Goal: Task Accomplishment & Management: Manage account settings

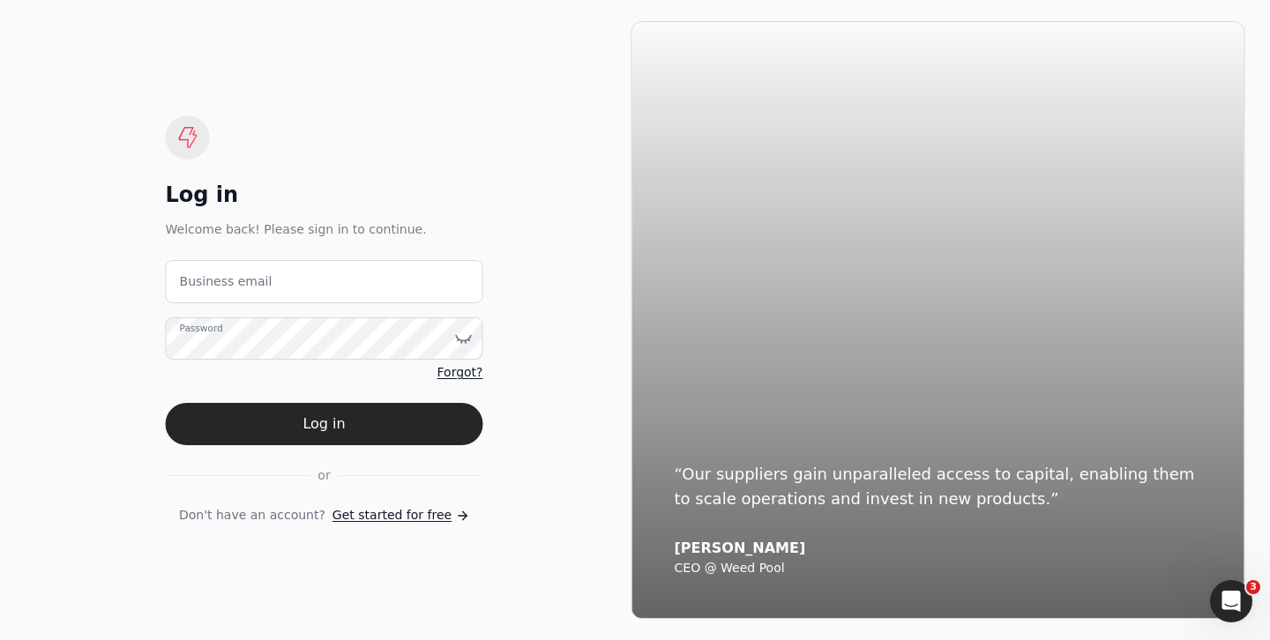
scroll to position [5576, 0]
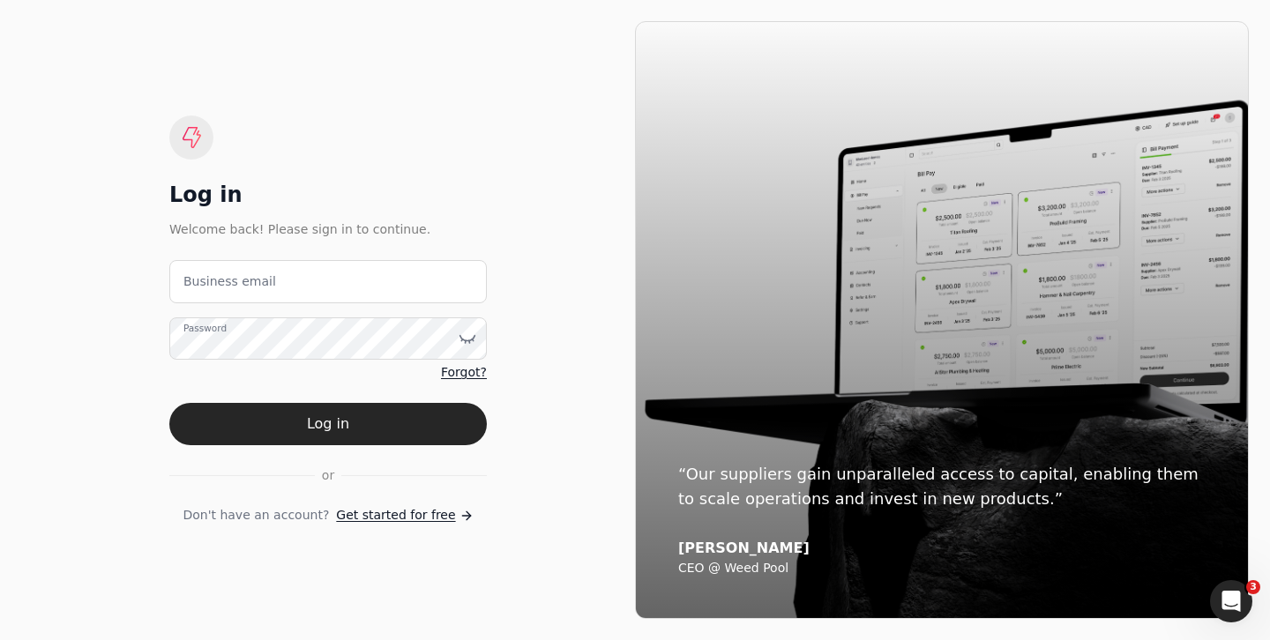
click at [213, 281] on label "Business email" at bounding box center [229, 281] width 93 height 19
click at [213, 281] on email "Business email" at bounding box center [327, 281] width 317 height 43
type email "[EMAIL_ADDRESS][DOMAIN_NAME]"
click at [197, 335] on label "Password" at bounding box center [204, 328] width 43 height 14
click at [472, 337] on icon at bounding box center [468, 339] width 18 height 18
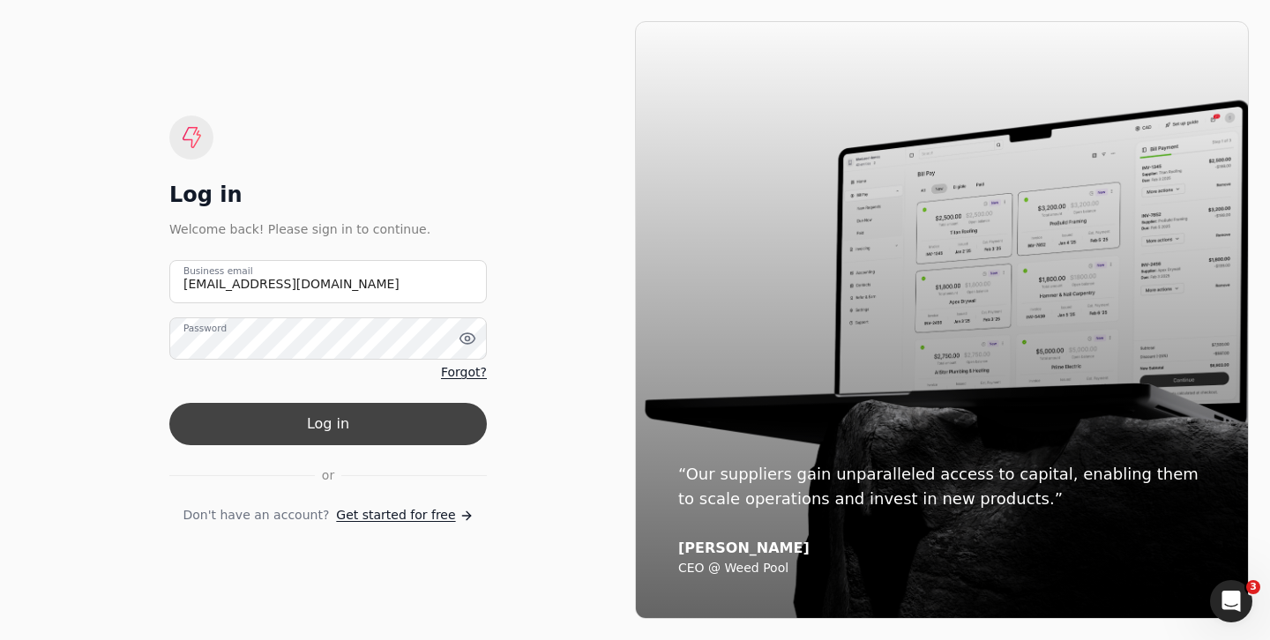
click at [277, 420] on button "Log in" at bounding box center [327, 424] width 317 height 42
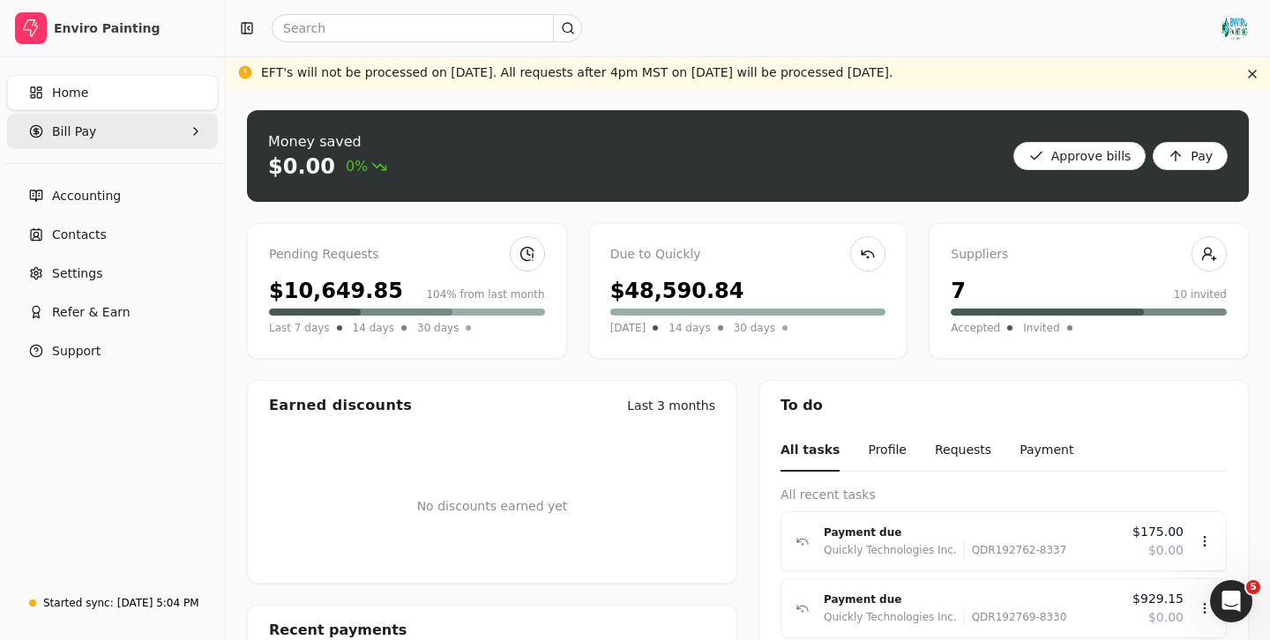
click at [103, 129] on Pay "Bill Pay" at bounding box center [112, 131] width 211 height 35
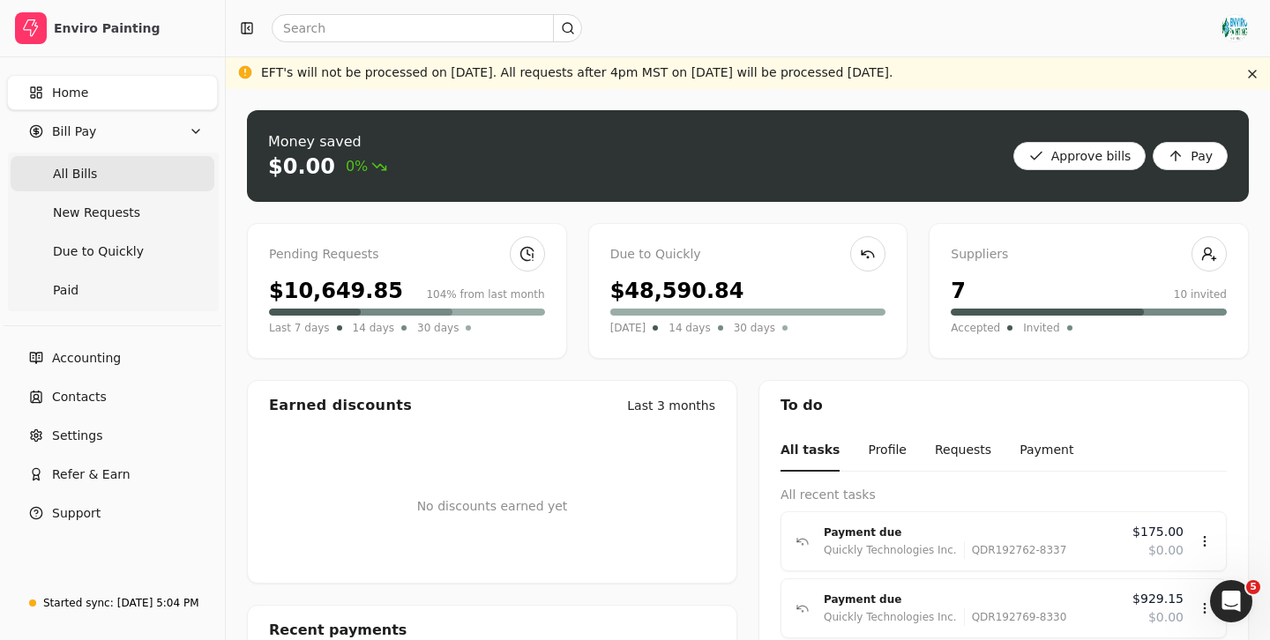
click at [98, 170] on Bills "All Bills" at bounding box center [113, 173] width 204 height 35
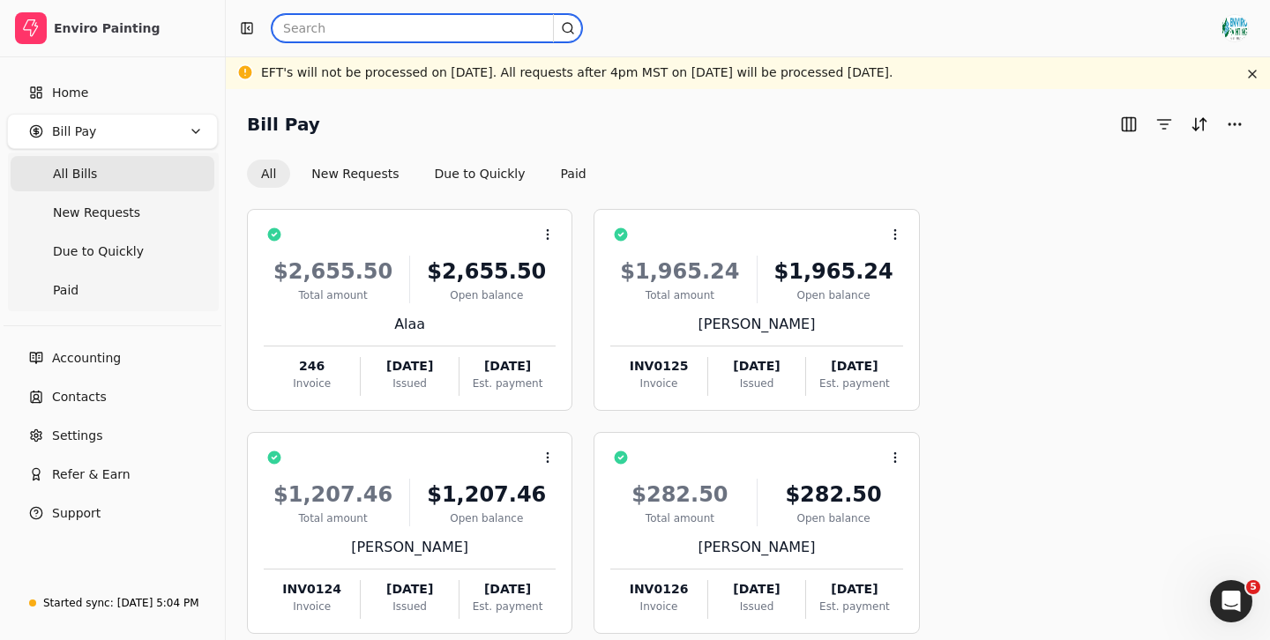
click at [317, 25] on input "text" at bounding box center [427, 28] width 310 height 28
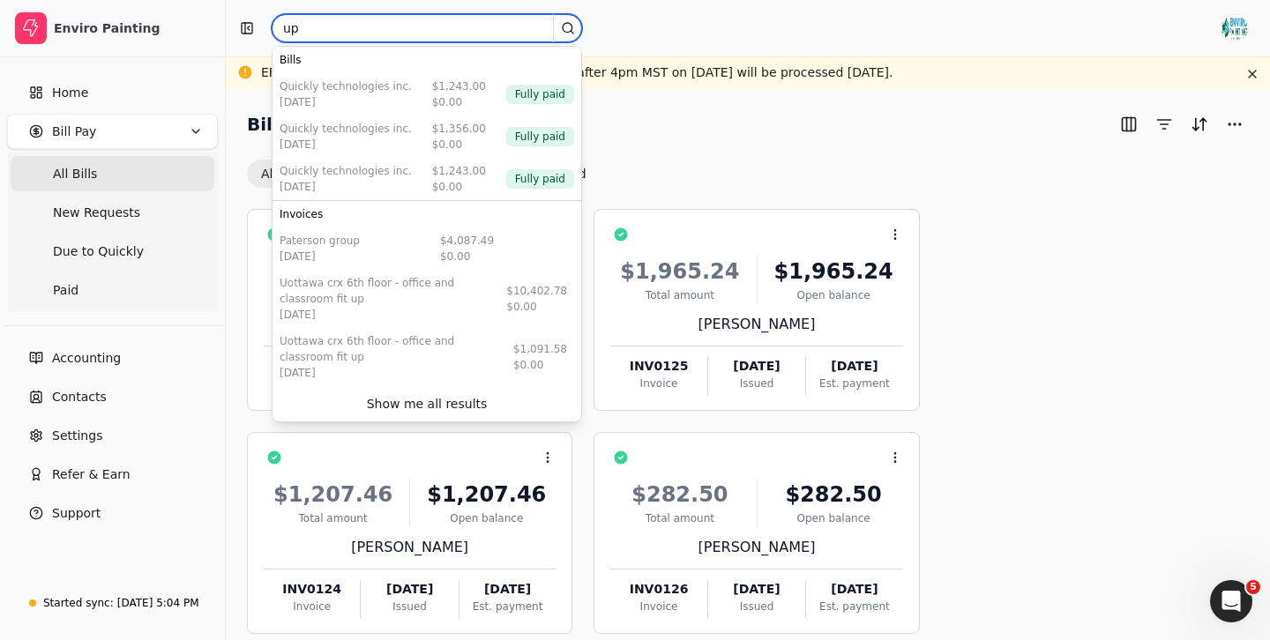
type input "upscale"
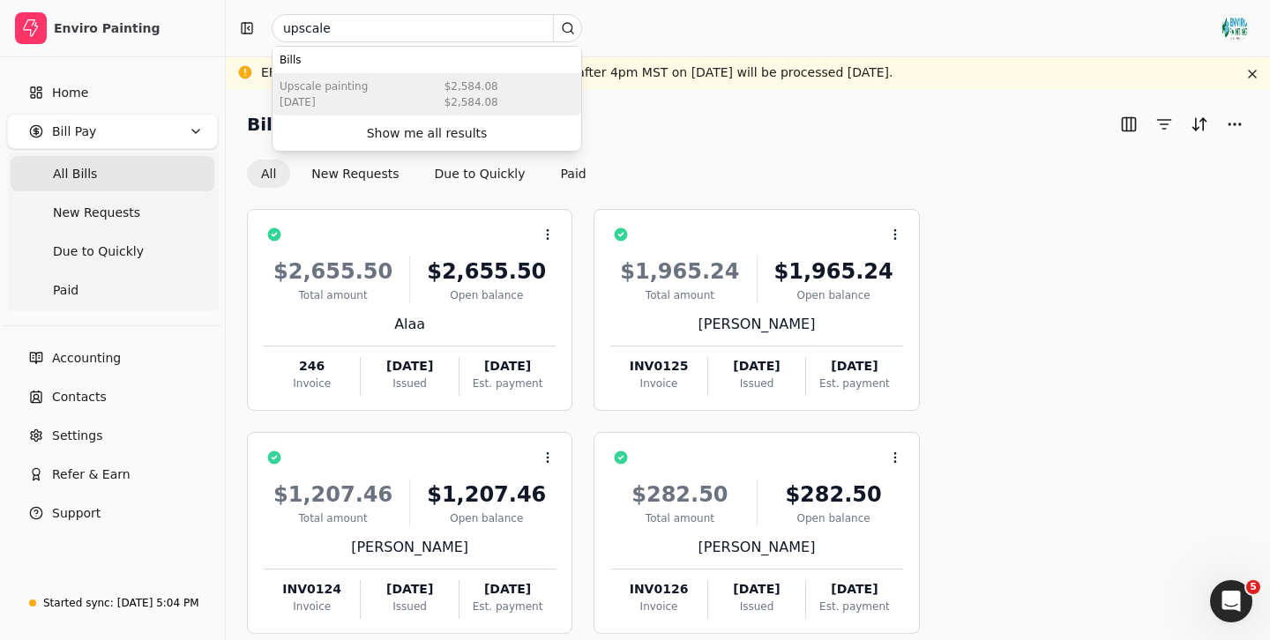
click at [403, 99] on div "Upscale Painting [DATE] $2,584.08 $2,584.08" at bounding box center [426, 94] width 309 height 42
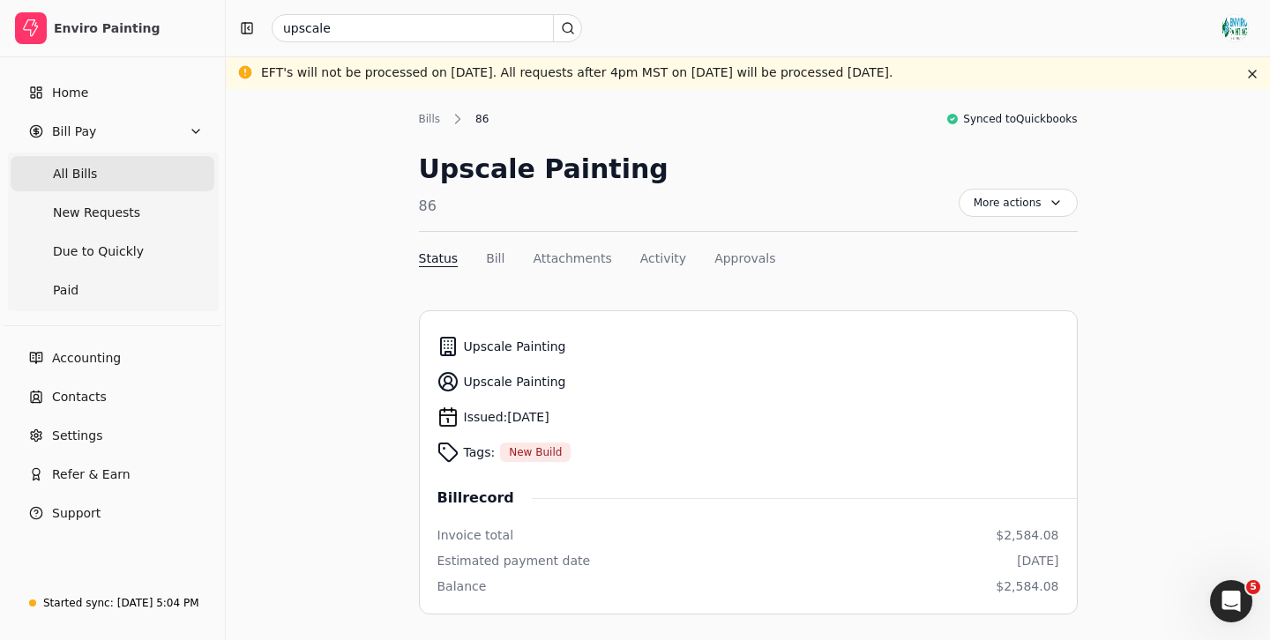
click at [89, 174] on span "All Bills" at bounding box center [75, 174] width 44 height 19
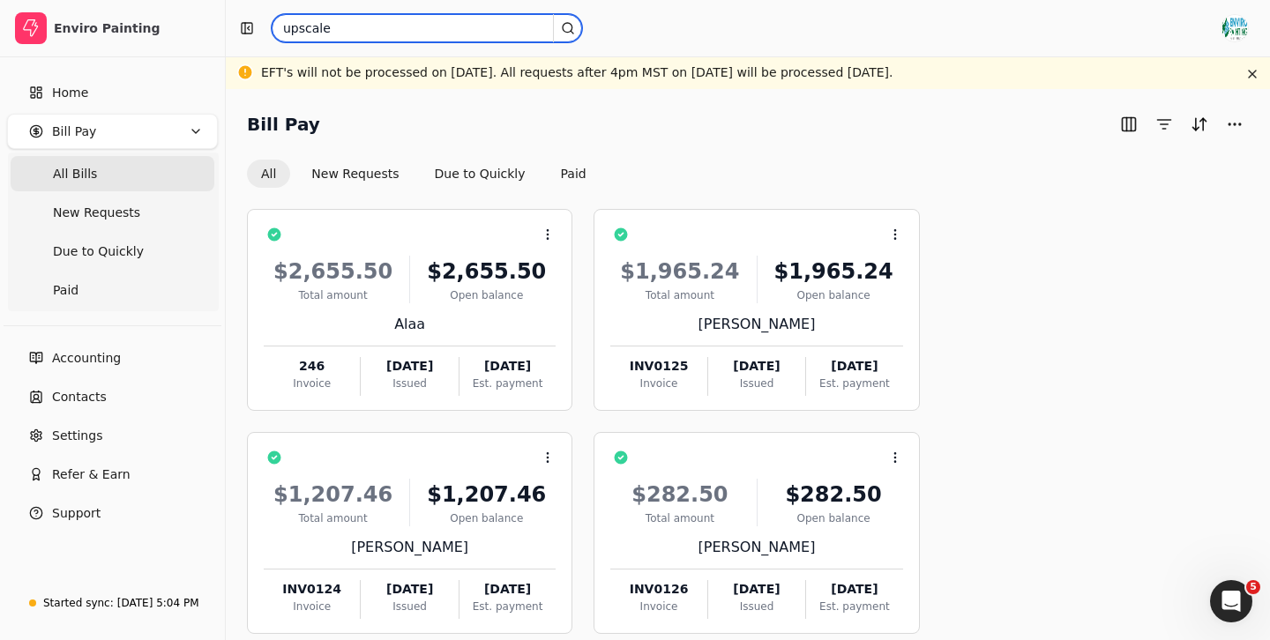
click at [332, 26] on input "upscale" at bounding box center [427, 28] width 310 height 28
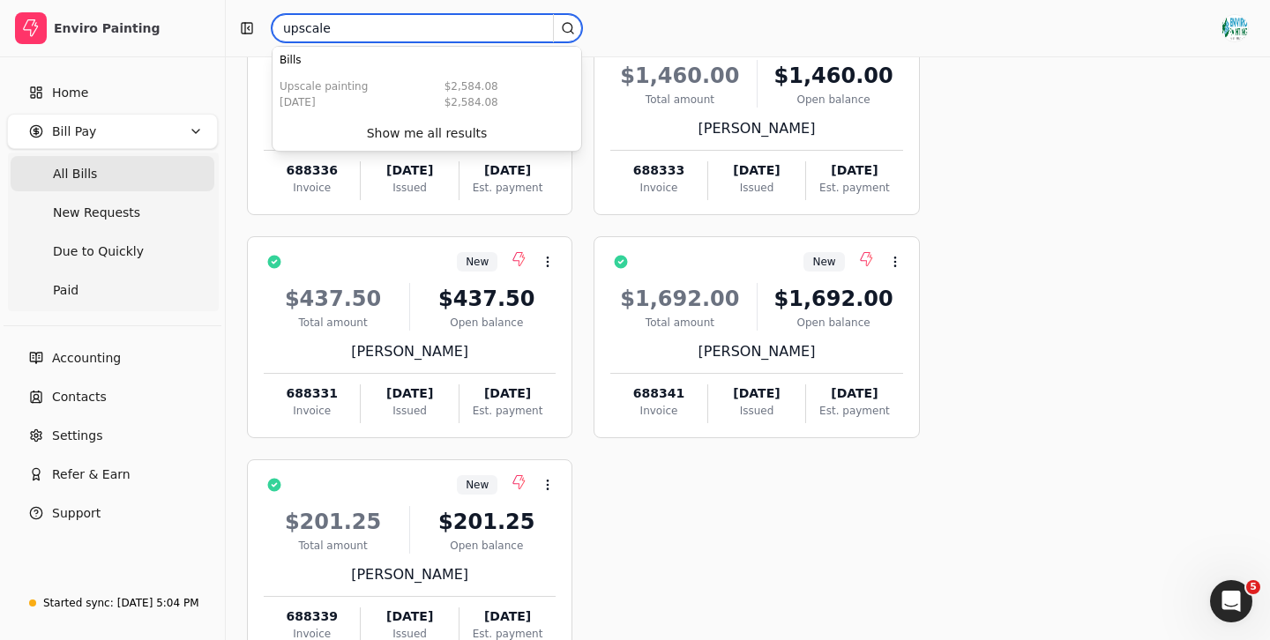
scroll to position [718, 0]
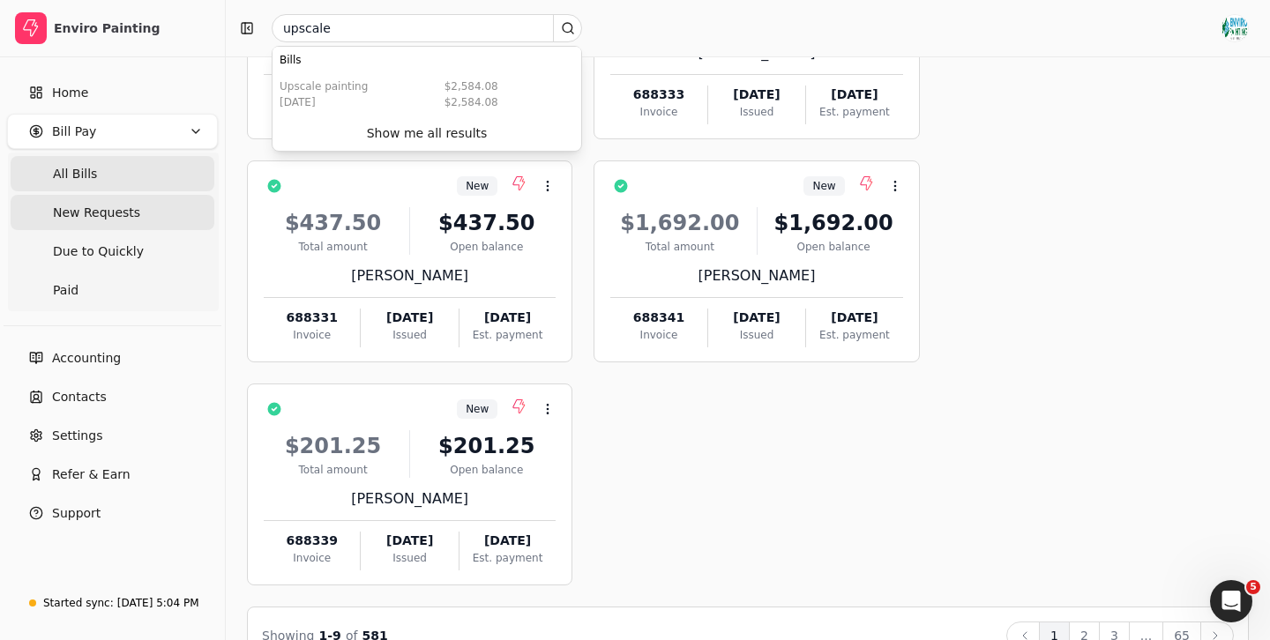
click at [115, 214] on span "New Requests" at bounding box center [96, 213] width 87 height 19
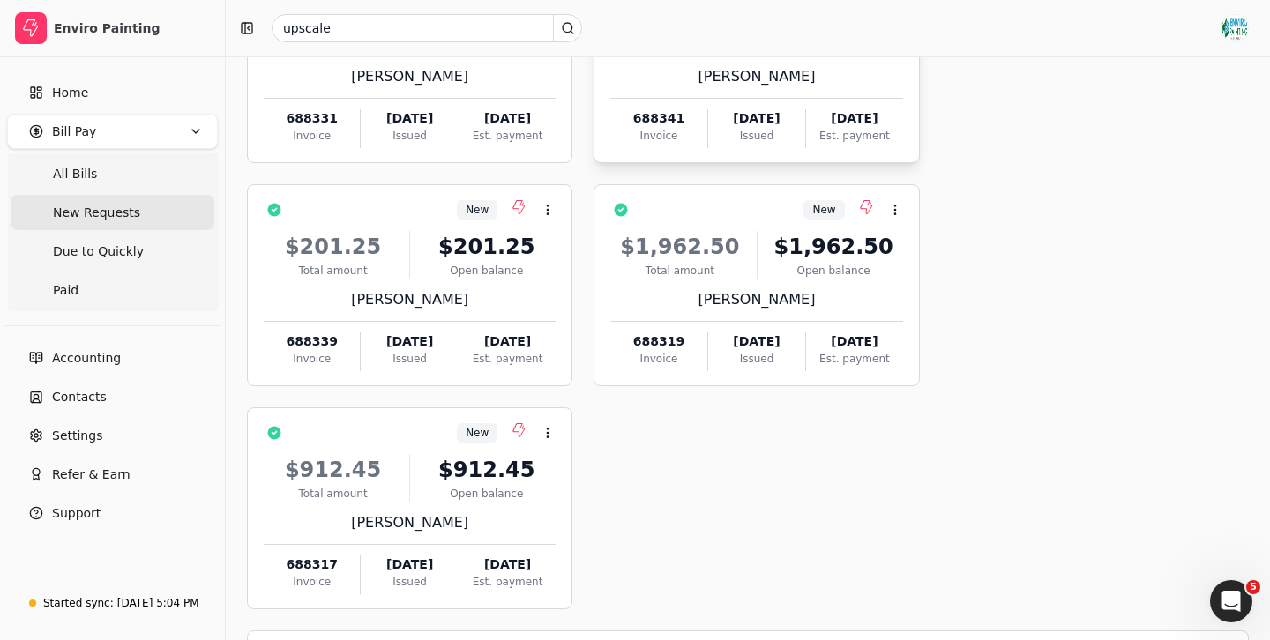
scroll to position [758, 0]
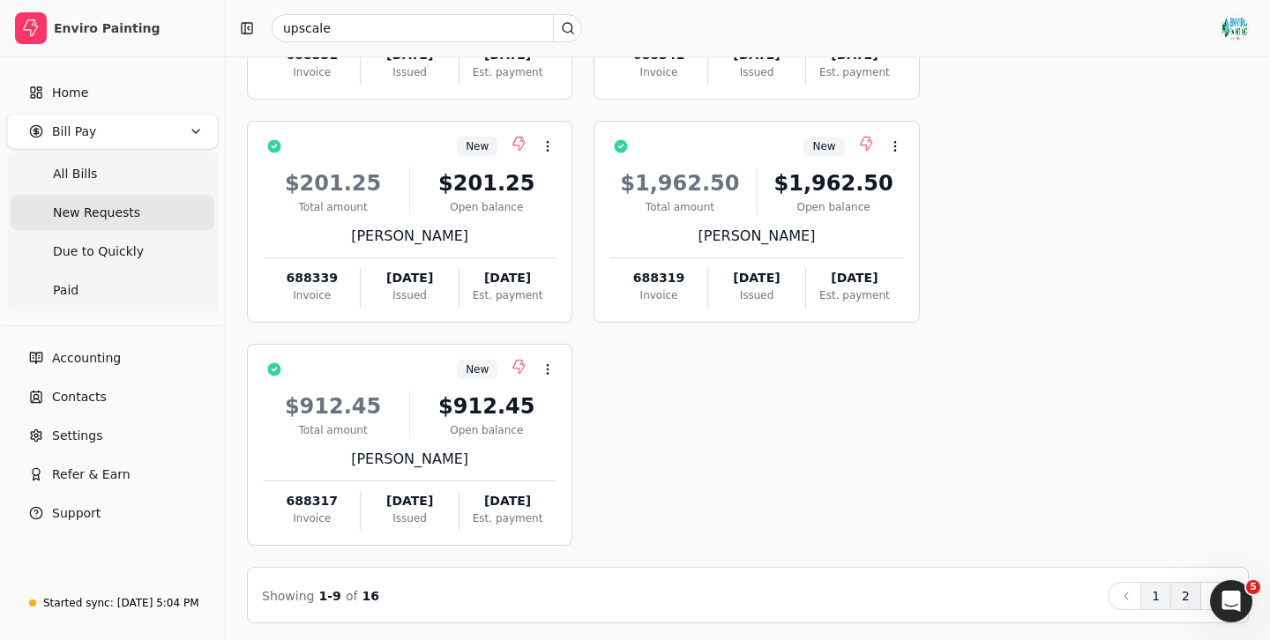
click at [1183, 588] on button "2" at bounding box center [1185, 596] width 31 height 28
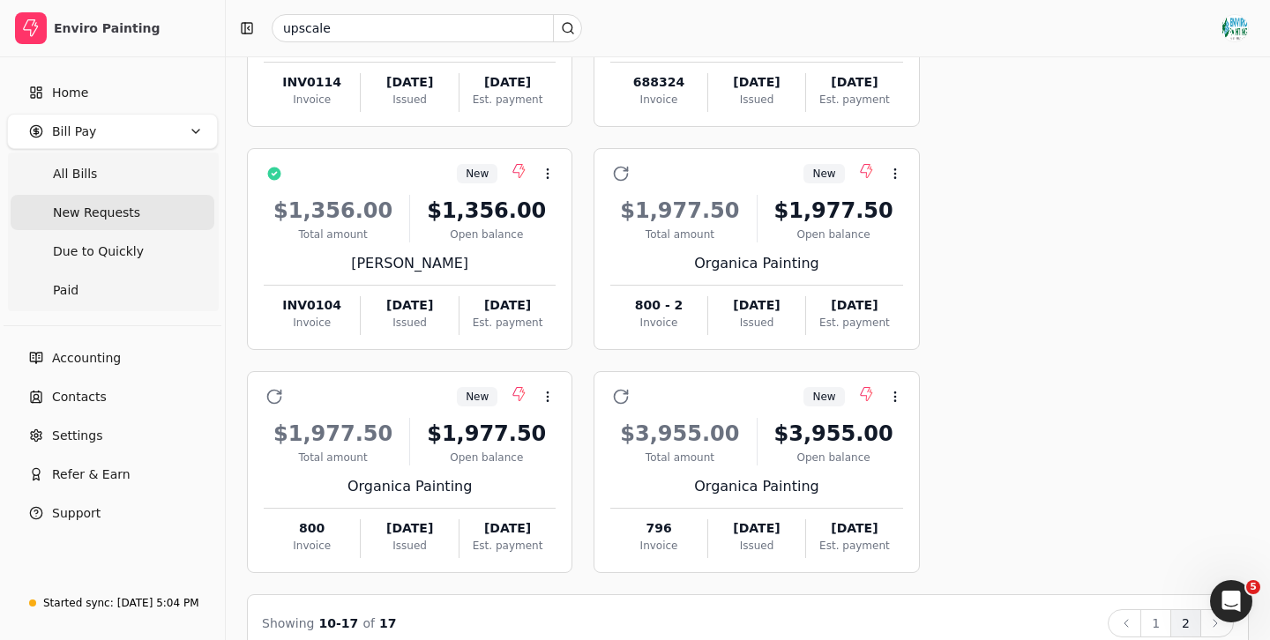
scroll to position [536, 0]
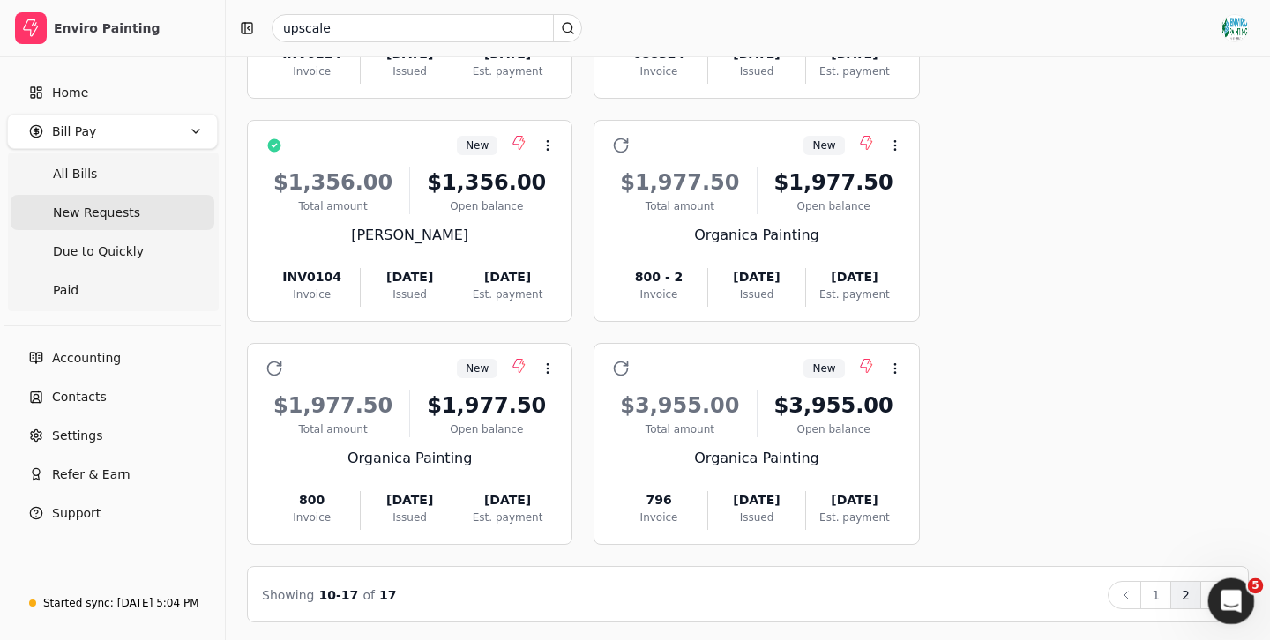
drag, startPoint x: 1230, startPoint y: 599, endPoint x: 1216, endPoint y: 458, distance: 141.8
click at [1216, 578] on html at bounding box center [1228, 599] width 42 height 42
click at [1211, 586] on div "Open Intercom Messenger" at bounding box center [1228, 599] width 58 height 58
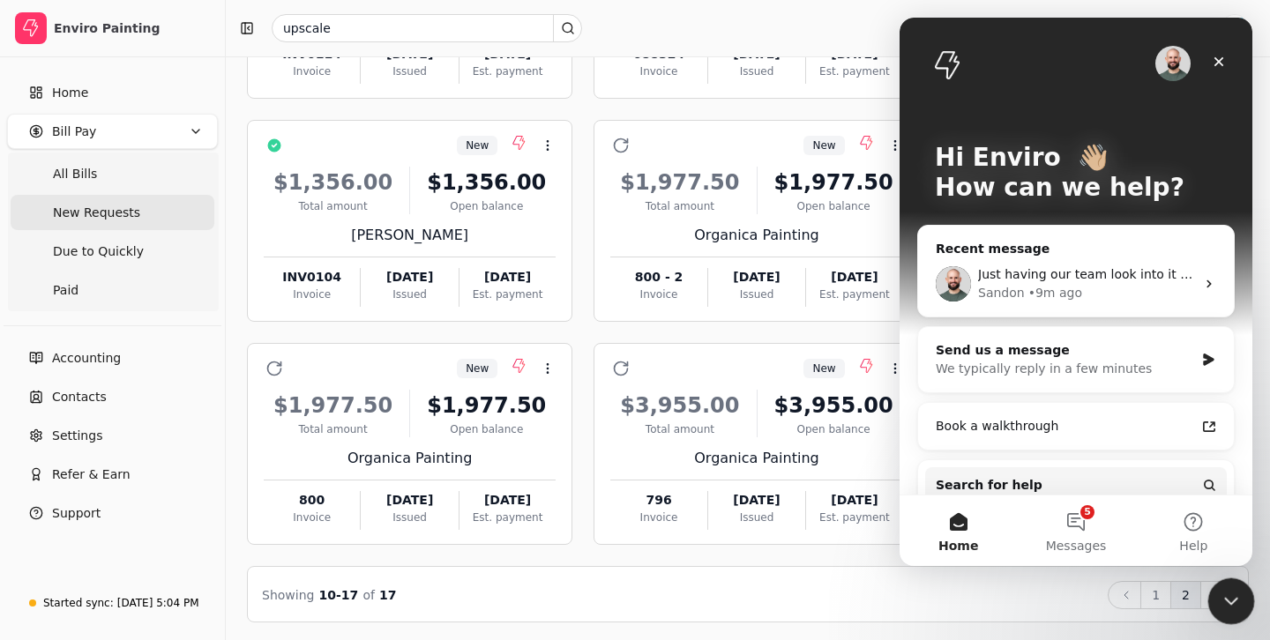
click at [1211, 586] on div "Close Intercom Messenger" at bounding box center [1228, 599] width 42 height 42
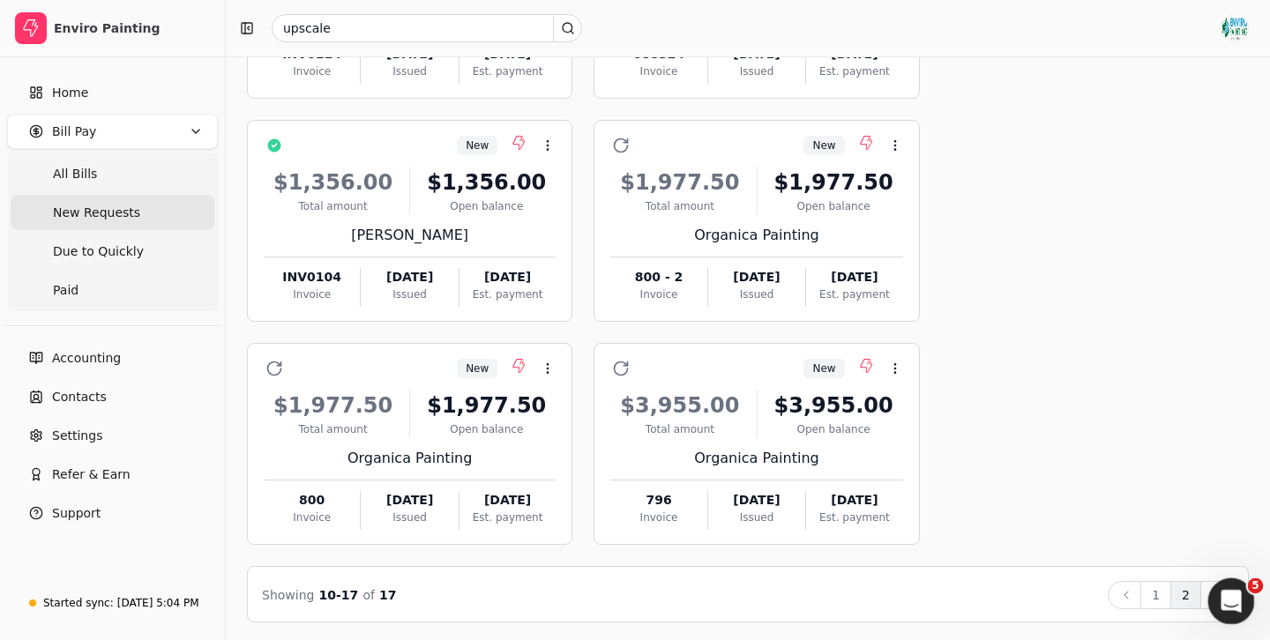
click at [1210, 584] on div "5" at bounding box center [1231, 601] width 47 height 47
drag, startPoint x: 1223, startPoint y: 600, endPoint x: 1227, endPoint y: 399, distance: 201.1
click at [1227, 578] on html at bounding box center [1228, 599] width 42 height 42
click at [1212, 583] on div "Open Intercom Messenger" at bounding box center [1228, 599] width 58 height 58
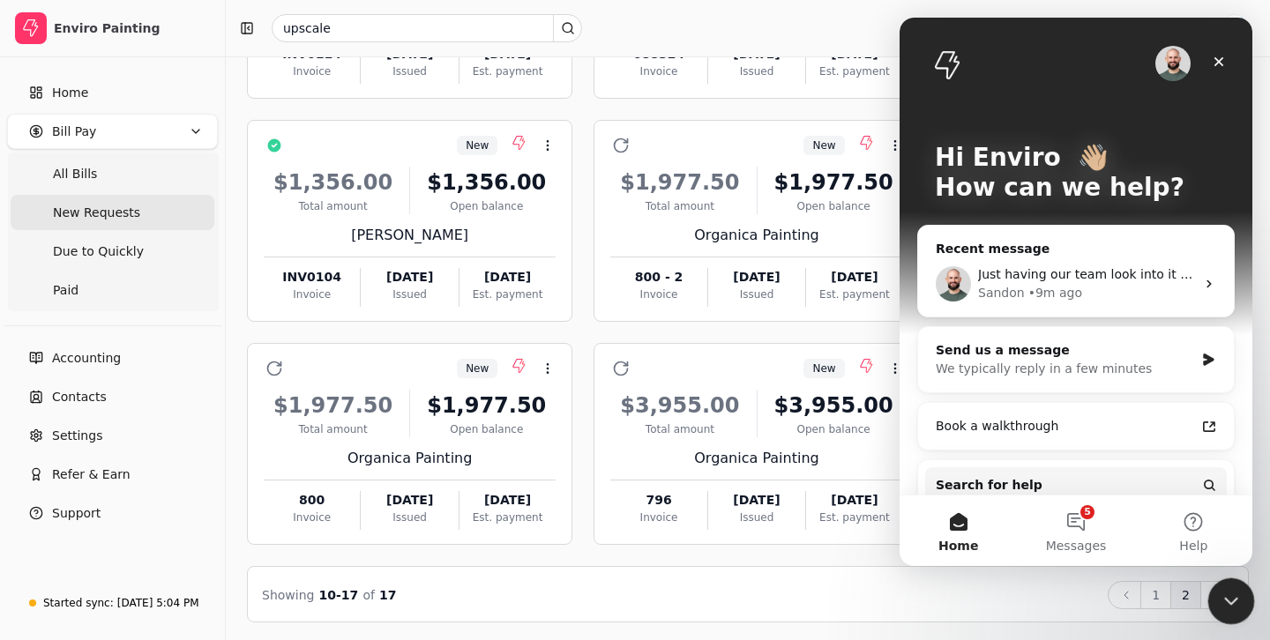
click at [1212, 584] on div "Close Intercom Messenger" at bounding box center [1228, 599] width 42 height 42
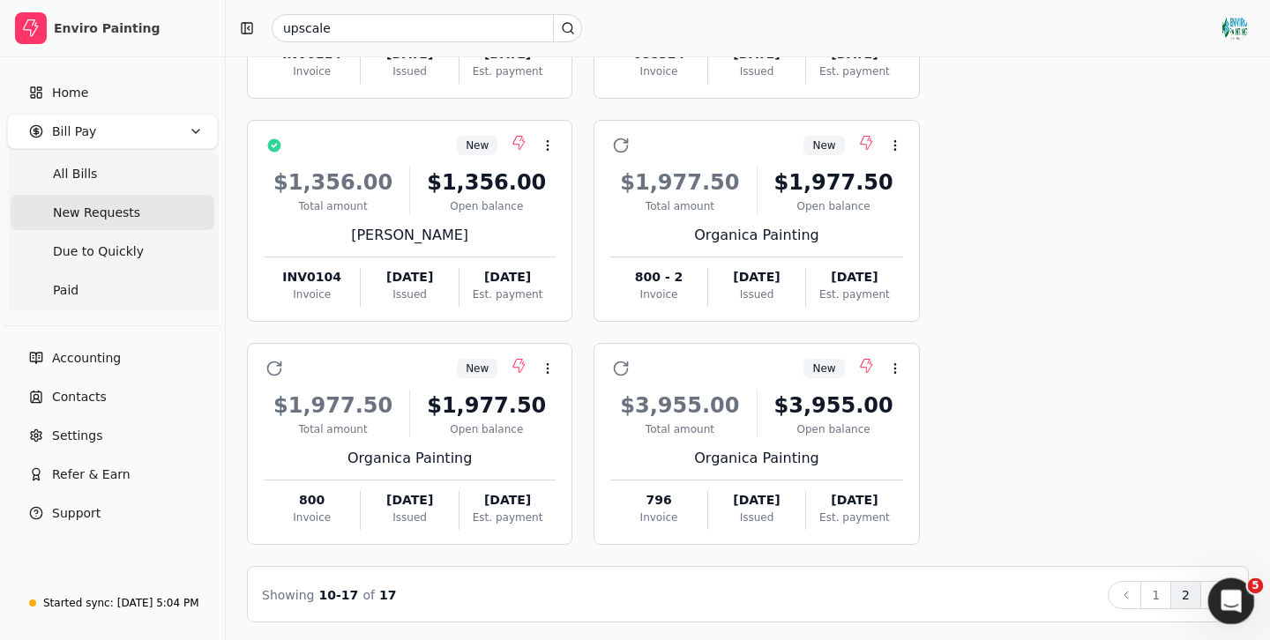
drag, startPoint x: 1230, startPoint y: 605, endPoint x: 1249, endPoint y: 445, distance: 160.7
click at [1249, 578] on html at bounding box center [1228, 599] width 42 height 42
click at [1208, 584] on div "5" at bounding box center [1231, 601] width 47 height 47
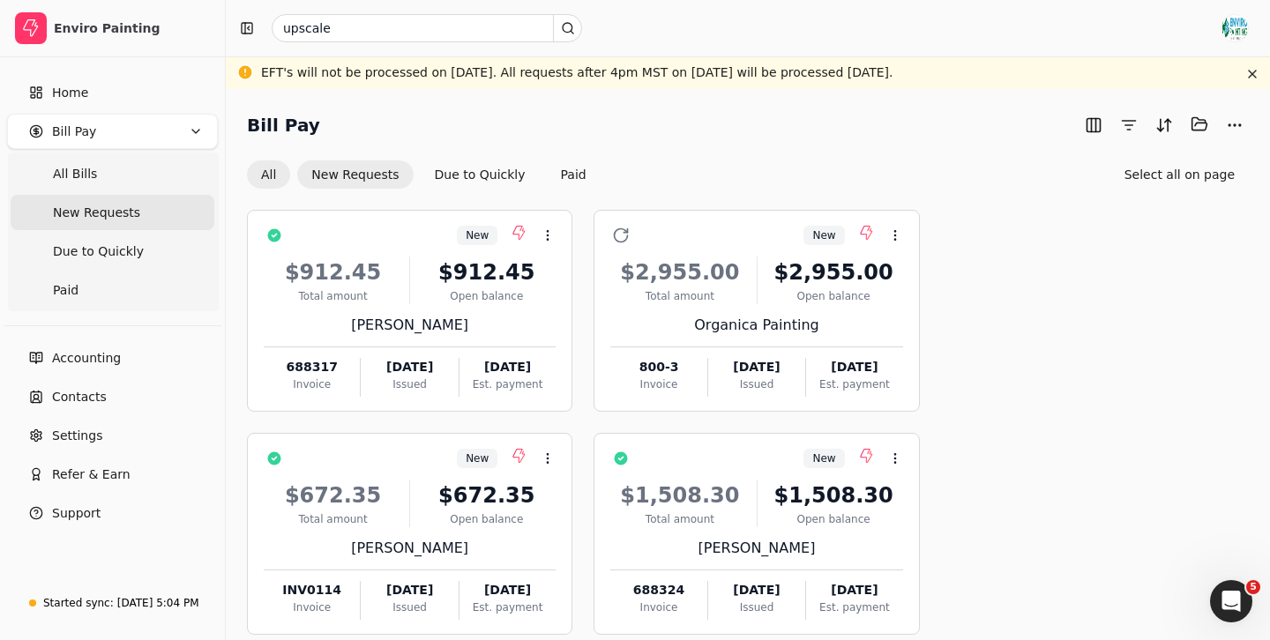
click at [267, 169] on button "All" at bounding box center [268, 174] width 43 height 28
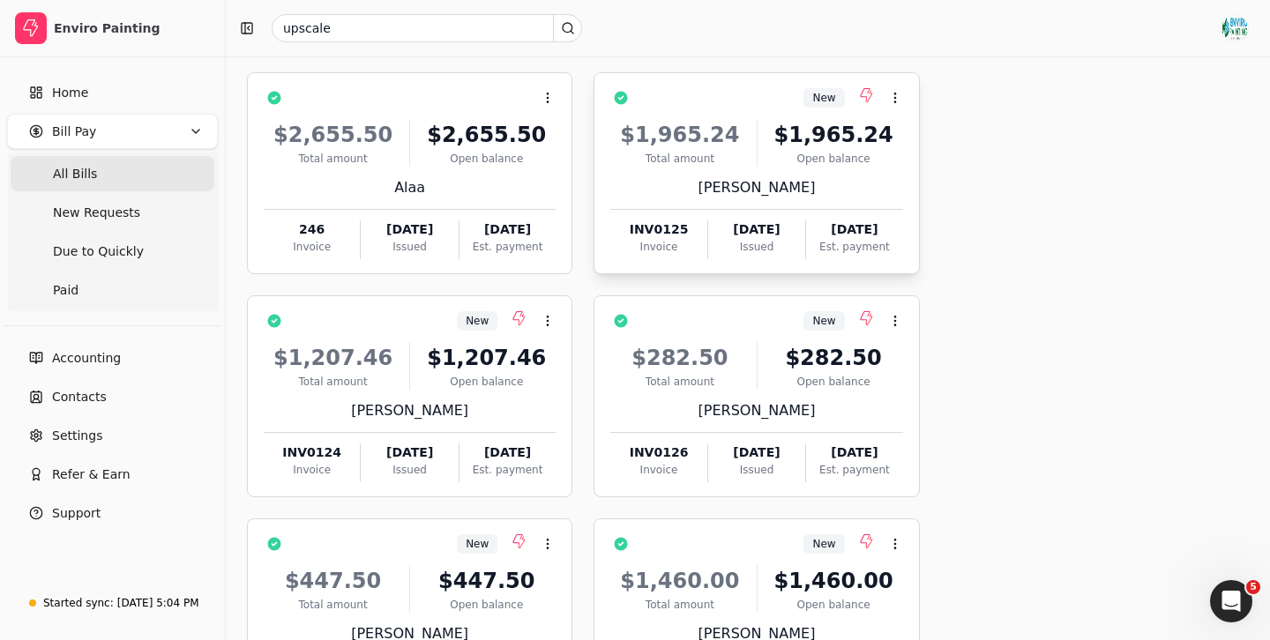
scroll to position [133, 0]
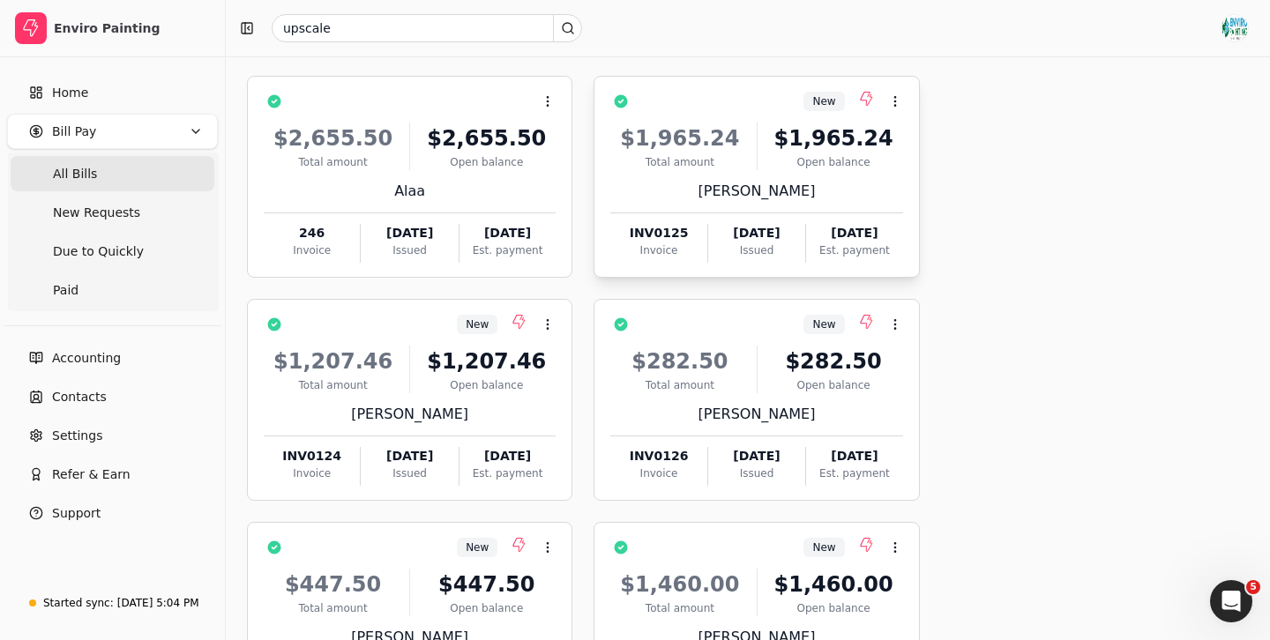
click at [735, 137] on div "$1,965.24" at bounding box center [679, 139] width 138 height 32
click at [727, 163] on div "Total amount" at bounding box center [679, 162] width 138 height 16
click at [663, 234] on div "INV0125" at bounding box center [658, 233] width 96 height 19
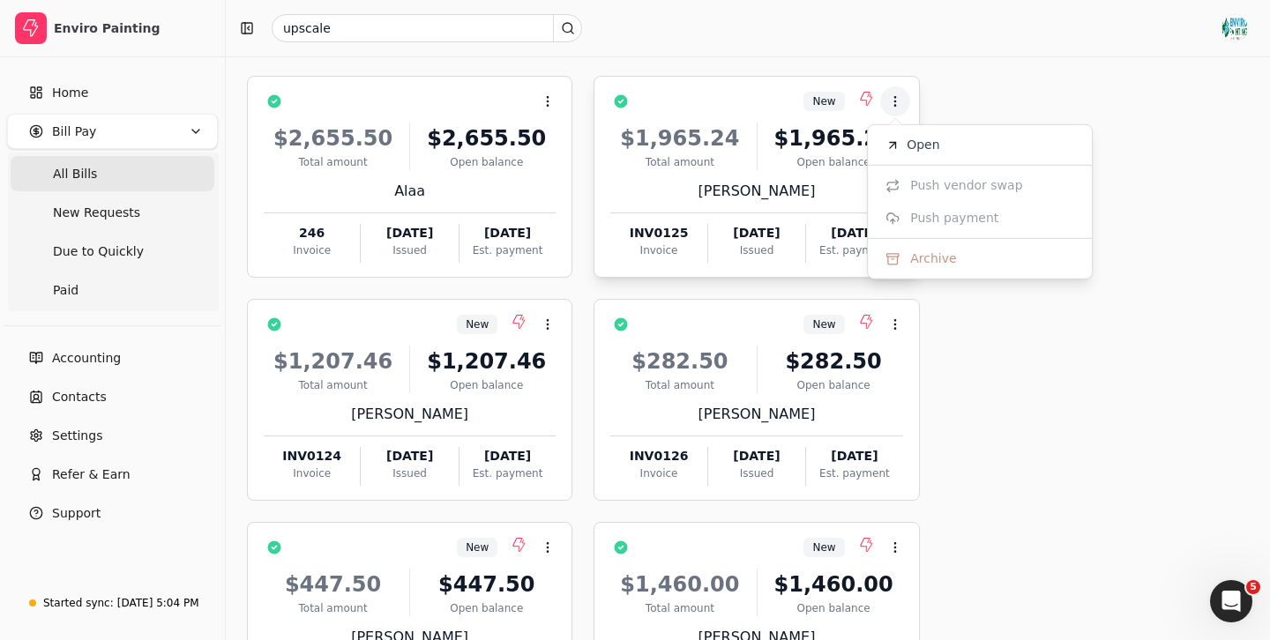
click at [717, 148] on div "$1,965.24" at bounding box center [679, 139] width 138 height 32
click at [741, 198] on div "[PERSON_NAME]" at bounding box center [756, 191] width 292 height 21
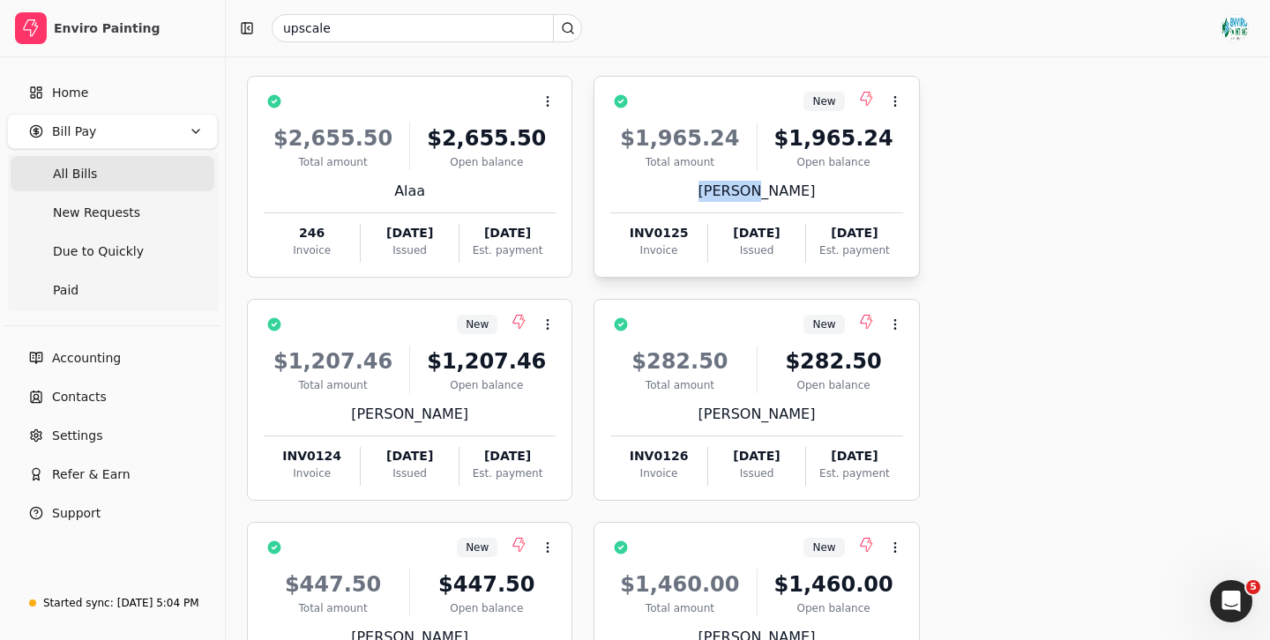
click at [741, 198] on div "[PERSON_NAME]" at bounding box center [756, 191] width 292 height 21
click at [711, 168] on div "Total amount" at bounding box center [679, 162] width 138 height 16
click at [897, 102] on icon at bounding box center [895, 101] width 14 height 14
click at [750, 132] on div "$1,965.24 Total amount $1,965.24 Open balance" at bounding box center [756, 147] width 292 height 48
click at [765, 195] on div "[PERSON_NAME]" at bounding box center [756, 191] width 292 height 21
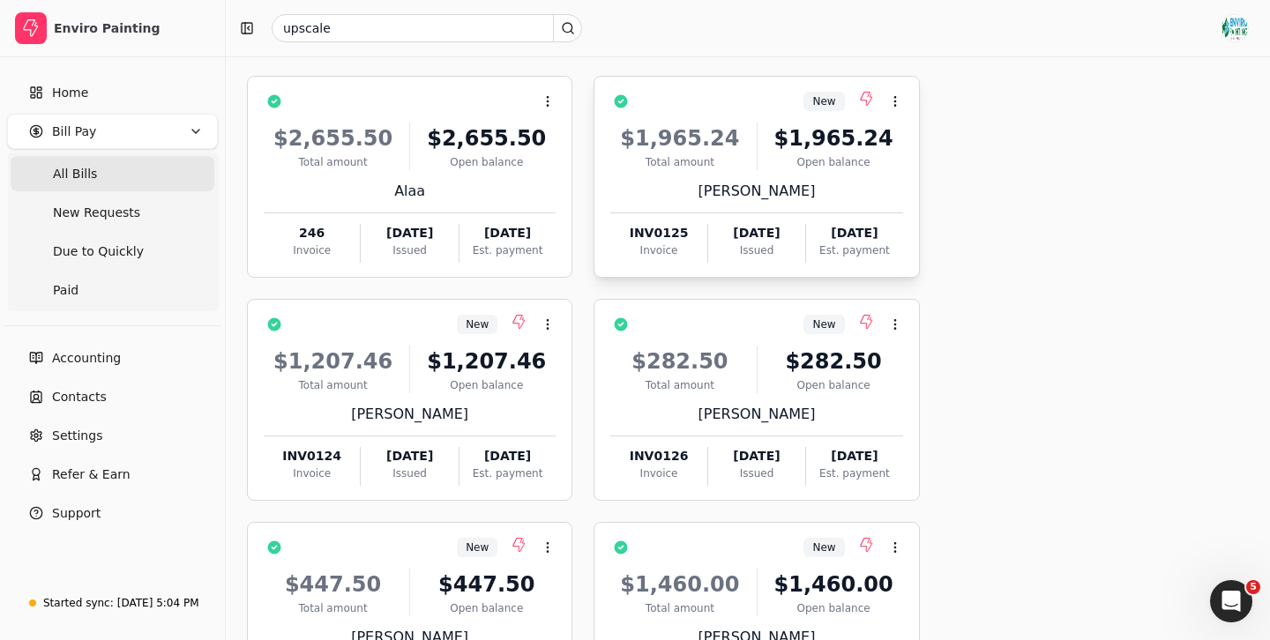
click at [765, 195] on div "[PERSON_NAME]" at bounding box center [756, 191] width 292 height 21
click at [667, 231] on div "INV0125" at bounding box center [658, 233] width 96 height 19
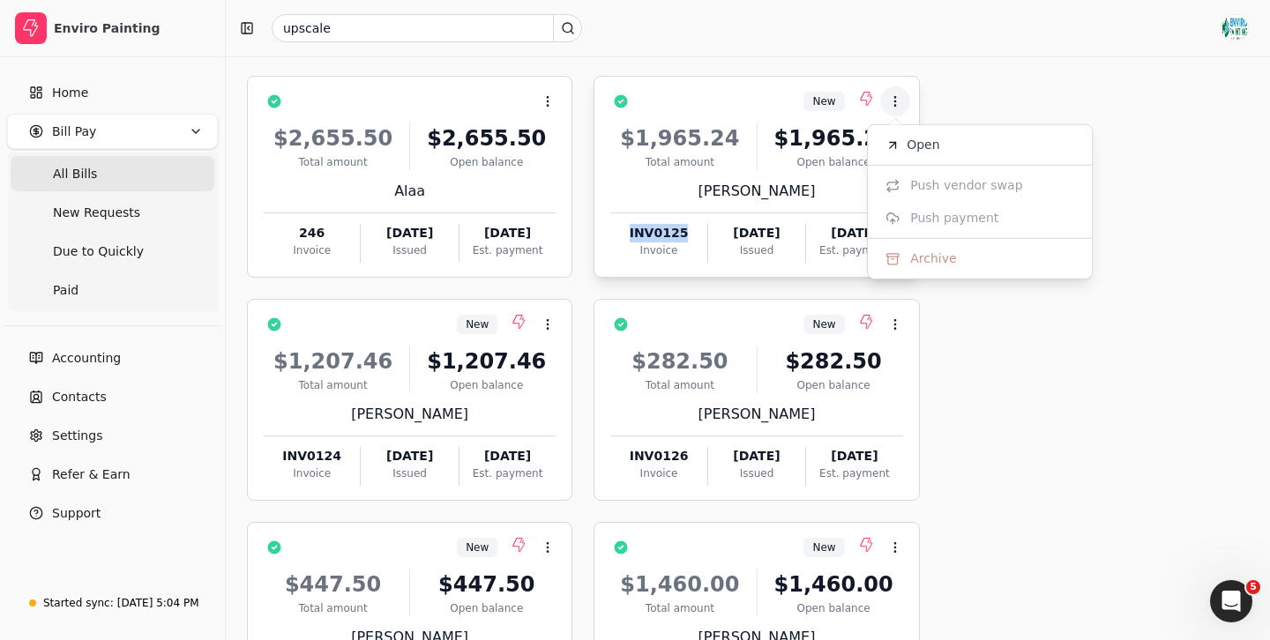
click at [667, 231] on div "INV0125" at bounding box center [658, 233] width 96 height 19
click at [773, 171] on div "$1,965.24 Total amount $1,965.24 Open balance [PERSON_NAME] INV0125 Invoice [DA…" at bounding box center [756, 187] width 292 height 151
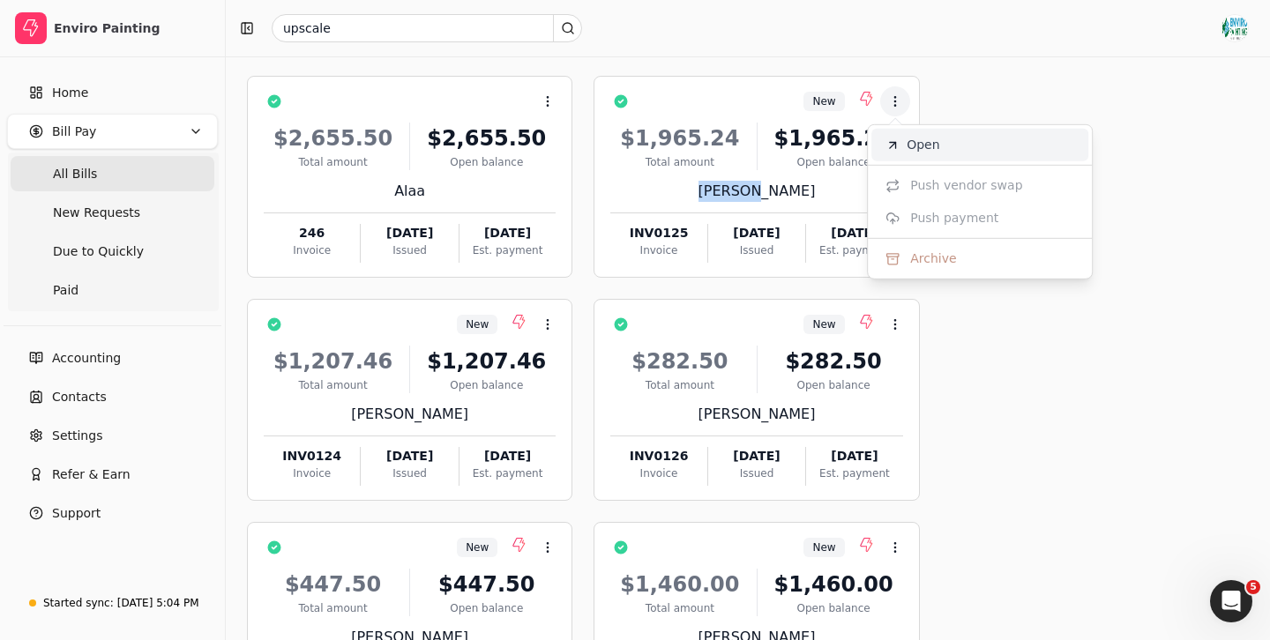
click at [932, 156] on li "Open" at bounding box center [979, 145] width 217 height 33
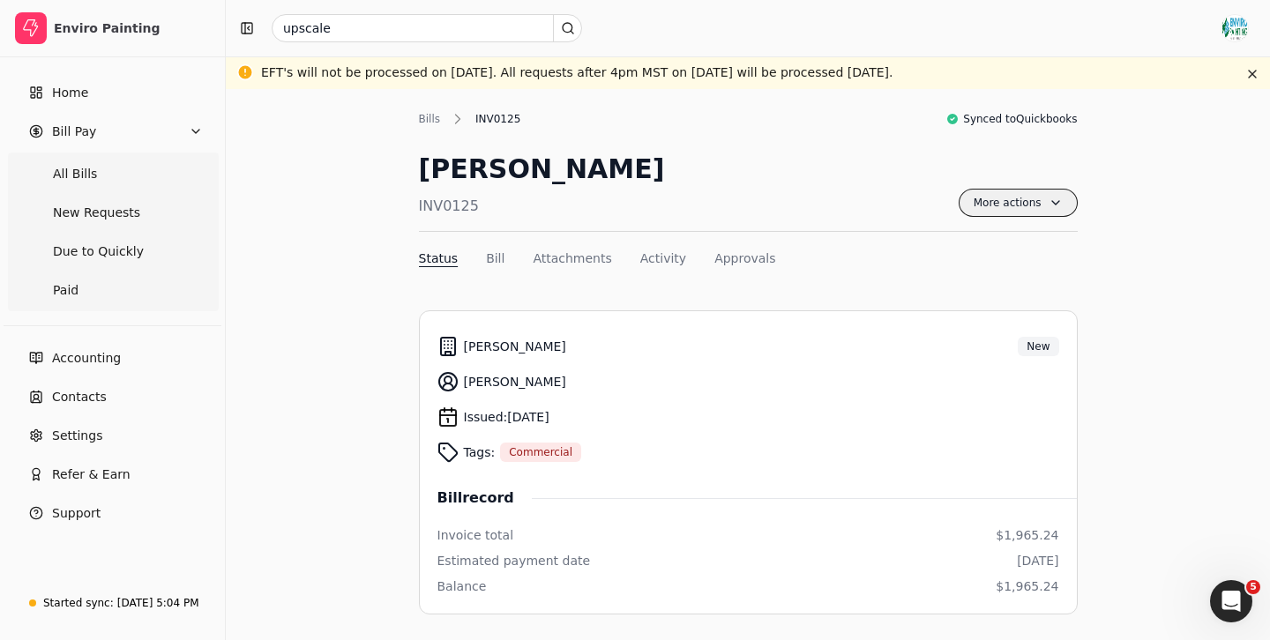
click at [1004, 205] on span "More actions" at bounding box center [1017, 203] width 119 height 28
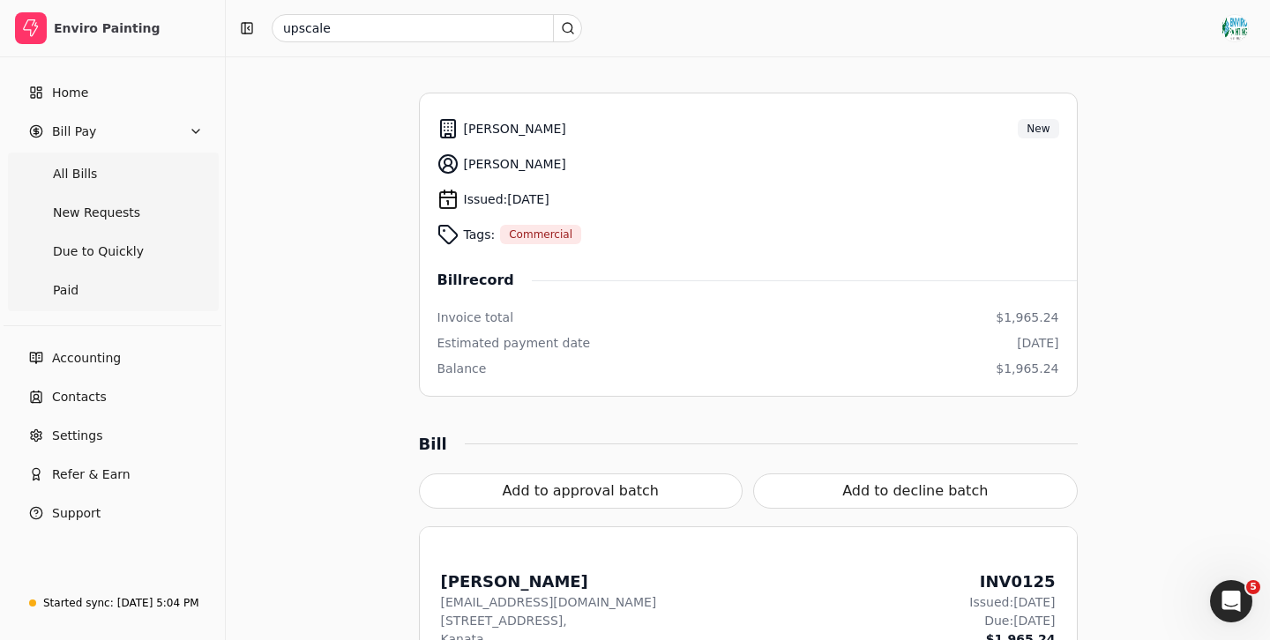
scroll to position [465, 0]
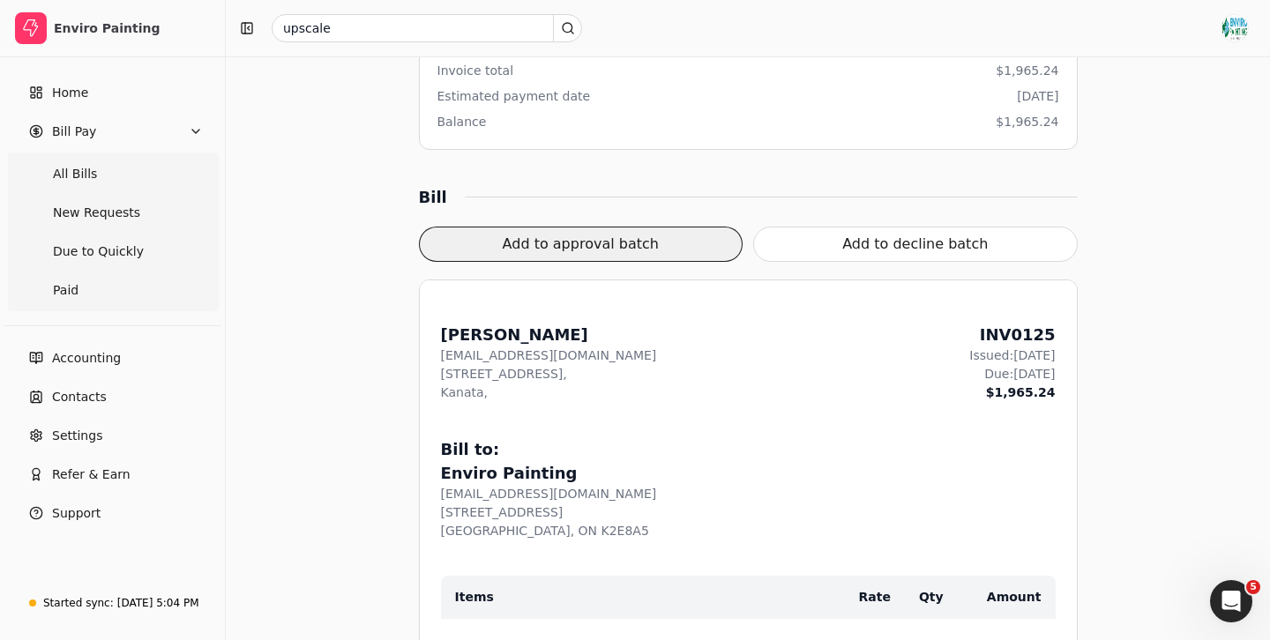
click at [634, 242] on button "Add to approval batch" at bounding box center [581, 244] width 324 height 35
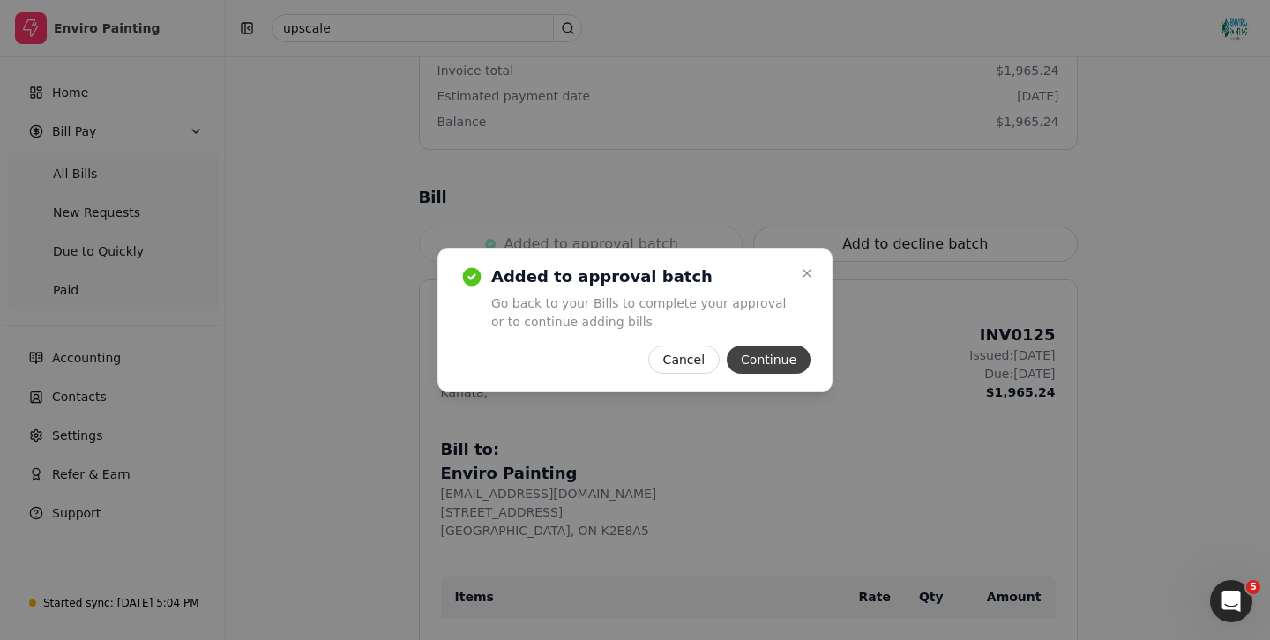
click at [764, 361] on button "Continue" at bounding box center [769, 360] width 84 height 28
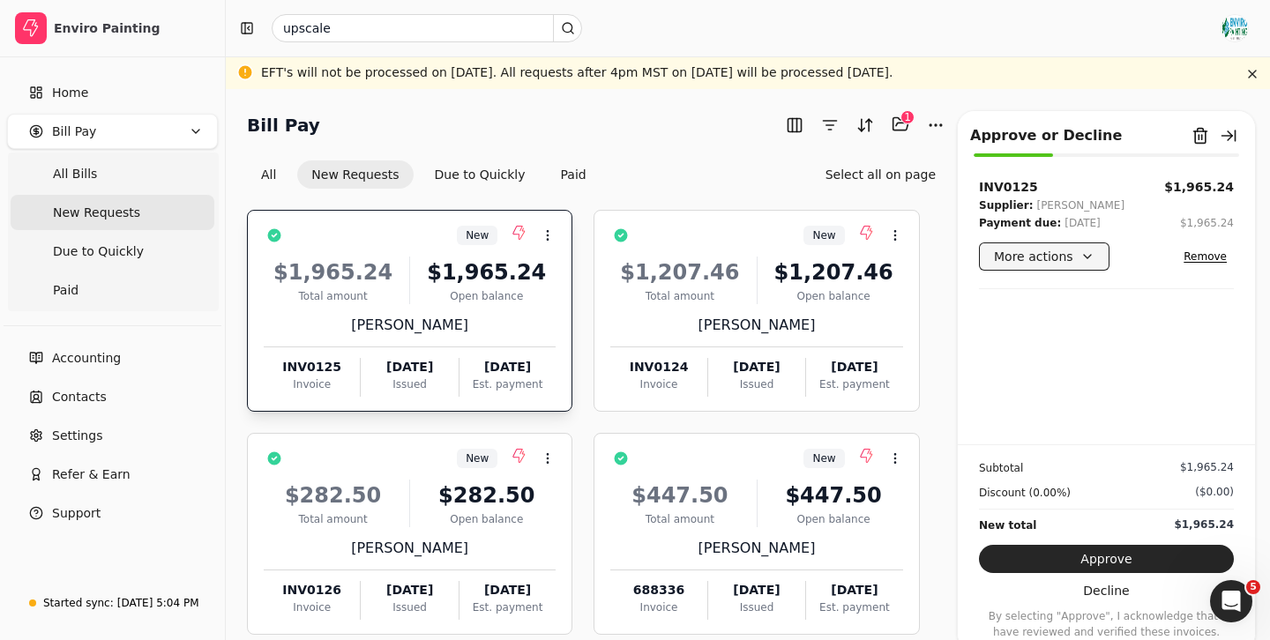
click at [1074, 253] on button "More actions" at bounding box center [1044, 256] width 131 height 28
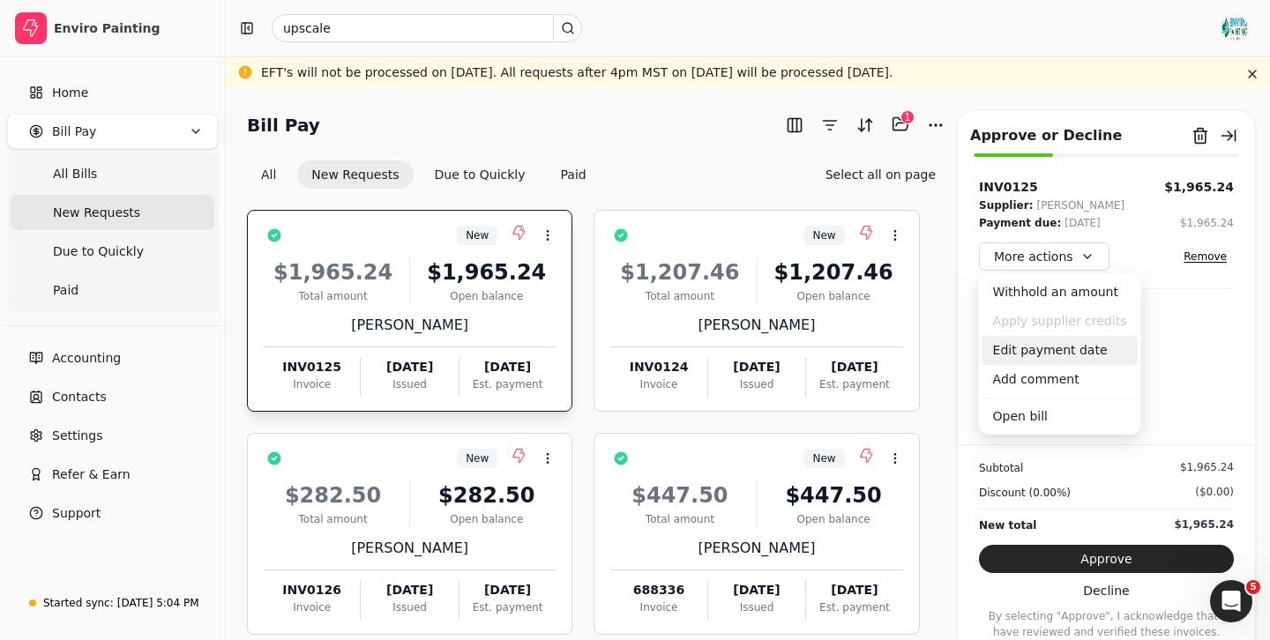
click at [1063, 352] on div "Edit payment date" at bounding box center [1059, 350] width 155 height 29
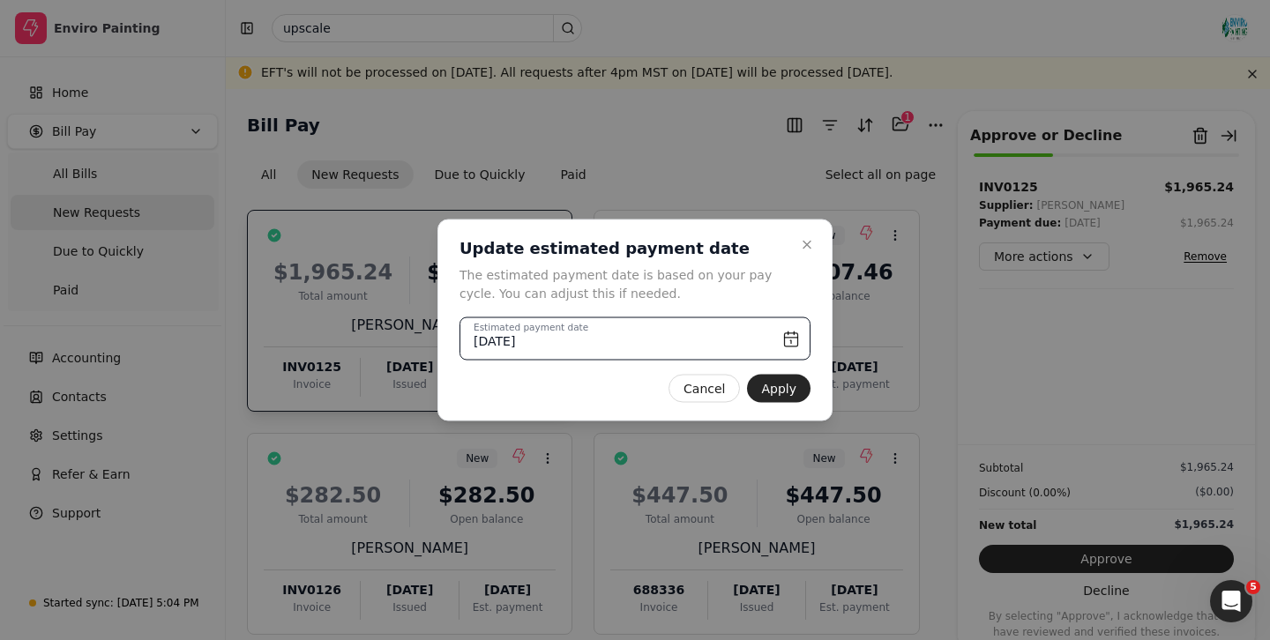
click at [790, 339] on input "[DATE]" at bounding box center [634, 338] width 351 height 43
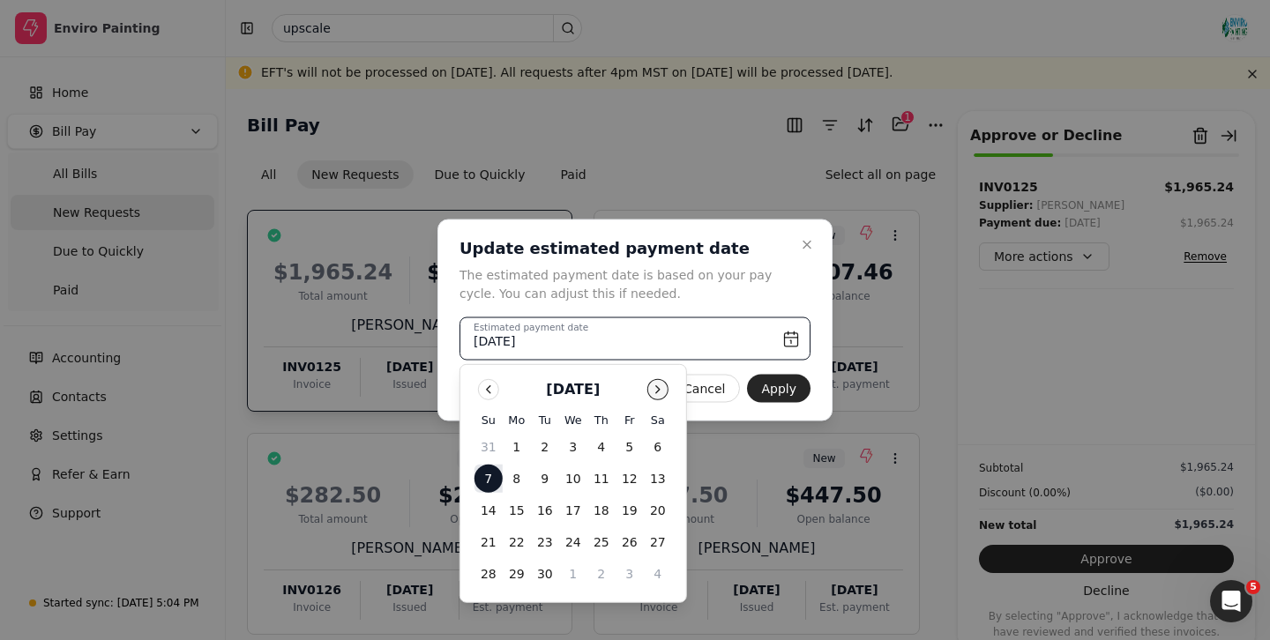
click at [660, 394] on button "Go to next month" at bounding box center [657, 389] width 21 height 21
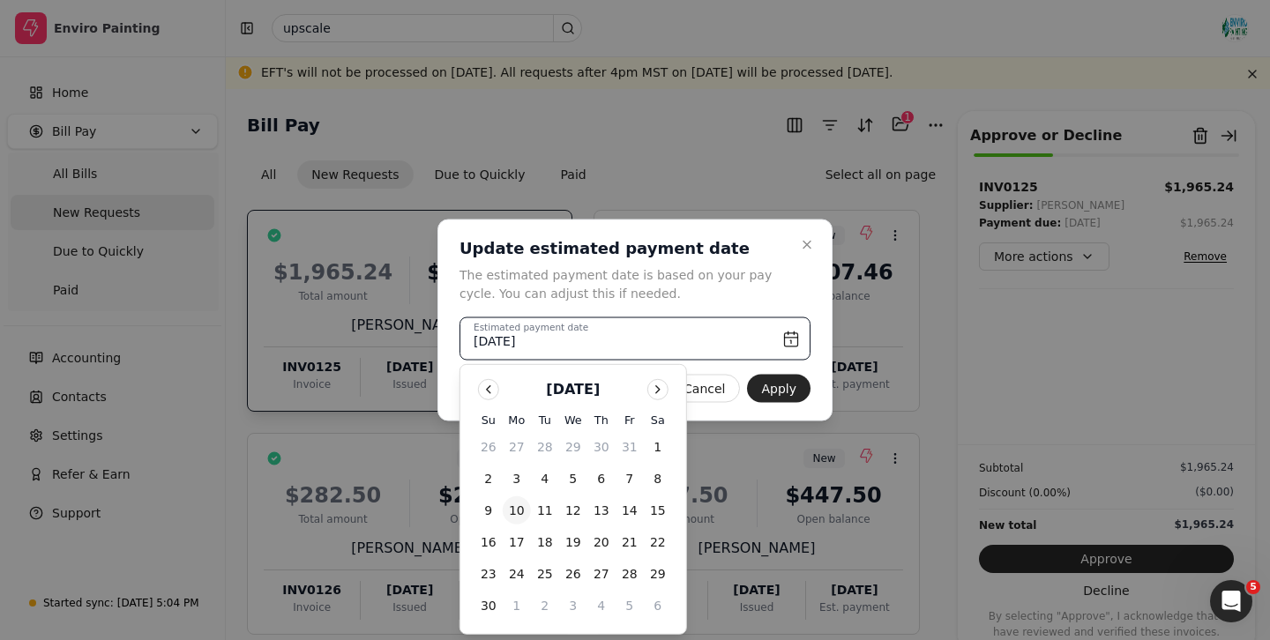
click at [511, 505] on button "10" at bounding box center [517, 510] width 28 height 28
type input "[DATE]"
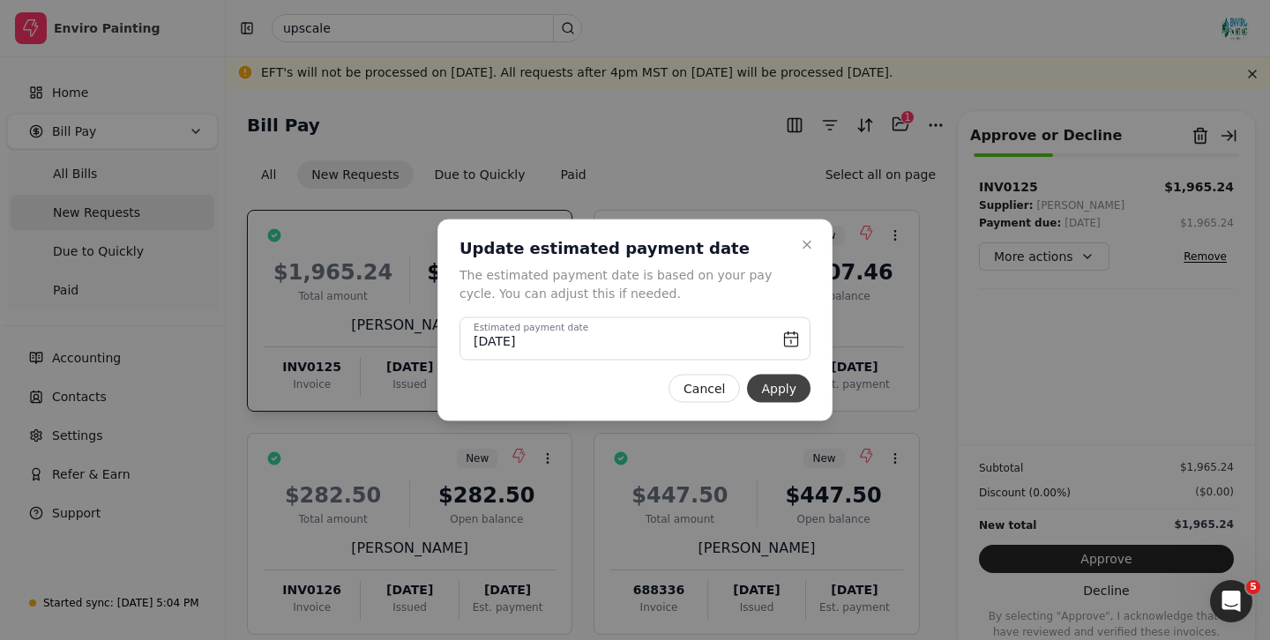
click at [784, 389] on button "Apply" at bounding box center [778, 389] width 63 height 28
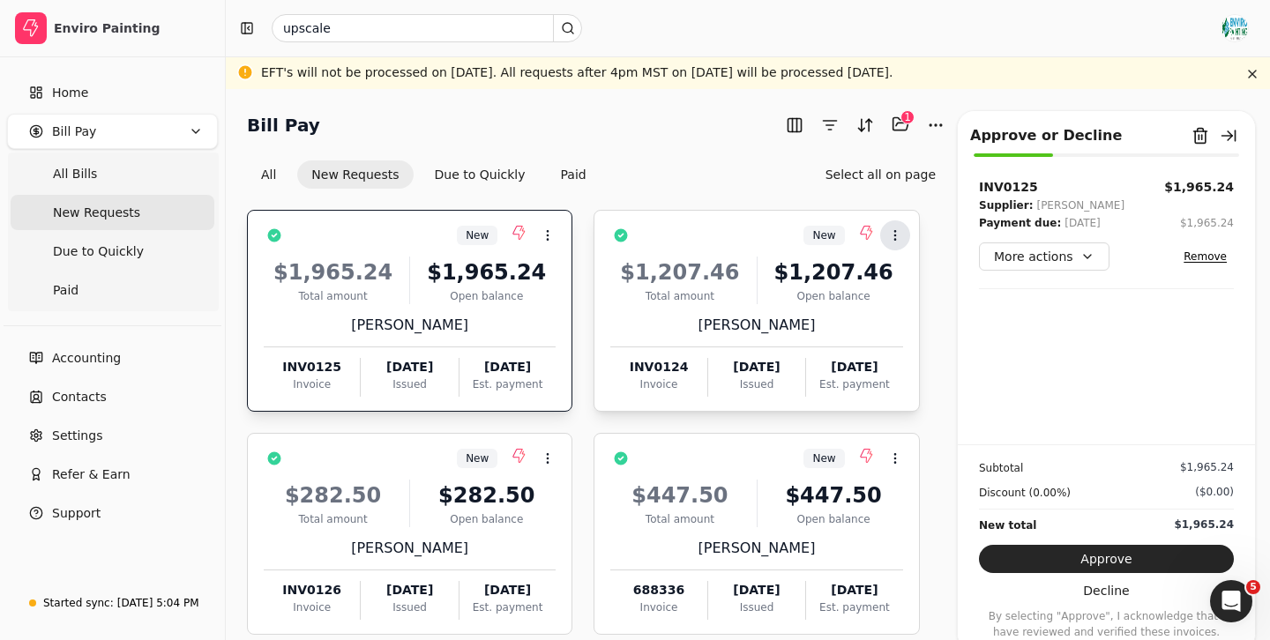
click at [897, 231] on icon at bounding box center [895, 235] width 14 height 14
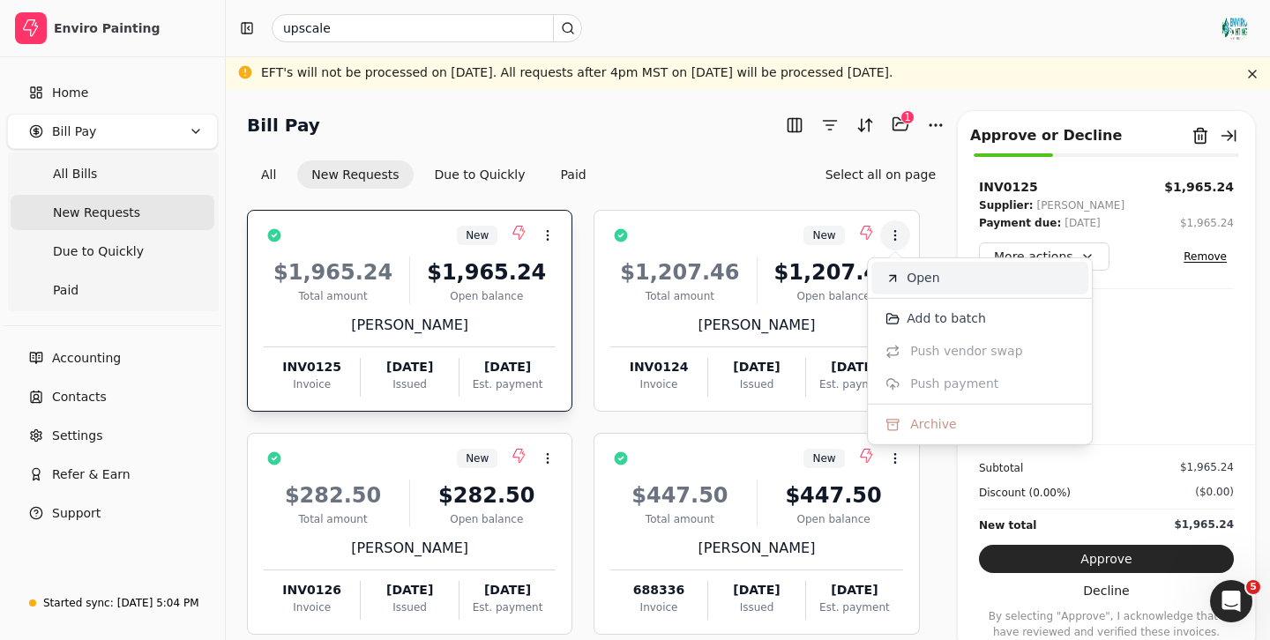
click at [920, 279] on span "Open" at bounding box center [922, 278] width 33 height 19
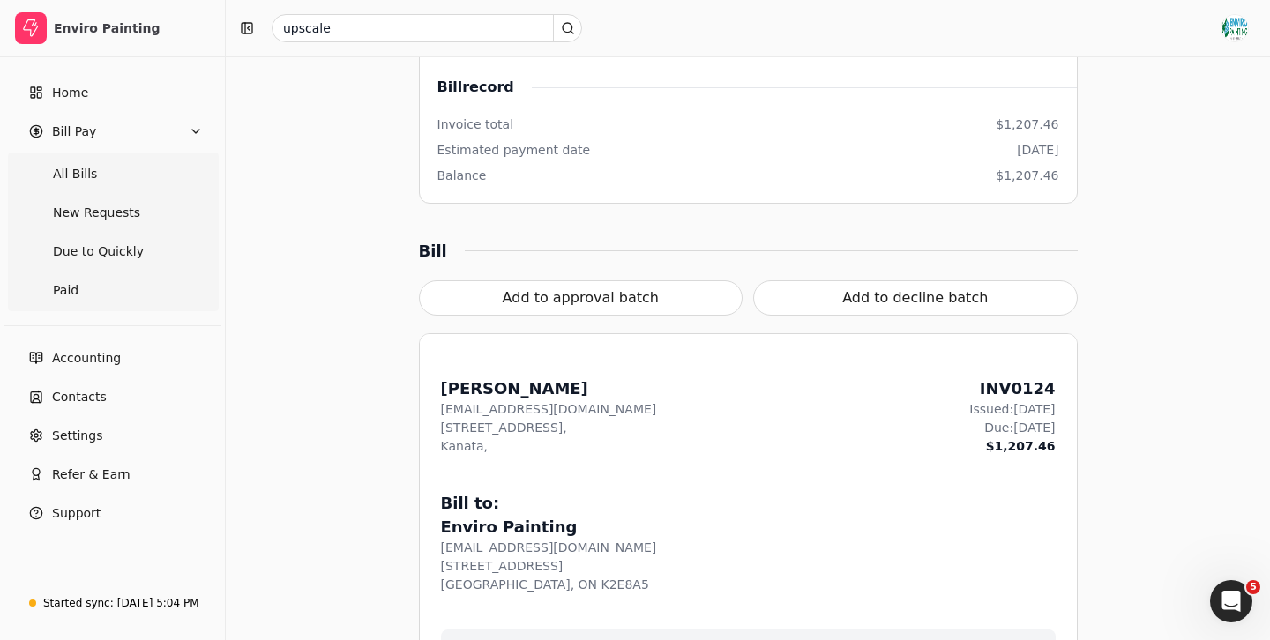
scroll to position [434, 0]
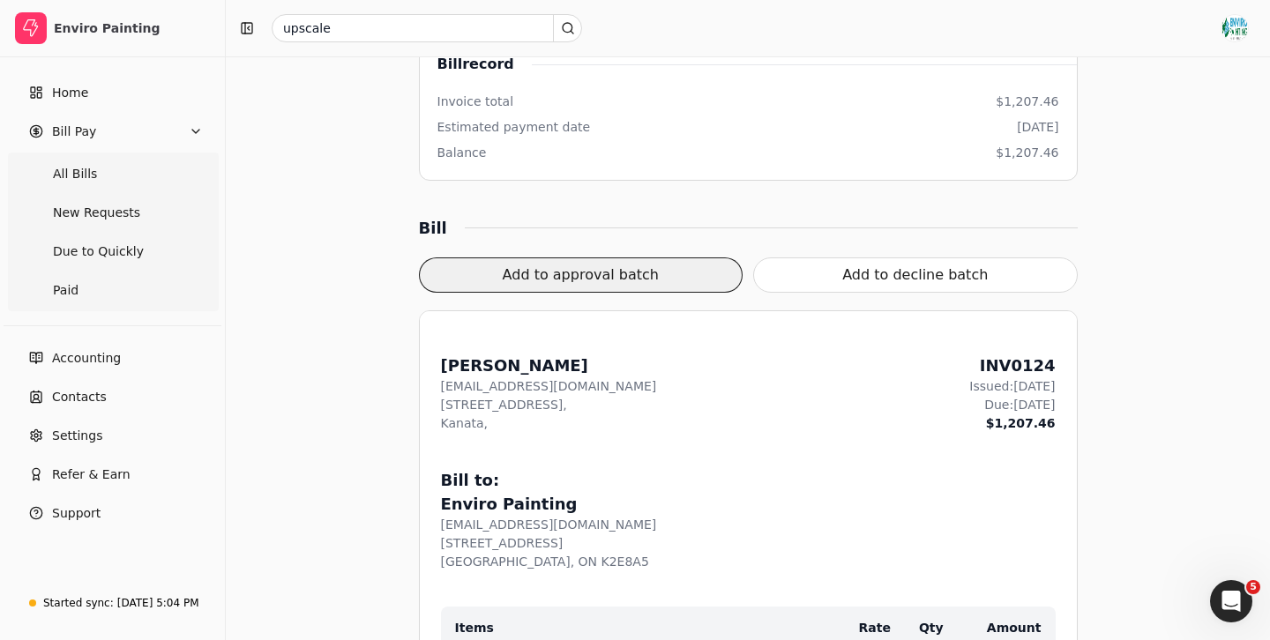
click at [629, 277] on button "Add to approval batch" at bounding box center [581, 274] width 324 height 35
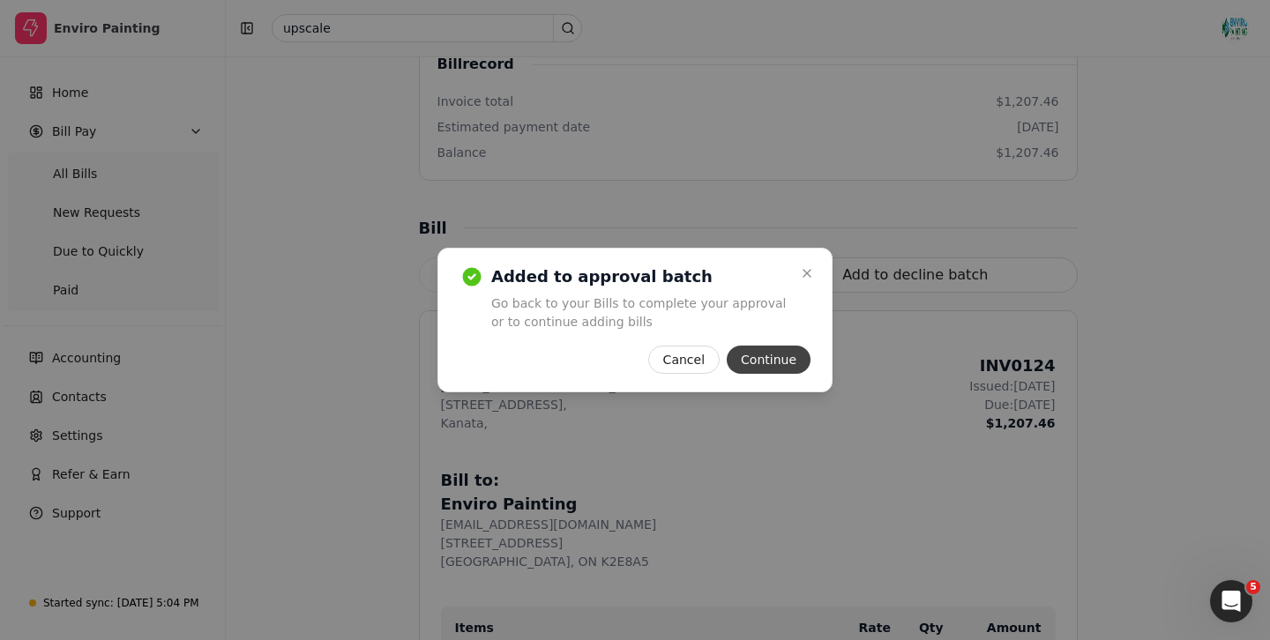
click at [782, 360] on button "Continue" at bounding box center [769, 360] width 84 height 28
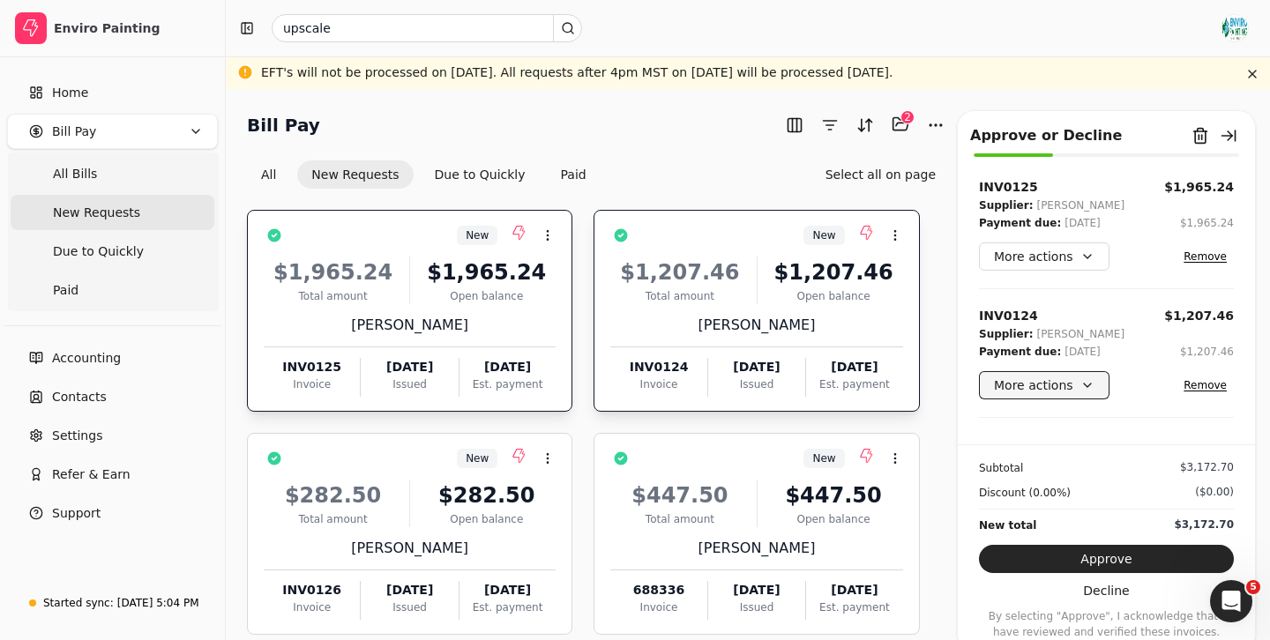
click at [1067, 385] on button "More actions" at bounding box center [1044, 385] width 131 height 28
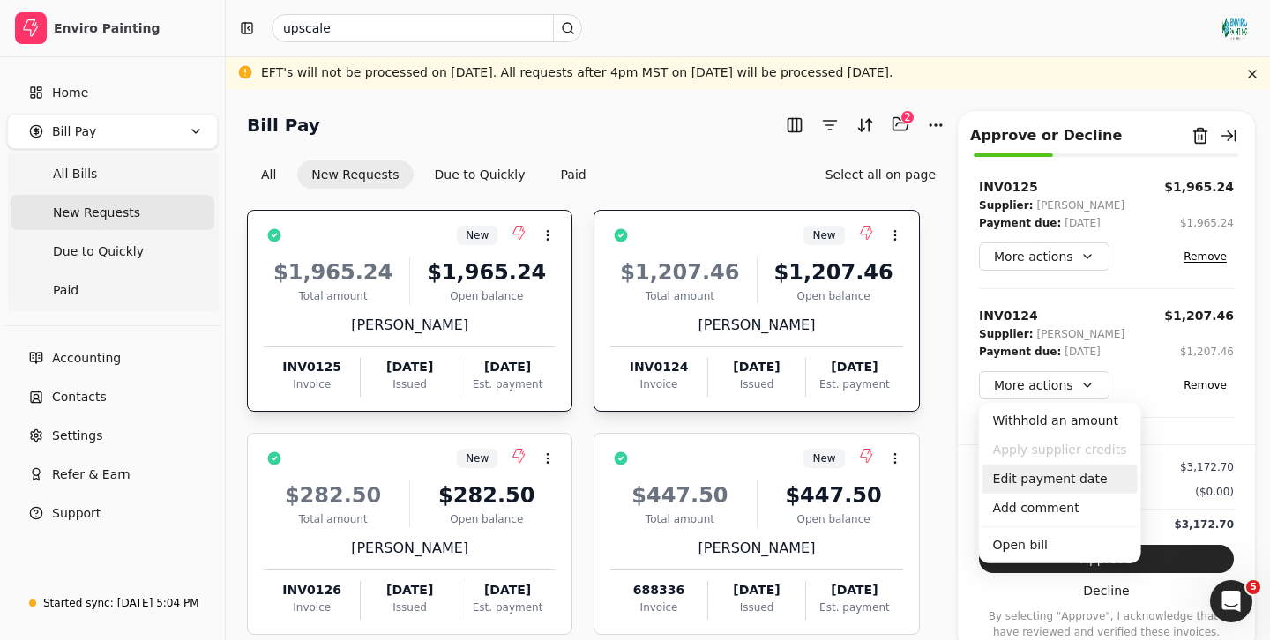
click at [1038, 479] on div "Edit payment date" at bounding box center [1059, 479] width 155 height 29
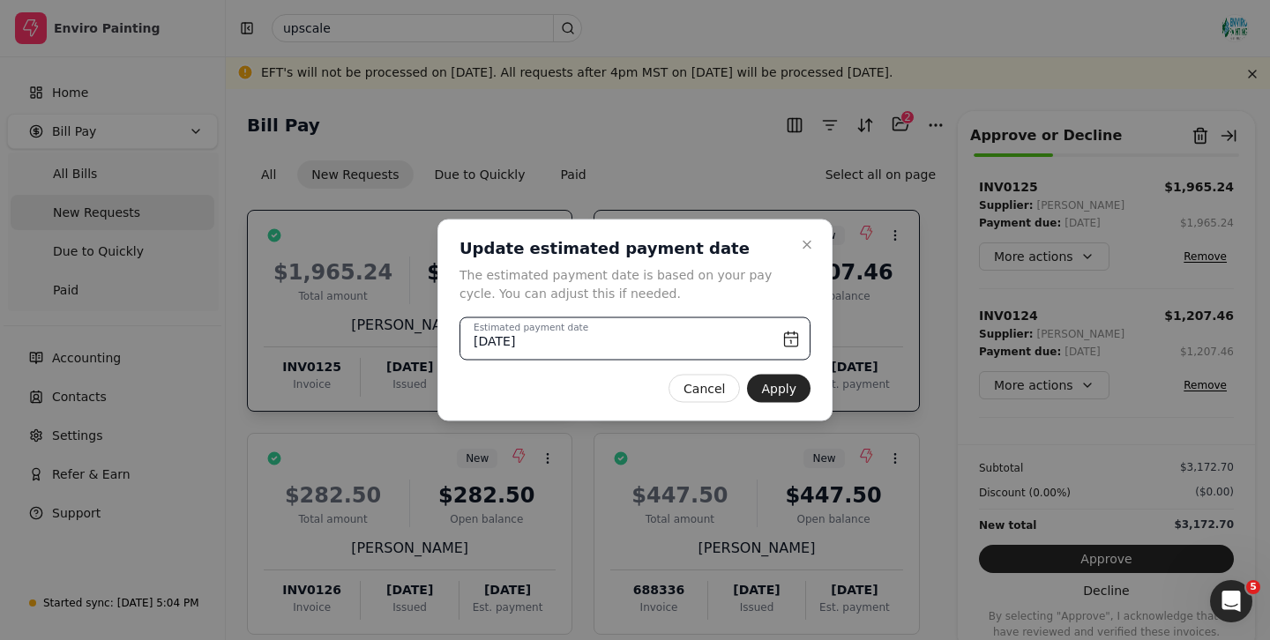
click at [795, 334] on input "[DATE]" at bounding box center [634, 338] width 351 height 43
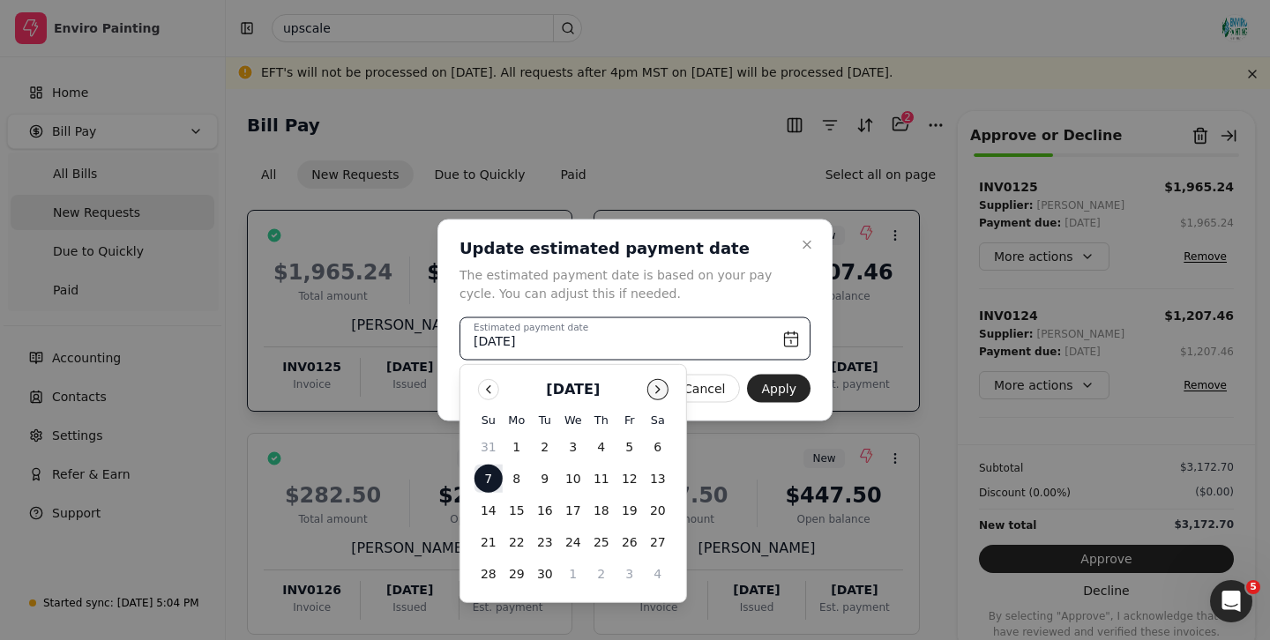
click at [656, 386] on button "Go to next month" at bounding box center [657, 389] width 21 height 21
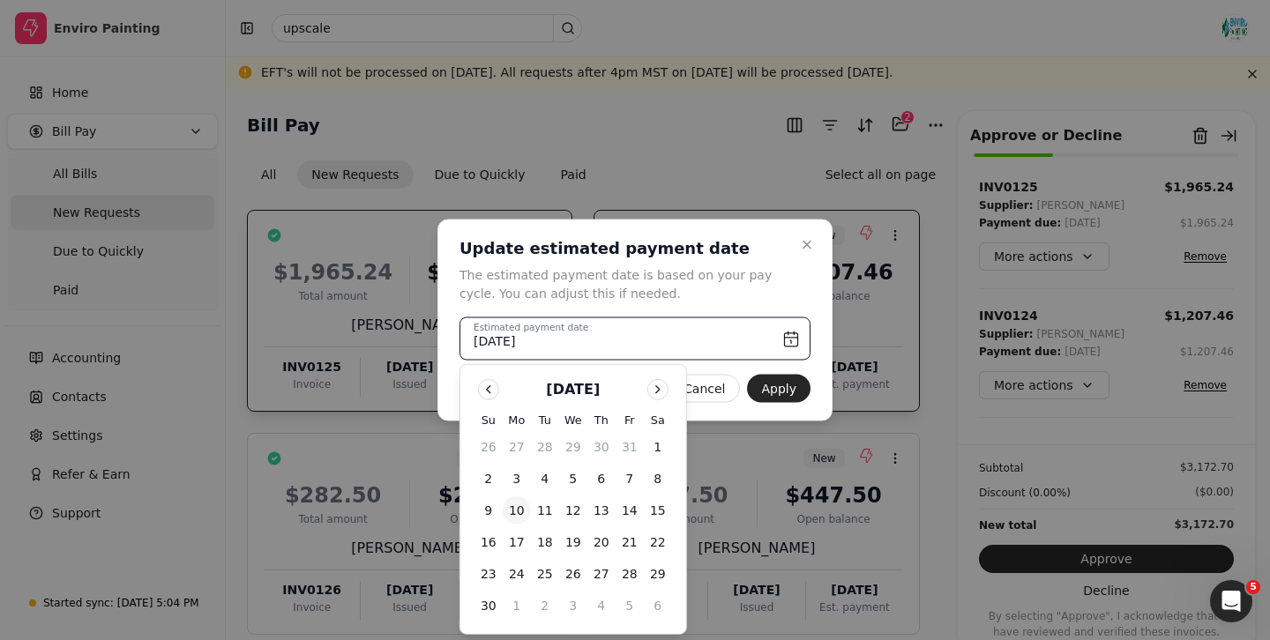
click at [512, 509] on button "10" at bounding box center [517, 510] width 28 height 28
type input "[DATE]"
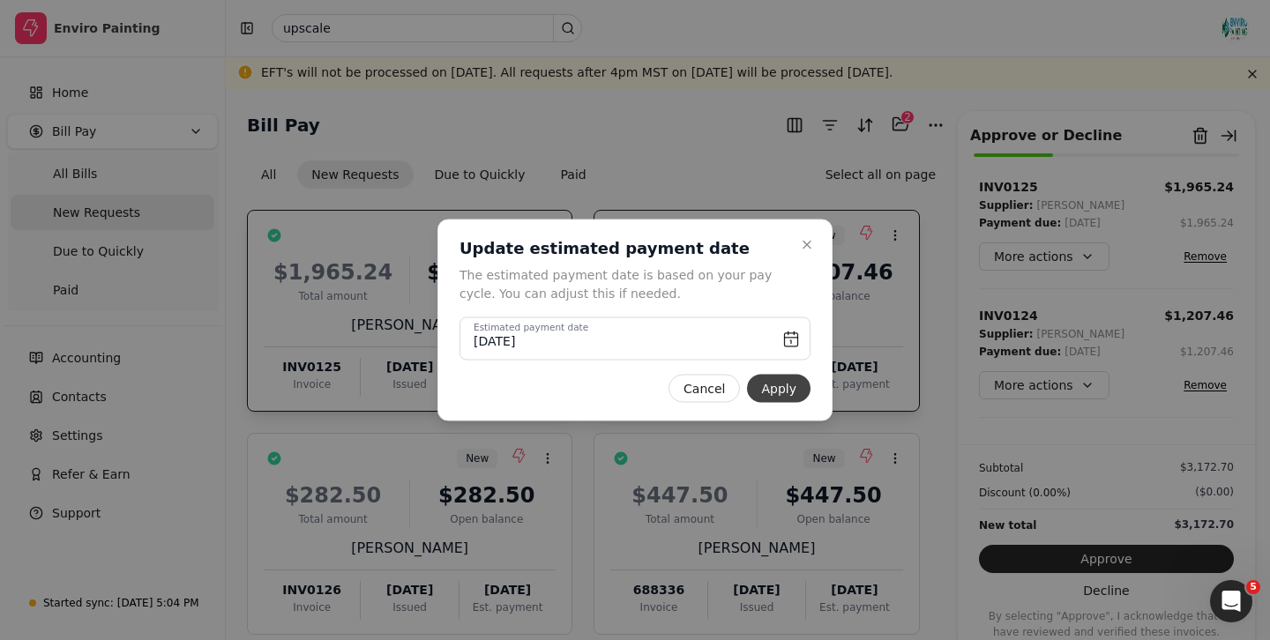
click at [781, 383] on button "Apply" at bounding box center [778, 389] width 63 height 28
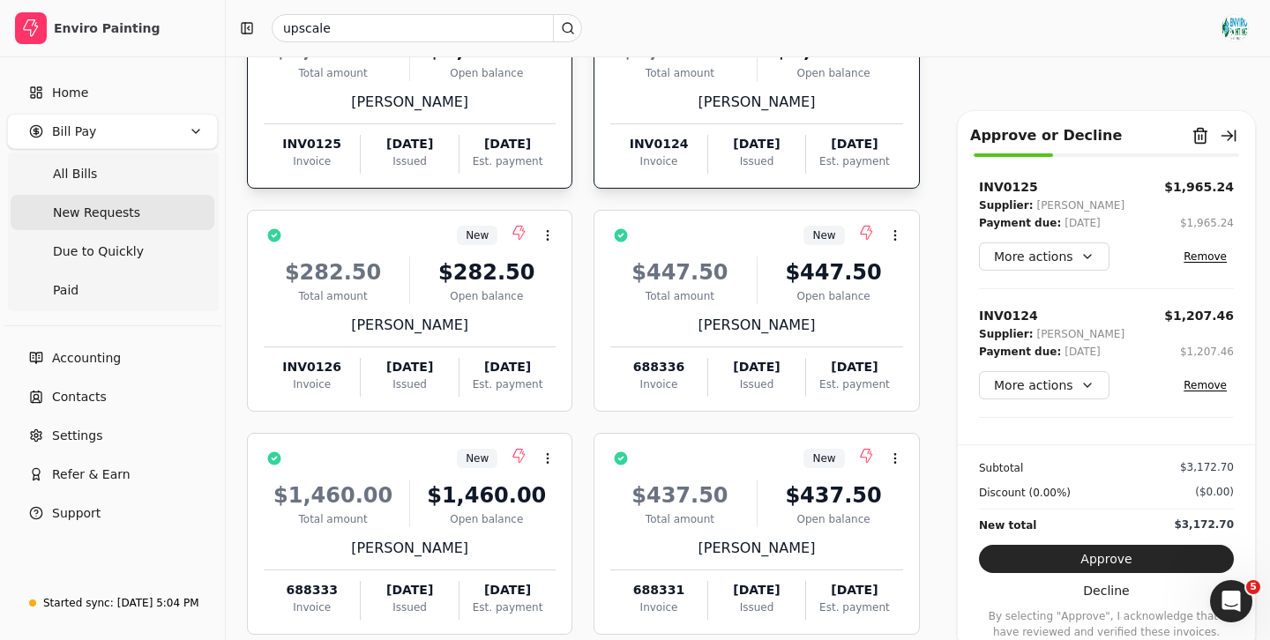
scroll to position [226, 0]
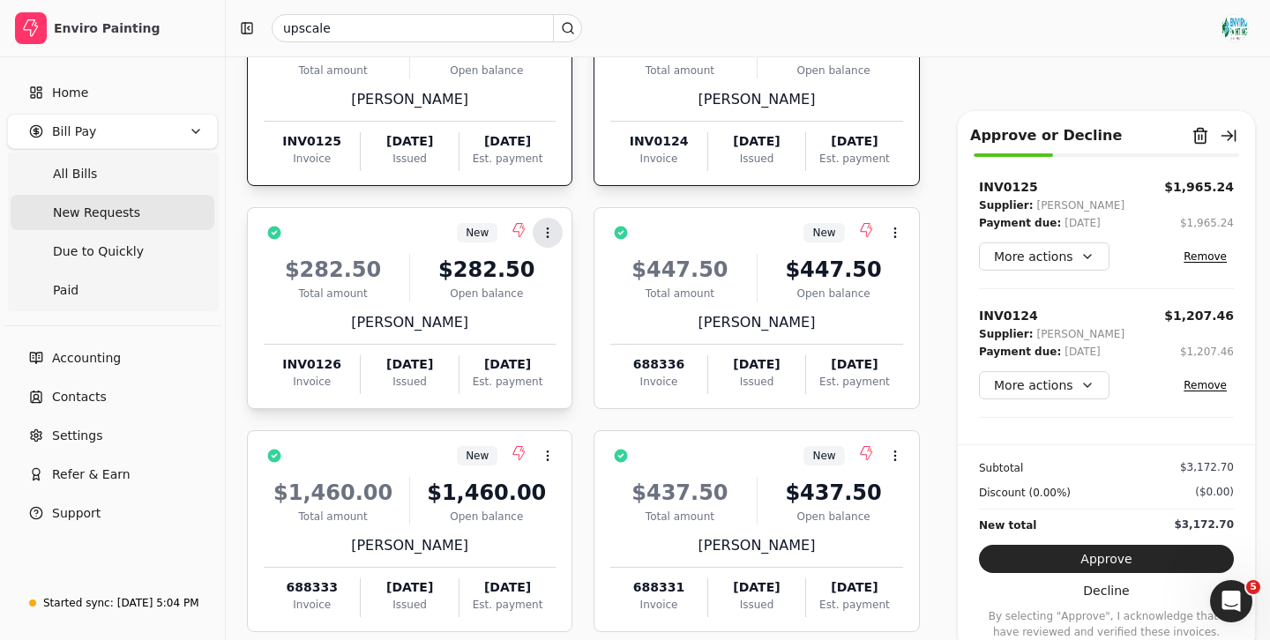
click at [545, 226] on icon at bounding box center [548, 233] width 14 height 14
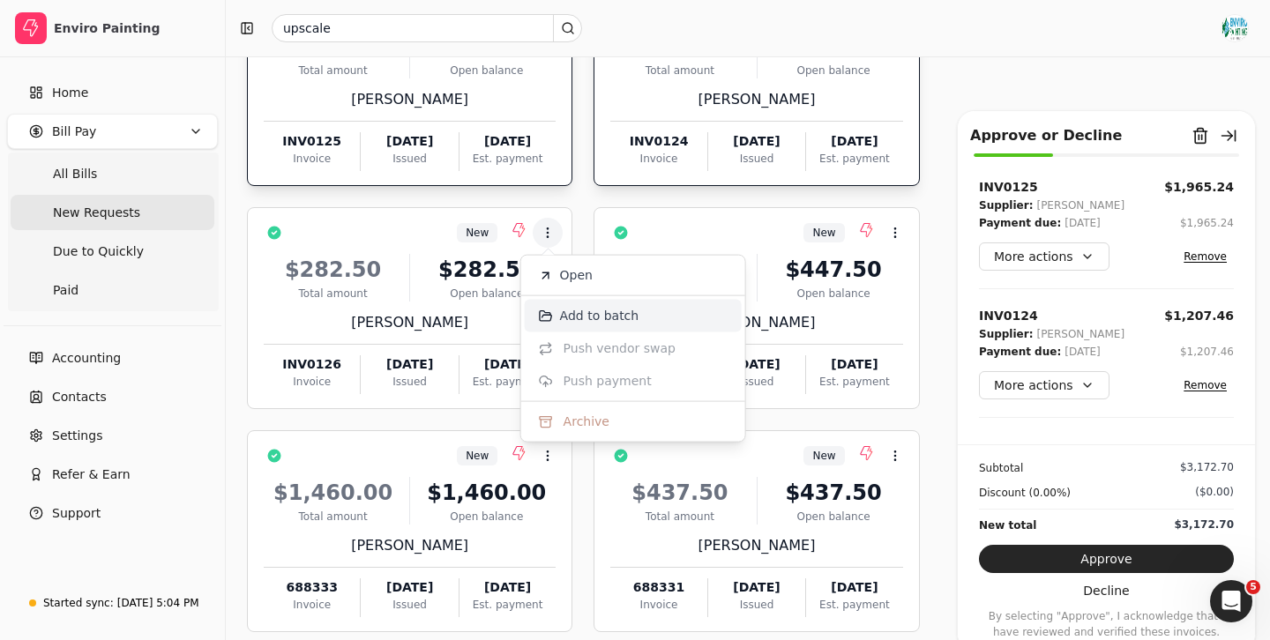
click at [598, 313] on span "Add to batch" at bounding box center [599, 316] width 79 height 19
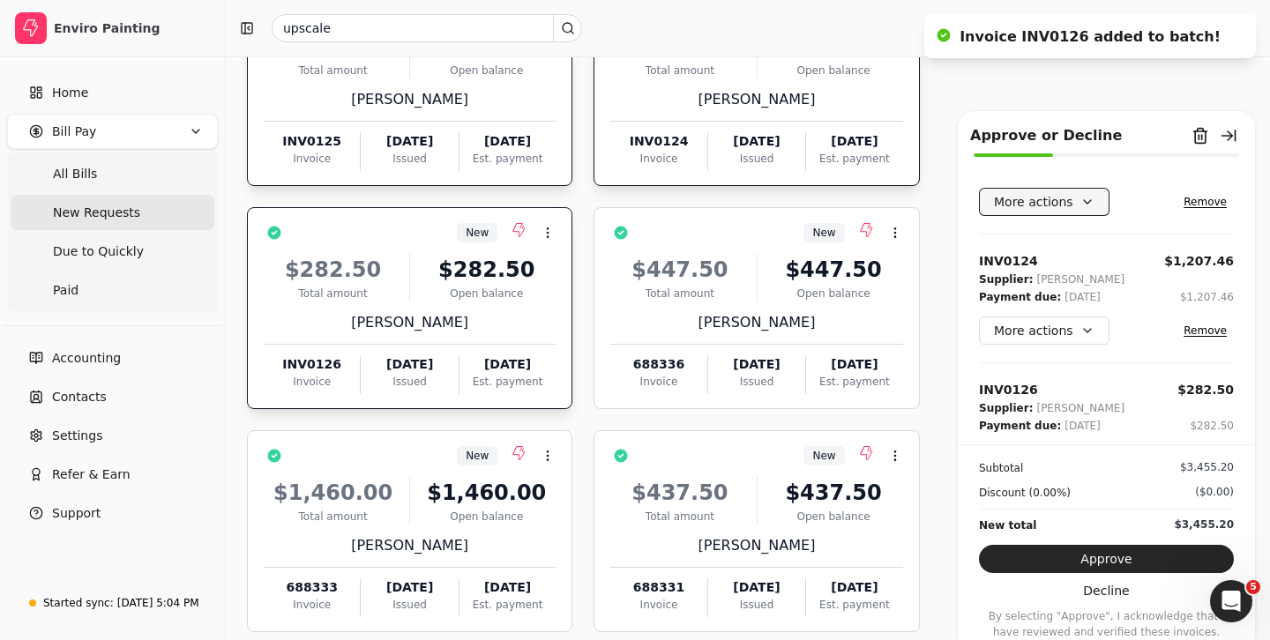
scroll to position [102, 0]
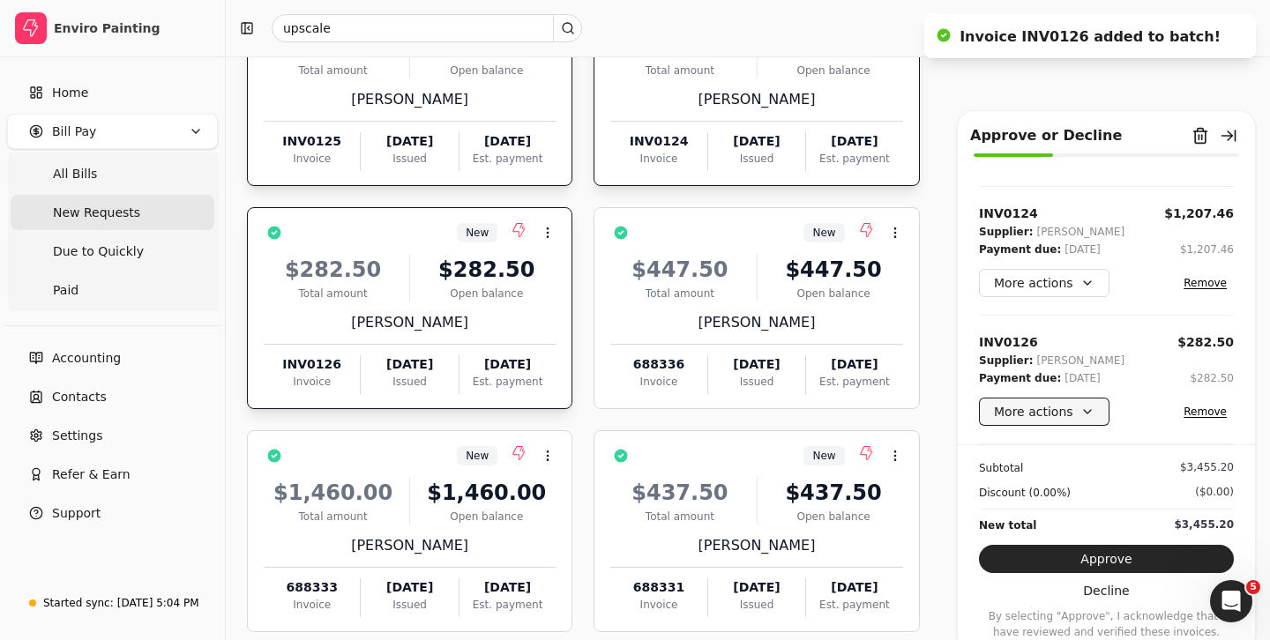
click at [1081, 412] on button "More actions" at bounding box center [1044, 412] width 131 height 28
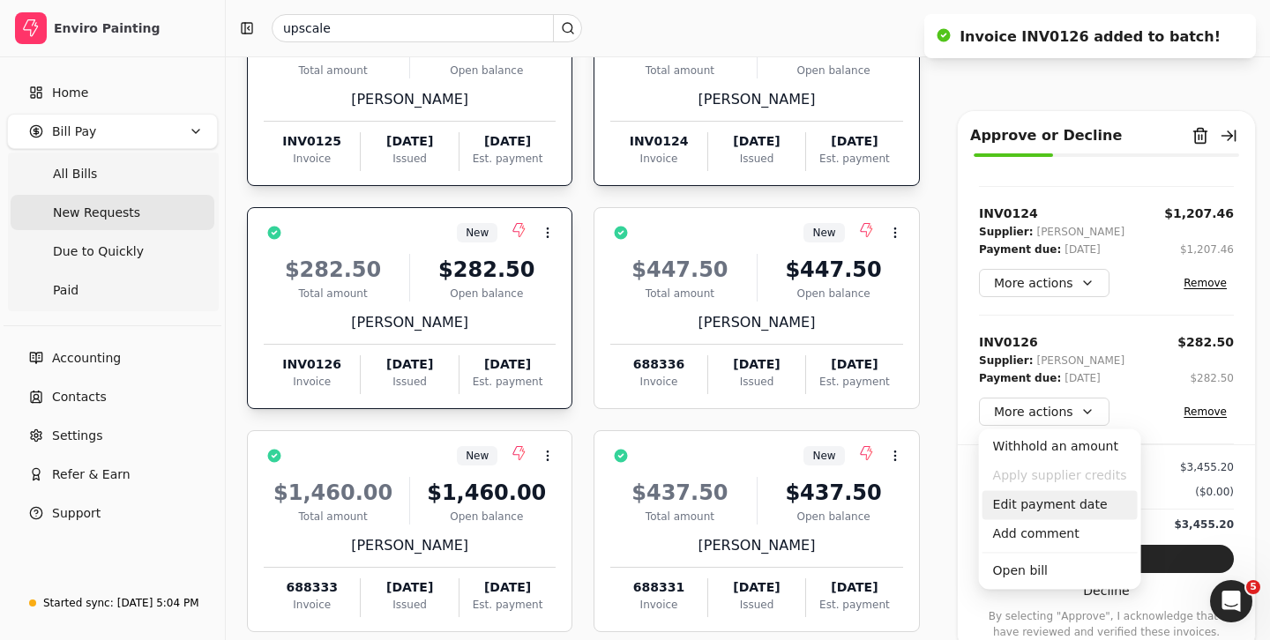
click at [1056, 507] on div "Edit payment date" at bounding box center [1059, 504] width 155 height 29
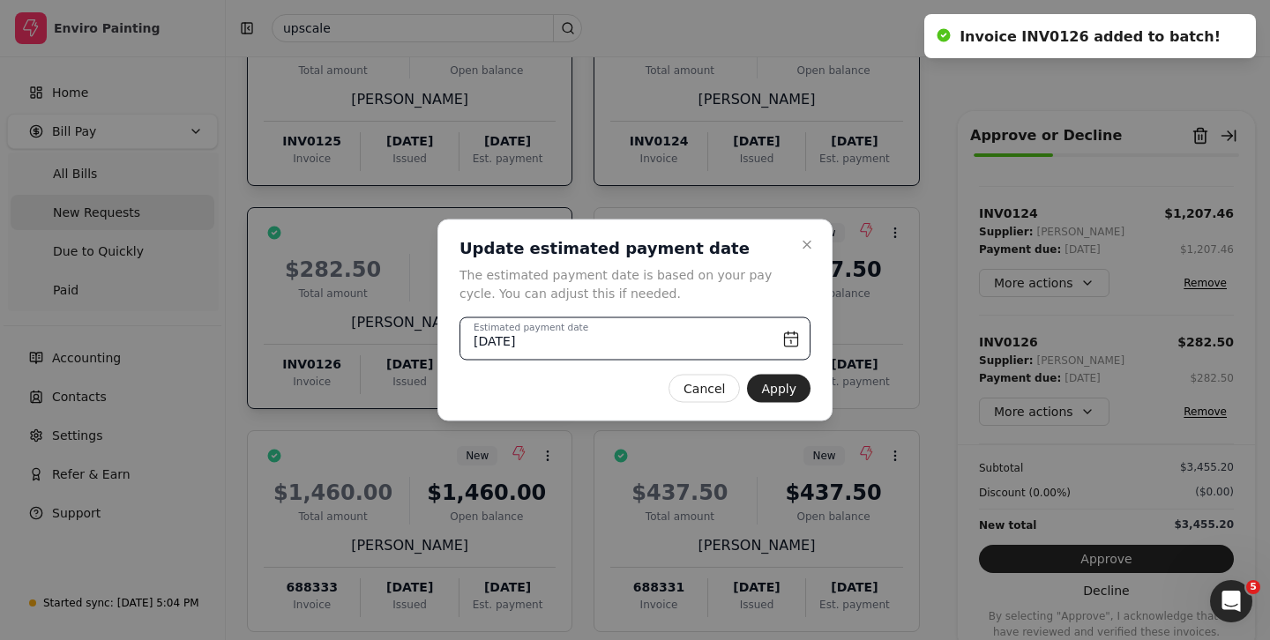
click at [787, 335] on input "[DATE]" at bounding box center [634, 338] width 351 height 43
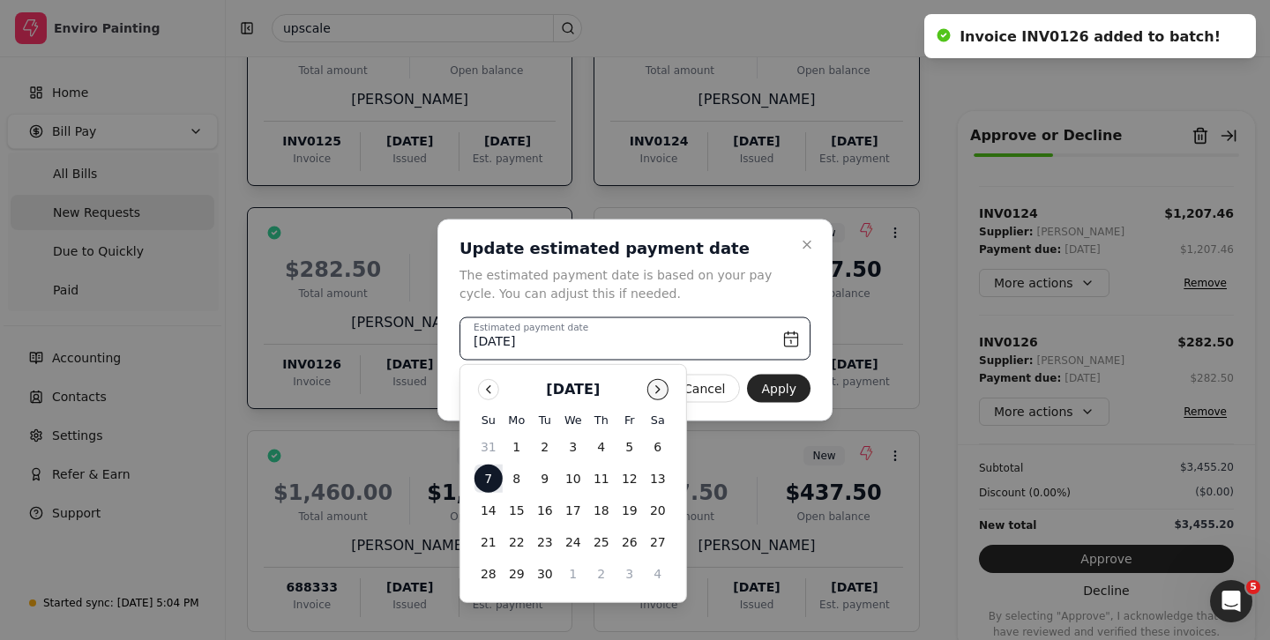
click at [660, 388] on button "Go to next month" at bounding box center [657, 389] width 21 height 21
click at [656, 390] on button "Go to next month" at bounding box center [657, 389] width 21 height 21
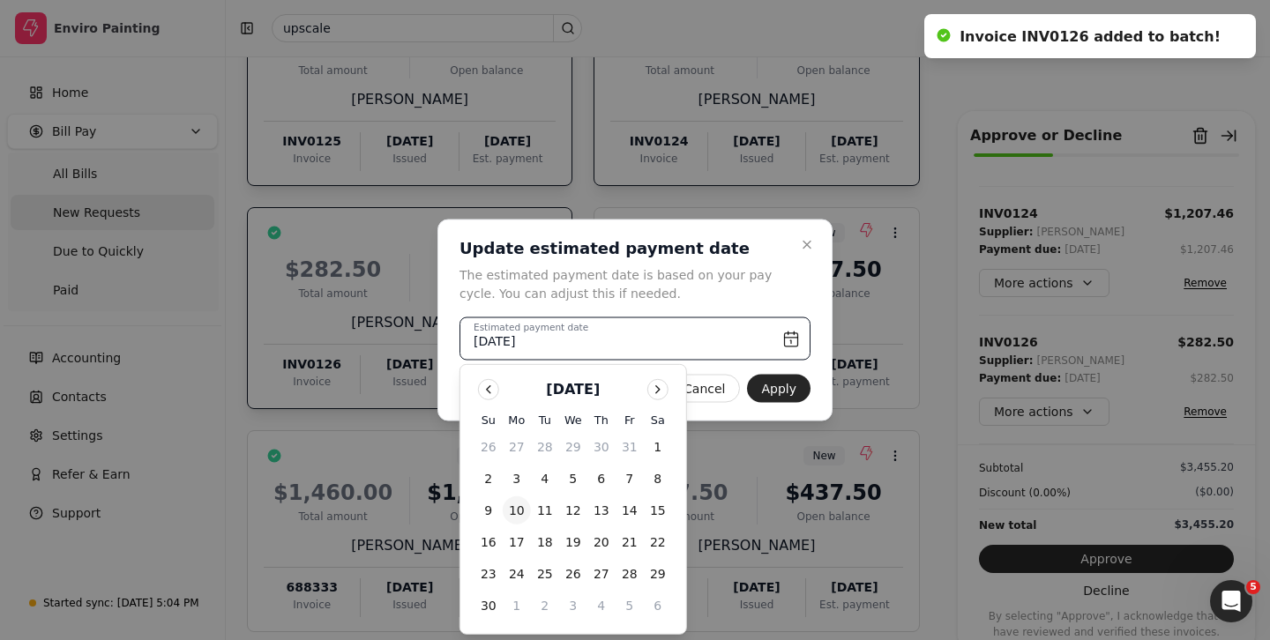
click at [515, 508] on button "10" at bounding box center [517, 510] width 28 height 28
type input "[DATE]"
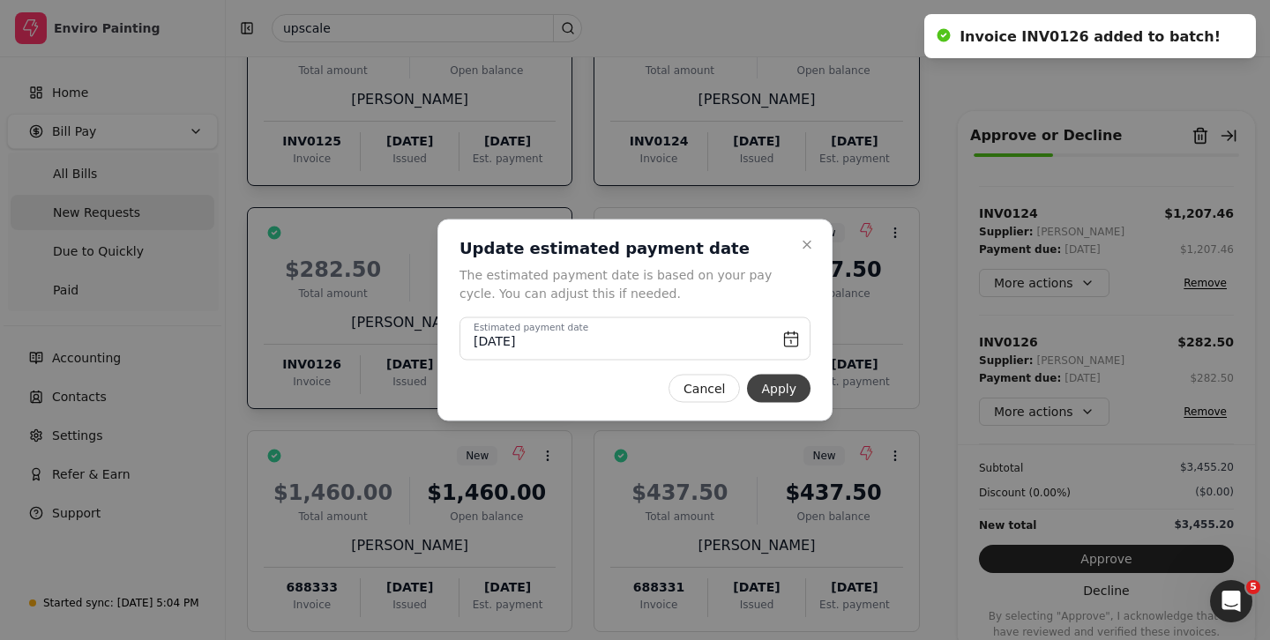
click at [785, 392] on button "Apply" at bounding box center [778, 389] width 63 height 28
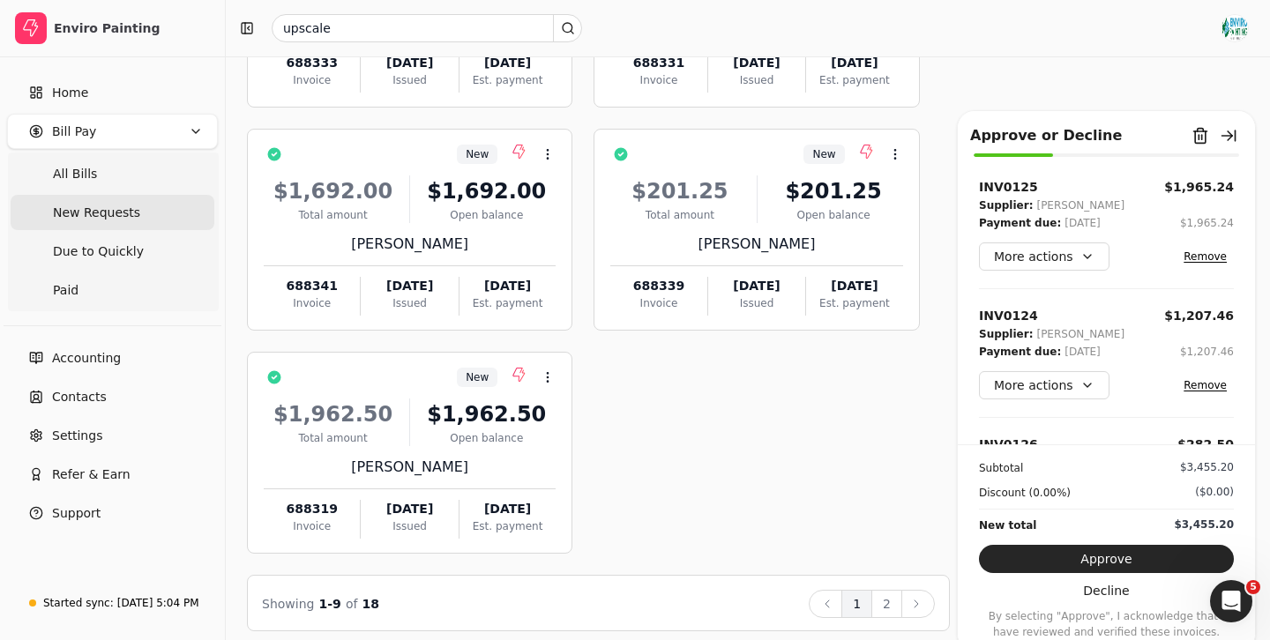
scroll to position [758, 0]
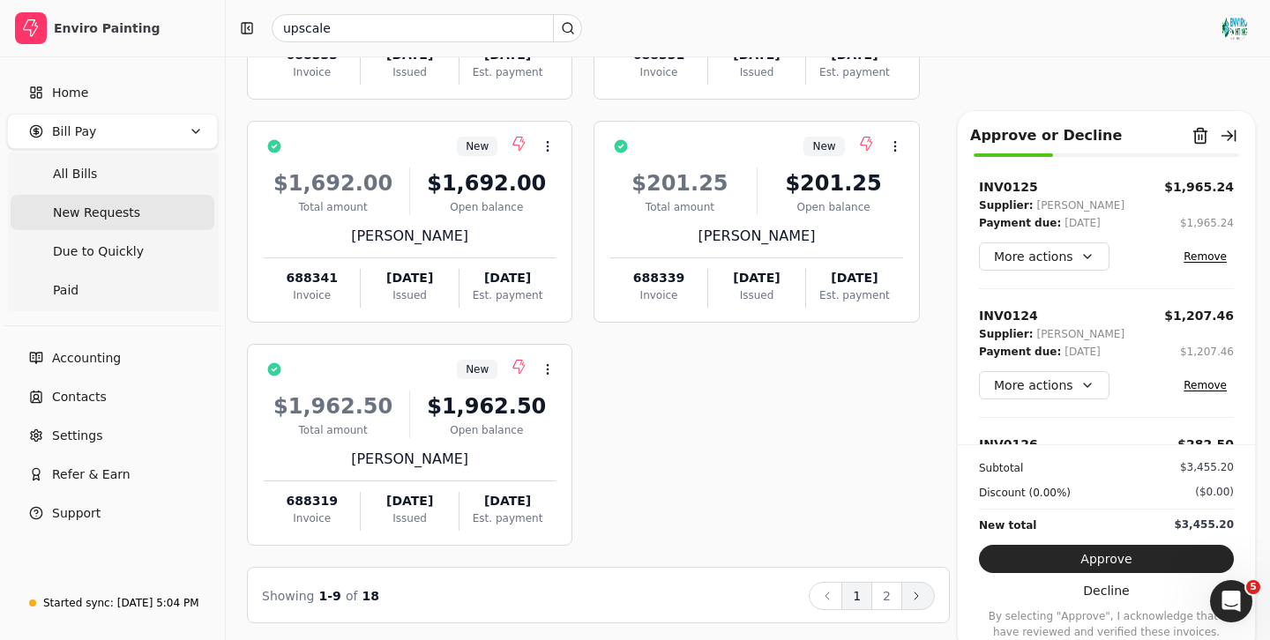
click at [917, 589] on icon at bounding box center [916, 596] width 14 height 14
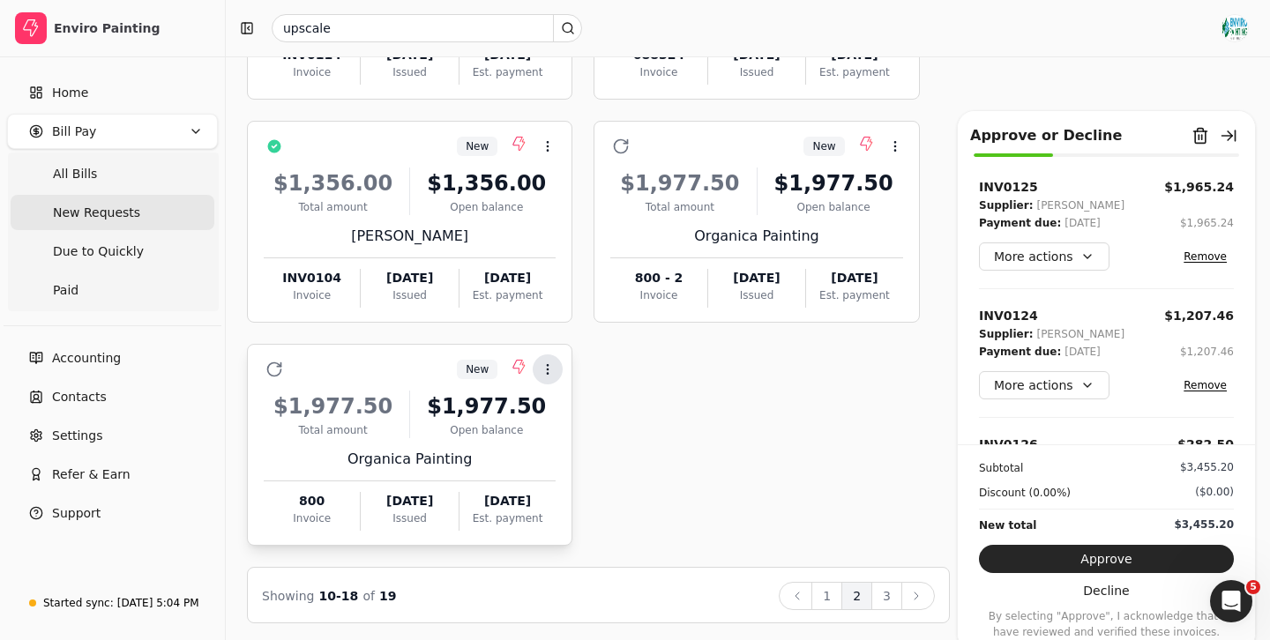
click at [547, 363] on icon at bounding box center [548, 369] width 14 height 14
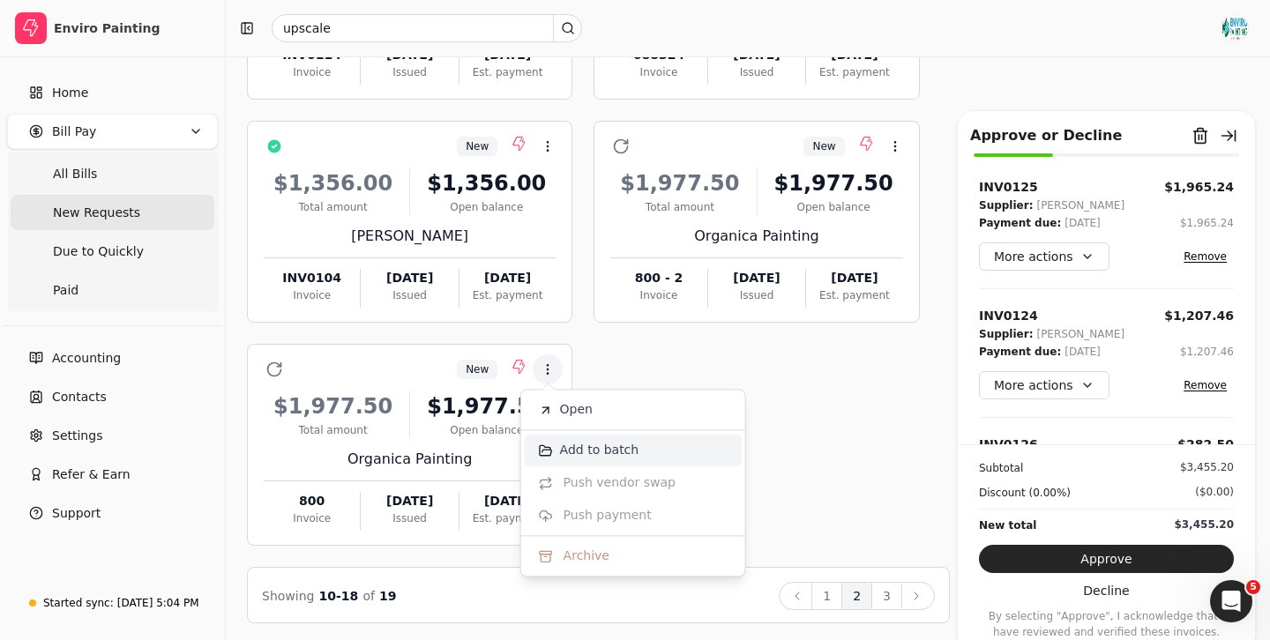
click at [595, 450] on span "Add to batch" at bounding box center [599, 450] width 79 height 19
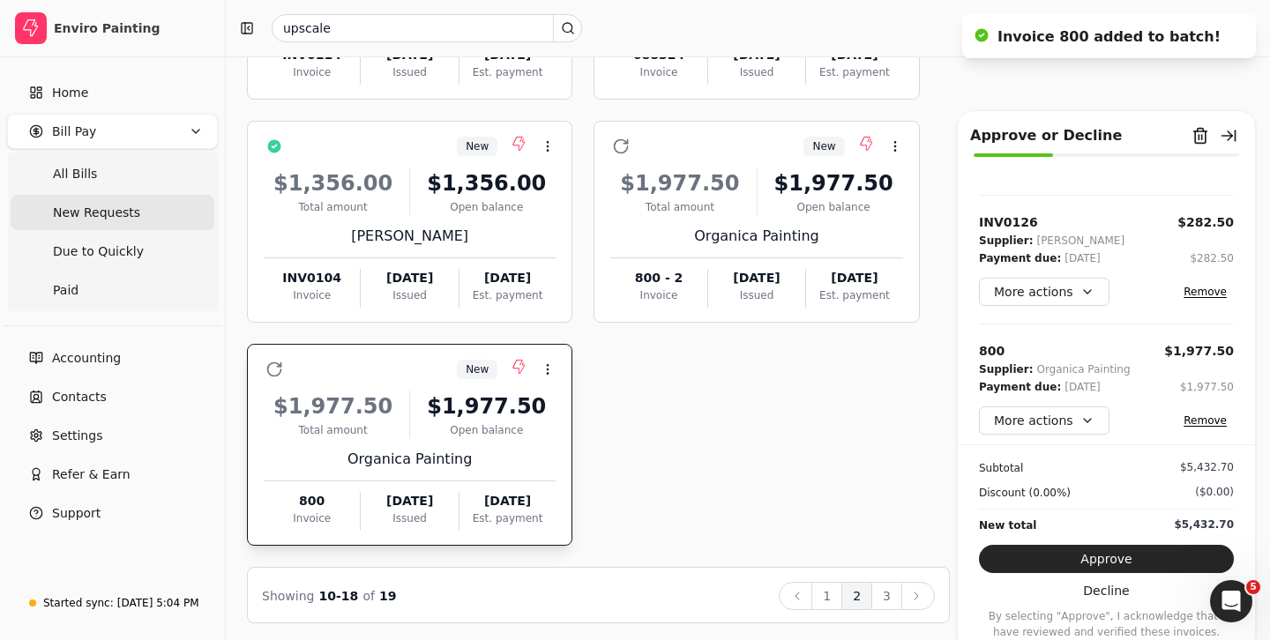
scroll to position [231, 0]
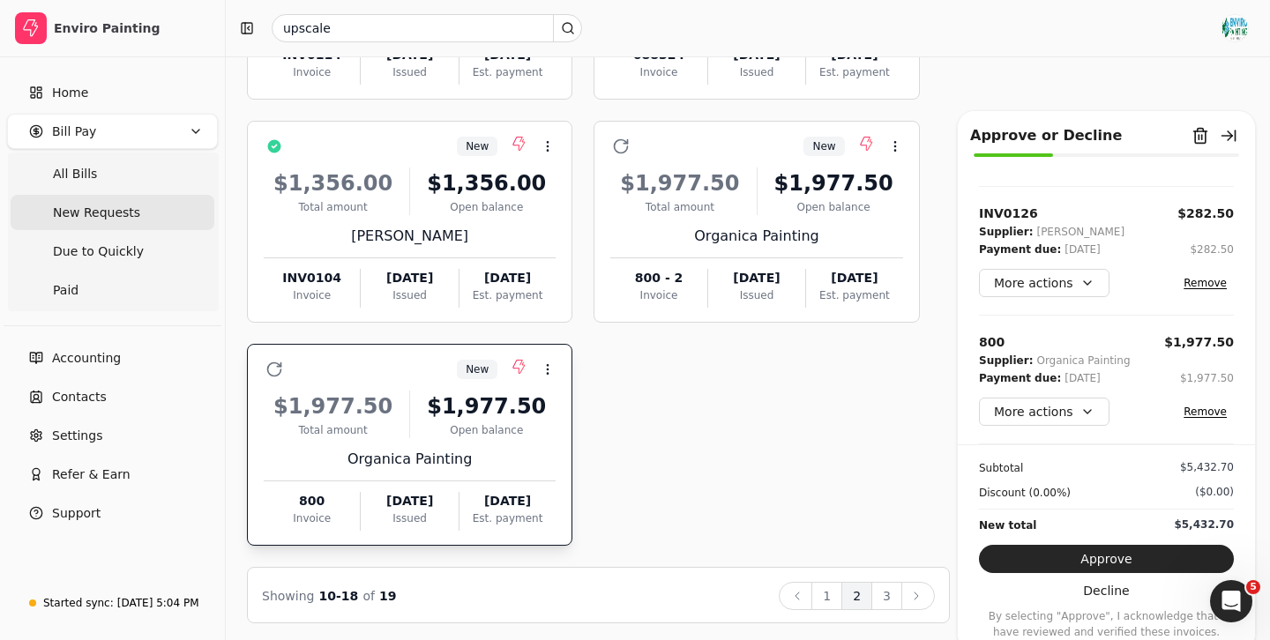
click at [1209, 409] on button "Remove" at bounding box center [1204, 411] width 57 height 21
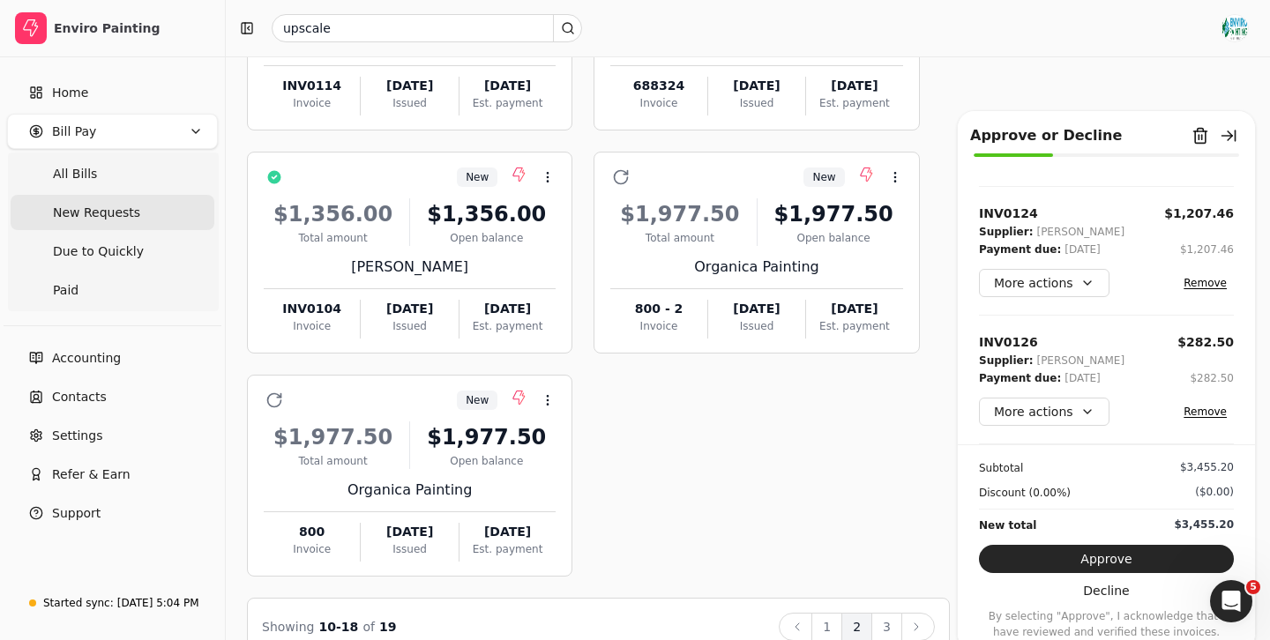
scroll to position [758, 0]
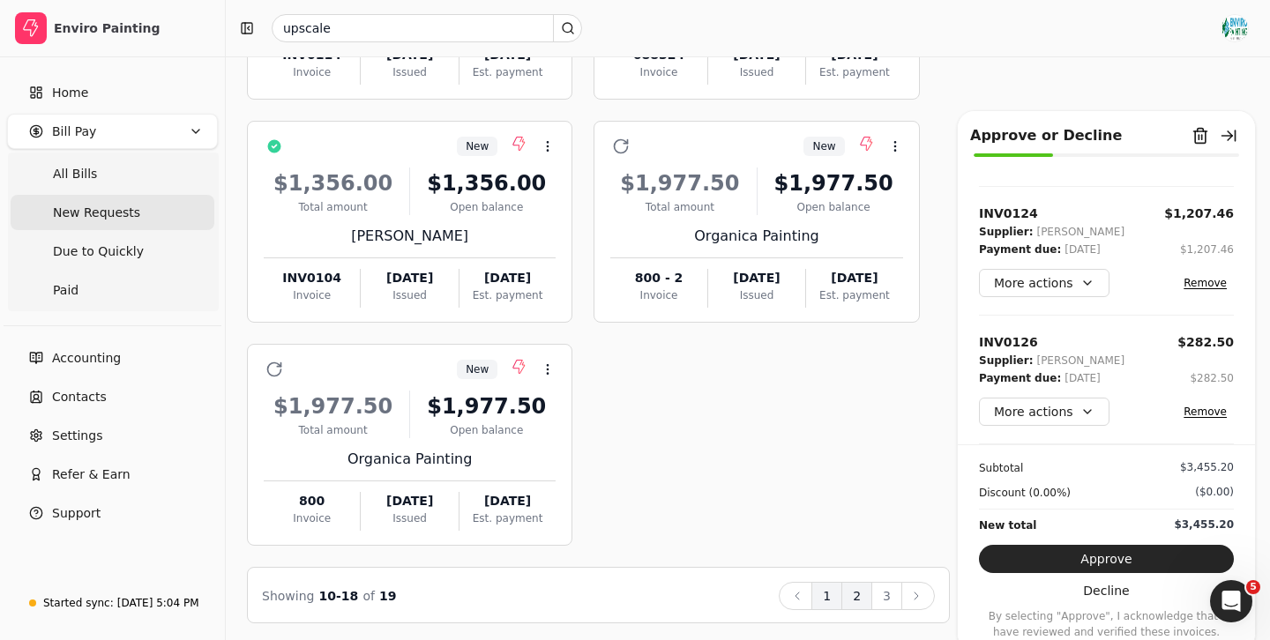
click at [831, 596] on button "1" at bounding box center [826, 596] width 31 height 28
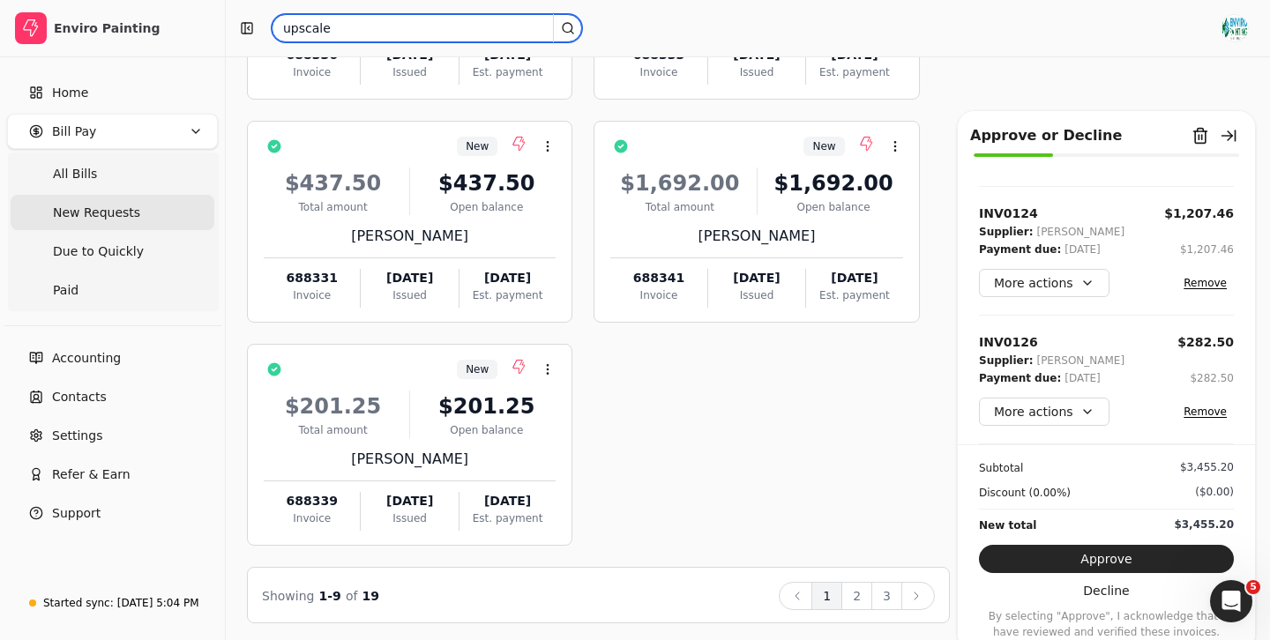
click at [405, 31] on input "upscale" at bounding box center [427, 28] width 310 height 28
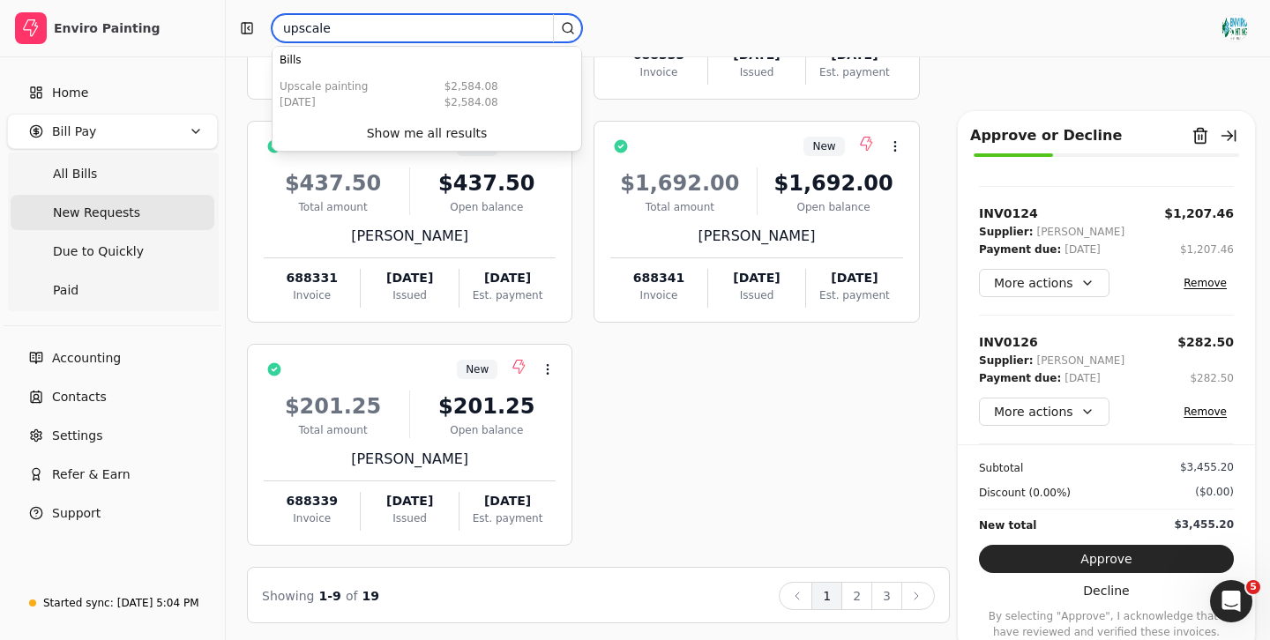
drag, startPoint x: 405, startPoint y: 31, endPoint x: 284, endPoint y: 33, distance: 120.8
click at [284, 32] on input "upscale" at bounding box center [427, 28] width 310 height 28
type input "upscale"
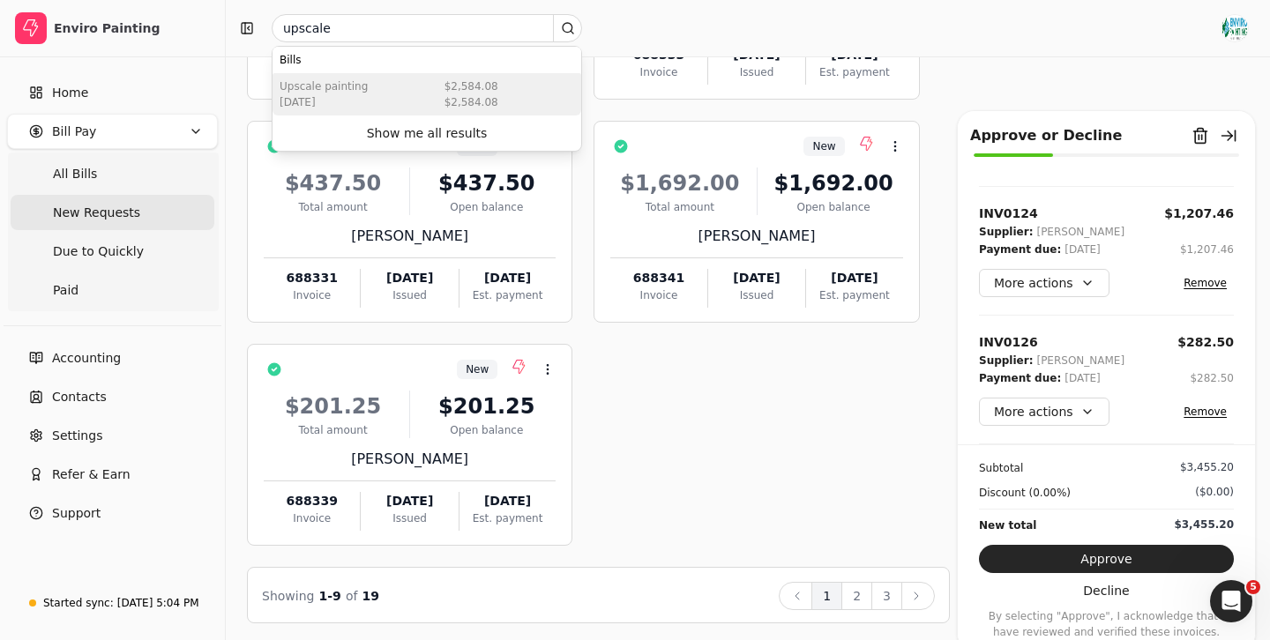
click at [430, 104] on div "Upscale Painting [DATE] $2,584.08 $2,584.08" at bounding box center [426, 94] width 309 height 42
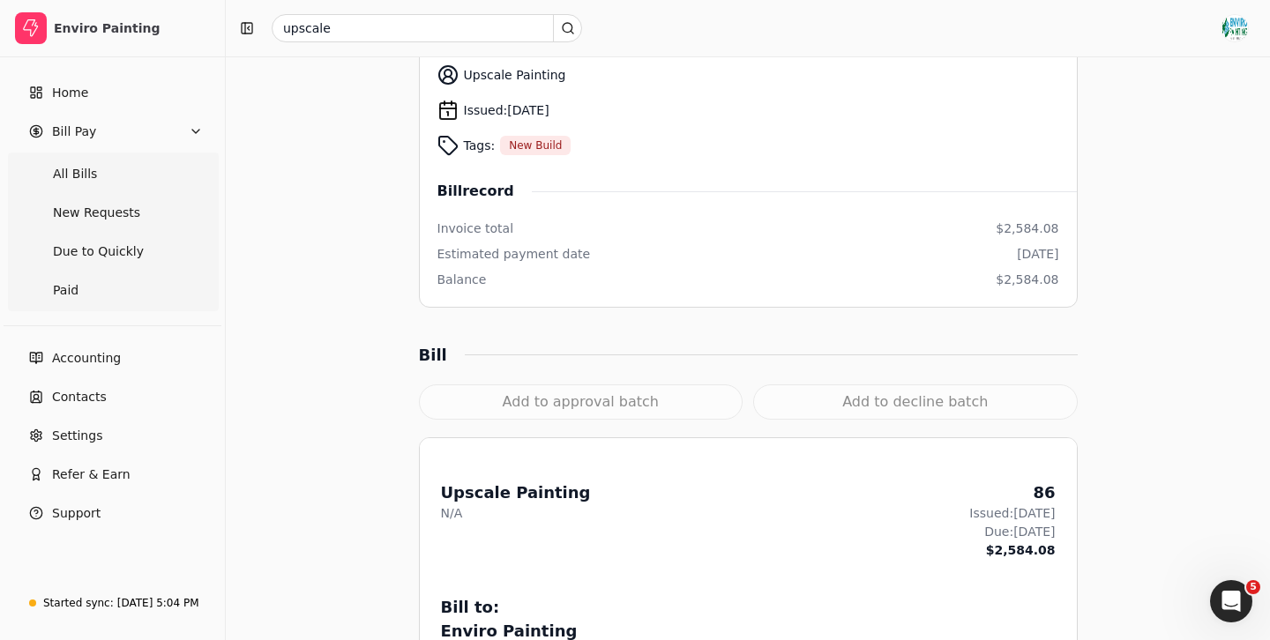
scroll to position [216, 0]
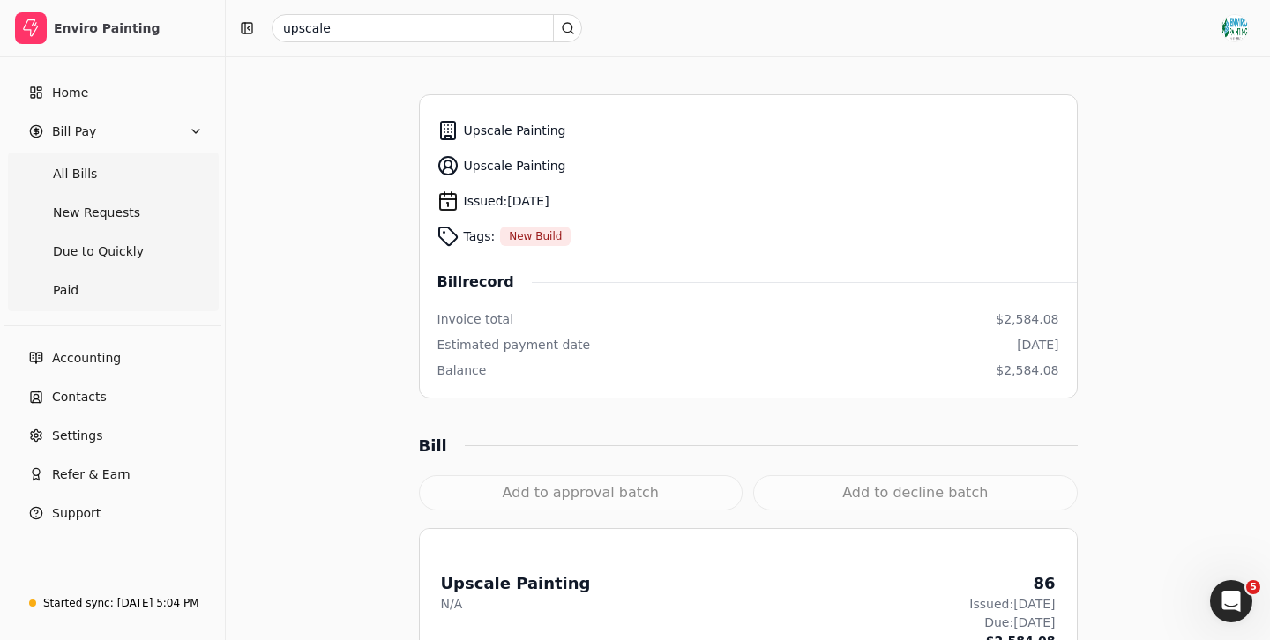
click at [579, 494] on div "Add to approval batch" at bounding box center [581, 492] width 324 height 35
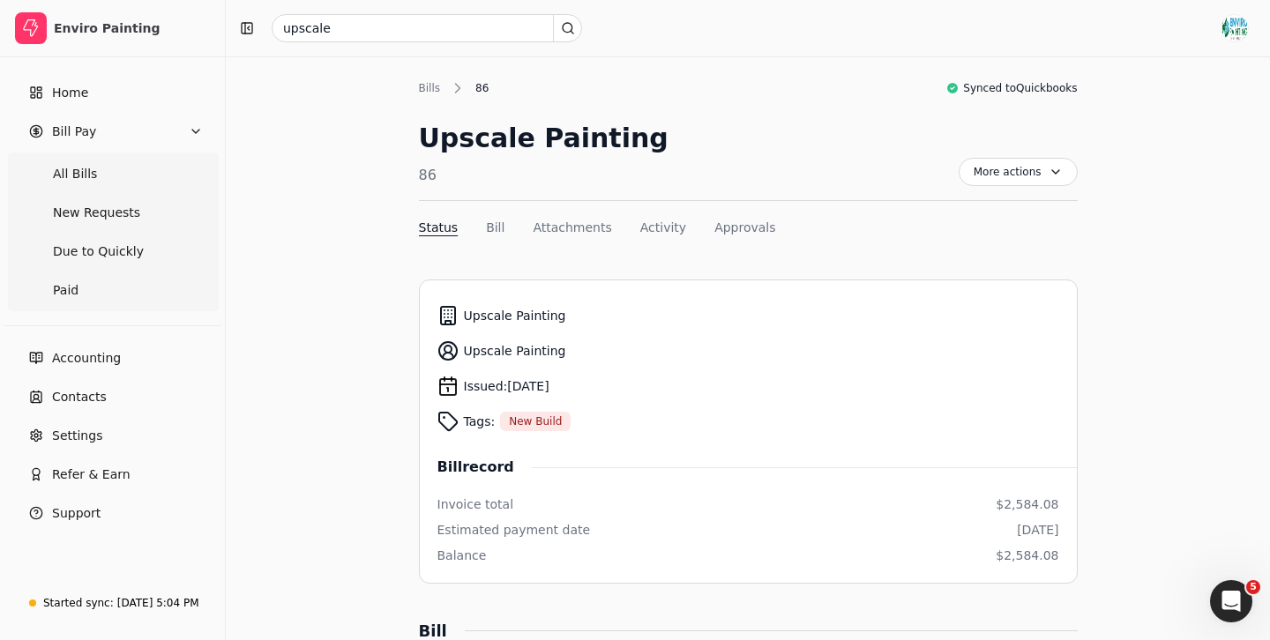
scroll to position [28, 0]
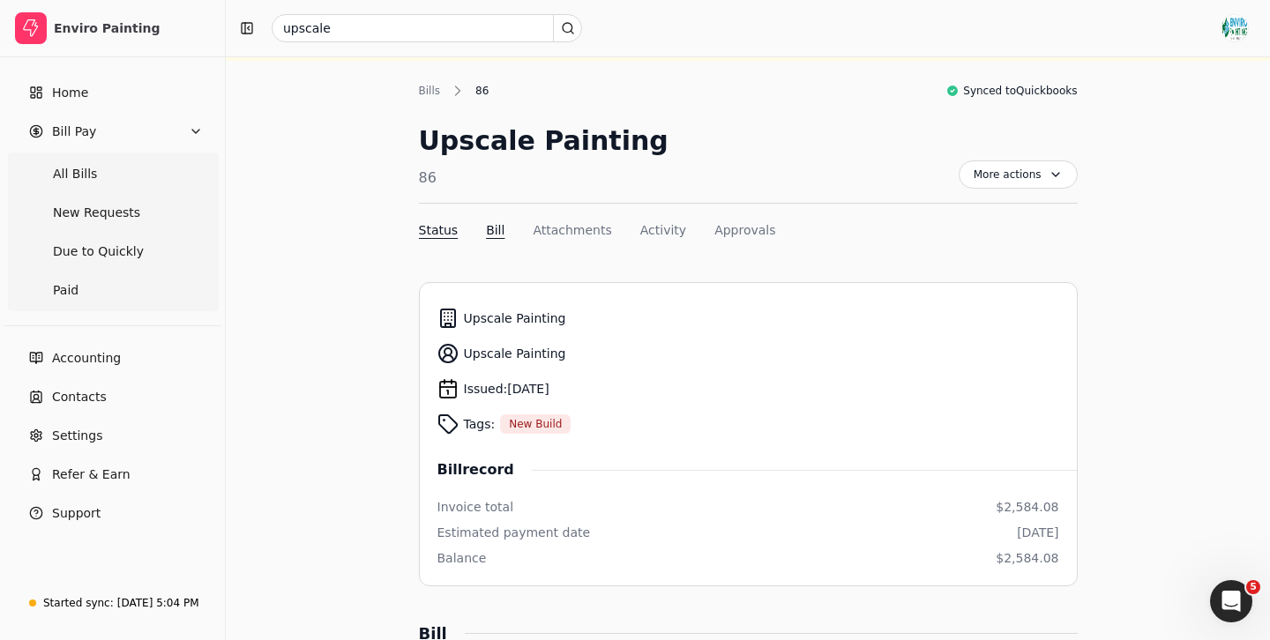
click at [486, 235] on button "Bill" at bounding box center [495, 230] width 19 height 19
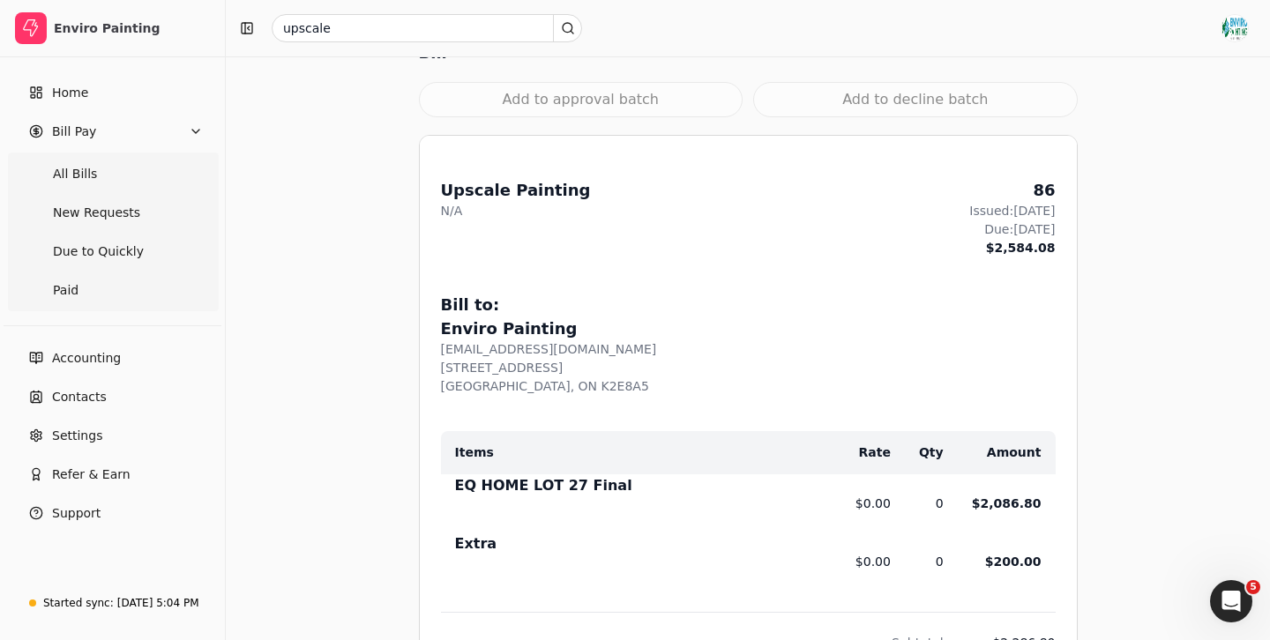
scroll to position [614, 0]
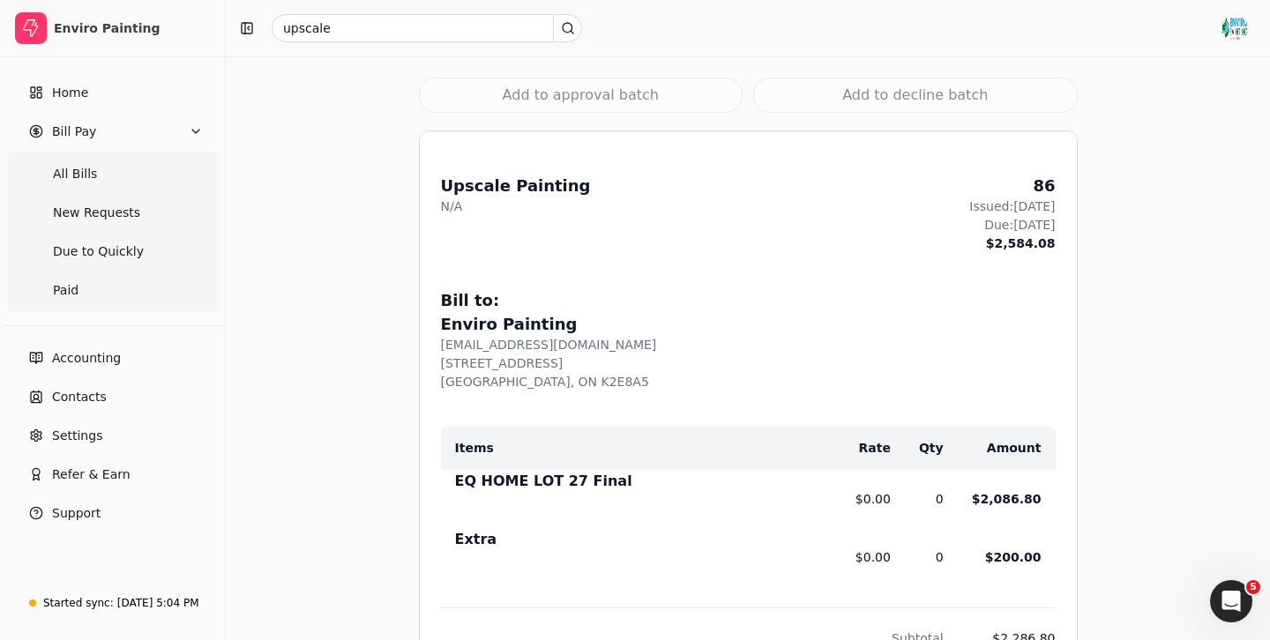
click at [581, 87] on div "Add to approval batch" at bounding box center [581, 95] width 324 height 35
click at [665, 153] on div "From: Upscale Painting N/A 86 Issued: [DATE] Due: [DATE] $2,584.08 Bill to: Env…" at bounding box center [748, 552] width 657 height 842
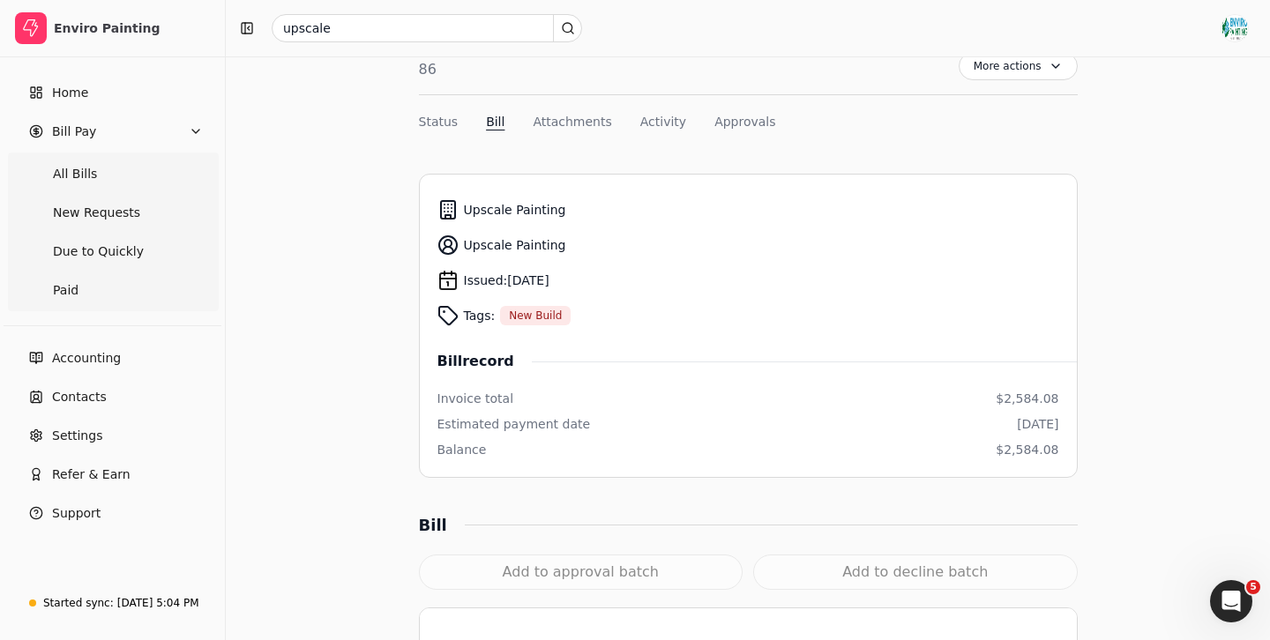
scroll to position [0, 0]
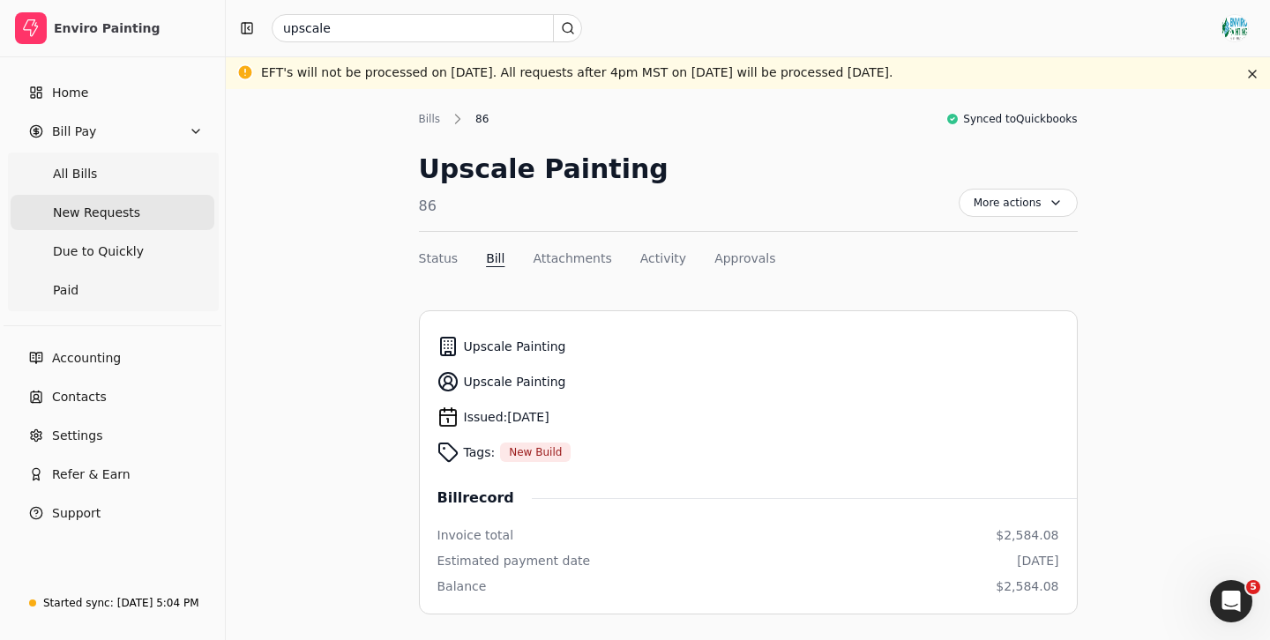
click at [117, 210] on span "New Requests" at bounding box center [96, 213] width 87 height 19
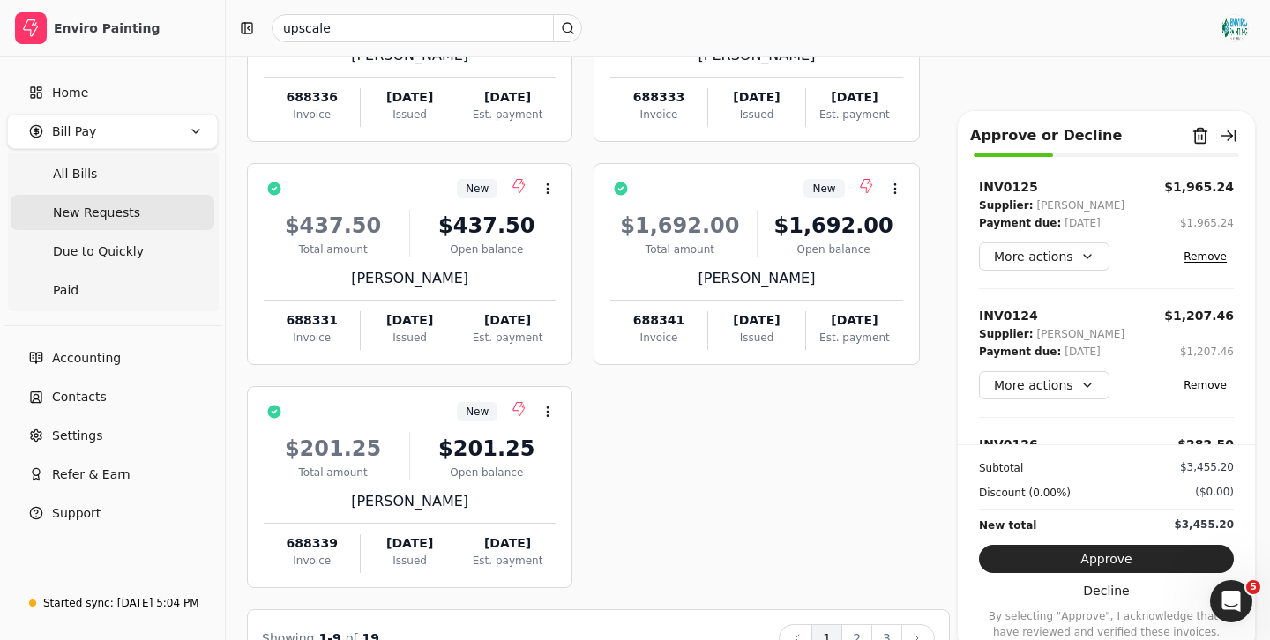
scroll to position [758, 0]
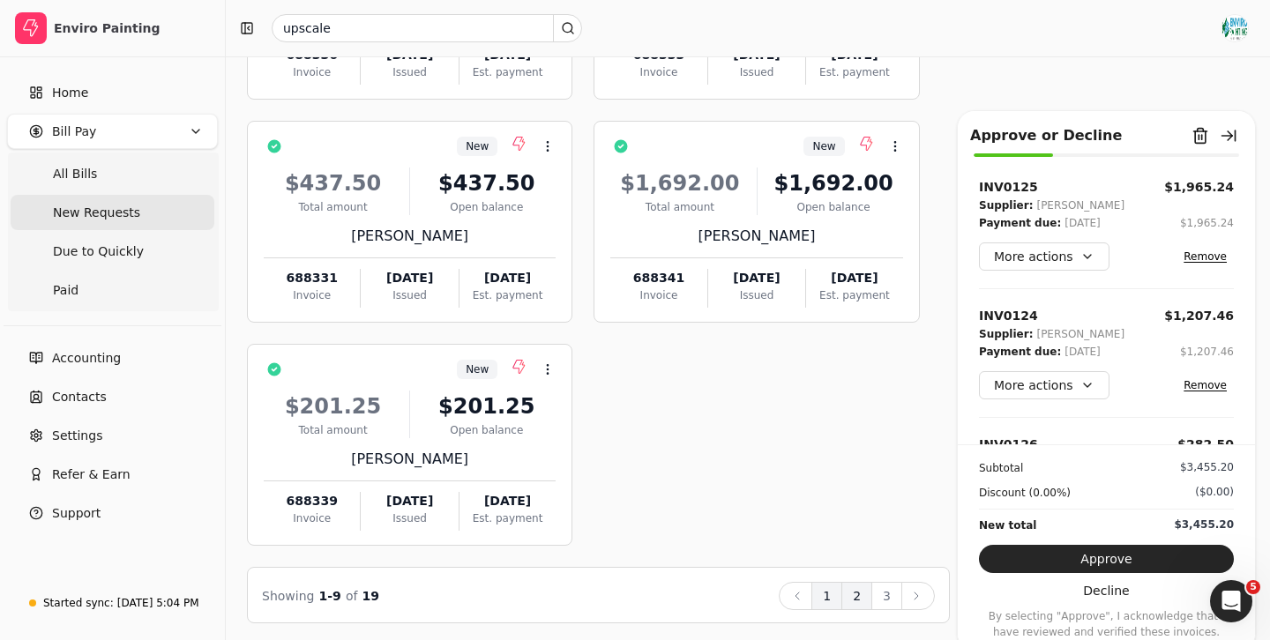
click at [857, 588] on button "2" at bounding box center [856, 596] width 31 height 28
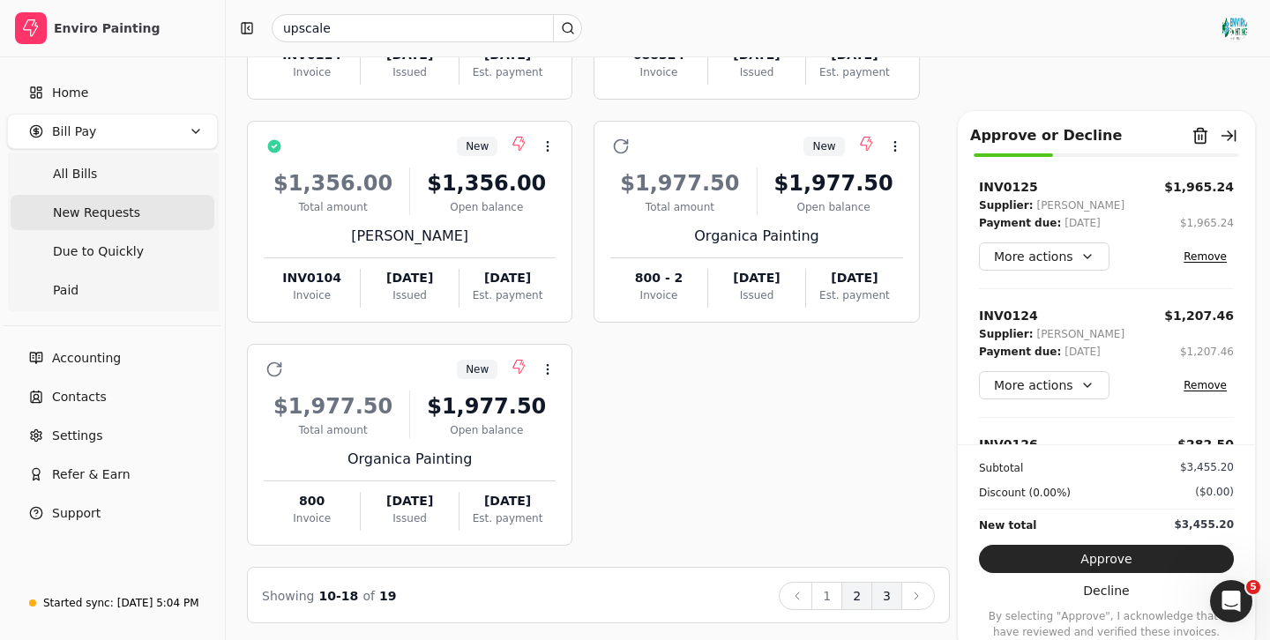
click at [884, 593] on button "3" at bounding box center [886, 596] width 31 height 28
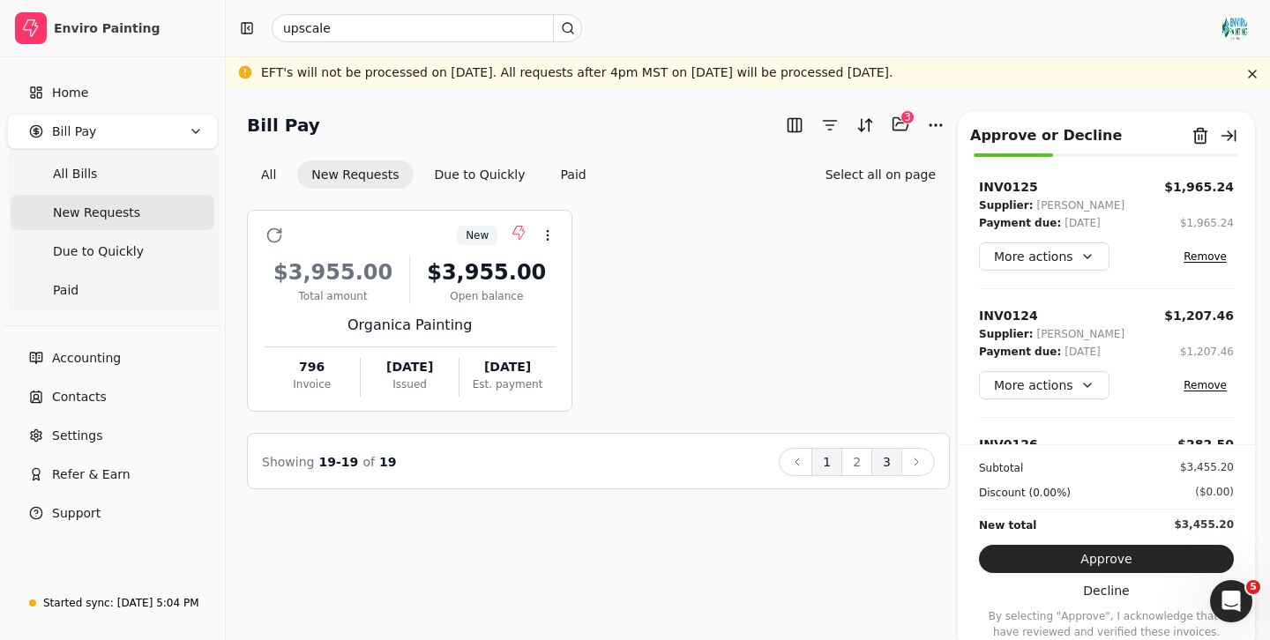
click at [827, 462] on button "1" at bounding box center [826, 462] width 31 height 28
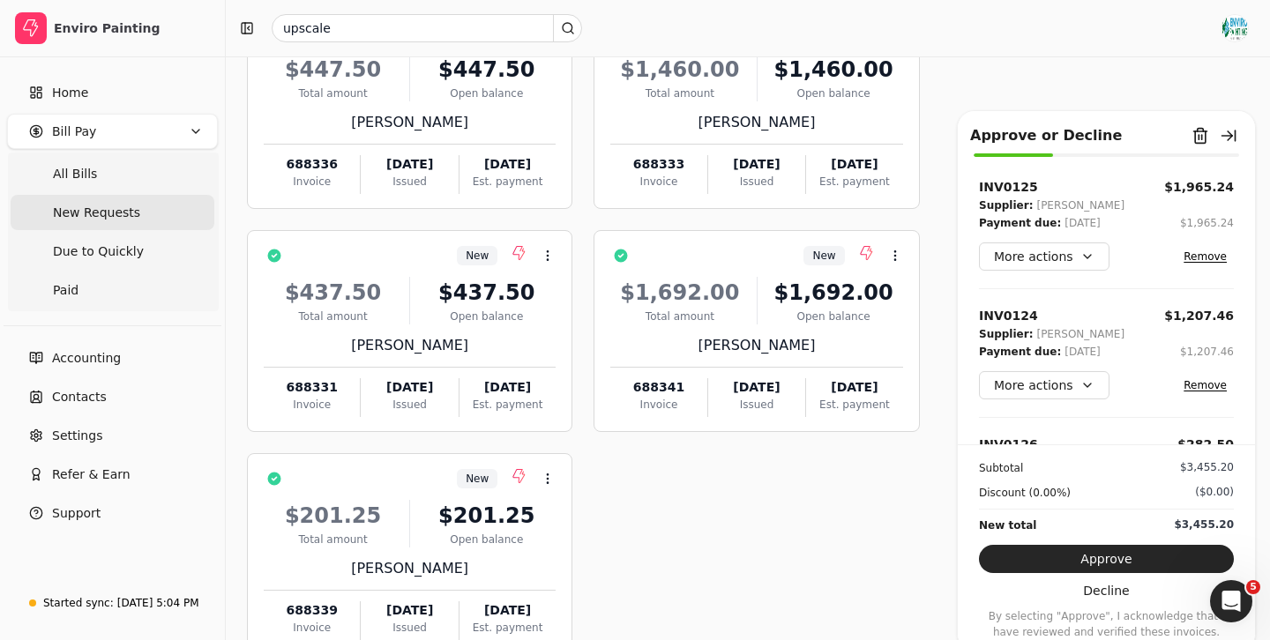
scroll to position [758, 0]
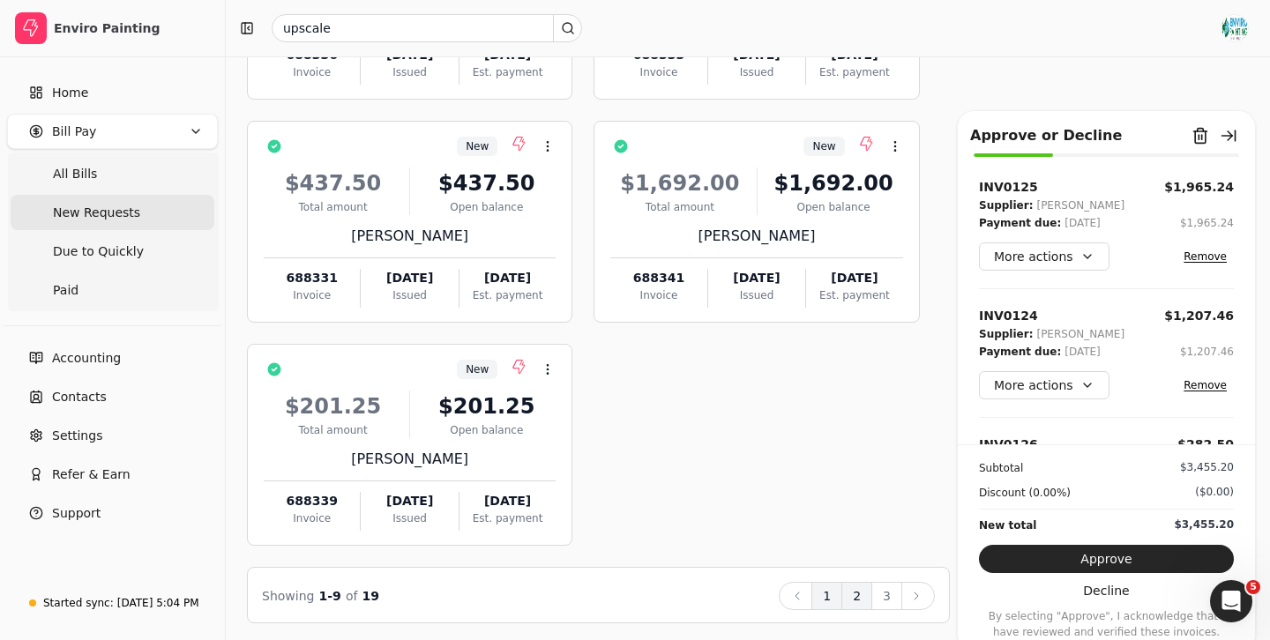
click at [856, 587] on button "2" at bounding box center [856, 596] width 31 height 28
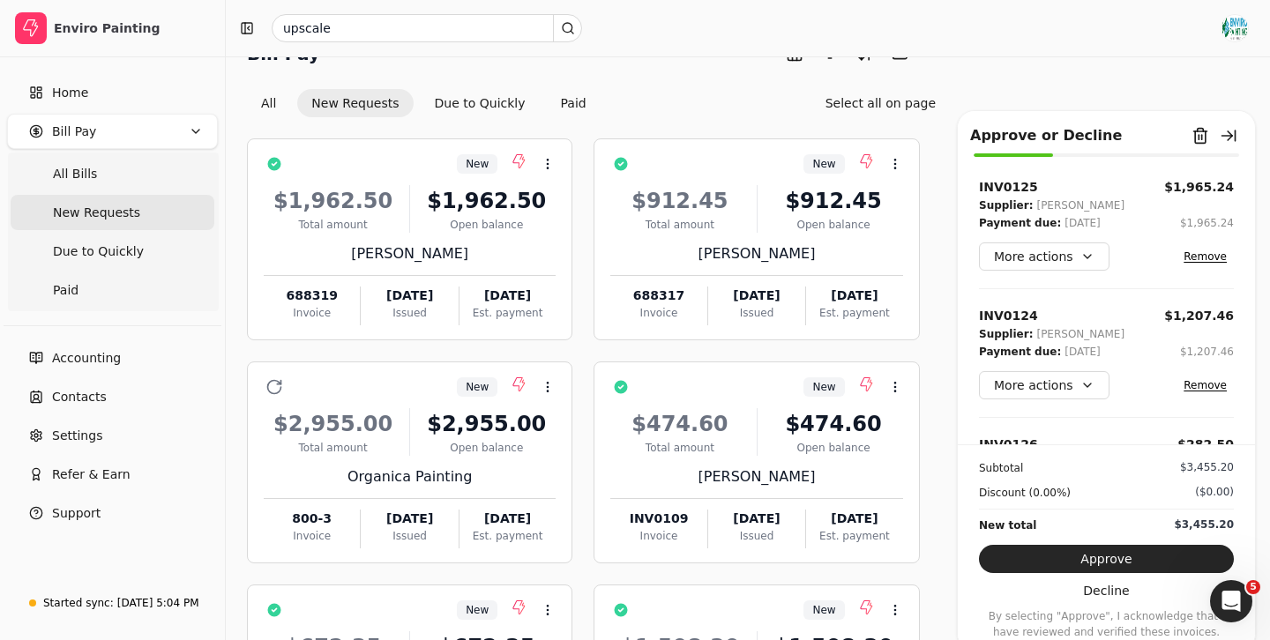
scroll to position [22, 0]
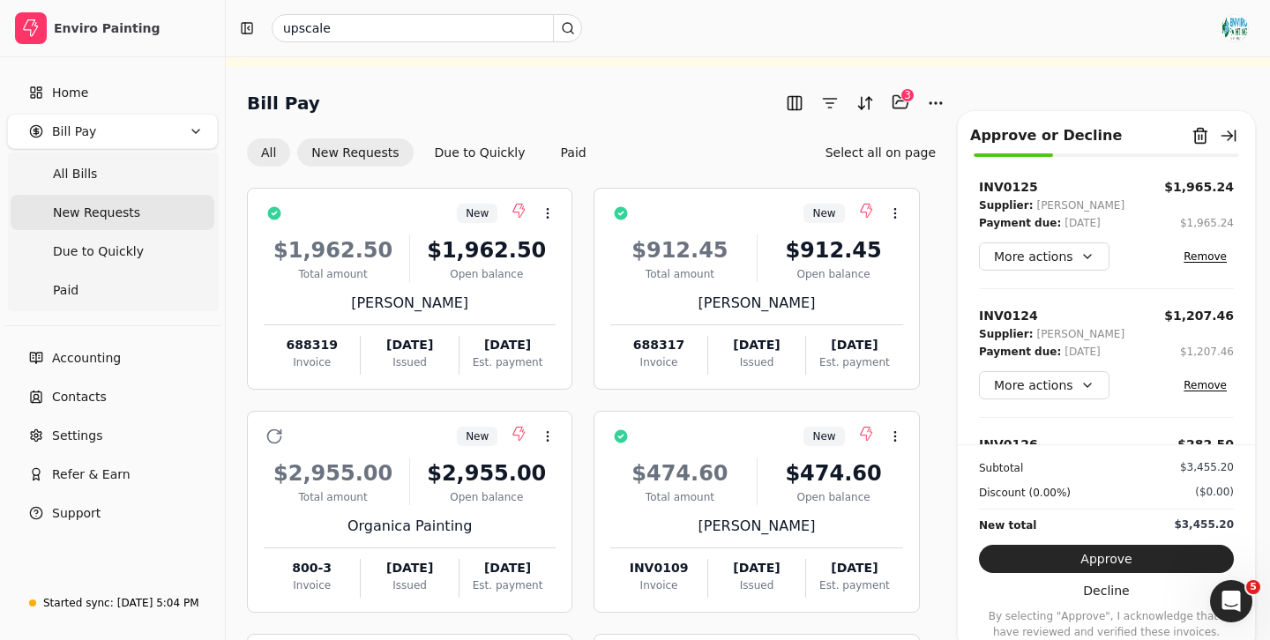
click at [274, 150] on button "All" at bounding box center [268, 152] width 43 height 28
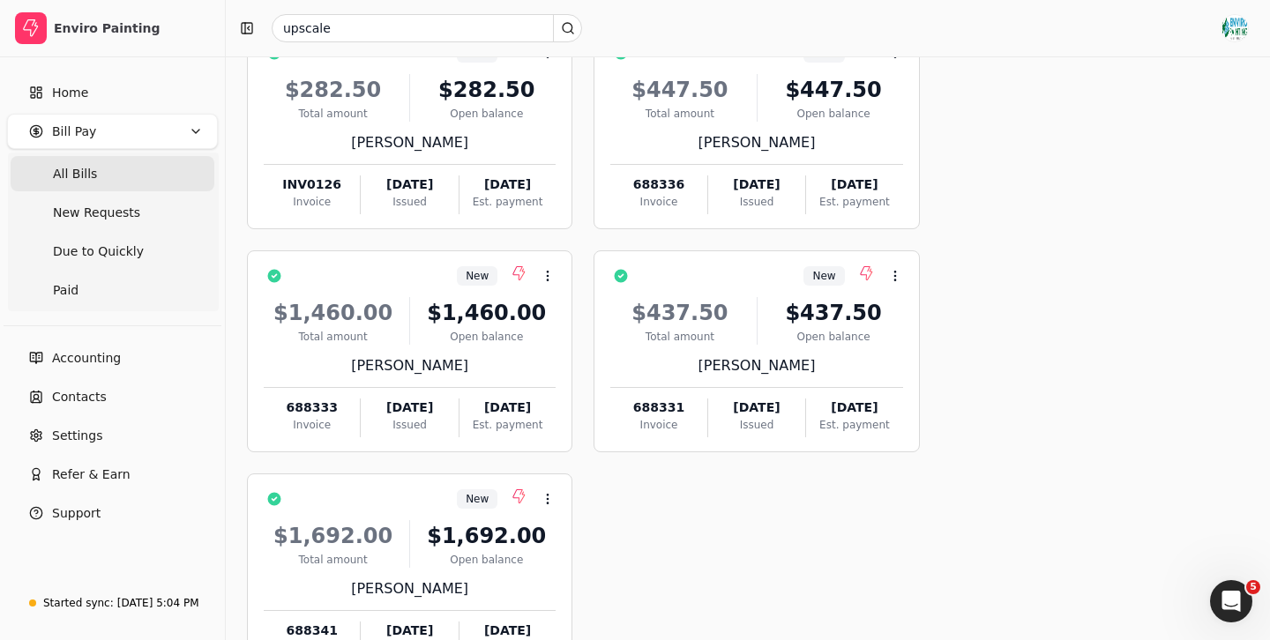
scroll to position [758, 0]
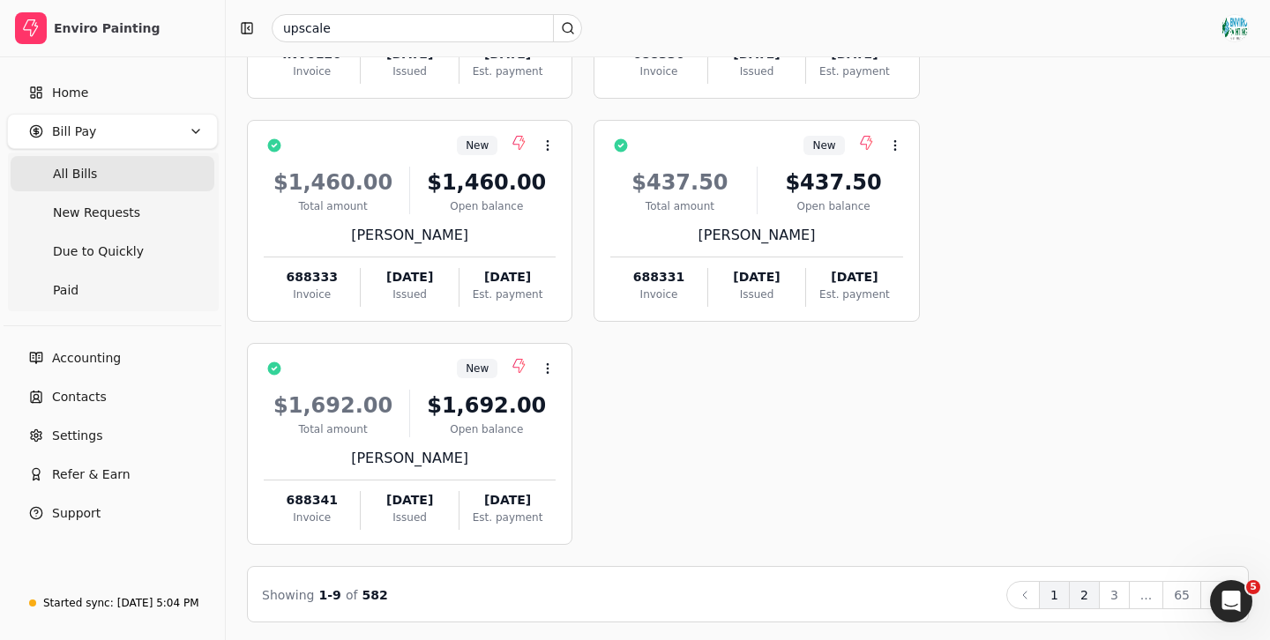
click at [1090, 591] on button "2" at bounding box center [1084, 595] width 31 height 28
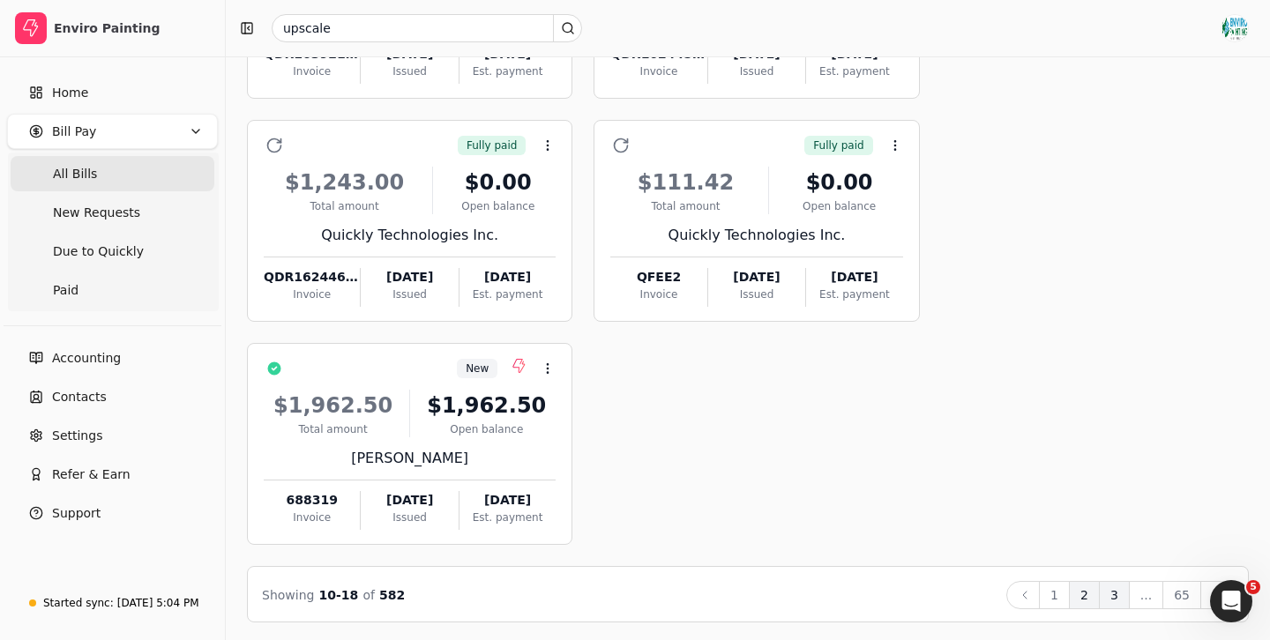
click at [1114, 588] on button "3" at bounding box center [1114, 595] width 31 height 28
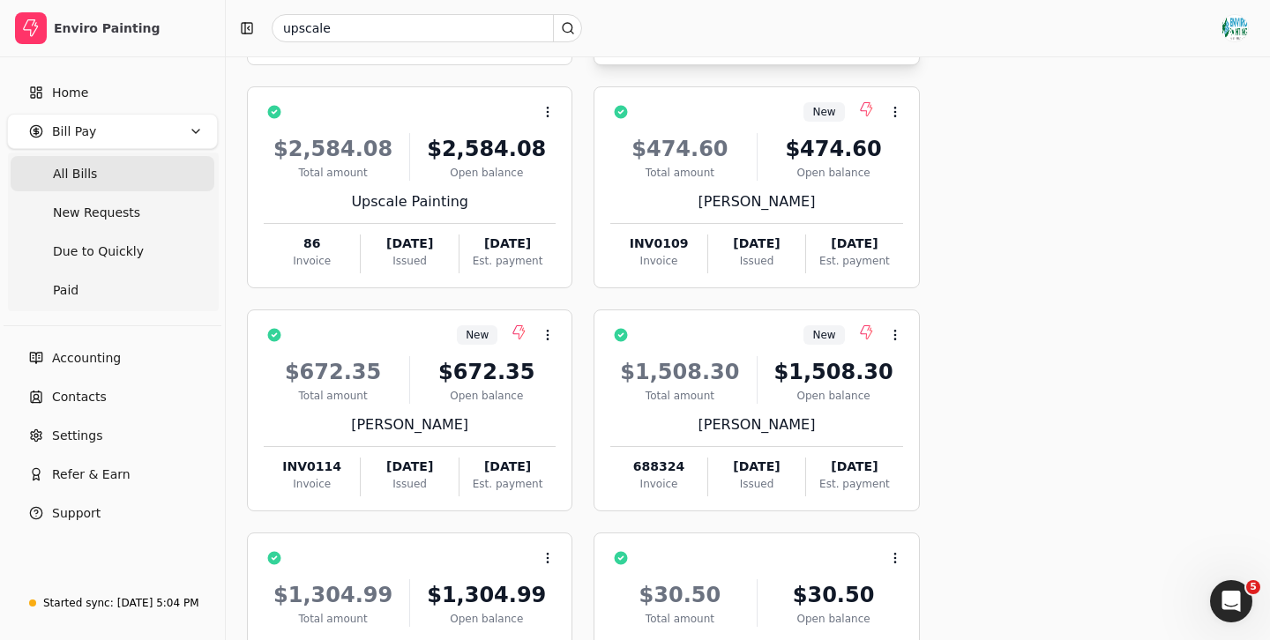
scroll to position [326, 0]
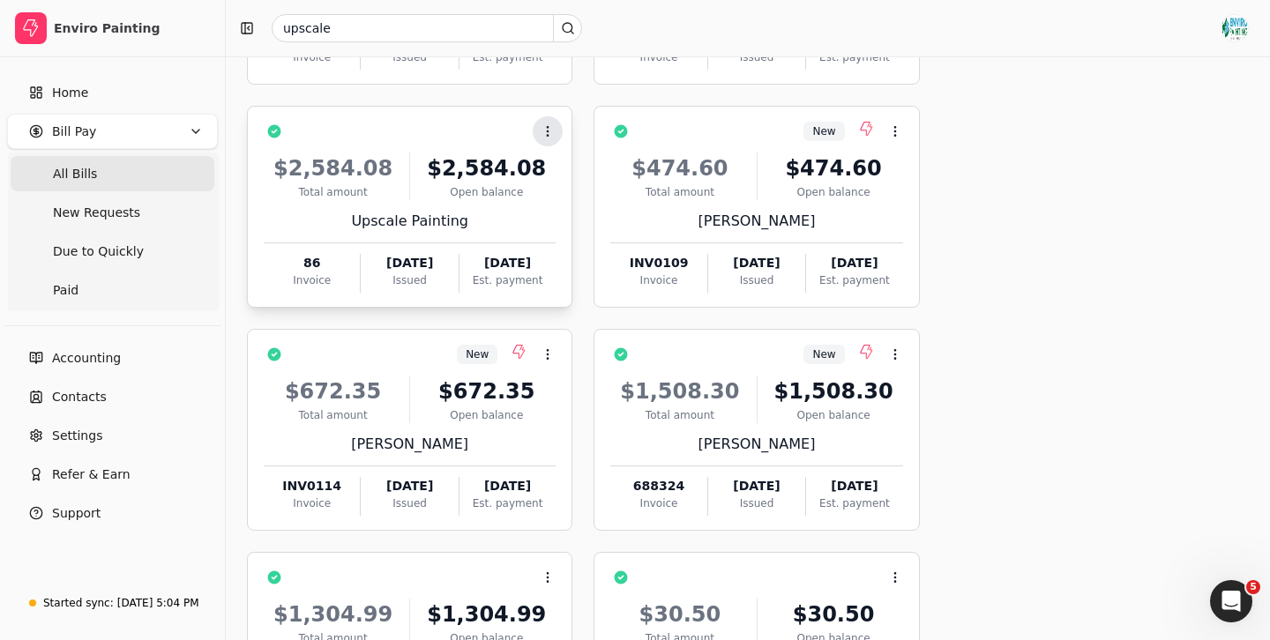
click at [543, 126] on icon at bounding box center [548, 131] width 14 height 14
click at [585, 165] on span "Open" at bounding box center [576, 174] width 33 height 19
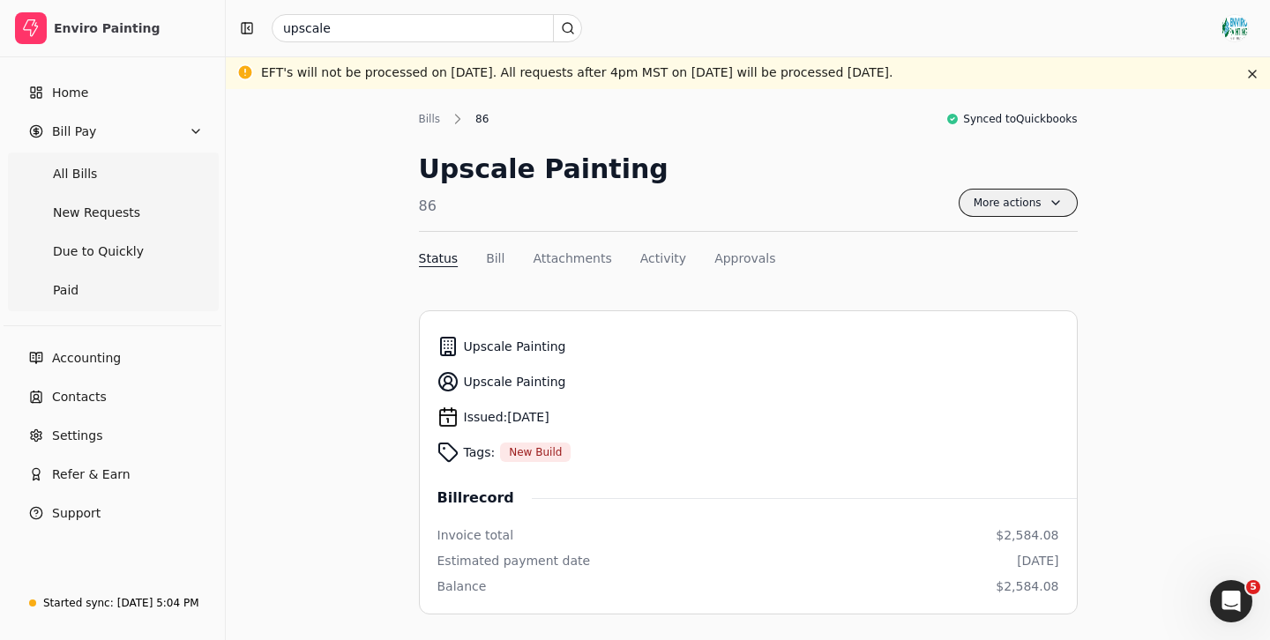
click at [1007, 205] on span "More actions" at bounding box center [1017, 203] width 119 height 28
click at [855, 169] on div "Upscale Painting 86 More actions Context Menu Button" at bounding box center [748, 190] width 659 height 83
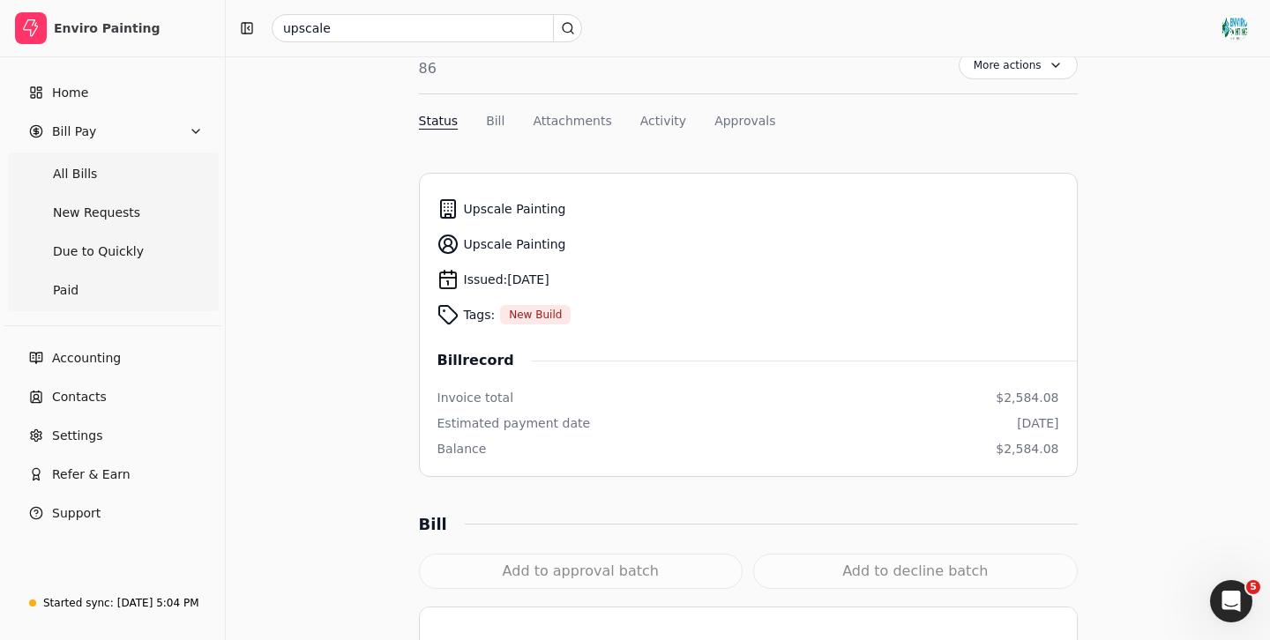
scroll to position [330, 0]
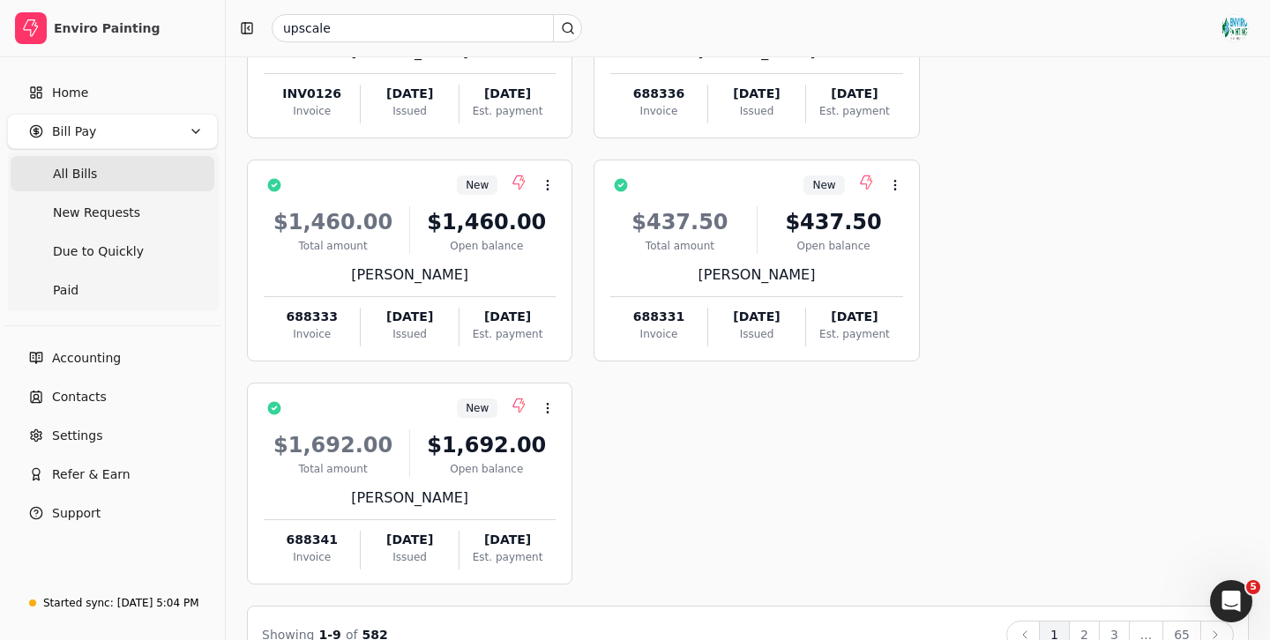
scroll to position [758, 0]
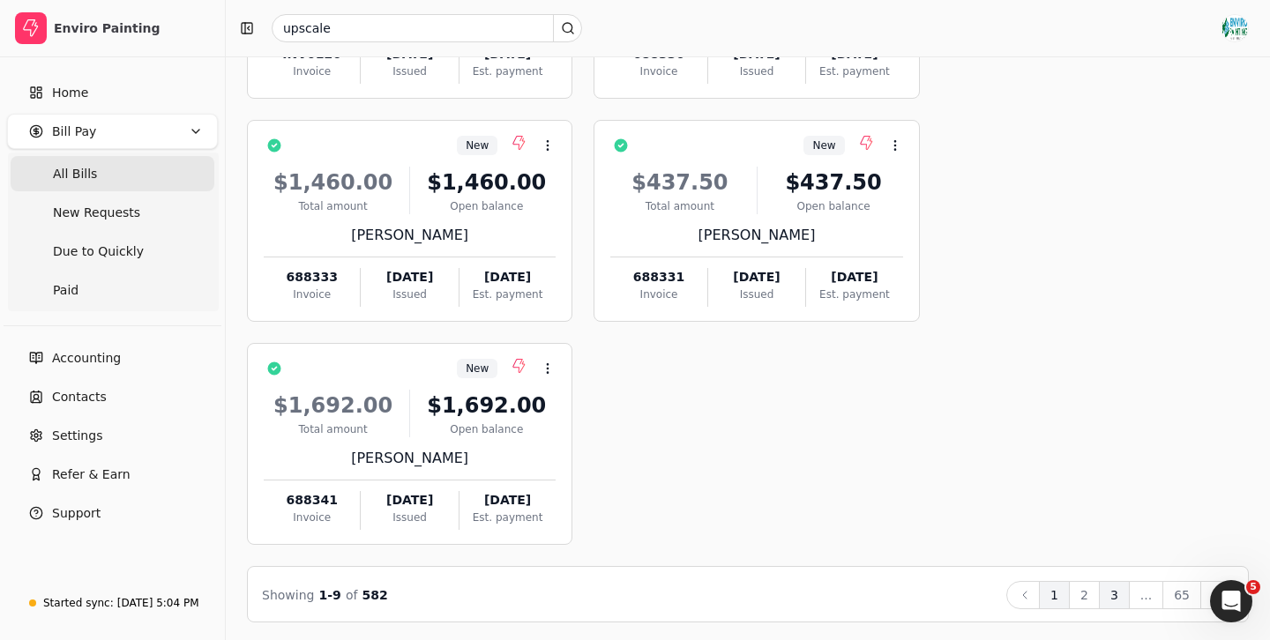
click at [1117, 593] on button "3" at bounding box center [1114, 595] width 31 height 28
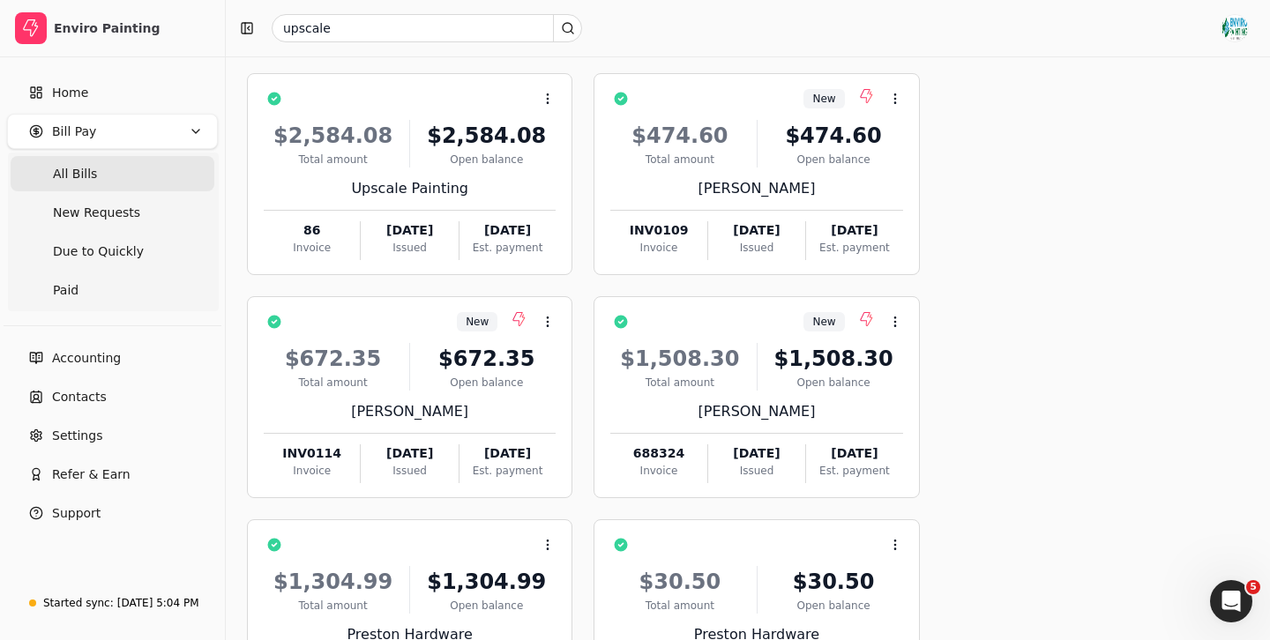
scroll to position [296, 0]
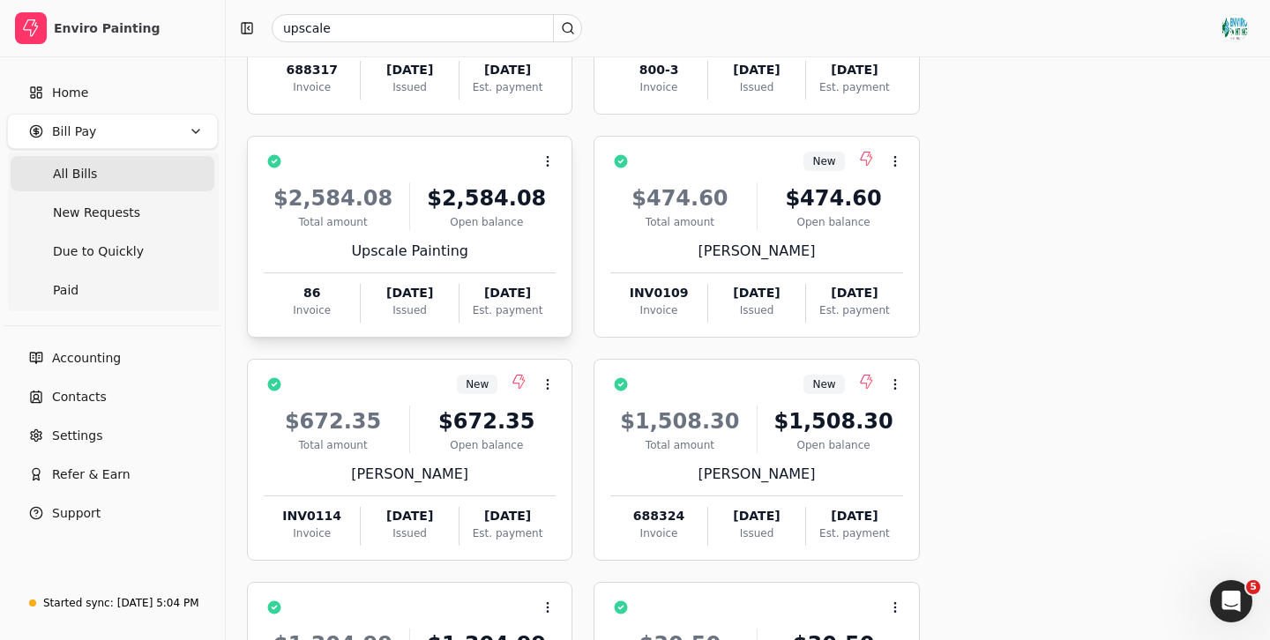
click at [416, 220] on div "$2,584.08 Total amount $2,584.08 Open balance" at bounding box center [410, 207] width 292 height 48
click at [466, 218] on div "Open balance" at bounding box center [486, 222] width 138 height 16
click at [401, 231] on div "$2,584.08 Total amount $2,584.08 Open balance Upscale Painting 86 Invoice [DATE…" at bounding box center [410, 247] width 292 height 151
click at [547, 162] on icon at bounding box center [548, 161] width 14 height 14
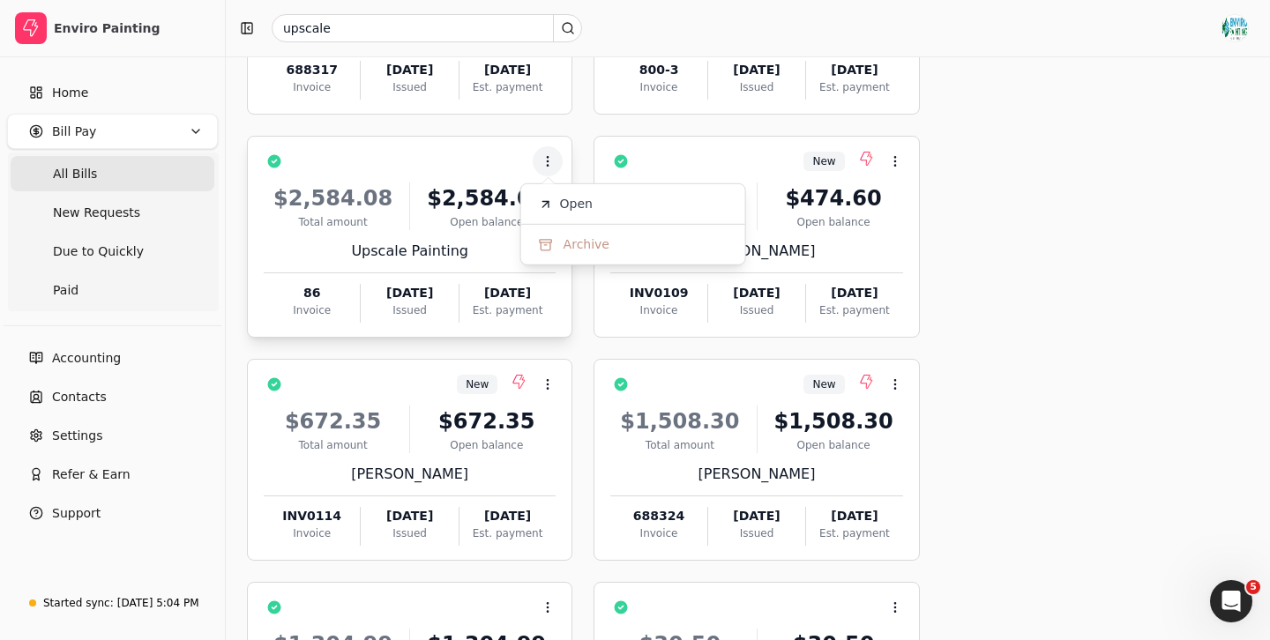
click at [360, 237] on div "$2,584.08 Total amount $2,584.08 Open balance Upscale Painting 86 Invoice [DATE…" at bounding box center [410, 247] width 292 height 151
click at [393, 241] on div "Upscale Painting" at bounding box center [410, 251] width 292 height 21
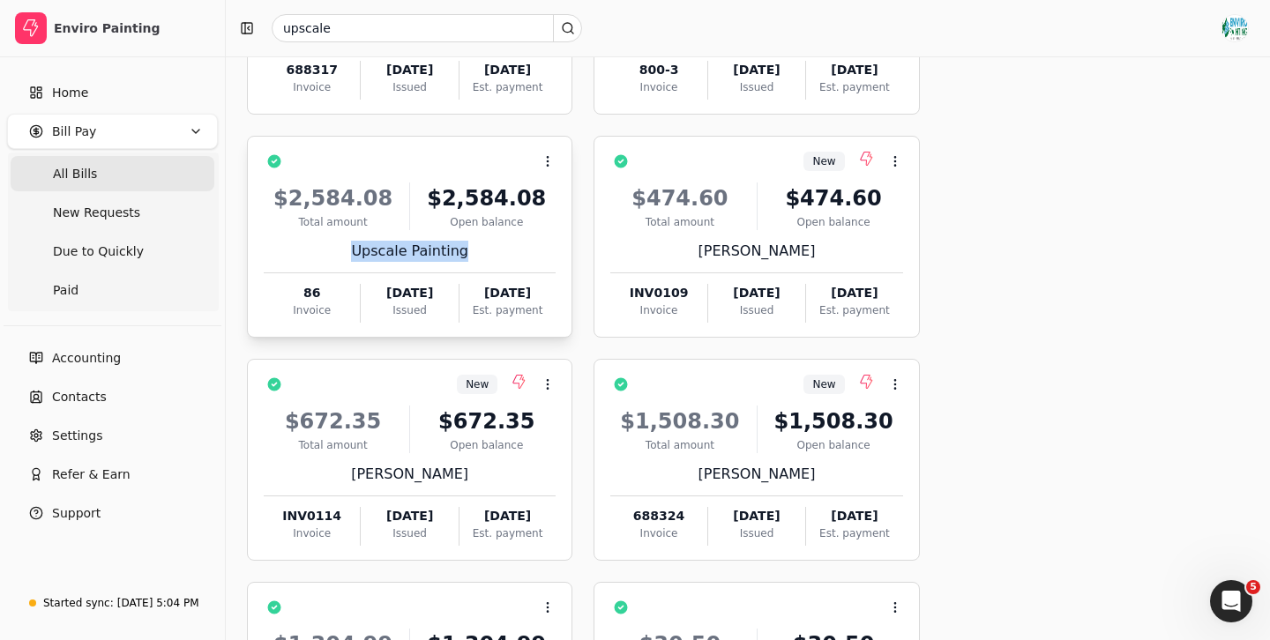
click at [393, 241] on div "Upscale Painting" at bounding box center [410, 251] width 292 height 21
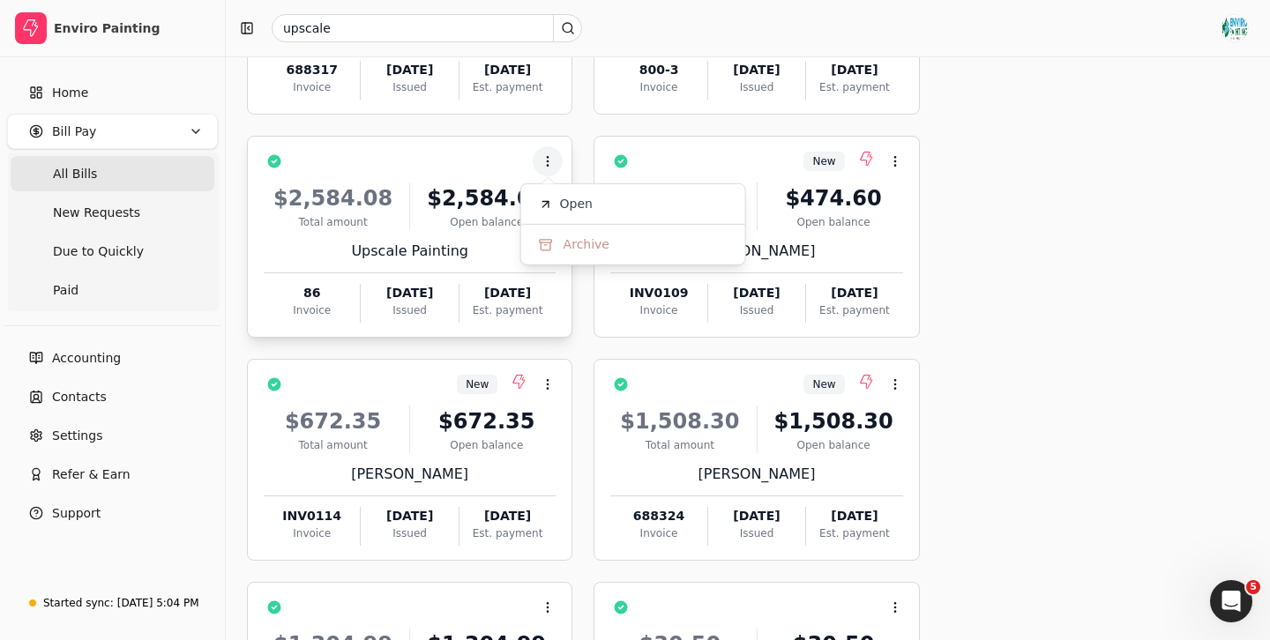
click at [405, 214] on div "$2,584.08 Total amount $2,584.08 Open balance" at bounding box center [410, 207] width 292 height 48
click at [543, 159] on icon at bounding box center [548, 161] width 14 height 14
click at [416, 228] on div "$2,584.08 Total amount $2,584.08 Open balance" at bounding box center [410, 207] width 292 height 48
click at [548, 159] on icon at bounding box center [548, 161] width 14 height 14
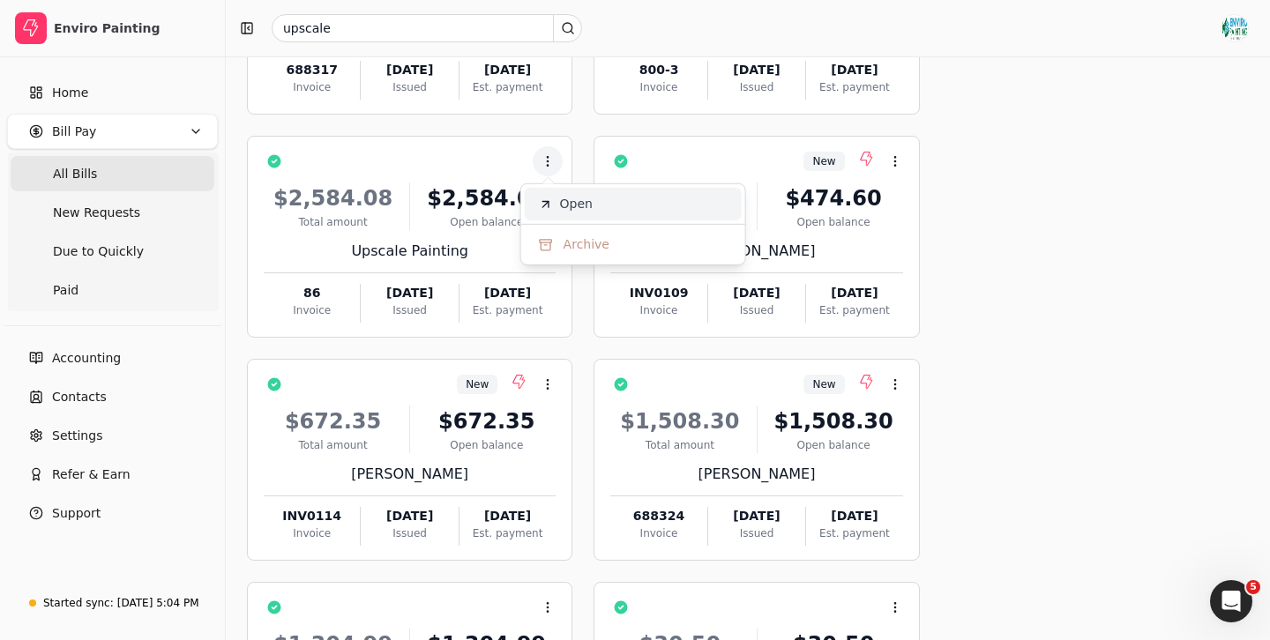
click at [570, 207] on span "Open" at bounding box center [576, 204] width 33 height 19
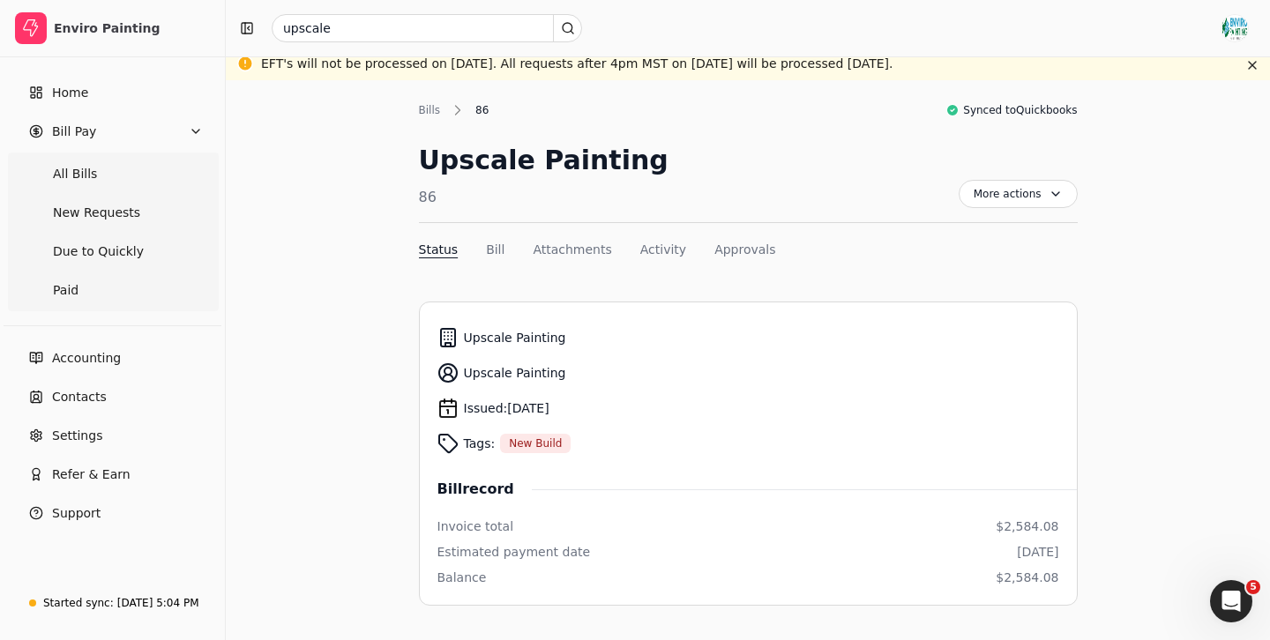
scroll to position [13, 0]
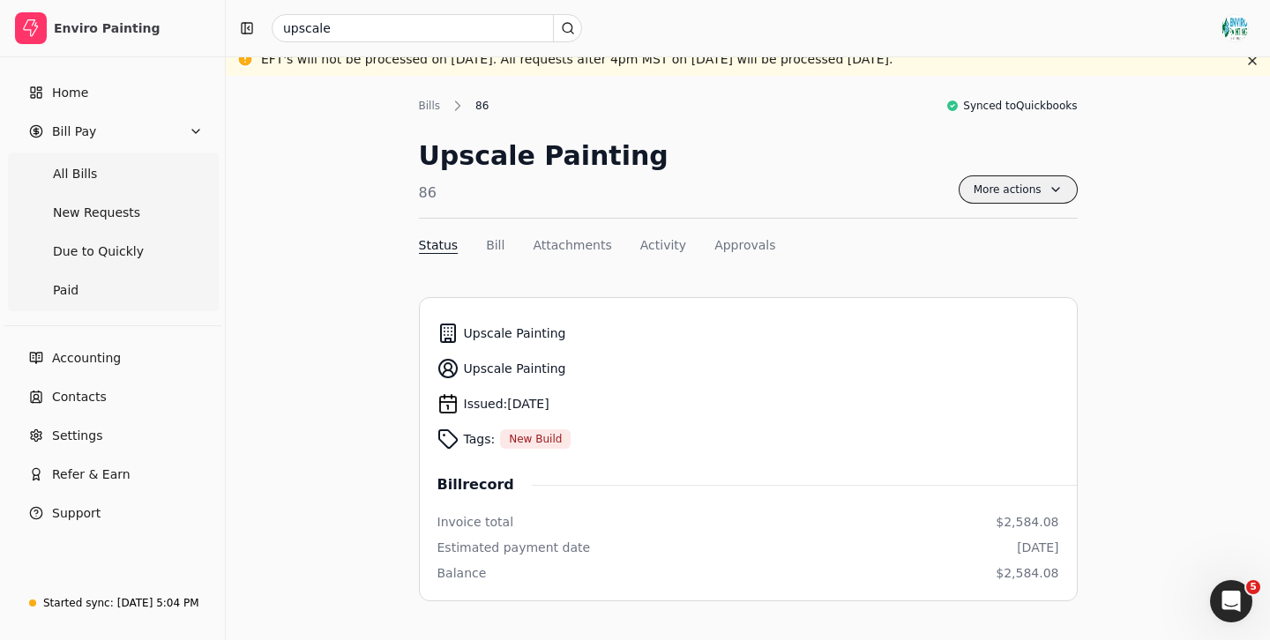
click at [1015, 191] on span "More actions" at bounding box center [1017, 189] width 119 height 28
click at [879, 153] on div "Upscale Painting 86 More actions Context Menu Button" at bounding box center [748, 177] width 659 height 83
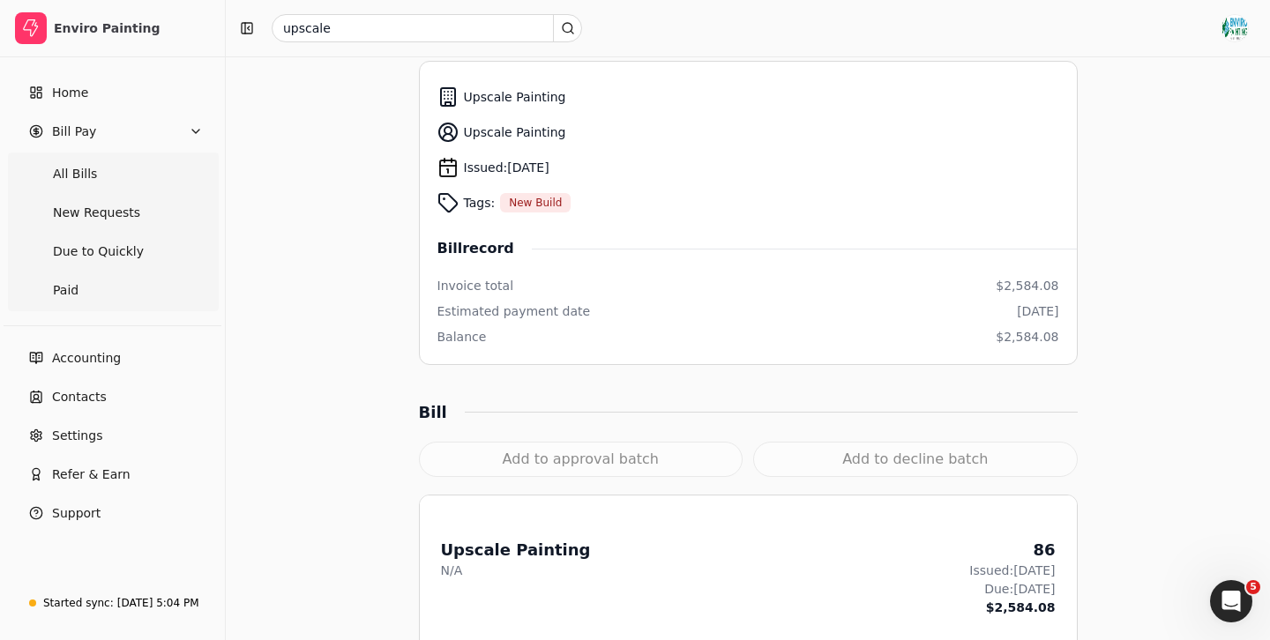
scroll to position [374, 0]
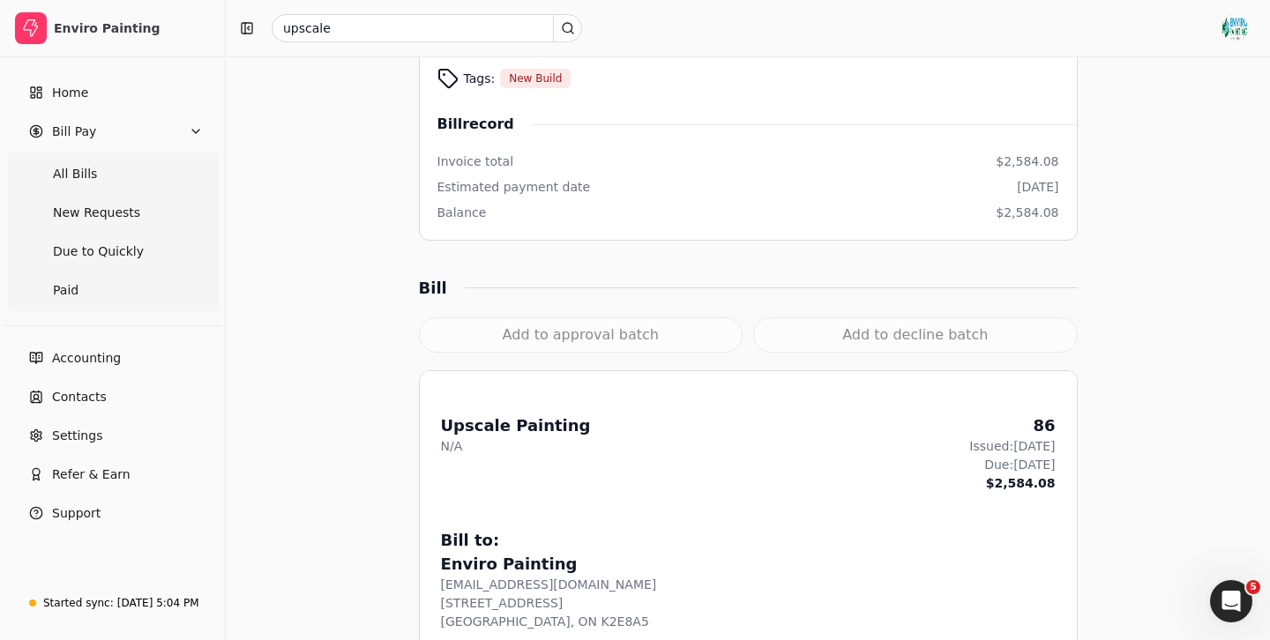
click at [600, 337] on div "Add to approval batch" at bounding box center [581, 334] width 324 height 35
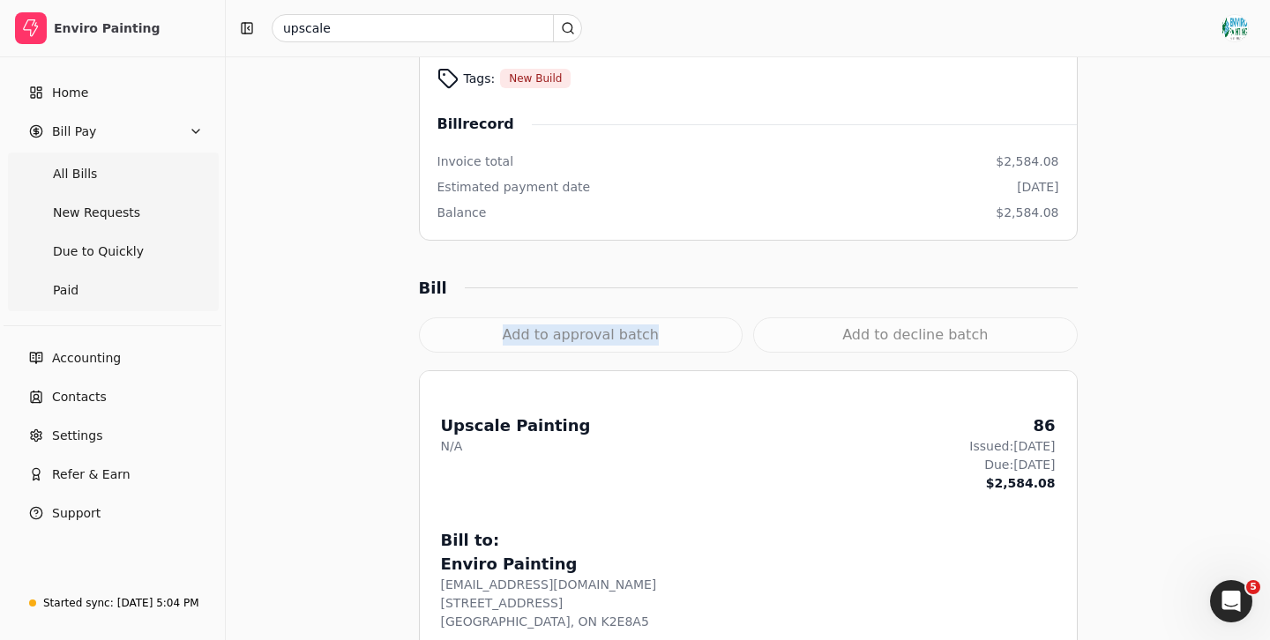
click at [600, 337] on div "Add to approval batch" at bounding box center [581, 334] width 324 height 35
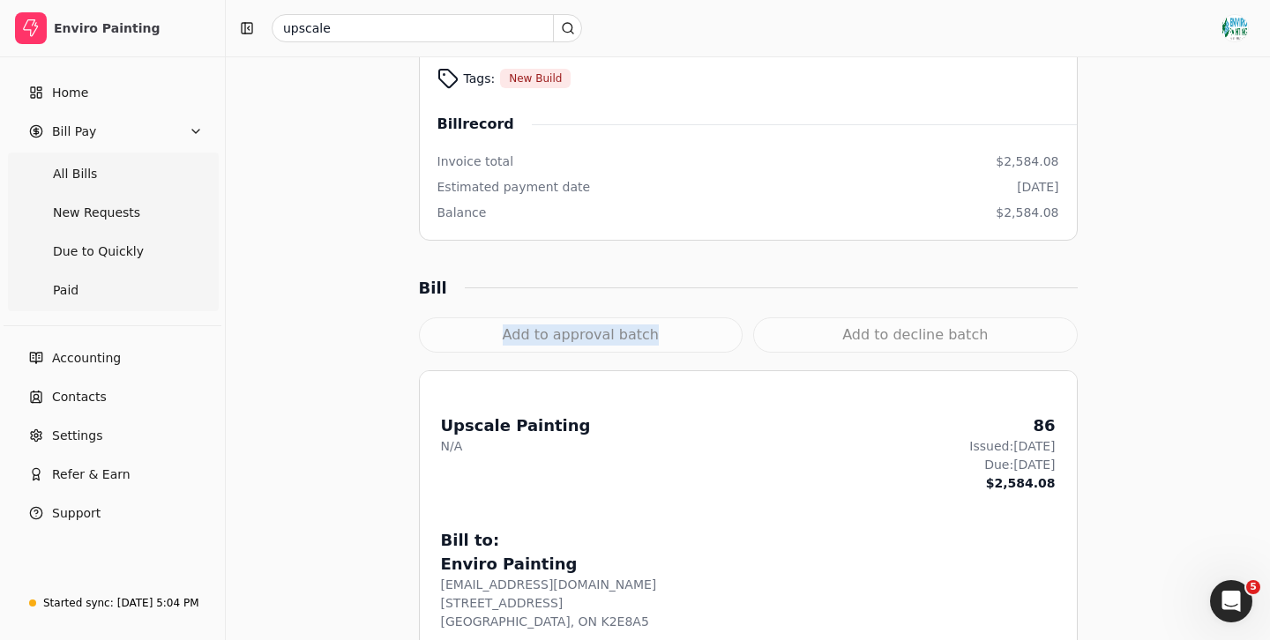
click at [600, 337] on div "Add to approval batch" at bounding box center [581, 334] width 324 height 35
click at [603, 337] on div "Add to approval batch" at bounding box center [581, 334] width 324 height 35
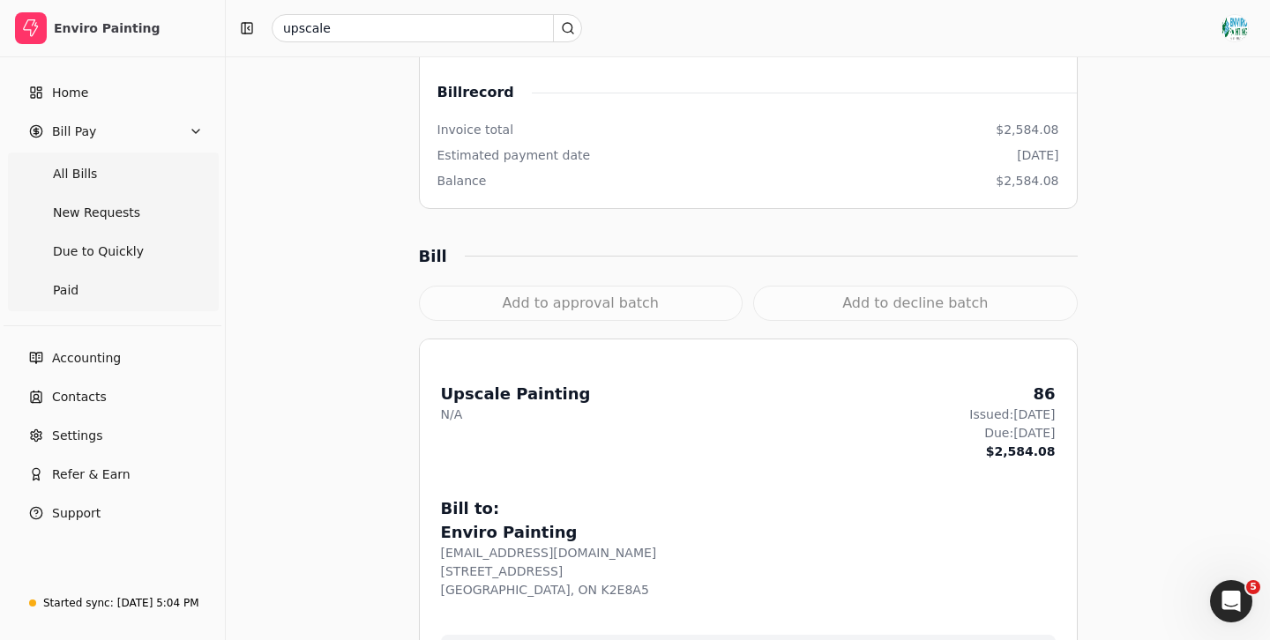
scroll to position [411, 0]
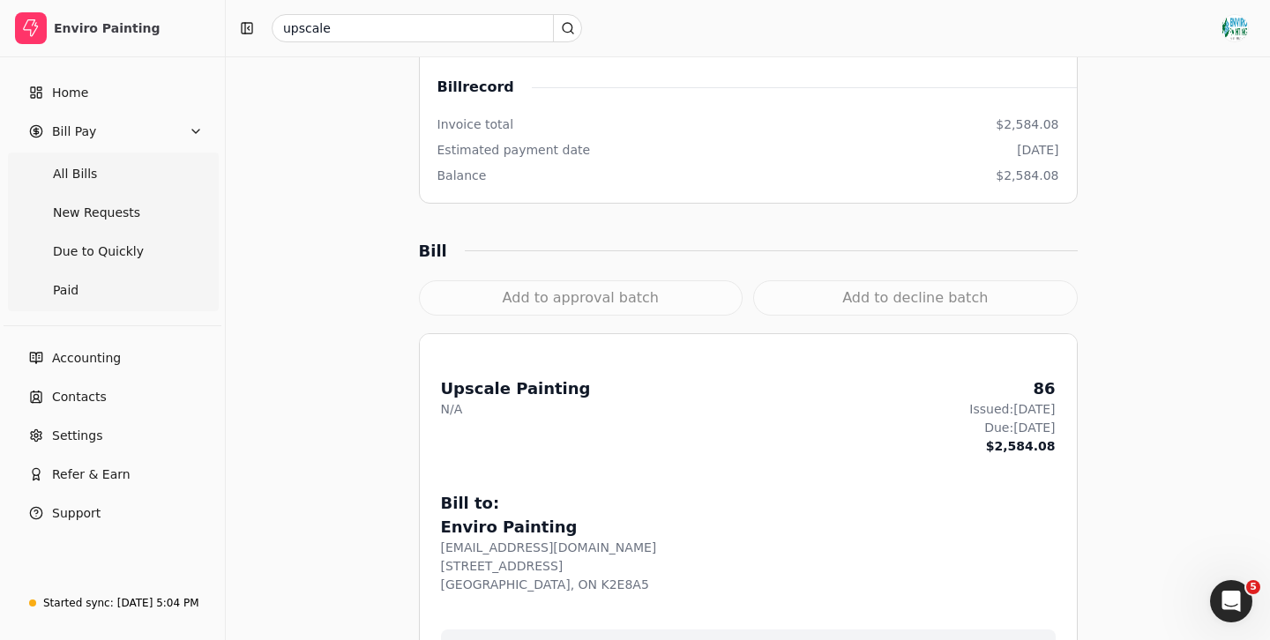
click at [609, 296] on div "Add to approval batch" at bounding box center [581, 297] width 324 height 35
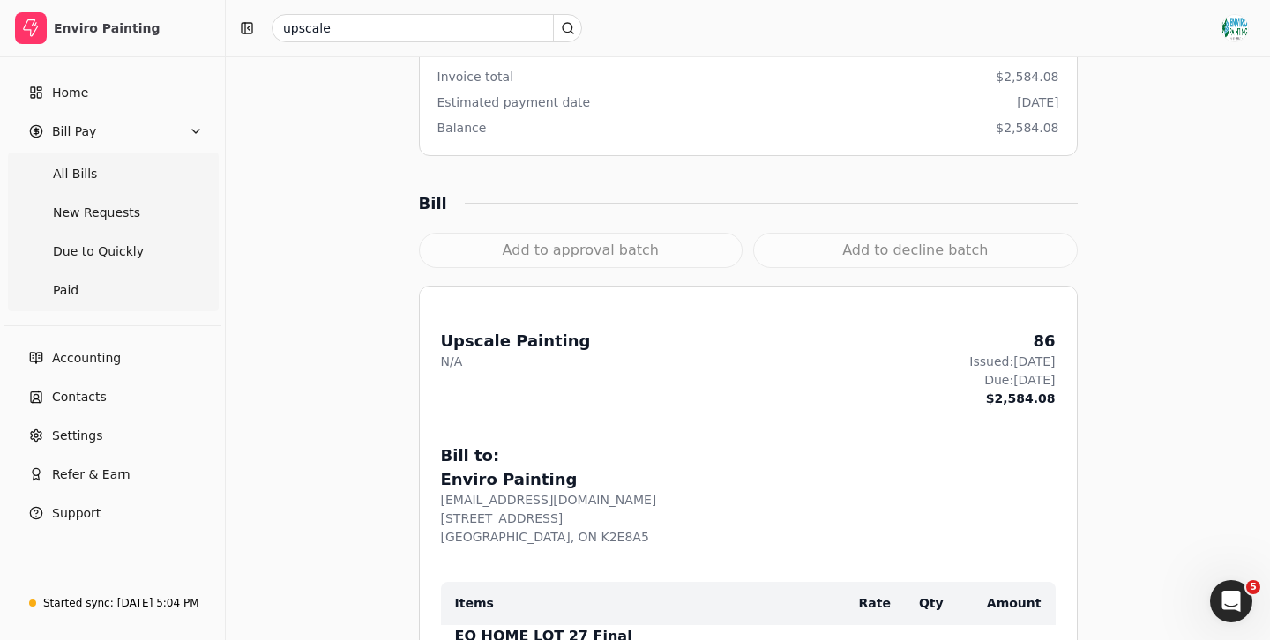
scroll to position [314, 0]
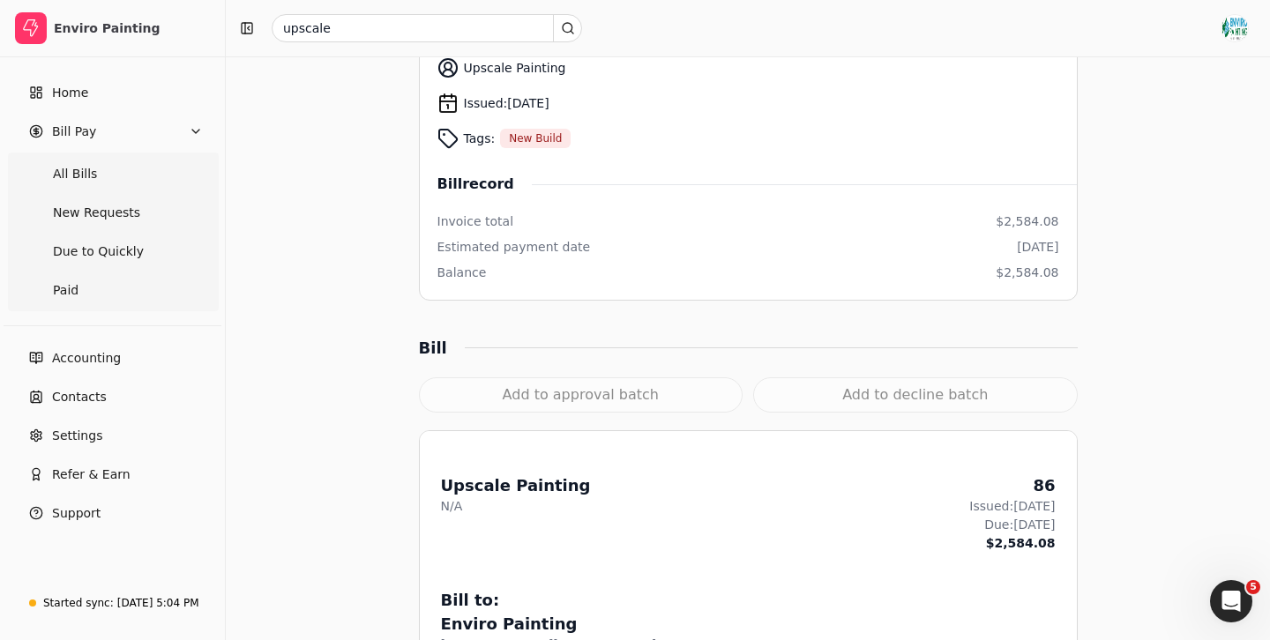
click at [572, 397] on div "Add to approval batch" at bounding box center [581, 394] width 324 height 35
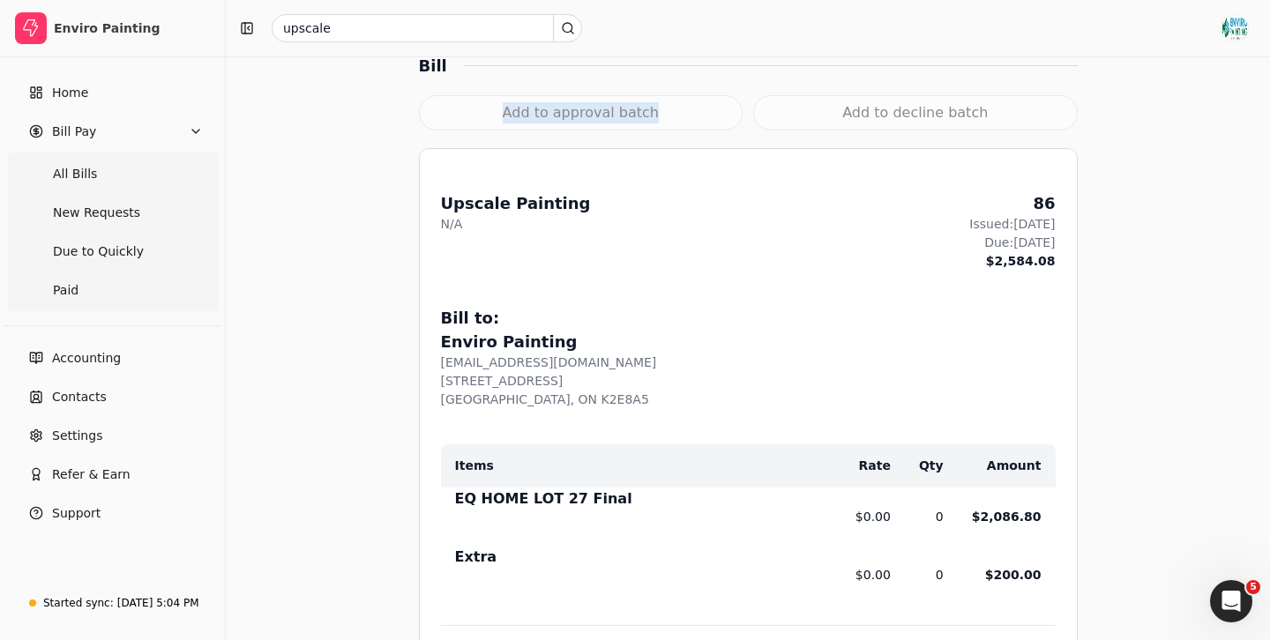
scroll to position [595, 0]
click at [600, 108] on div "Add to approval batch" at bounding box center [581, 113] width 324 height 35
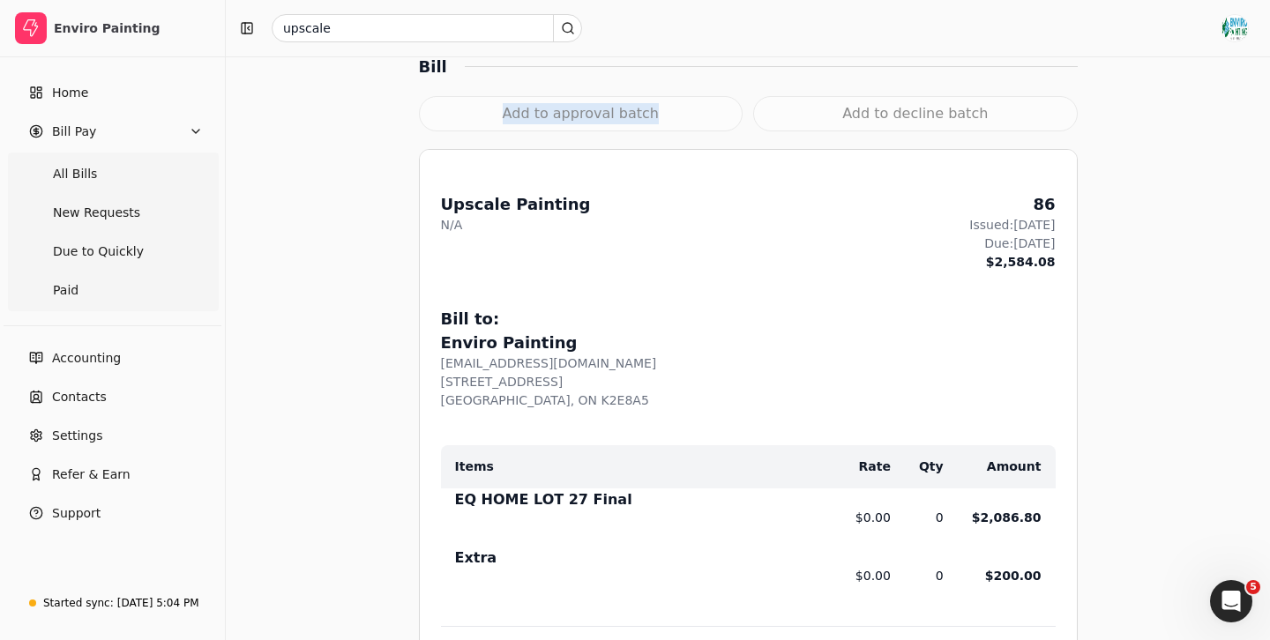
click at [600, 108] on div "Add to approval batch" at bounding box center [581, 113] width 324 height 35
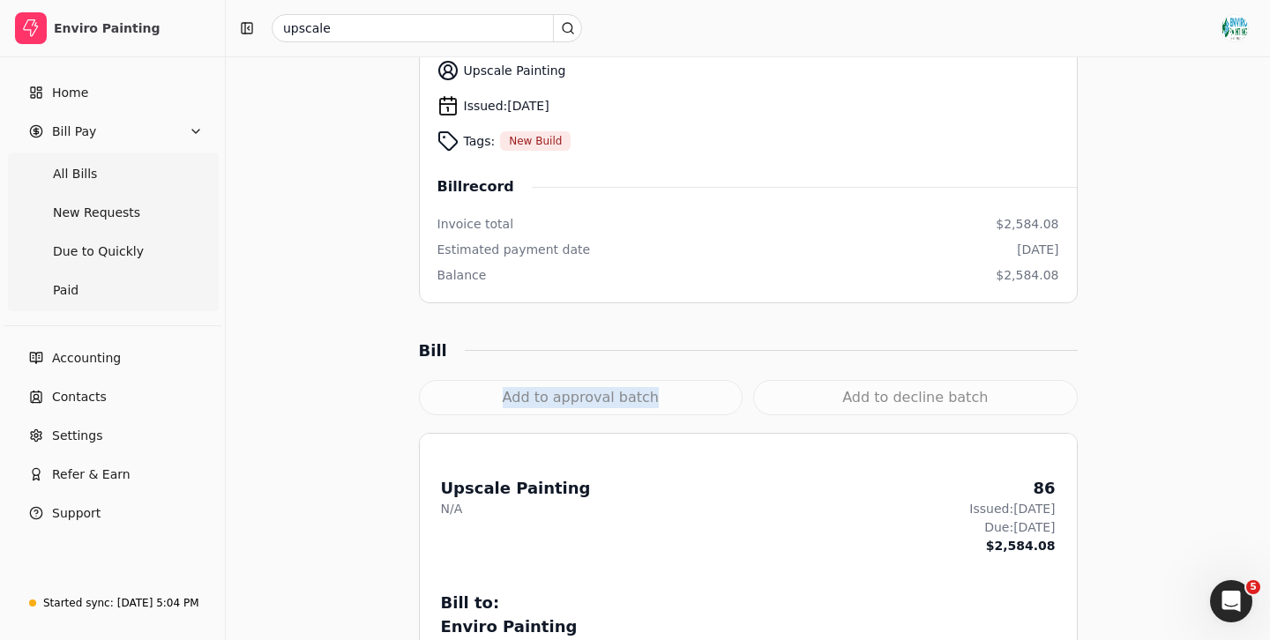
scroll to position [0, 0]
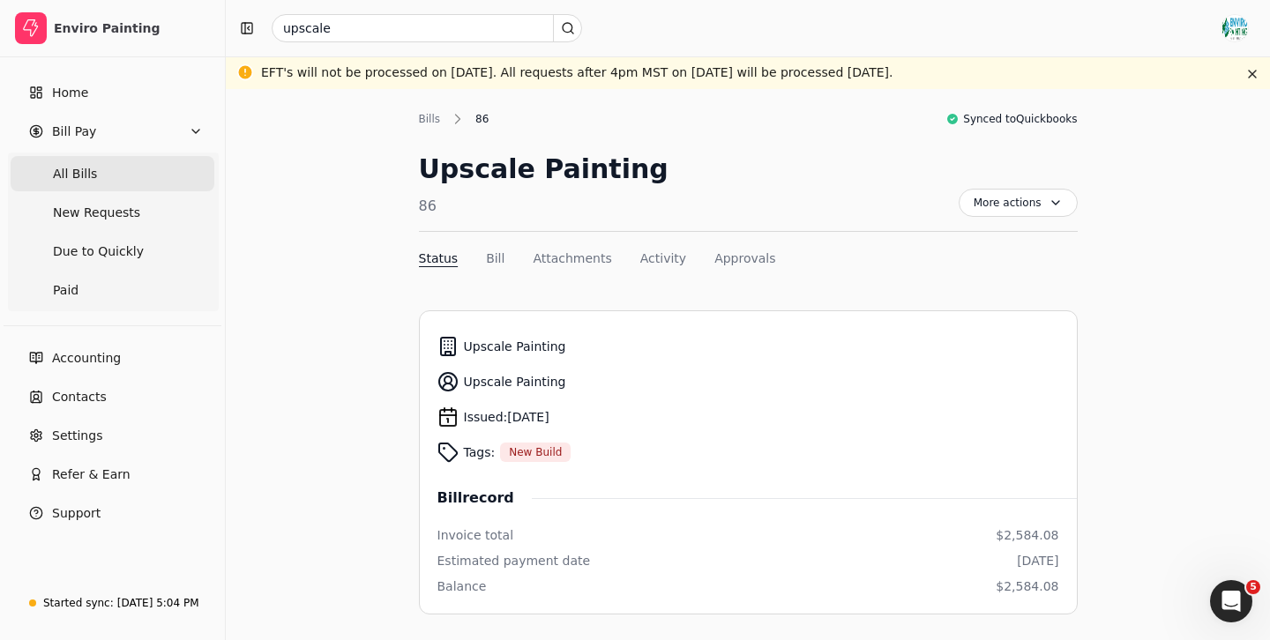
click at [112, 175] on Bills "All Bills" at bounding box center [113, 173] width 204 height 35
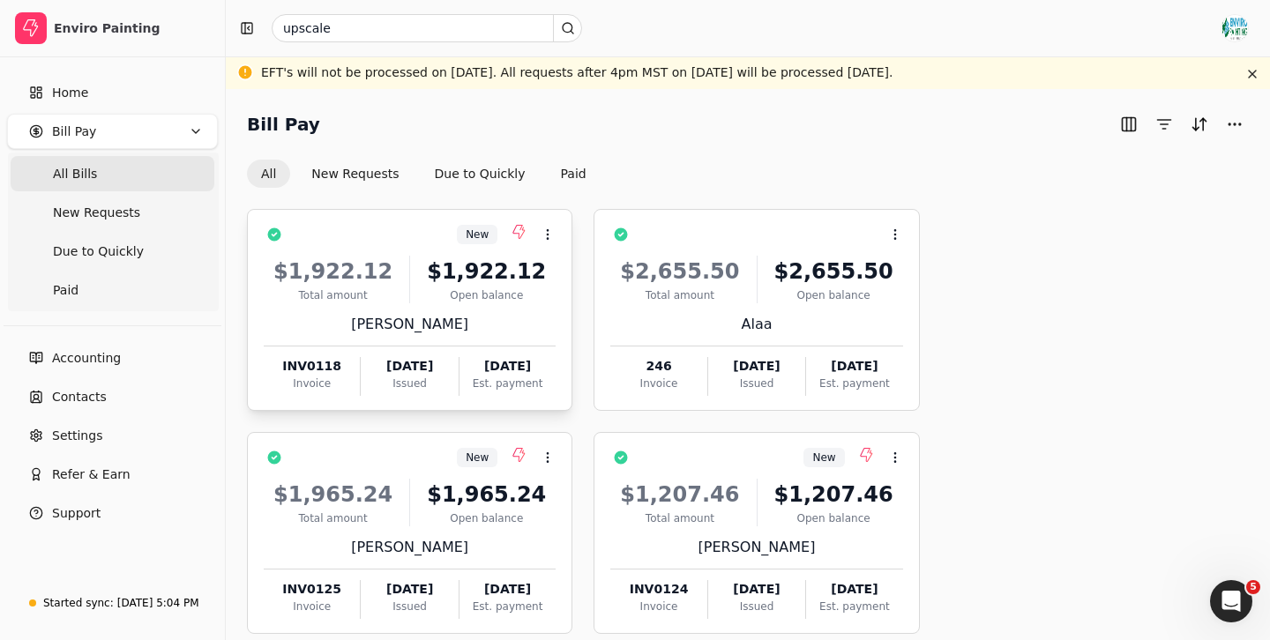
scroll to position [10, 0]
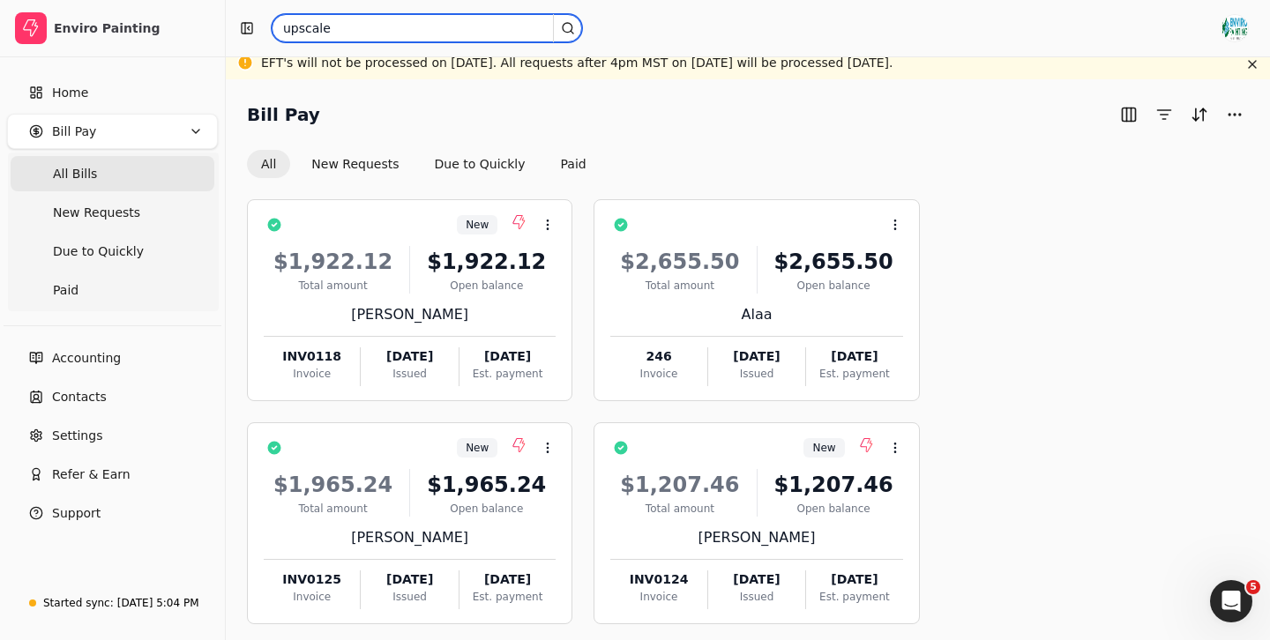
click at [352, 30] on input "upscale" at bounding box center [427, 28] width 310 height 28
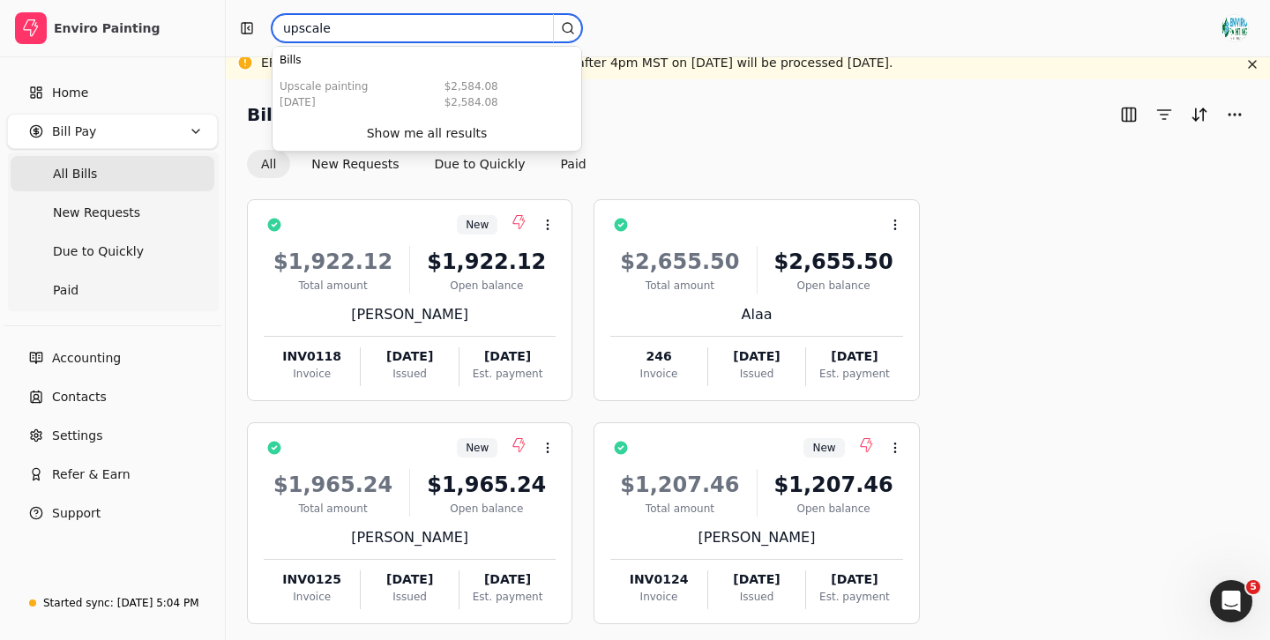
drag, startPoint x: 352, startPoint y: 30, endPoint x: 273, endPoint y: 29, distance: 78.5
click at [273, 29] on input "upscale" at bounding box center [427, 28] width 310 height 28
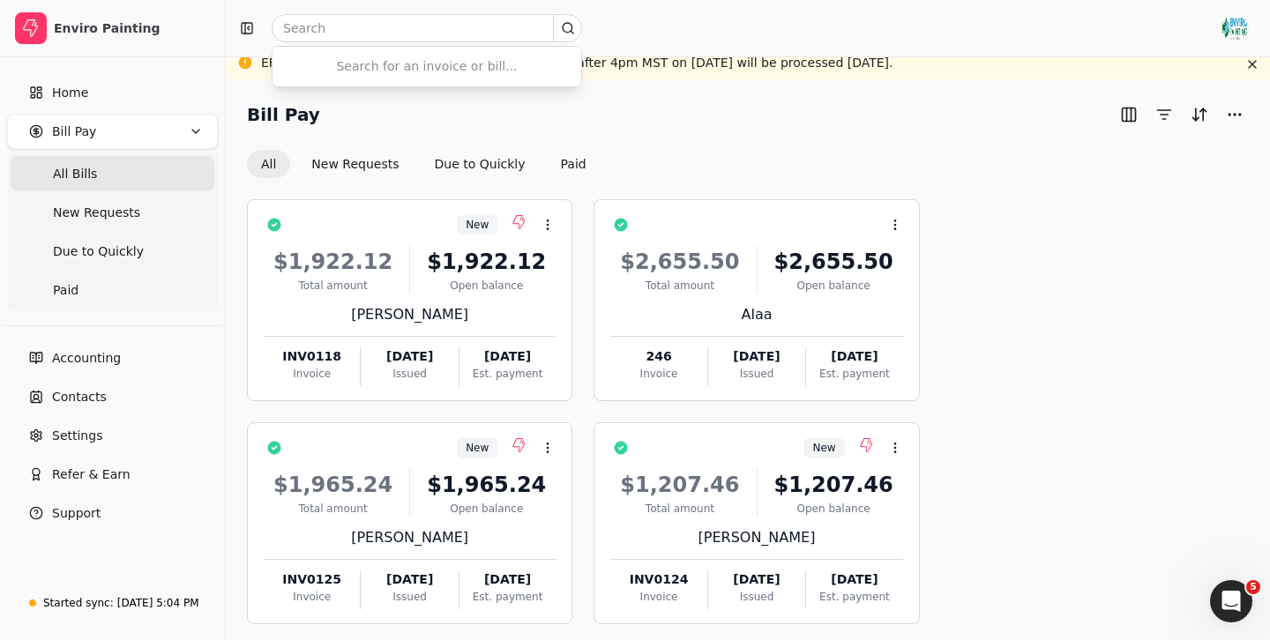
click at [704, 111] on div "Bill Pay" at bounding box center [748, 115] width 1002 height 28
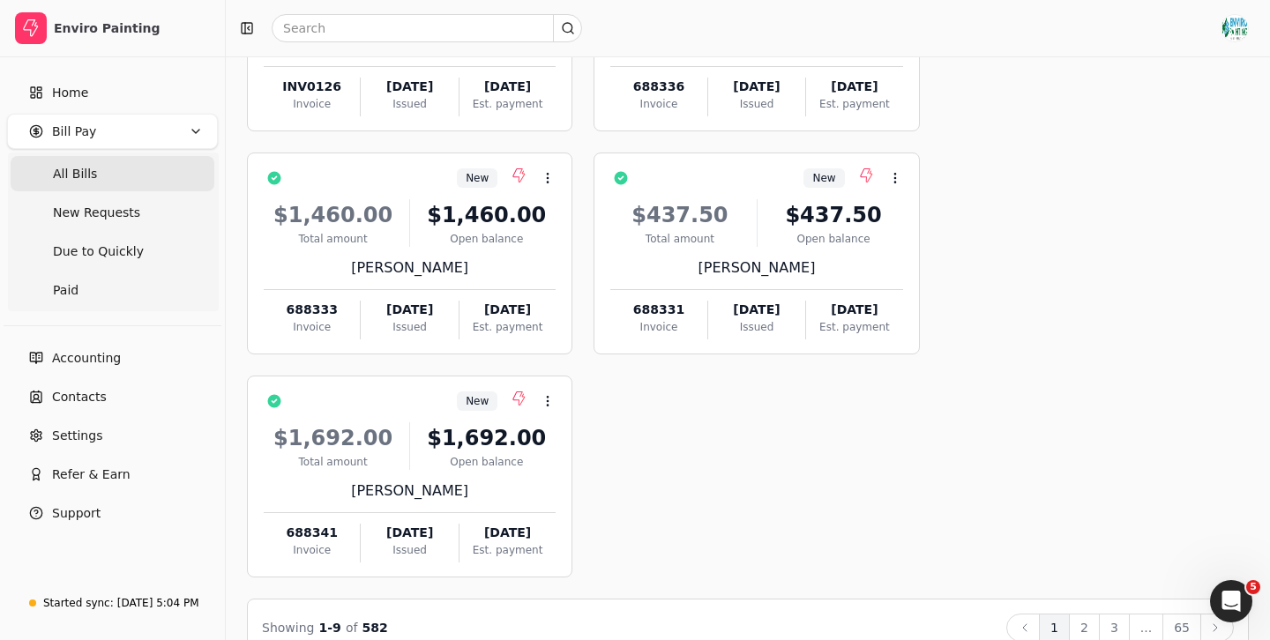
scroll to position [758, 0]
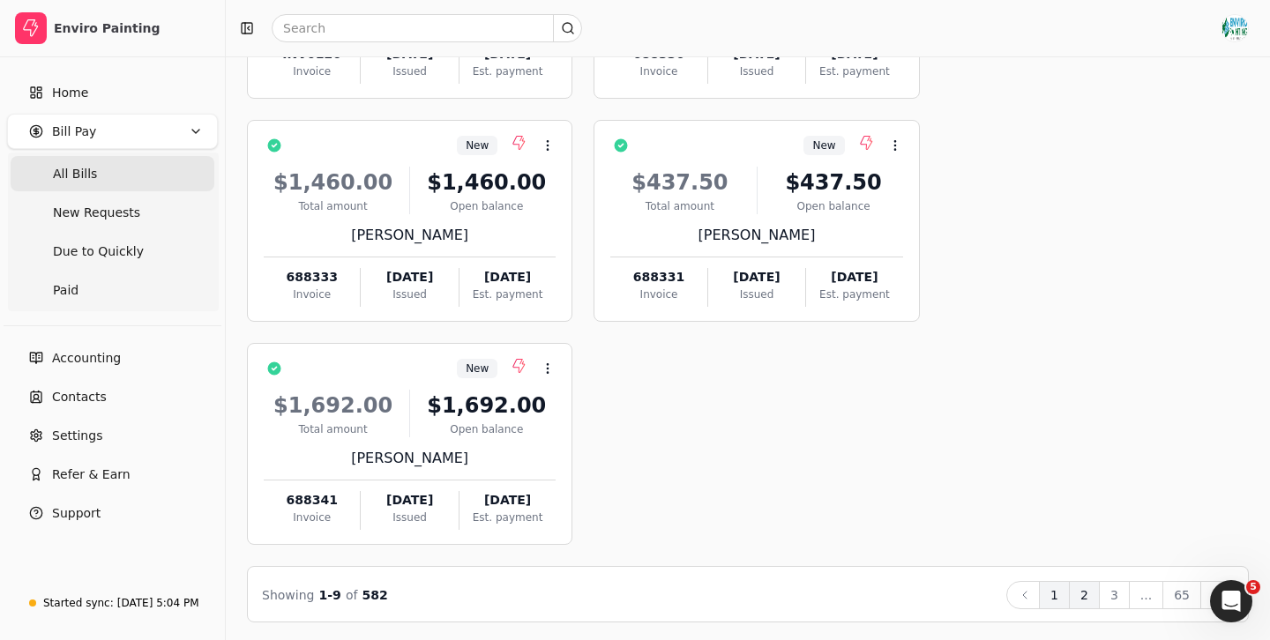
click at [1083, 590] on button "2" at bounding box center [1084, 595] width 31 height 28
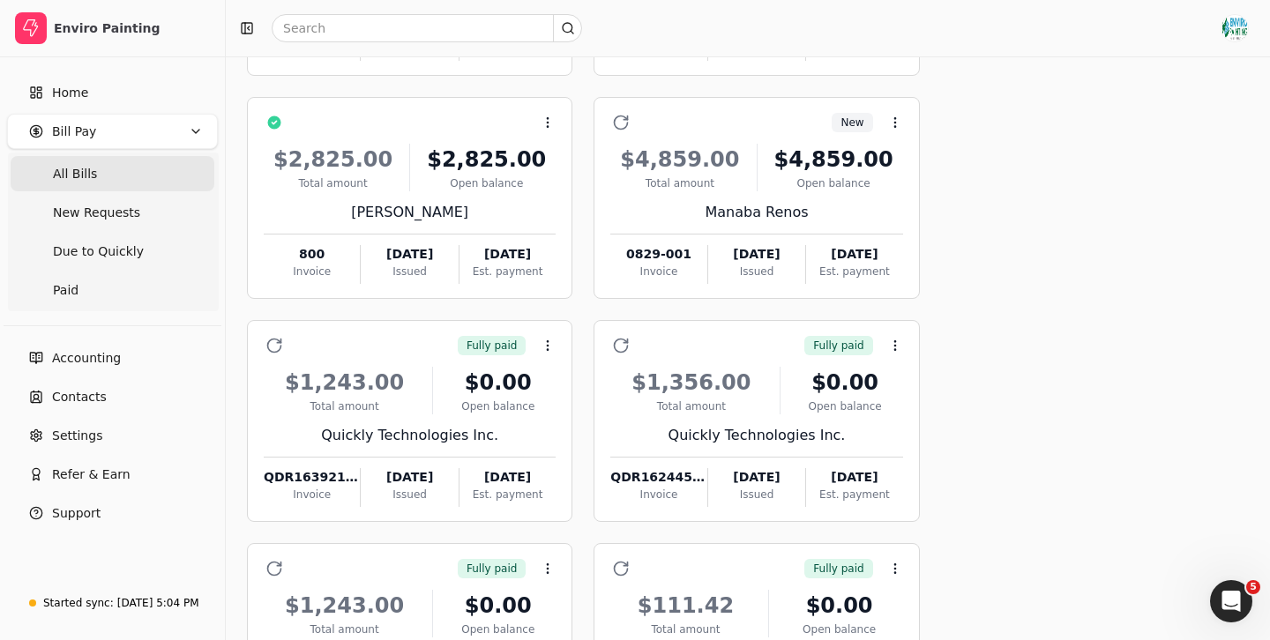
scroll to position [222, 0]
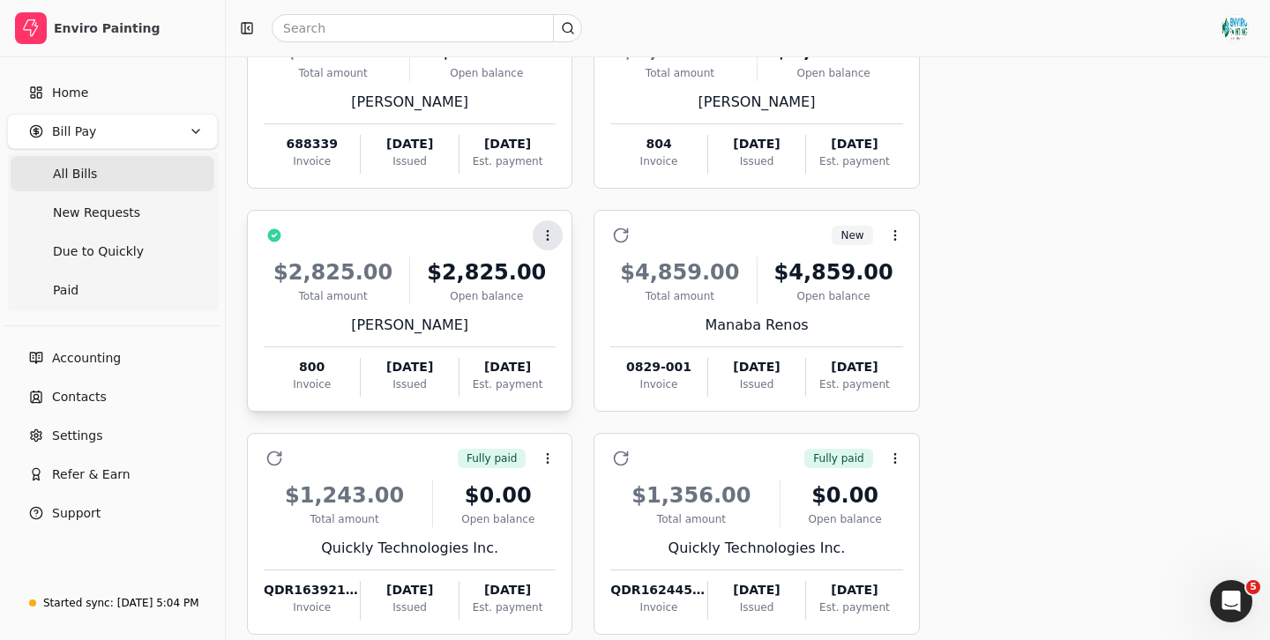
click at [548, 239] on circle at bounding box center [548, 239] width 1 height 1
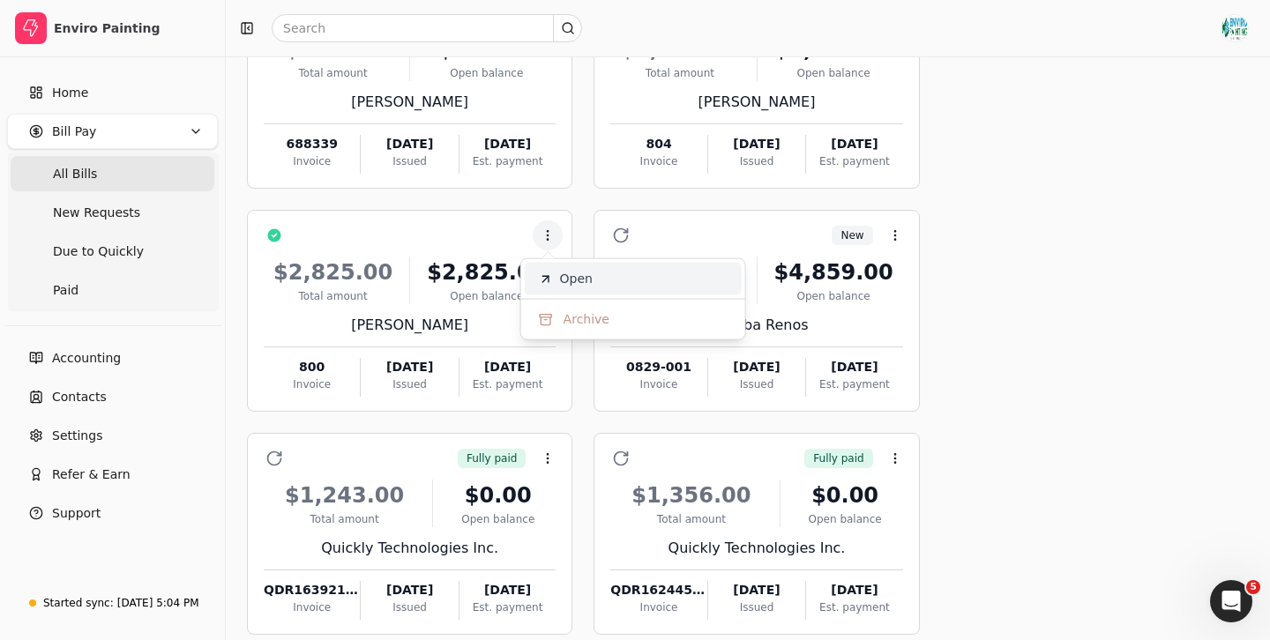
click at [587, 281] on span "Open" at bounding box center [576, 279] width 33 height 19
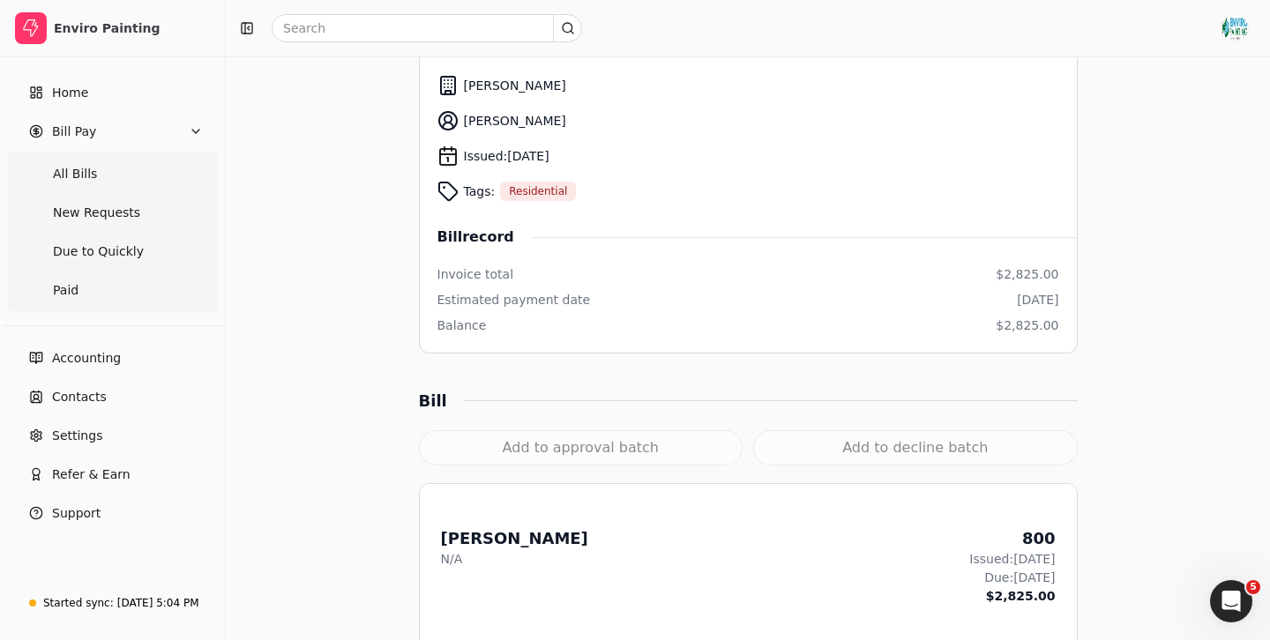
scroll to position [348, 0]
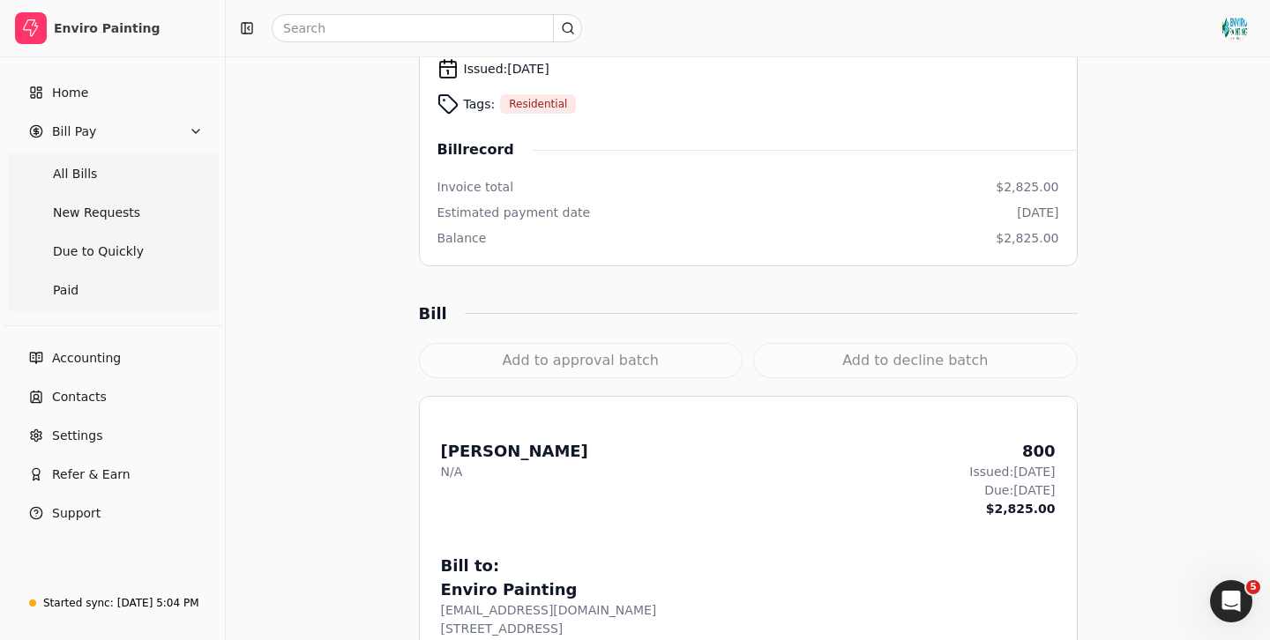
click at [589, 361] on div "Add to approval batch" at bounding box center [581, 360] width 324 height 35
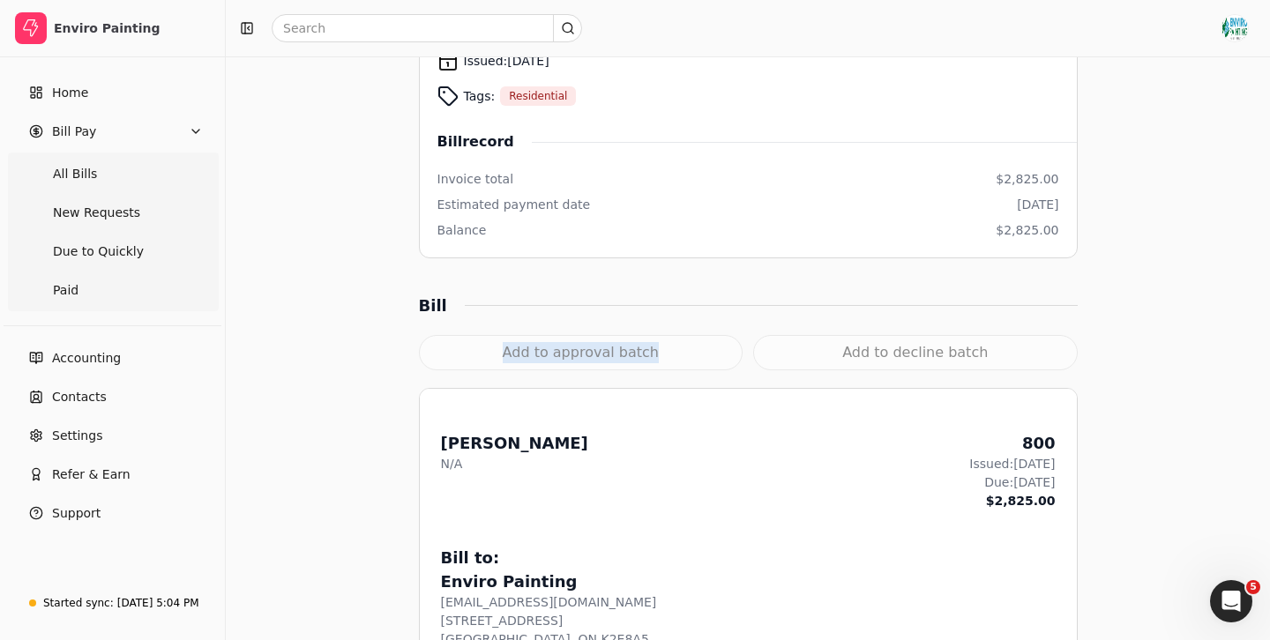
scroll to position [369, 0]
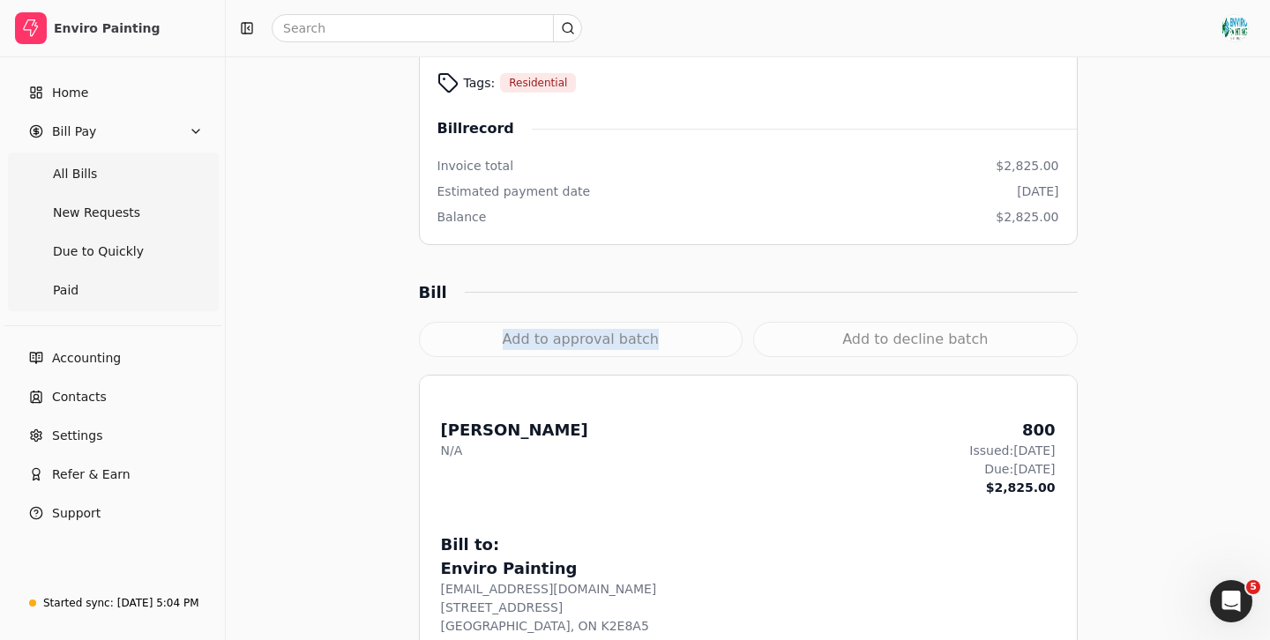
click at [607, 347] on div "Add to approval batch" at bounding box center [581, 339] width 324 height 35
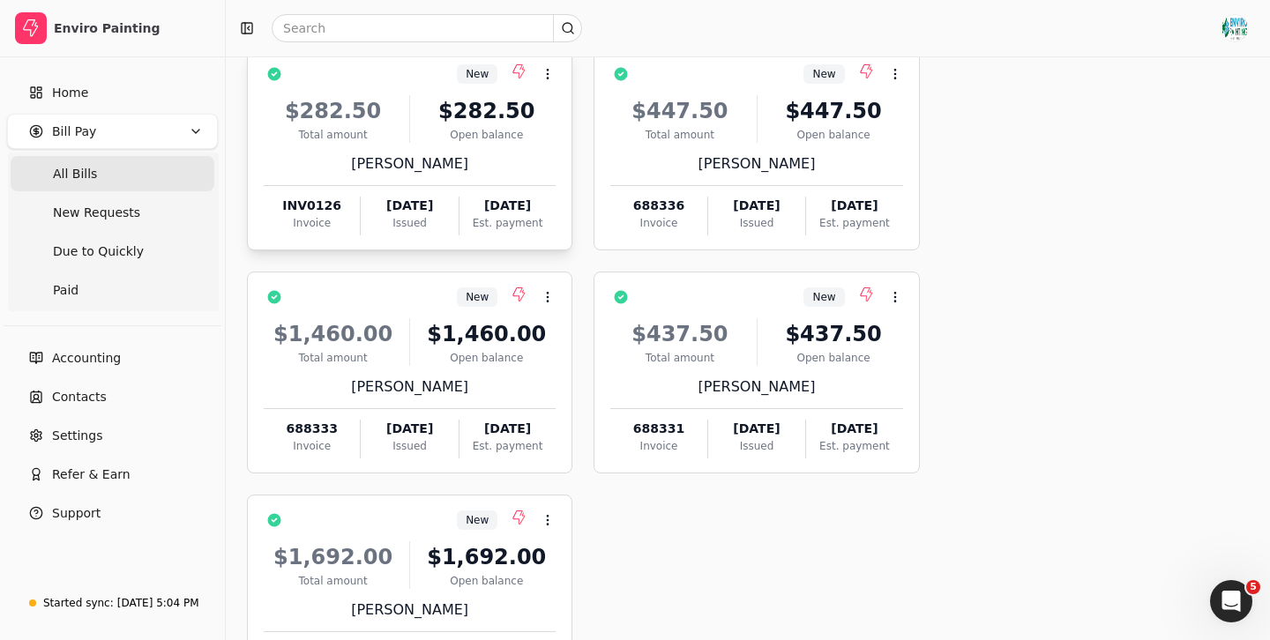
scroll to position [758, 0]
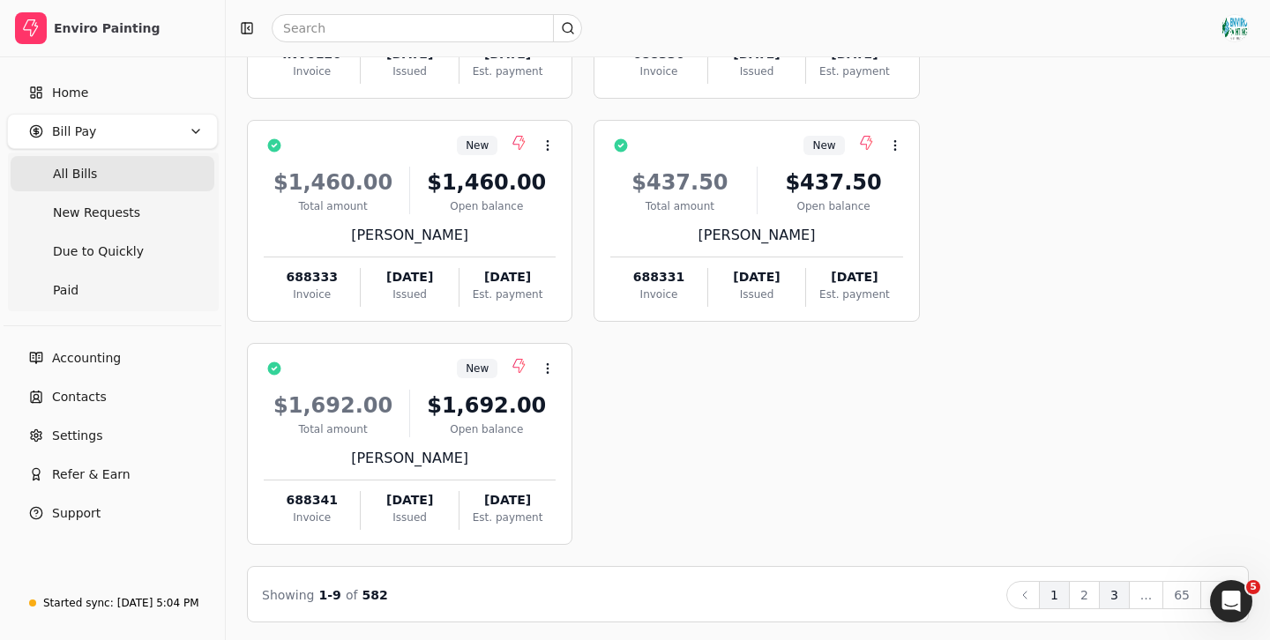
click at [1117, 592] on button "3" at bounding box center [1114, 595] width 31 height 28
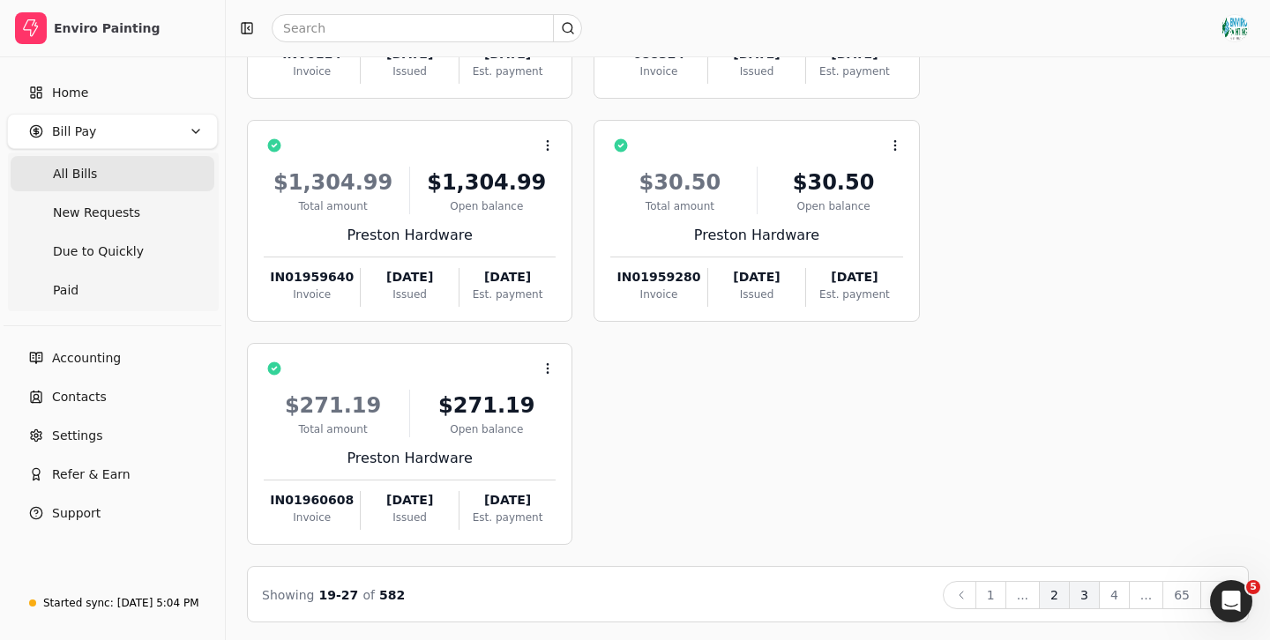
click at [1056, 596] on button "2" at bounding box center [1054, 595] width 31 height 28
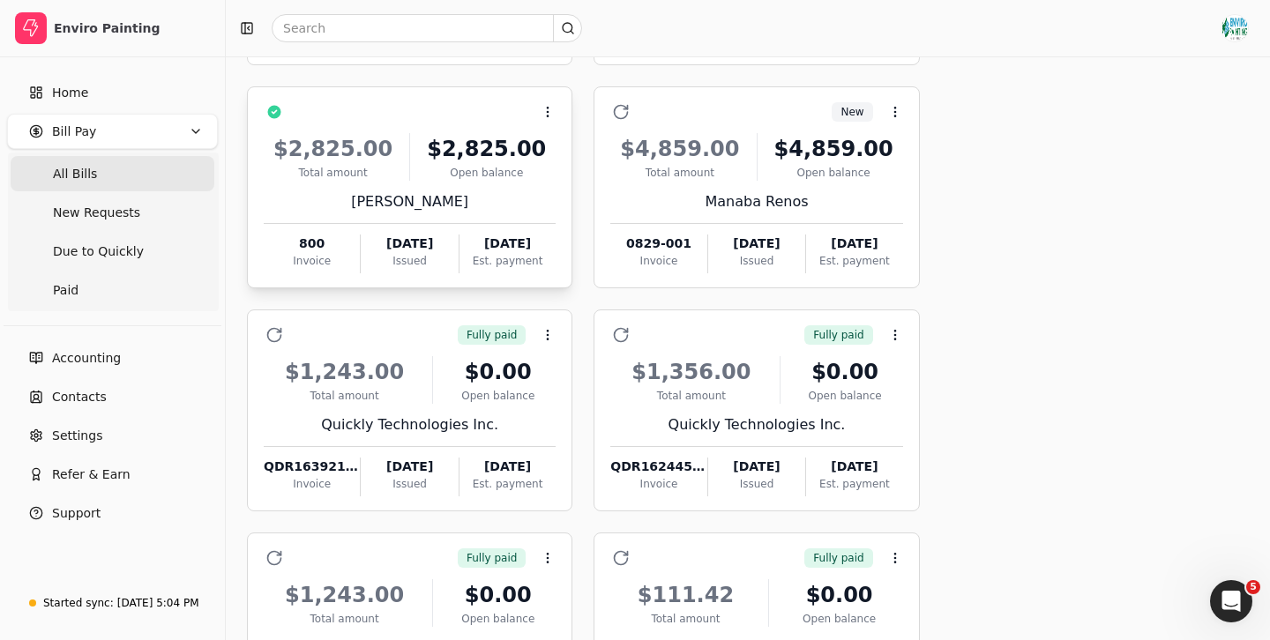
scroll to position [324, 0]
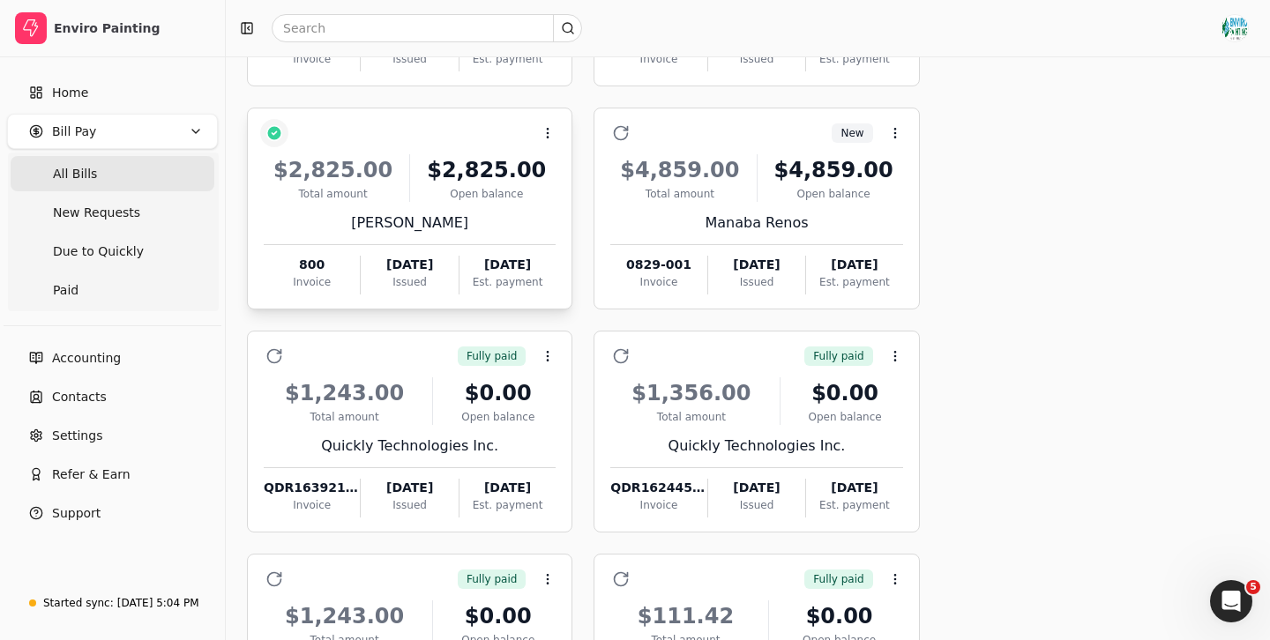
click at [274, 130] on button "button" at bounding box center [274, 133] width 28 height 28
click at [548, 129] on circle at bounding box center [548, 129] width 1 height 1
click at [396, 145] on div "Context Menu Button" at bounding box center [421, 133] width 267 height 30
click at [420, 170] on div "$2,825.00" at bounding box center [486, 170] width 138 height 32
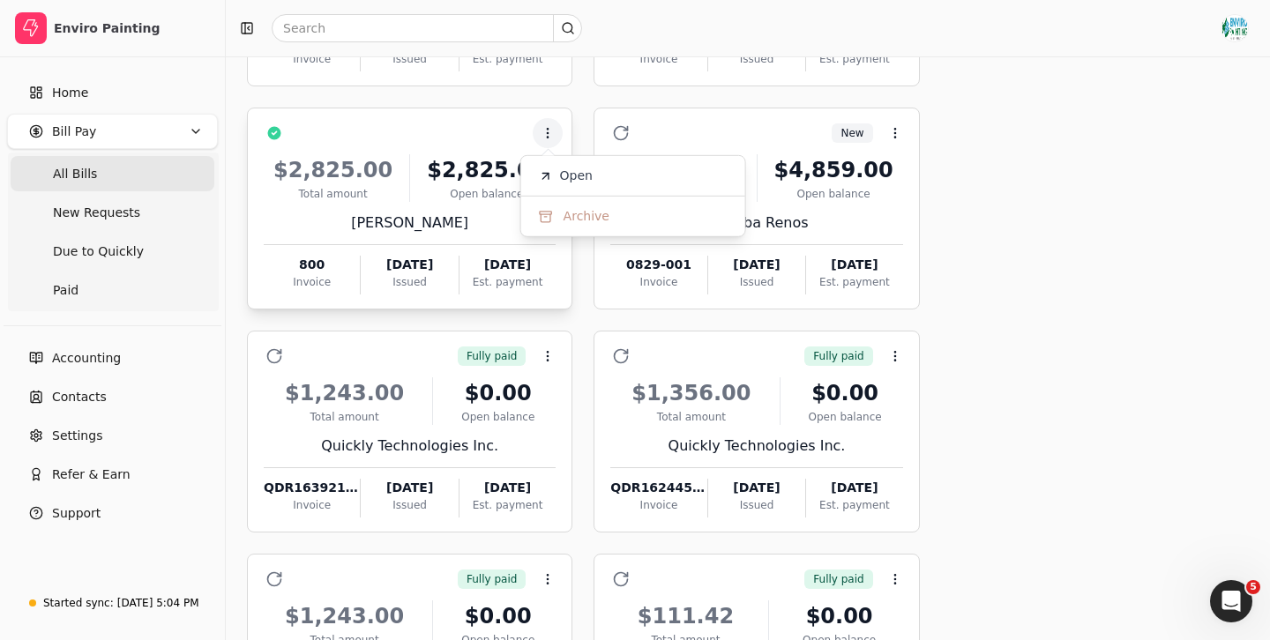
click at [390, 180] on div "$2,825.00" at bounding box center [333, 170] width 138 height 32
click at [547, 132] on icon at bounding box center [548, 133] width 14 height 14
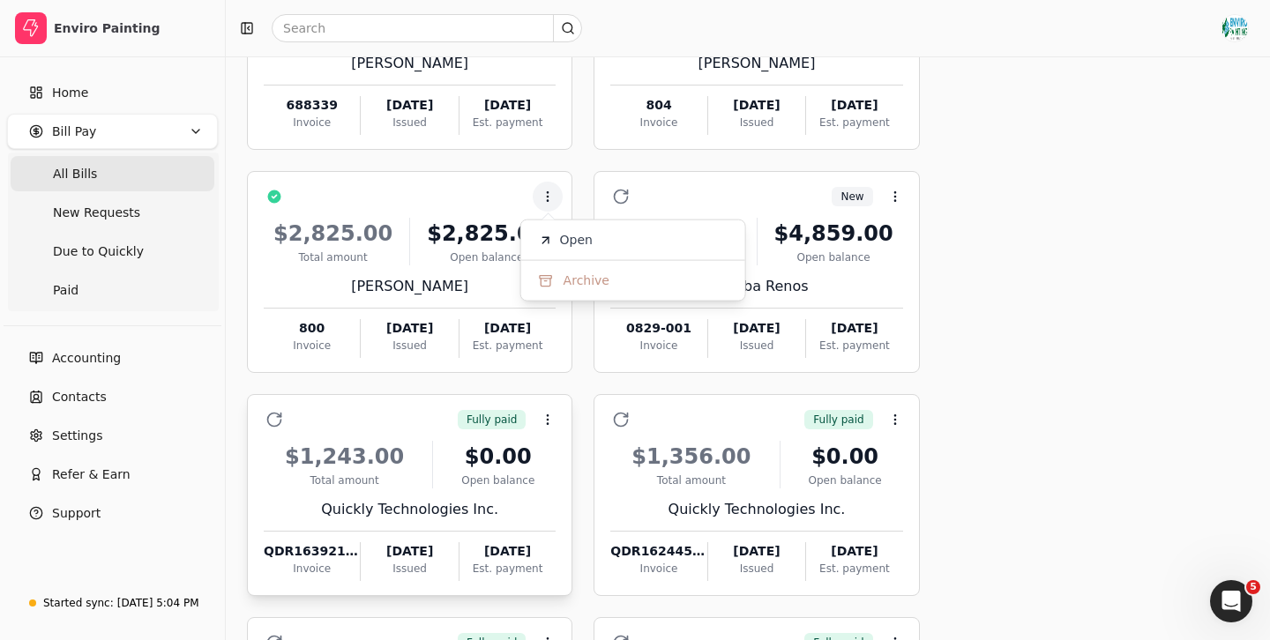
scroll to position [56, 0]
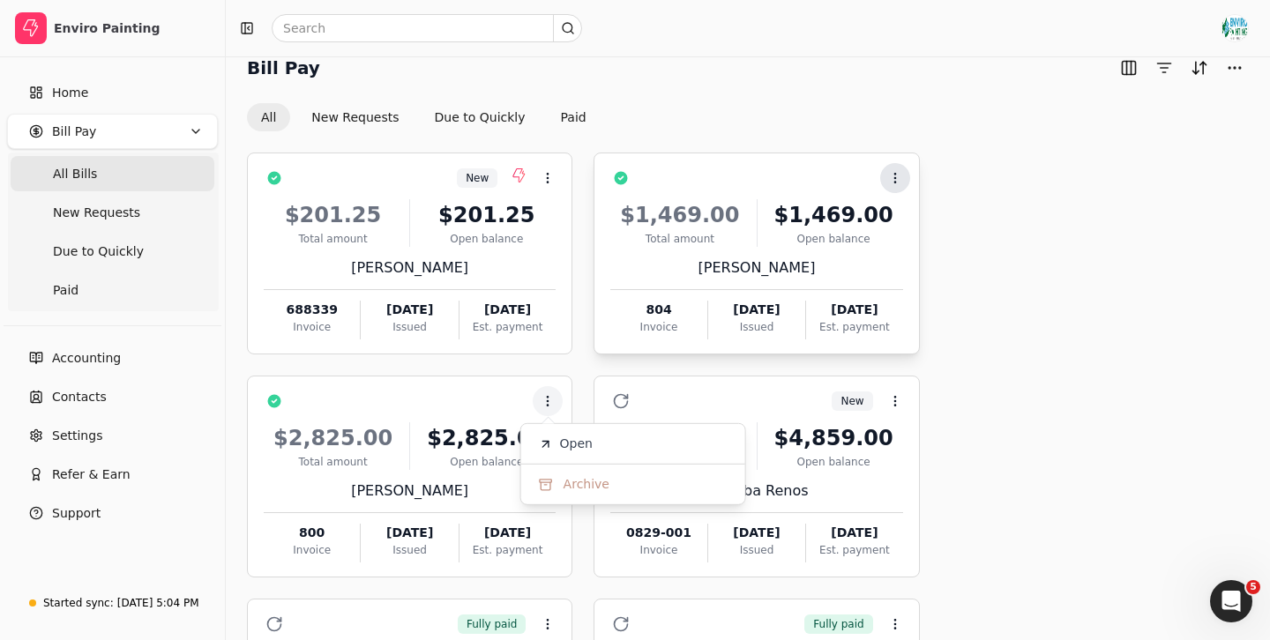
click at [895, 178] on icon at bounding box center [895, 178] width 14 height 14
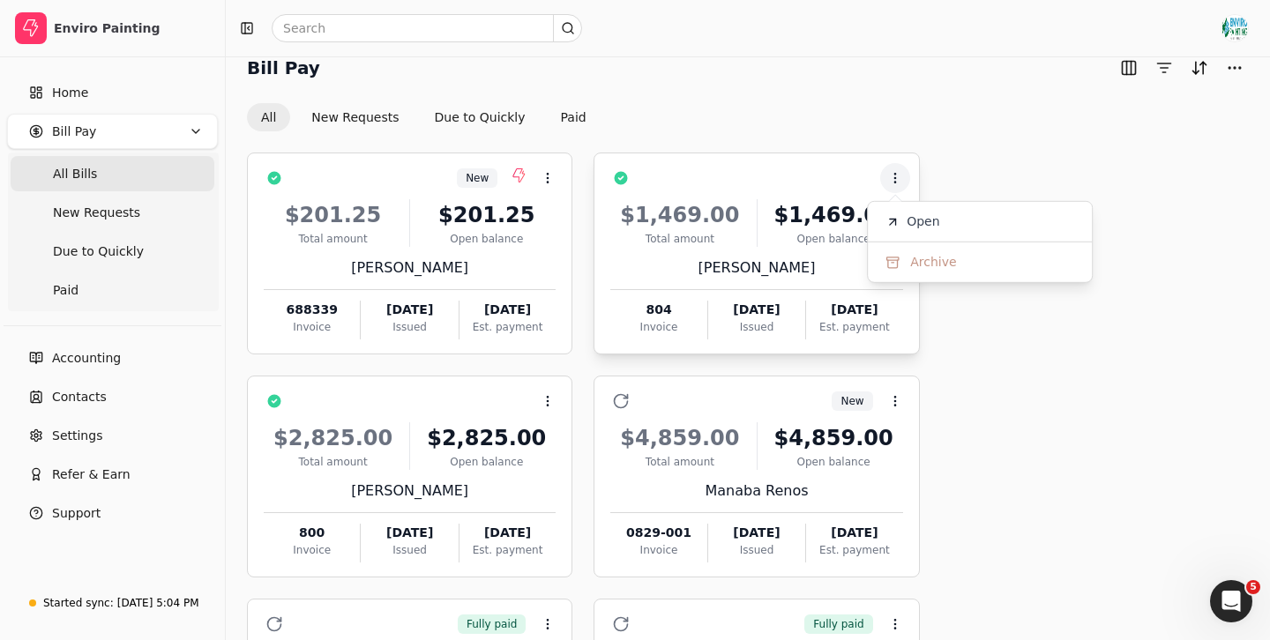
click at [772, 231] on div "Open balance" at bounding box center [833, 239] width 138 height 16
click at [895, 177] on circle at bounding box center [894, 177] width 1 height 1
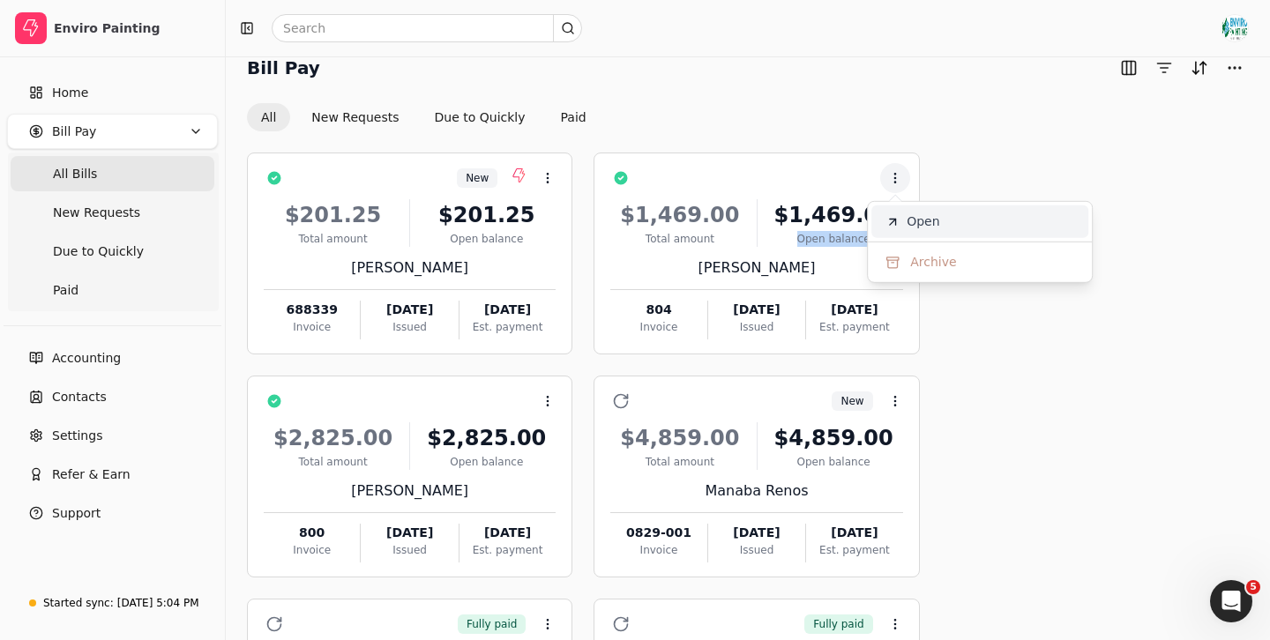
click at [926, 223] on span "Open" at bounding box center [922, 222] width 33 height 19
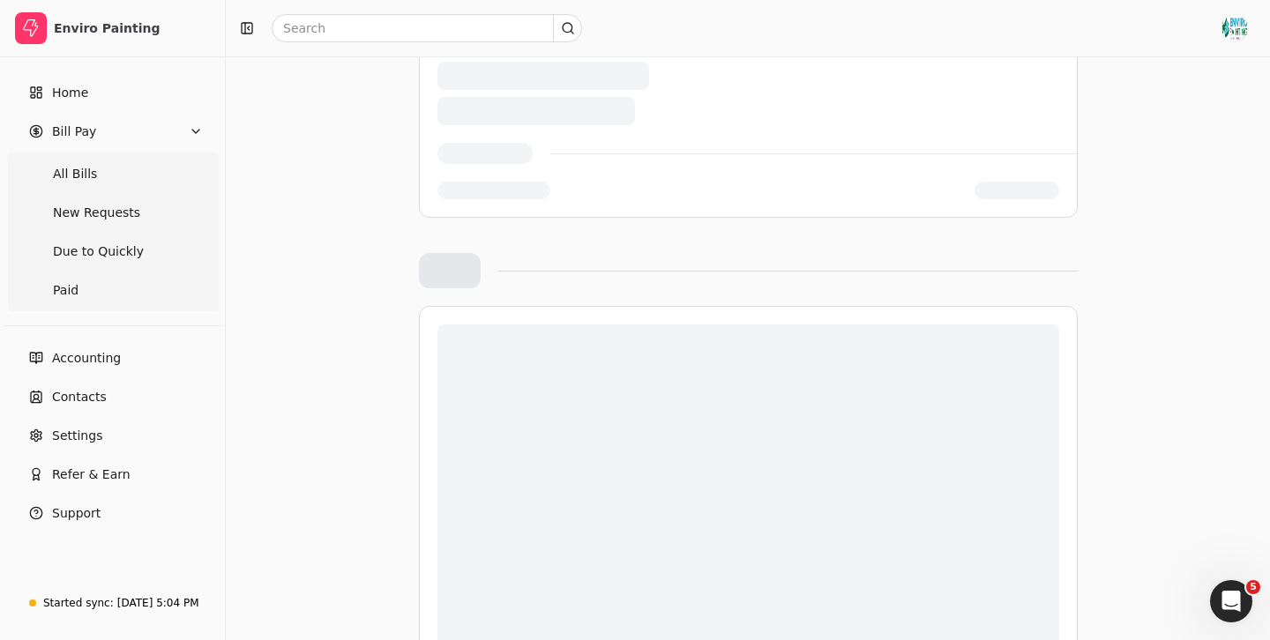
scroll to position [449, 0]
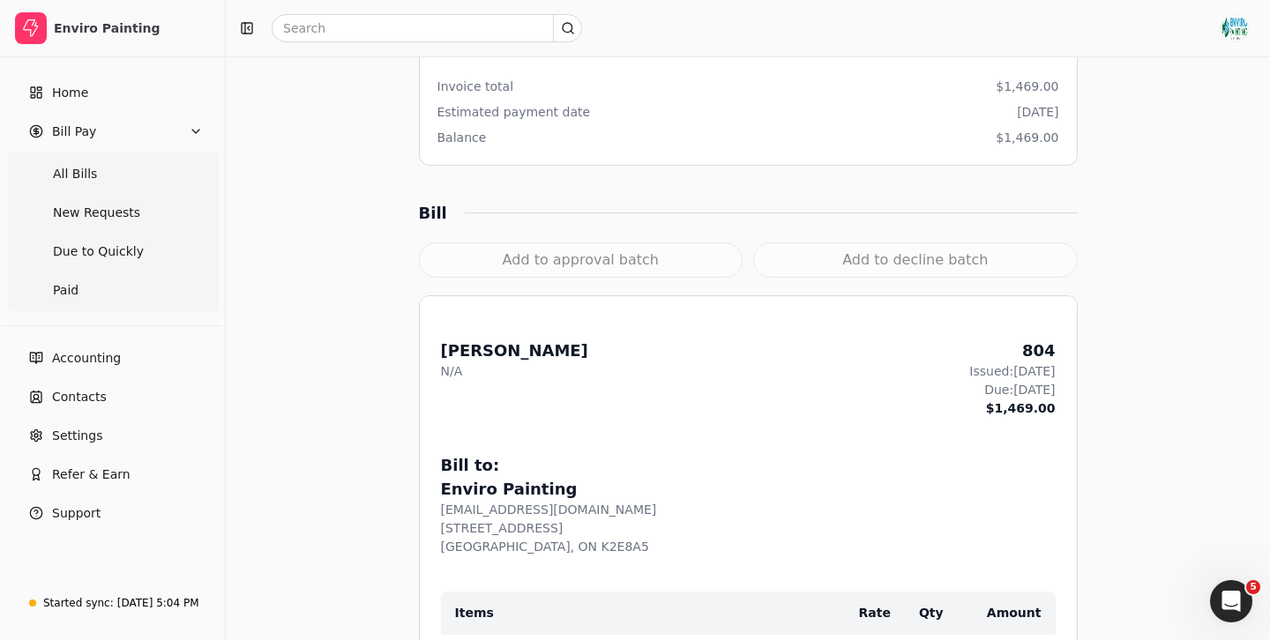
click at [574, 259] on div "Add to approval batch" at bounding box center [581, 259] width 324 height 35
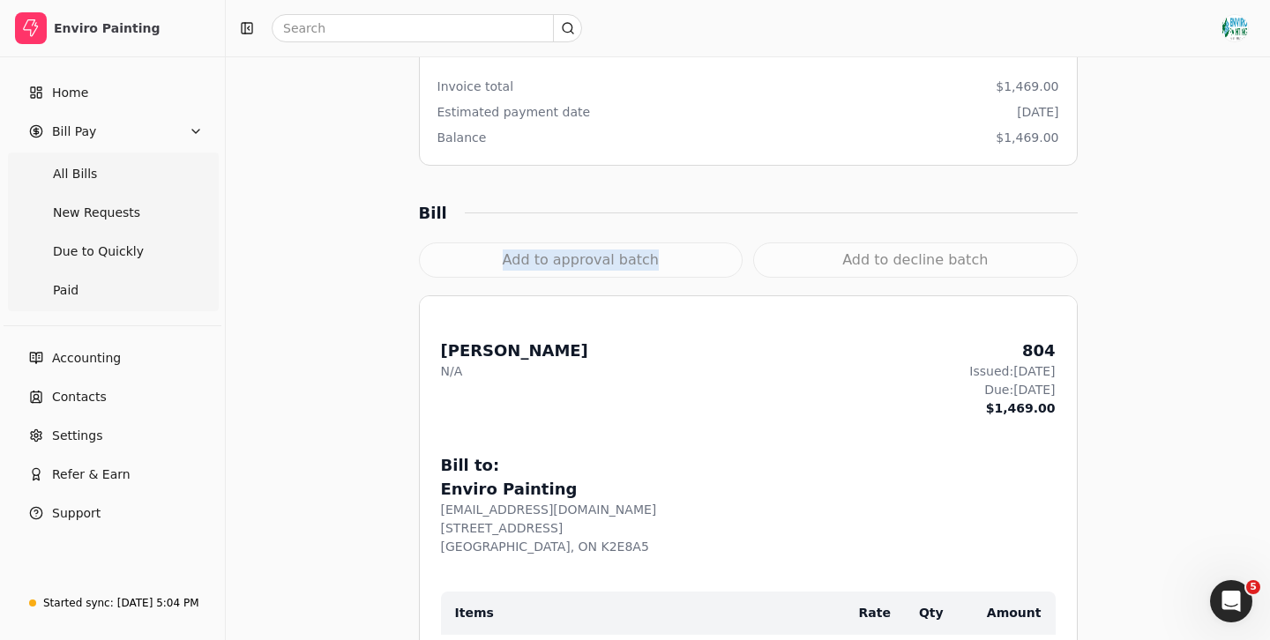
click at [574, 259] on div "Add to approval batch" at bounding box center [581, 259] width 324 height 35
click at [666, 216] on div "Bill" at bounding box center [748, 213] width 659 height 24
click at [570, 258] on div "Add to approval batch" at bounding box center [581, 259] width 324 height 35
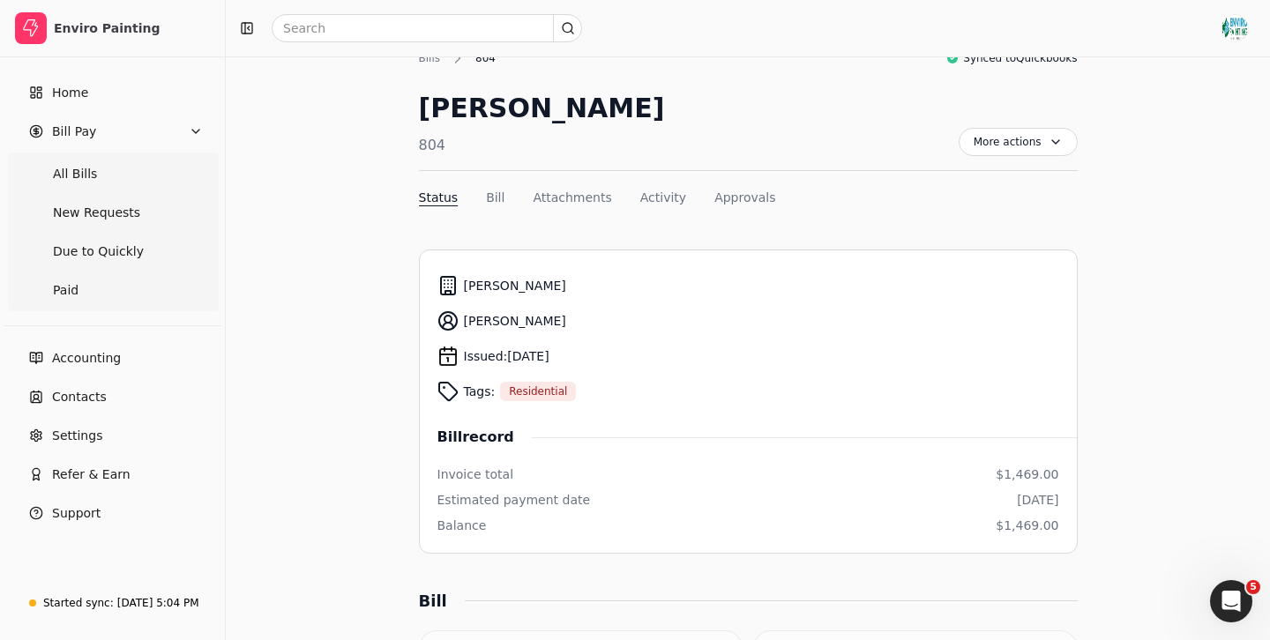
scroll to position [77, 0]
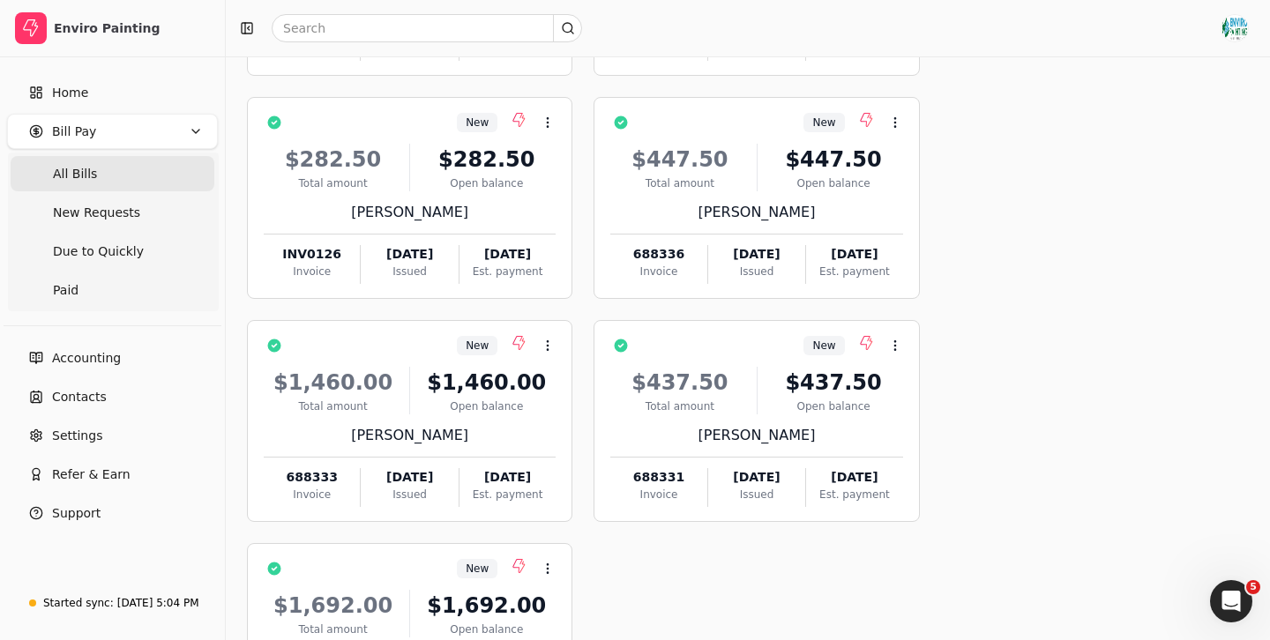
scroll to position [758, 0]
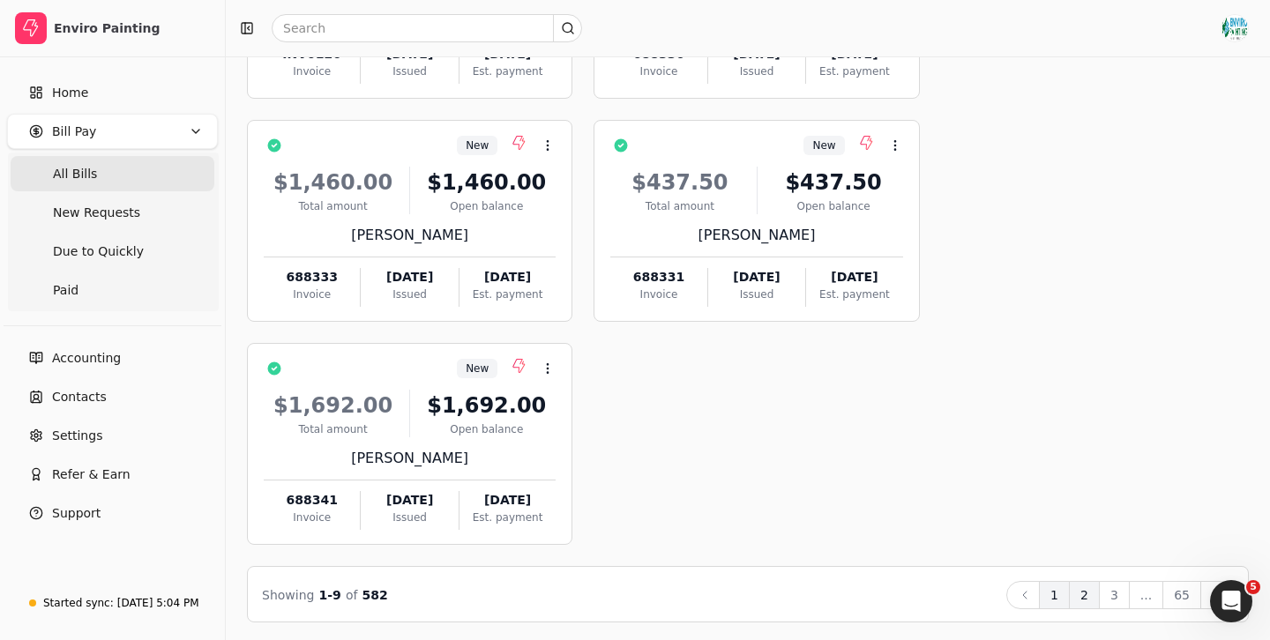
click at [1084, 600] on button "2" at bounding box center [1084, 595] width 31 height 28
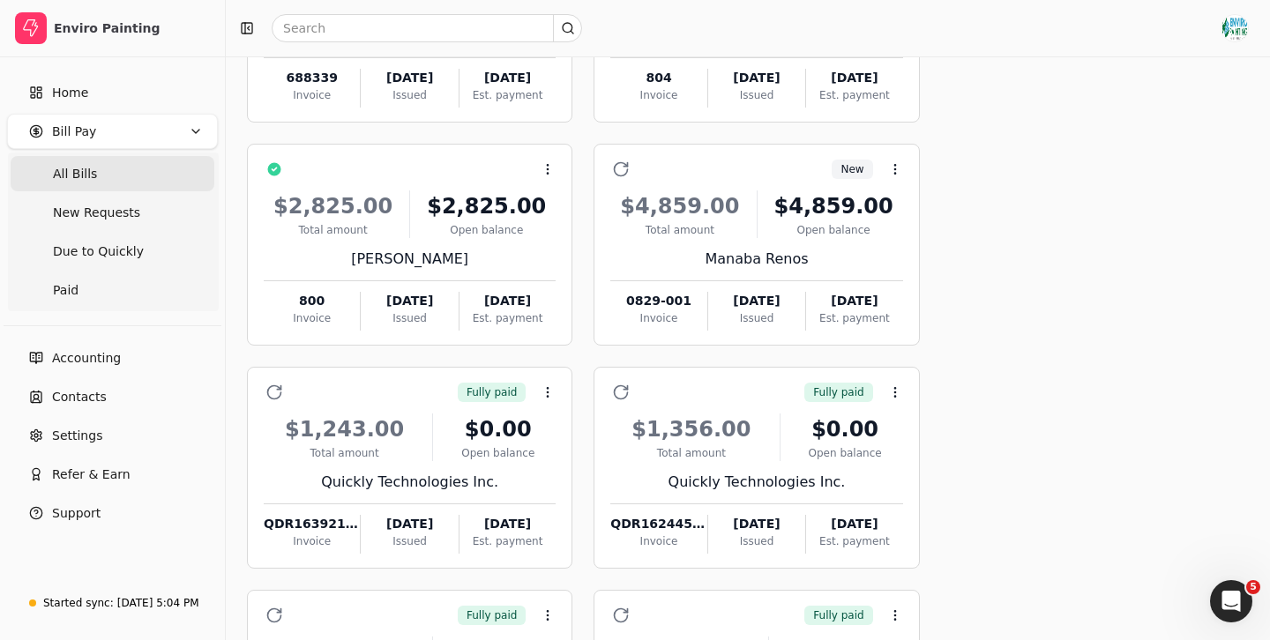
scroll to position [78, 0]
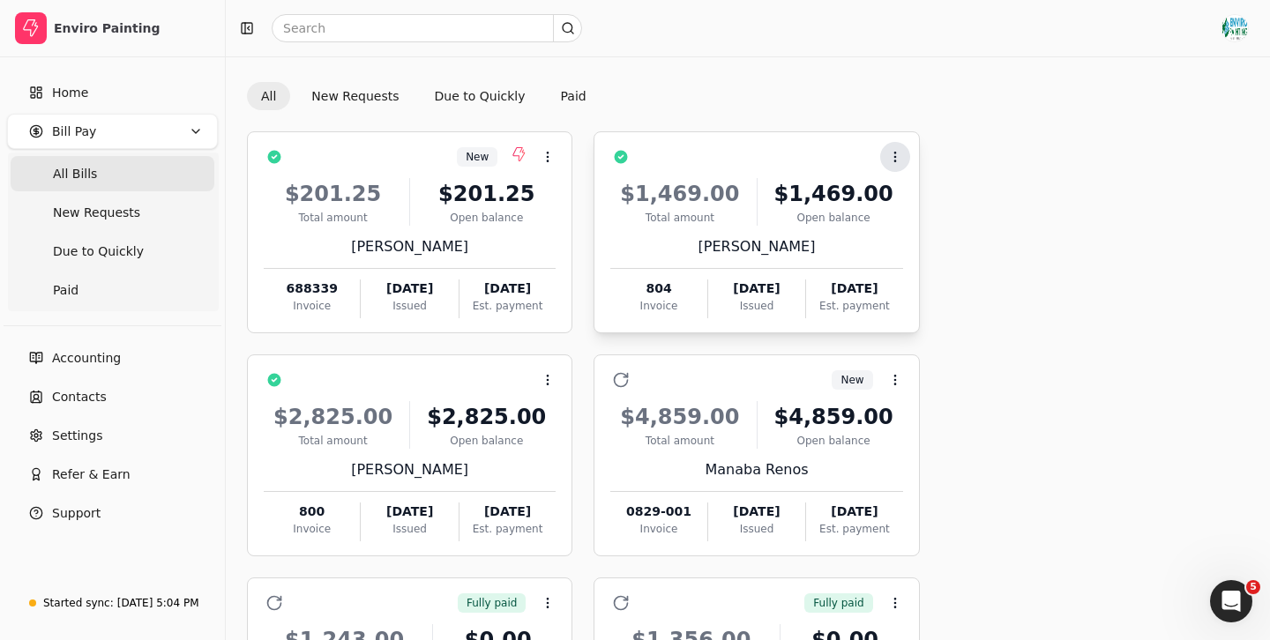
click at [897, 160] on icon at bounding box center [895, 157] width 14 height 14
click at [731, 236] on div "[PERSON_NAME]" at bounding box center [756, 246] width 292 height 21
click at [916, 209] on li "Open" at bounding box center [979, 200] width 217 height 33
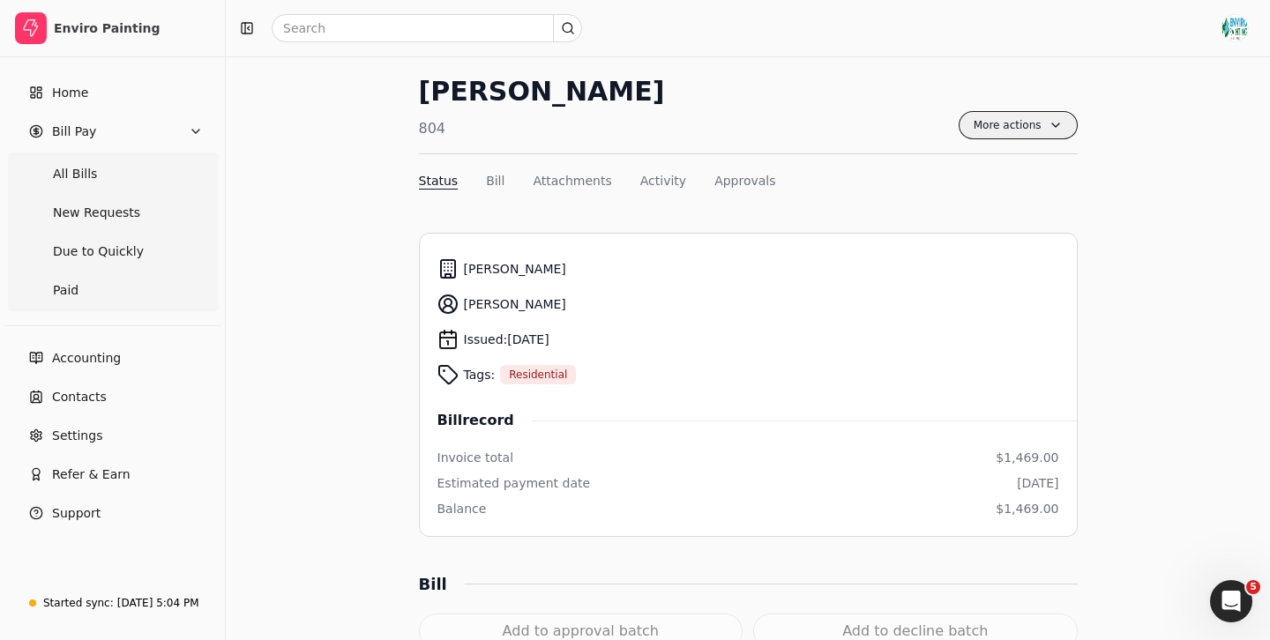
click at [1025, 128] on span "More actions" at bounding box center [1017, 125] width 119 height 28
click at [729, 184] on button "Approvals" at bounding box center [744, 181] width 61 height 19
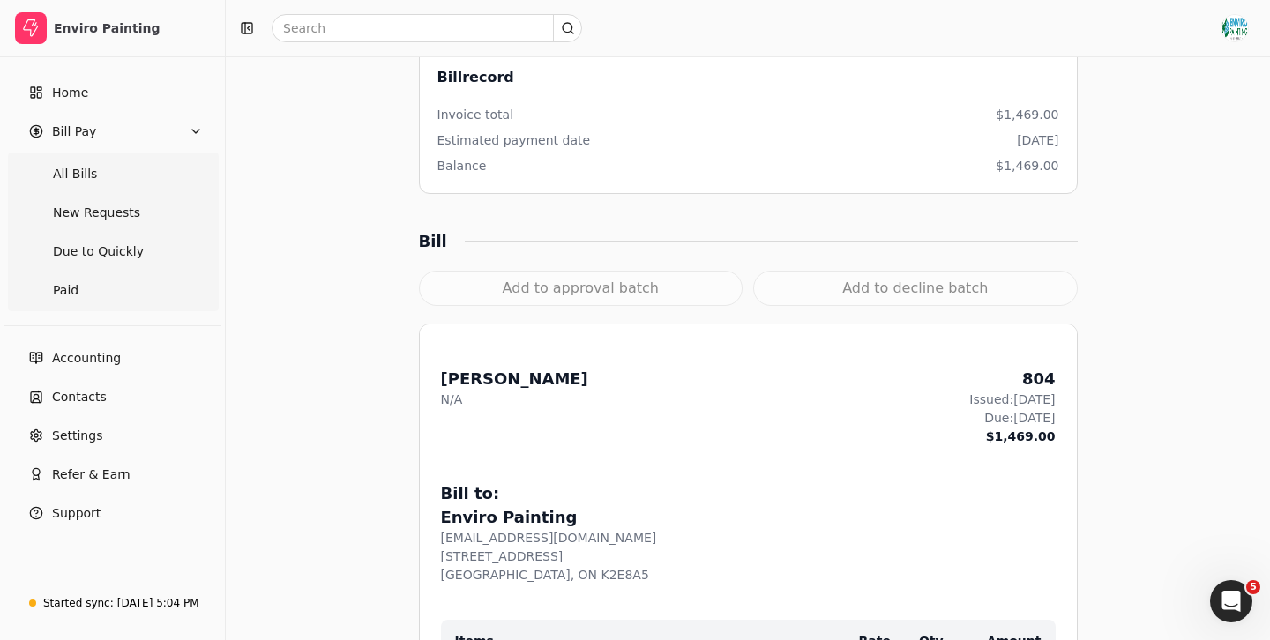
scroll to position [286, 0]
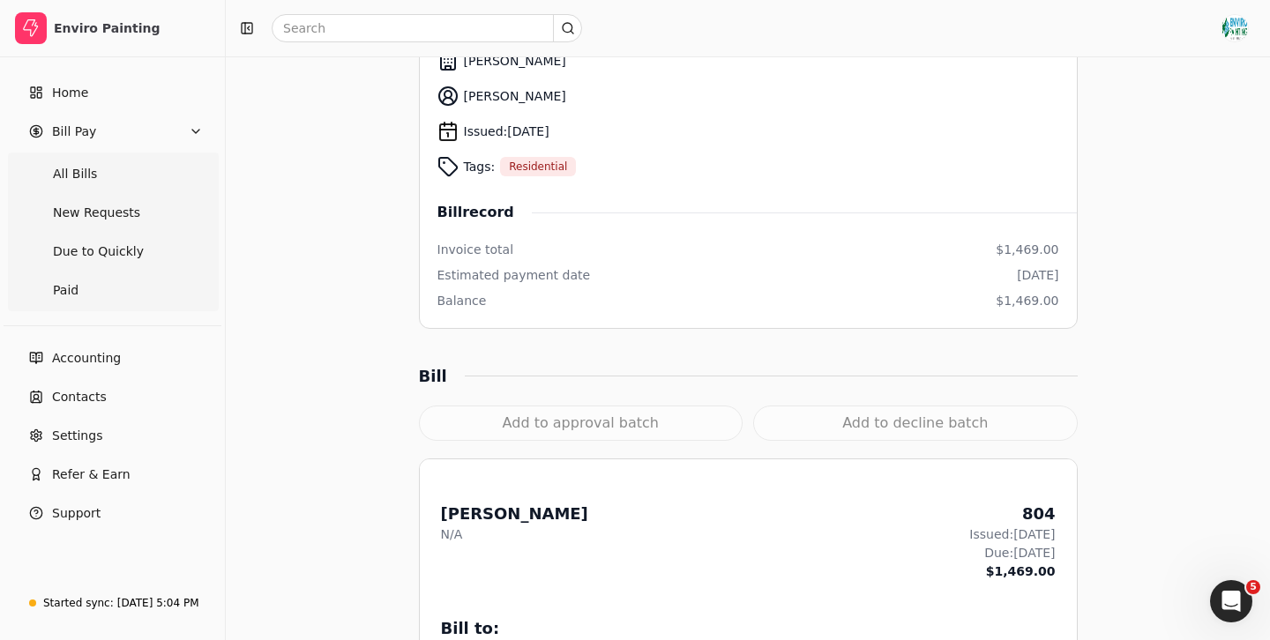
click at [605, 429] on div "Add to approval batch" at bounding box center [581, 423] width 324 height 35
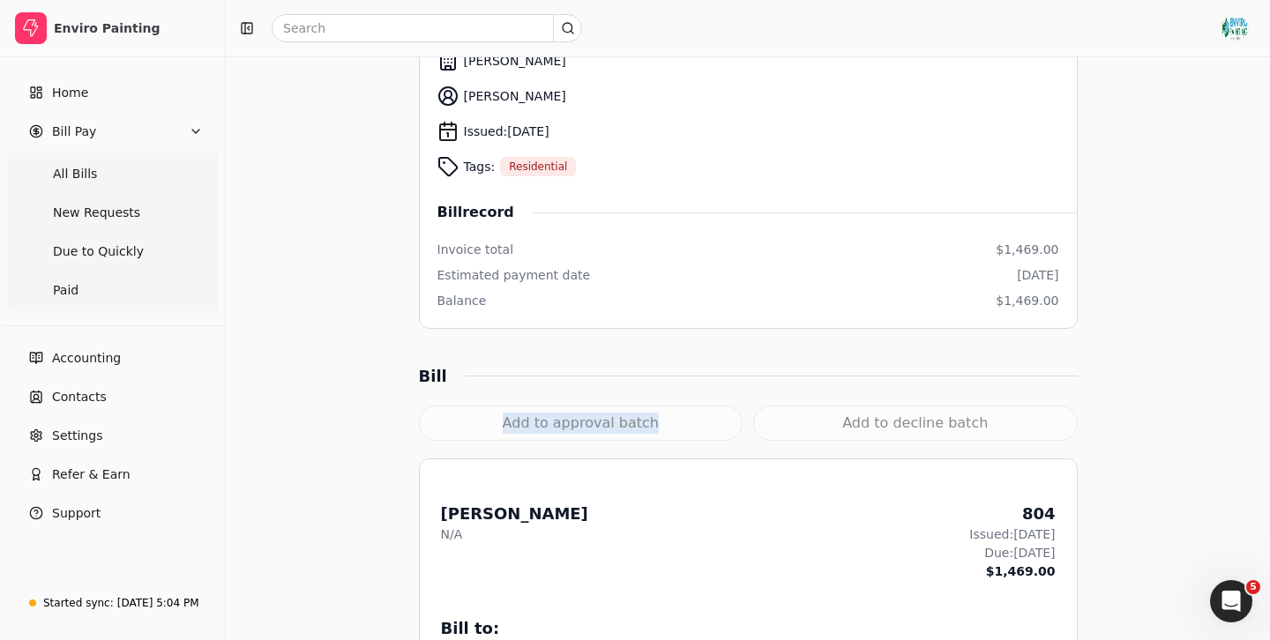
click at [605, 429] on div "Add to approval batch" at bounding box center [581, 423] width 324 height 35
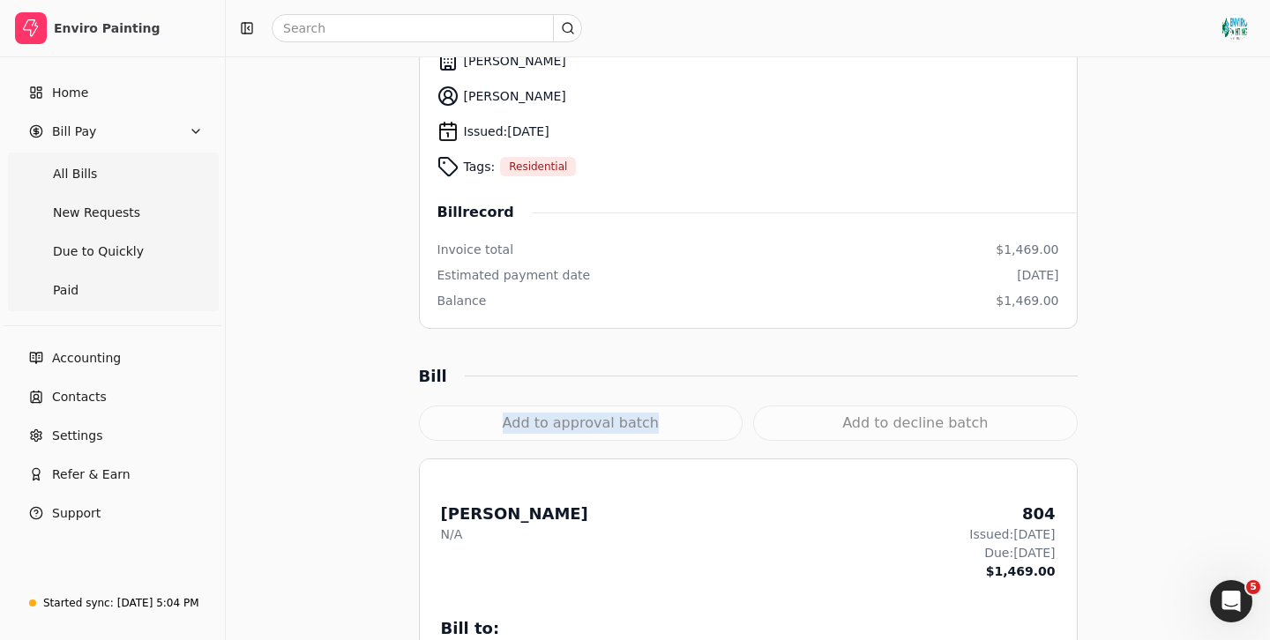
click at [611, 429] on div "Add to approval batch" at bounding box center [581, 423] width 324 height 35
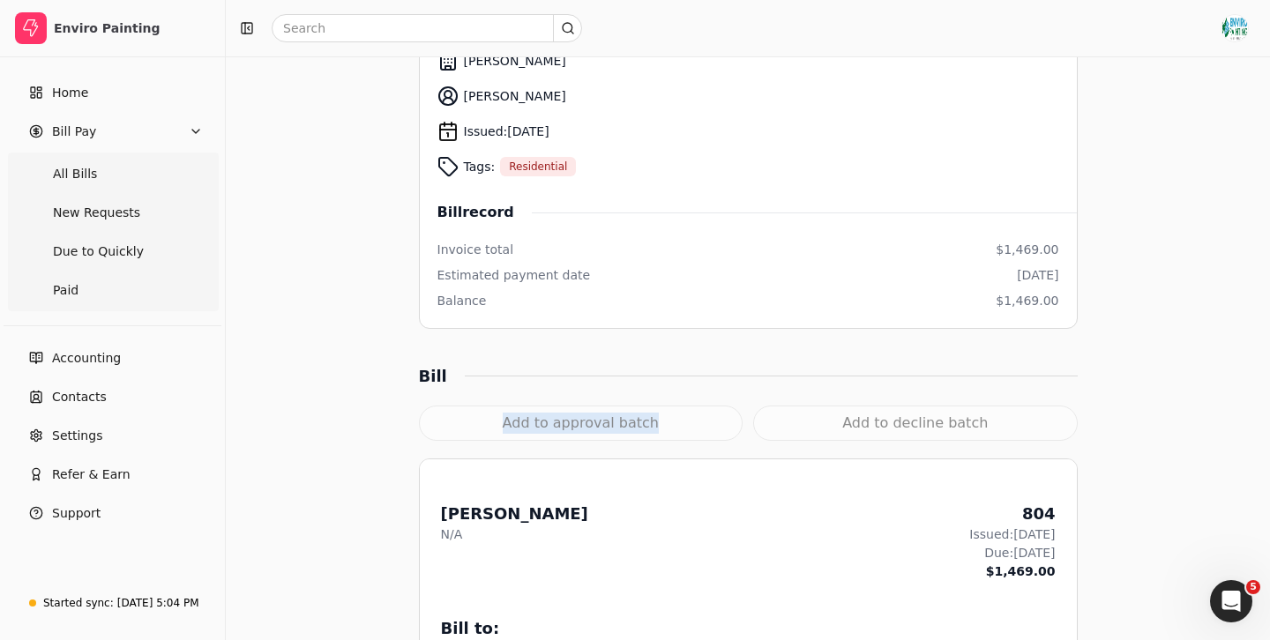
click at [611, 429] on div "Add to approval batch" at bounding box center [581, 423] width 324 height 35
click at [928, 374] on div "Bill" at bounding box center [748, 376] width 659 height 24
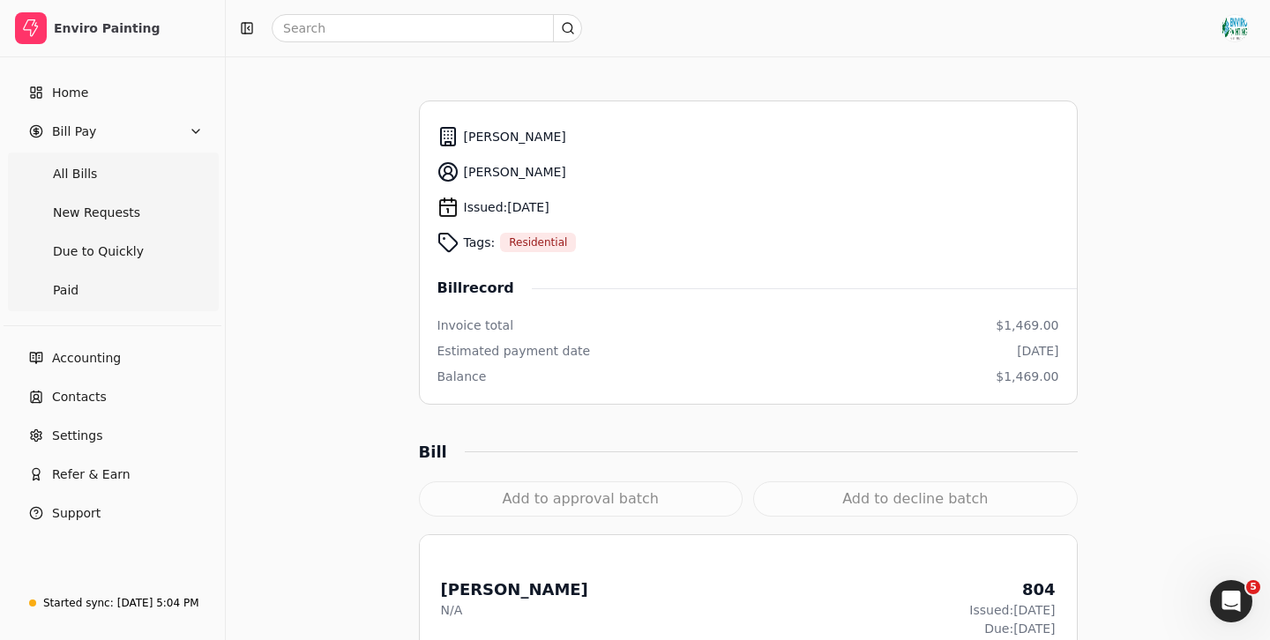
scroll to position [0, 0]
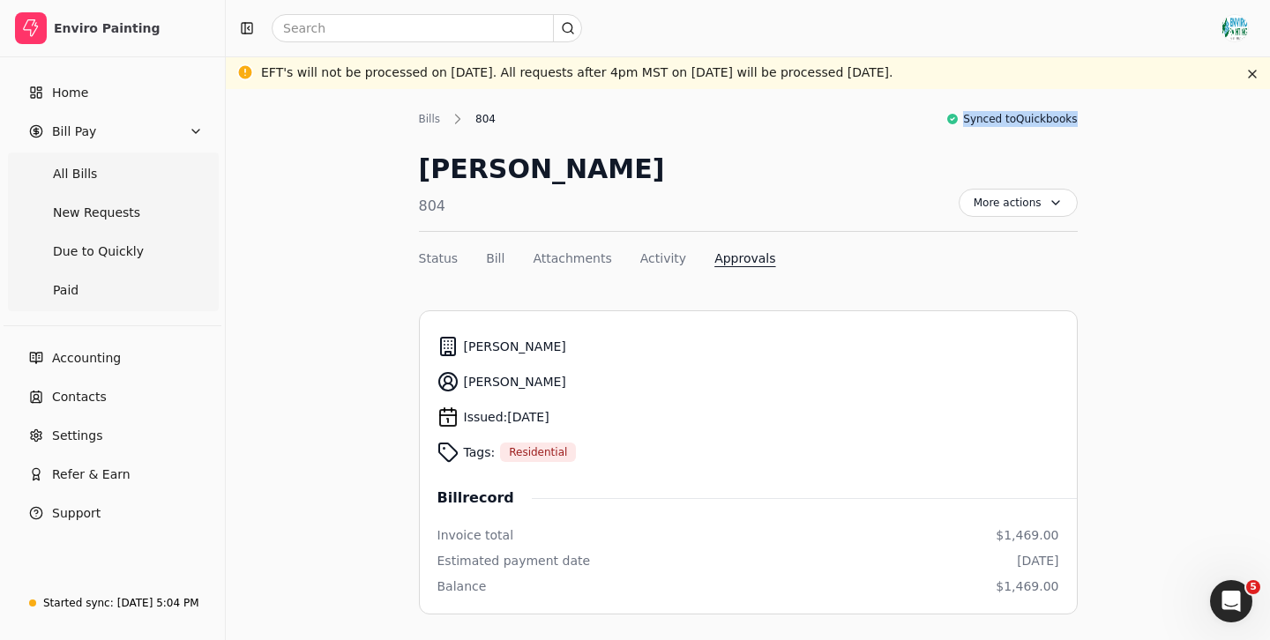
drag, startPoint x: 964, startPoint y: 118, endPoint x: 1087, endPoint y: 124, distance: 123.6
click at [495, 262] on button "Bill" at bounding box center [495, 259] width 19 height 19
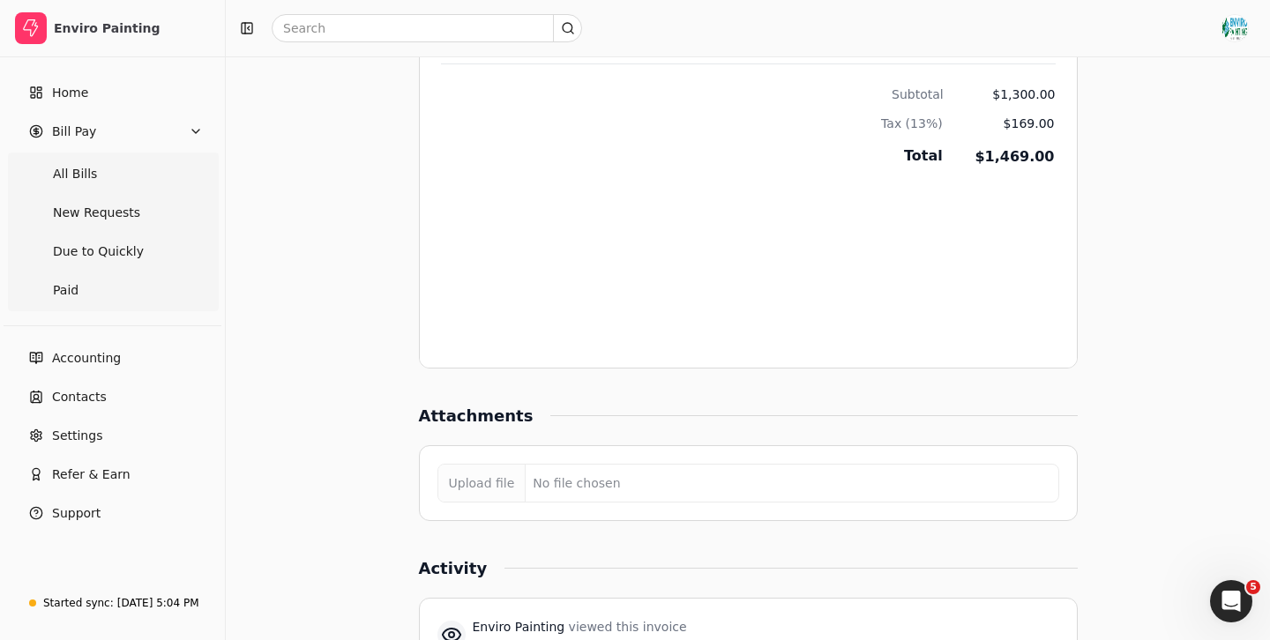
scroll to position [1470, 0]
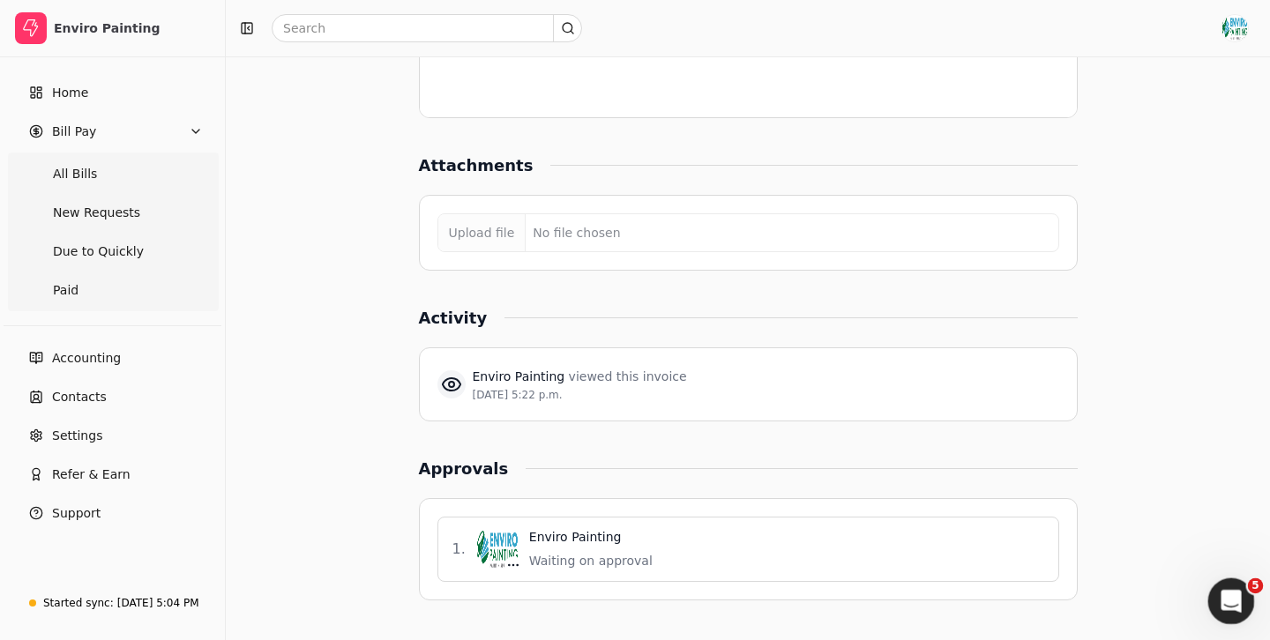
click at [1238, 598] on icon "Open Intercom Messenger" at bounding box center [1228, 599] width 29 height 29
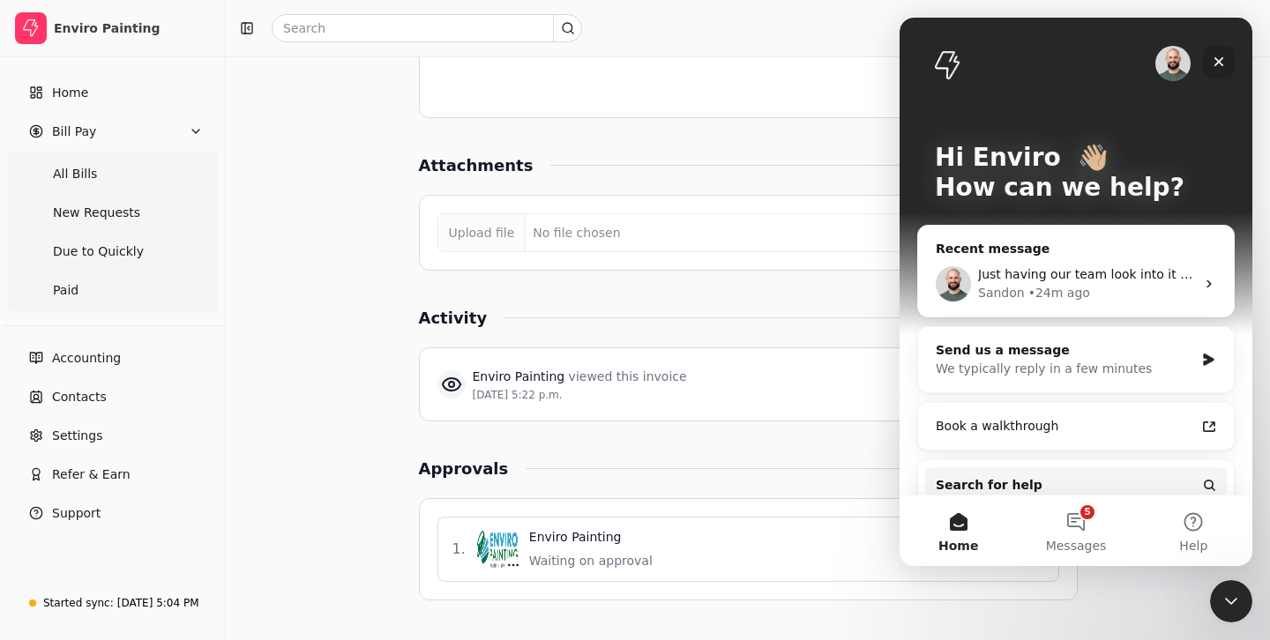
click at [1217, 63] on icon "Close" at bounding box center [1219, 62] width 14 height 14
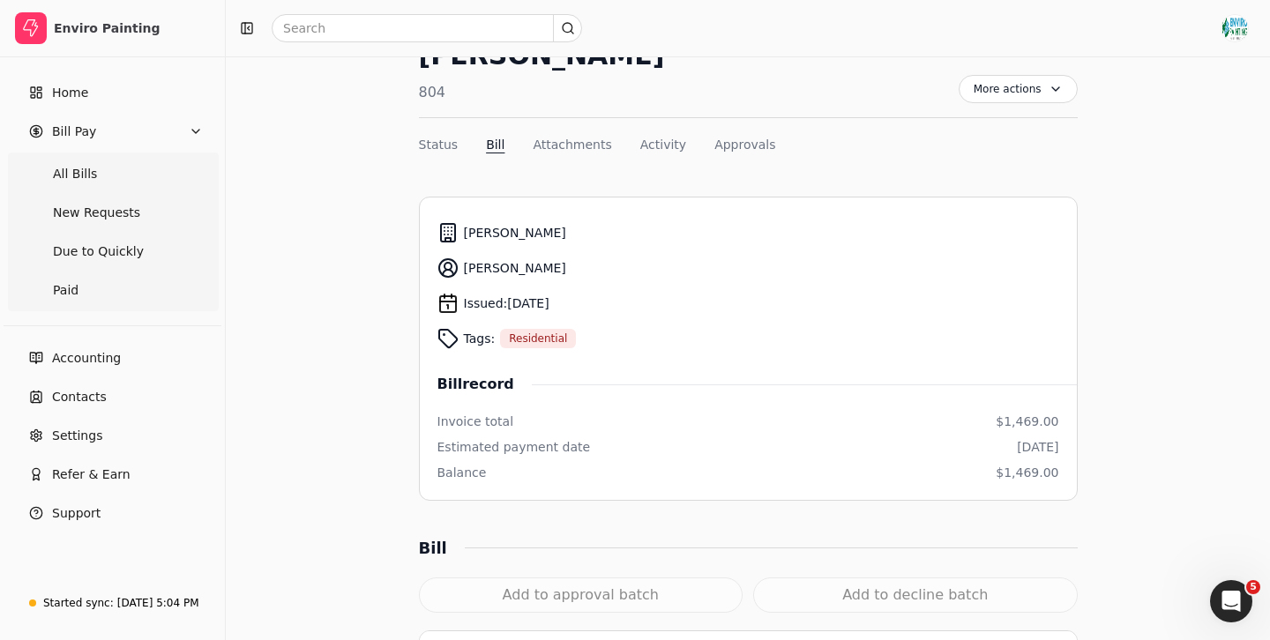
scroll to position [0, 0]
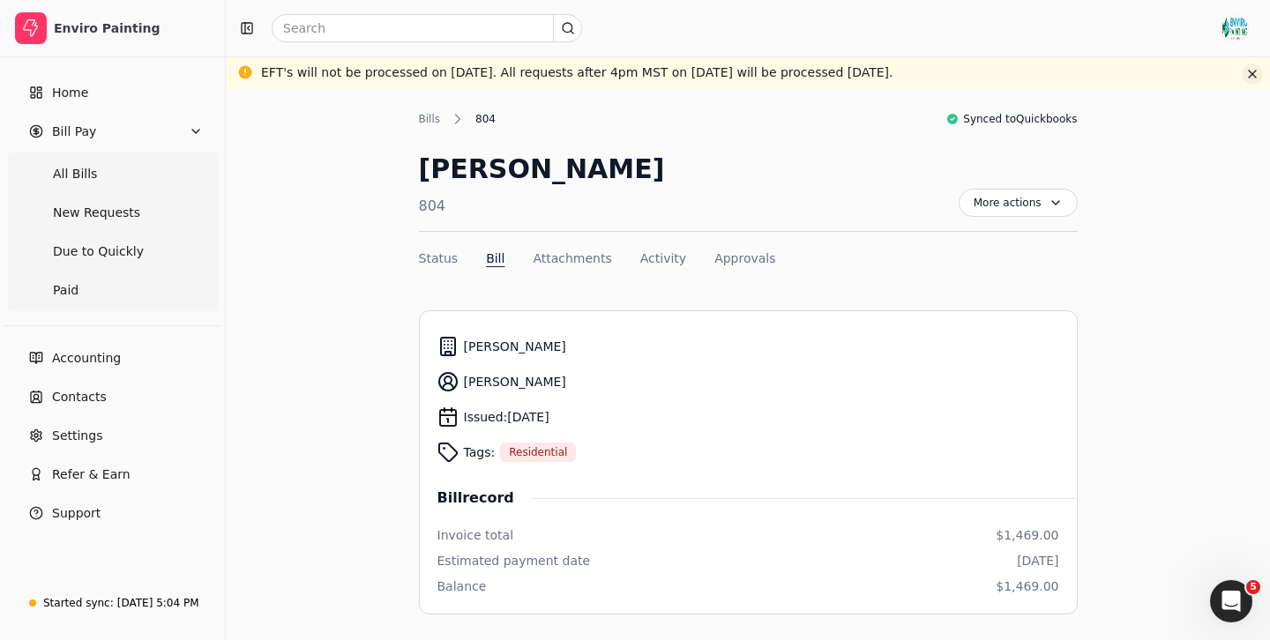
click at [1250, 72] on button "button" at bounding box center [1252, 73] width 21 height 21
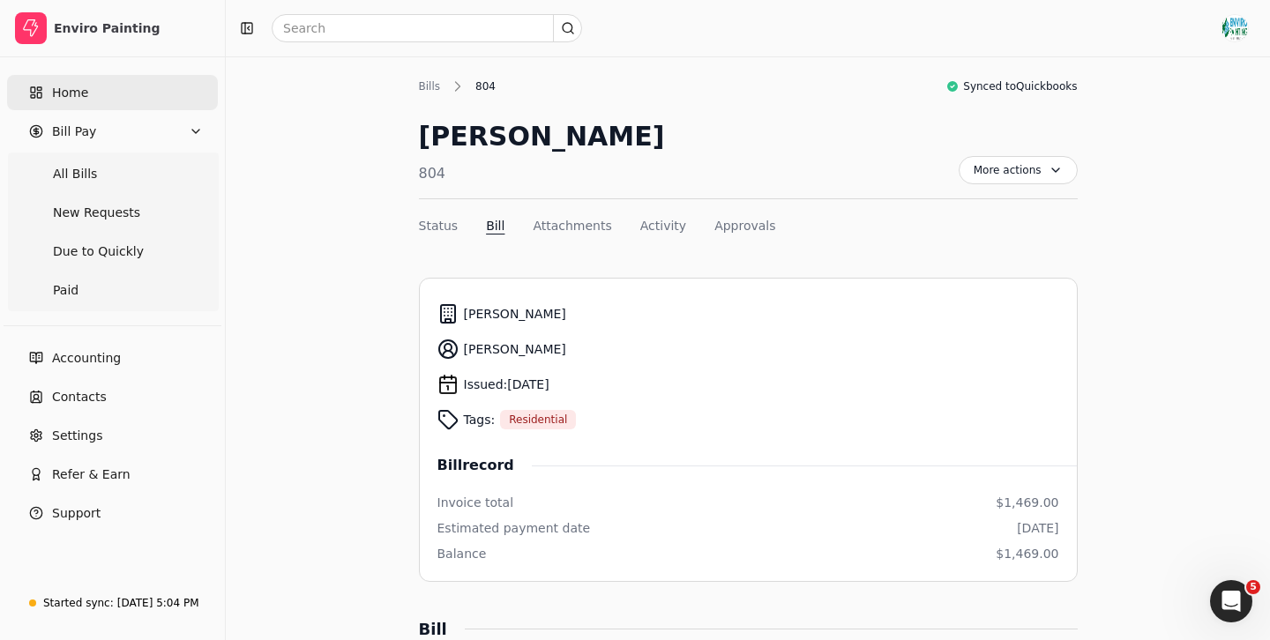
click at [72, 91] on span "Home" at bounding box center [70, 93] width 36 height 19
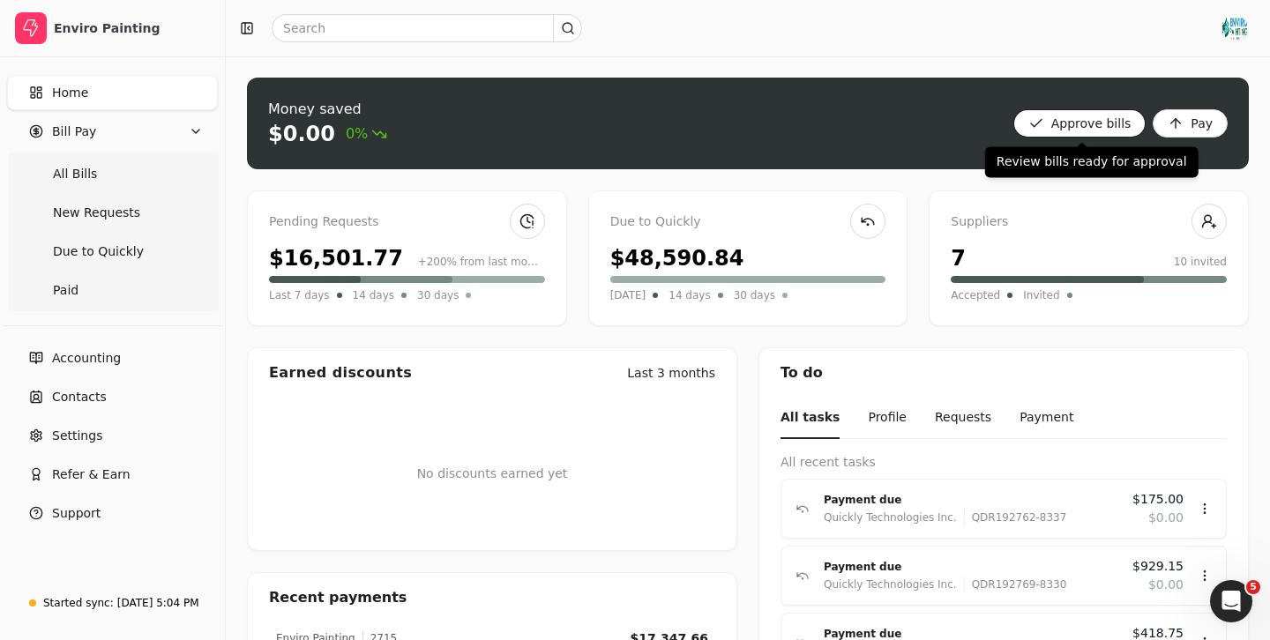
click at [1085, 120] on bills "Approve bills" at bounding box center [1079, 123] width 133 height 28
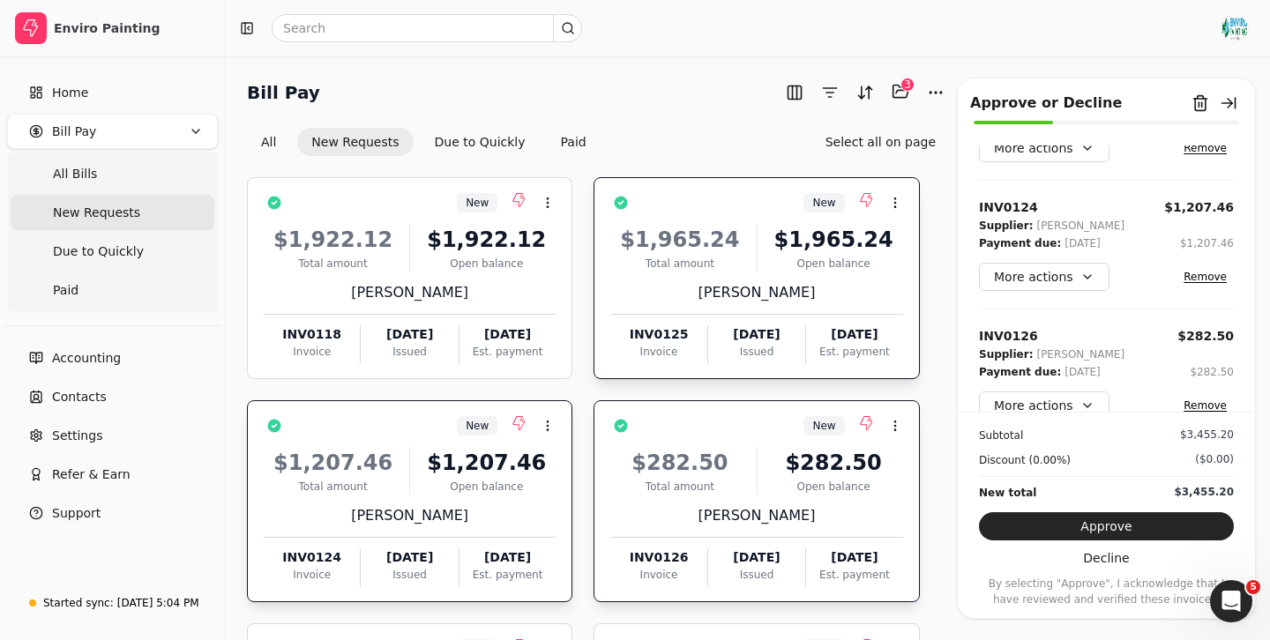
scroll to position [102, 0]
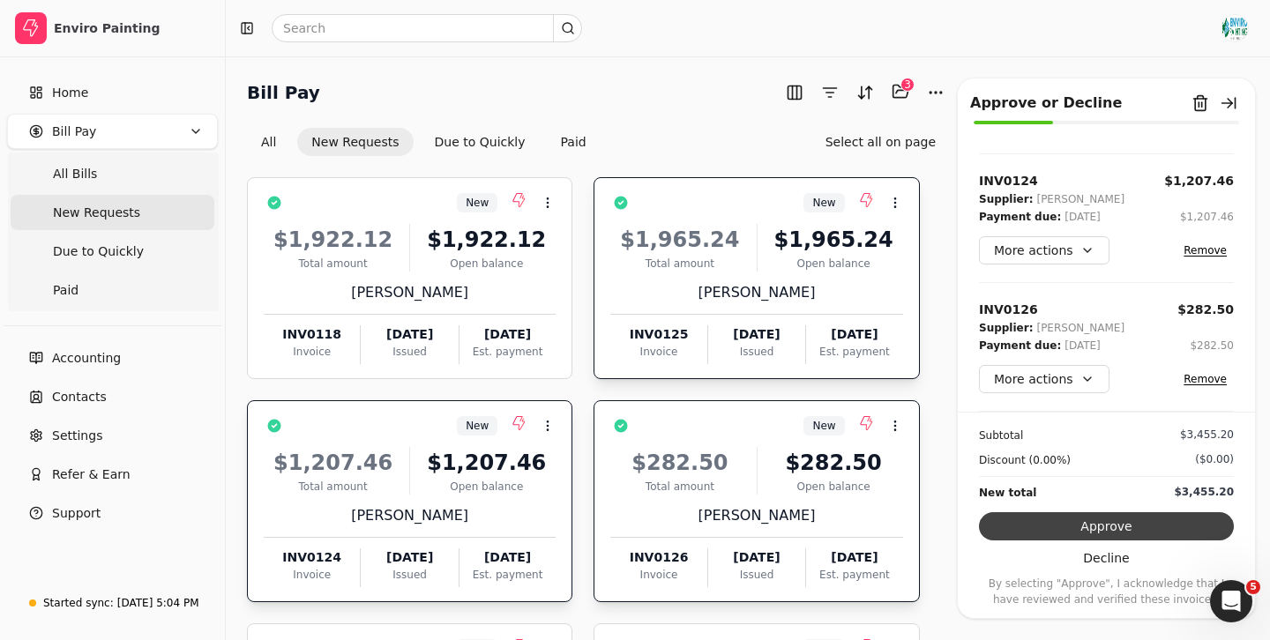
click at [1128, 529] on button "Approve" at bounding box center [1106, 526] width 255 height 28
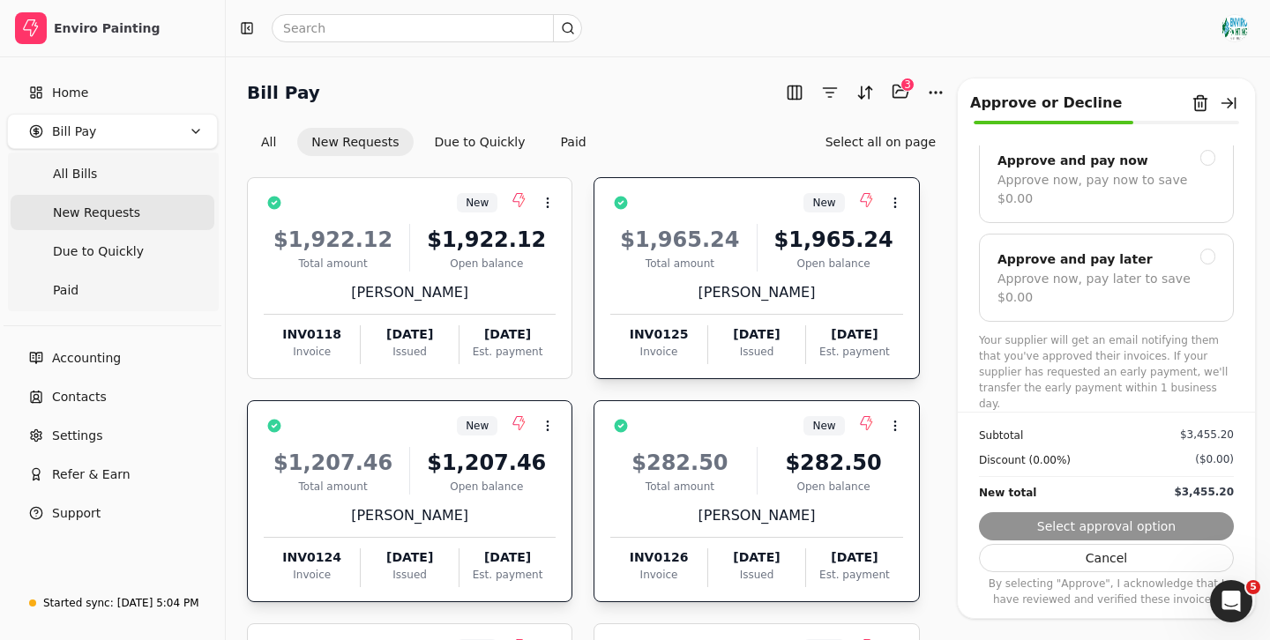
scroll to position [19, 0]
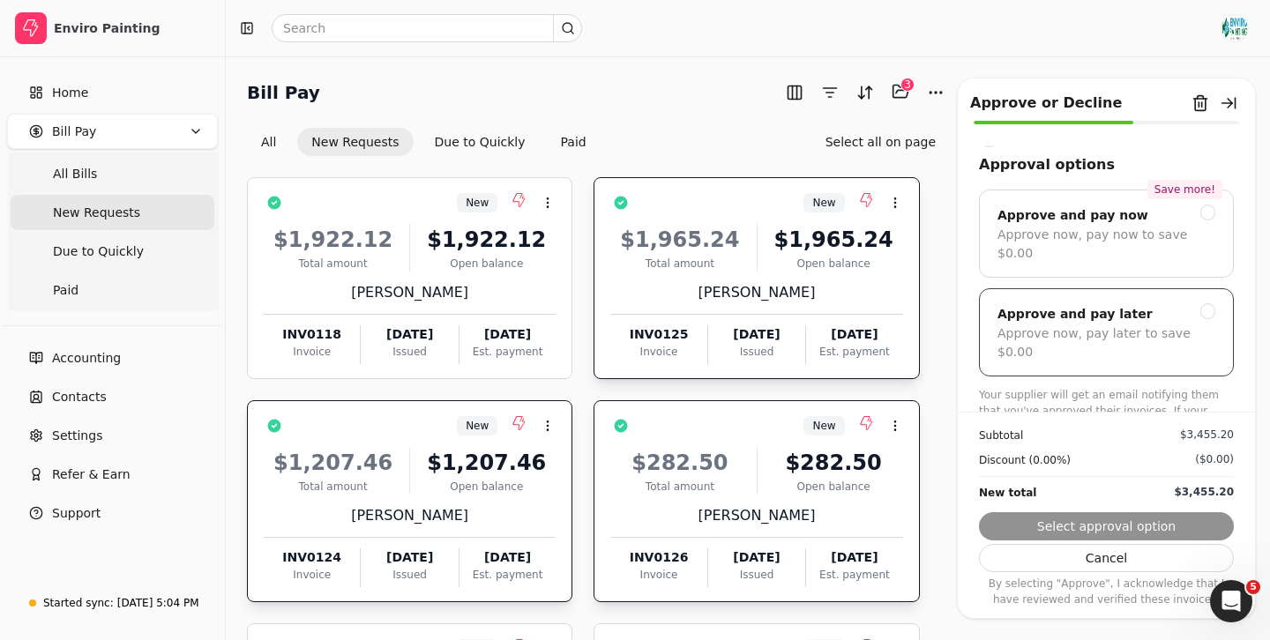
click at [1202, 303] on div at bounding box center [1208, 311] width 16 height 16
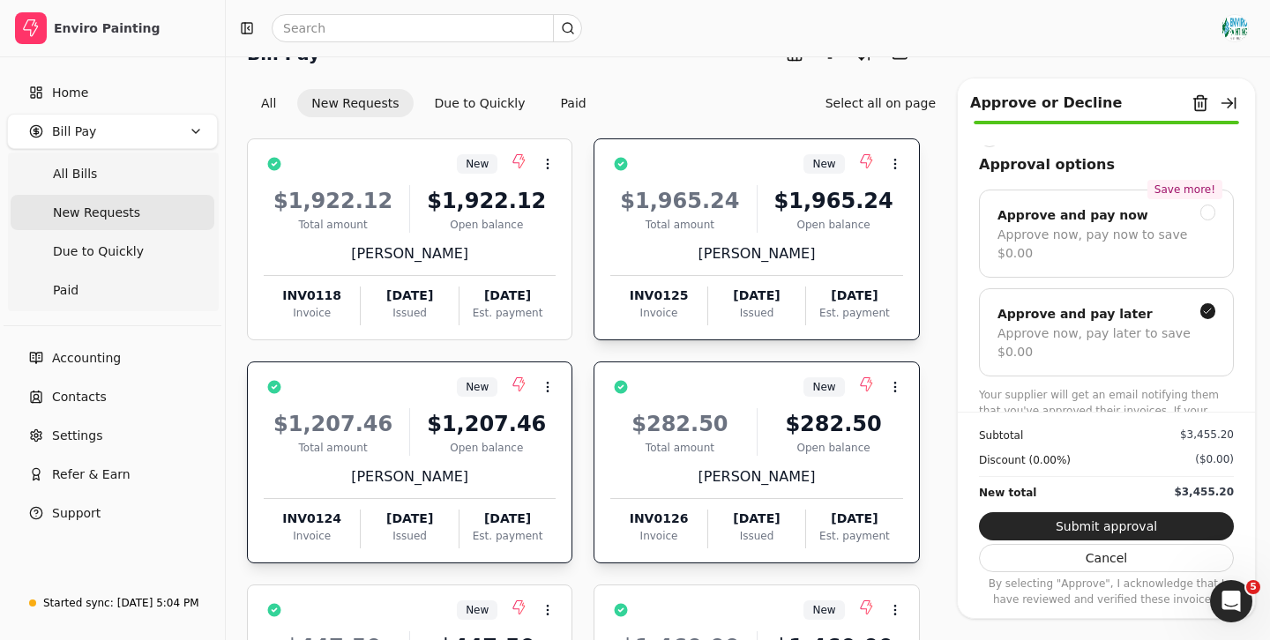
scroll to position [38, 0]
click at [1141, 524] on button "Submit approval" at bounding box center [1106, 526] width 255 height 28
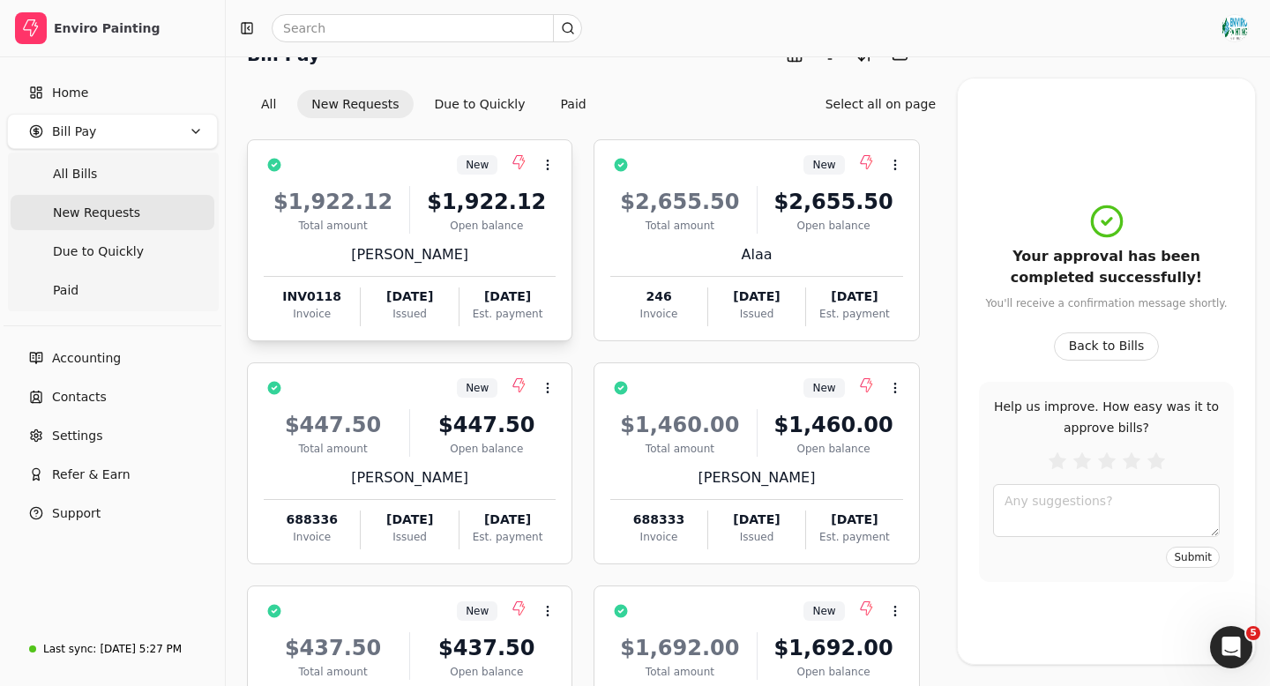
scroll to position [0, 0]
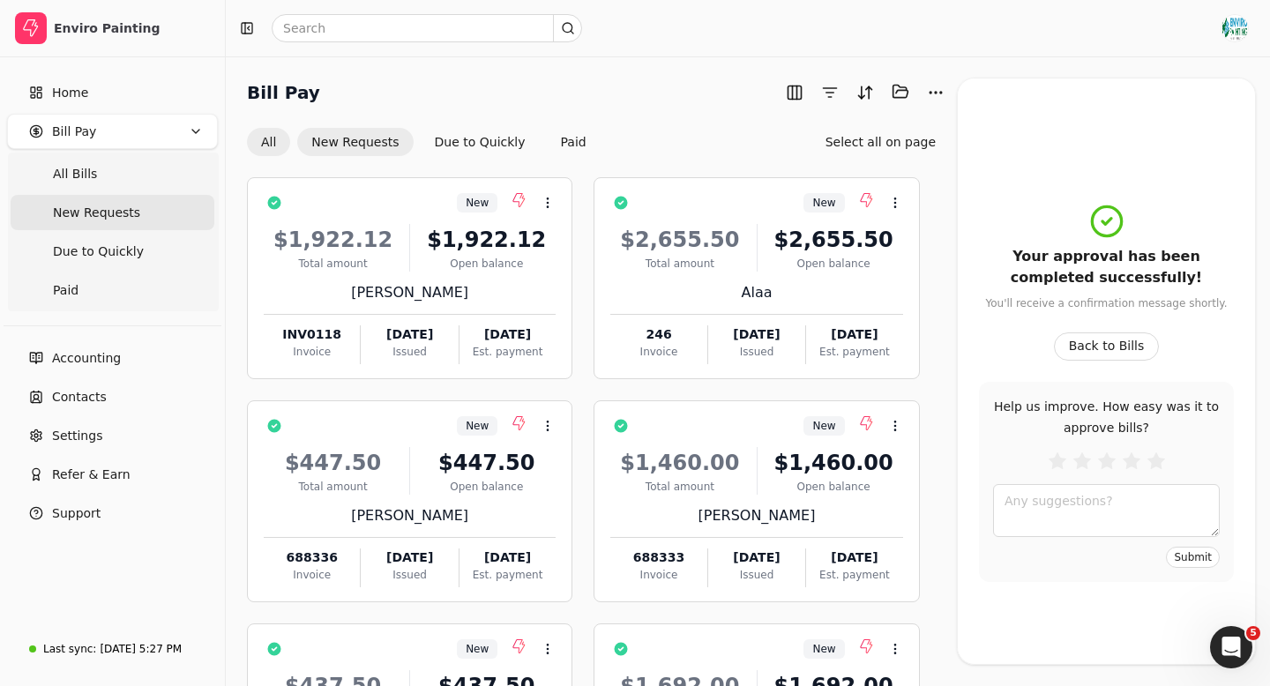
click at [264, 138] on button "All" at bounding box center [268, 142] width 43 height 28
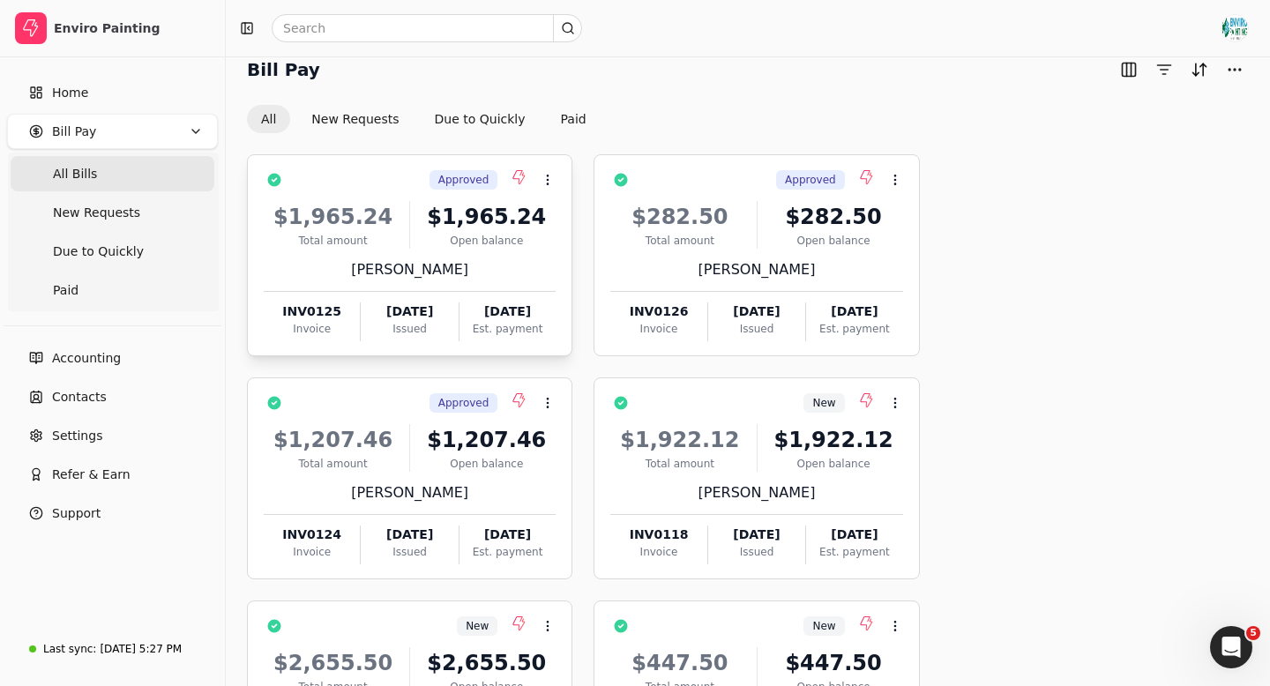
scroll to position [27, 0]
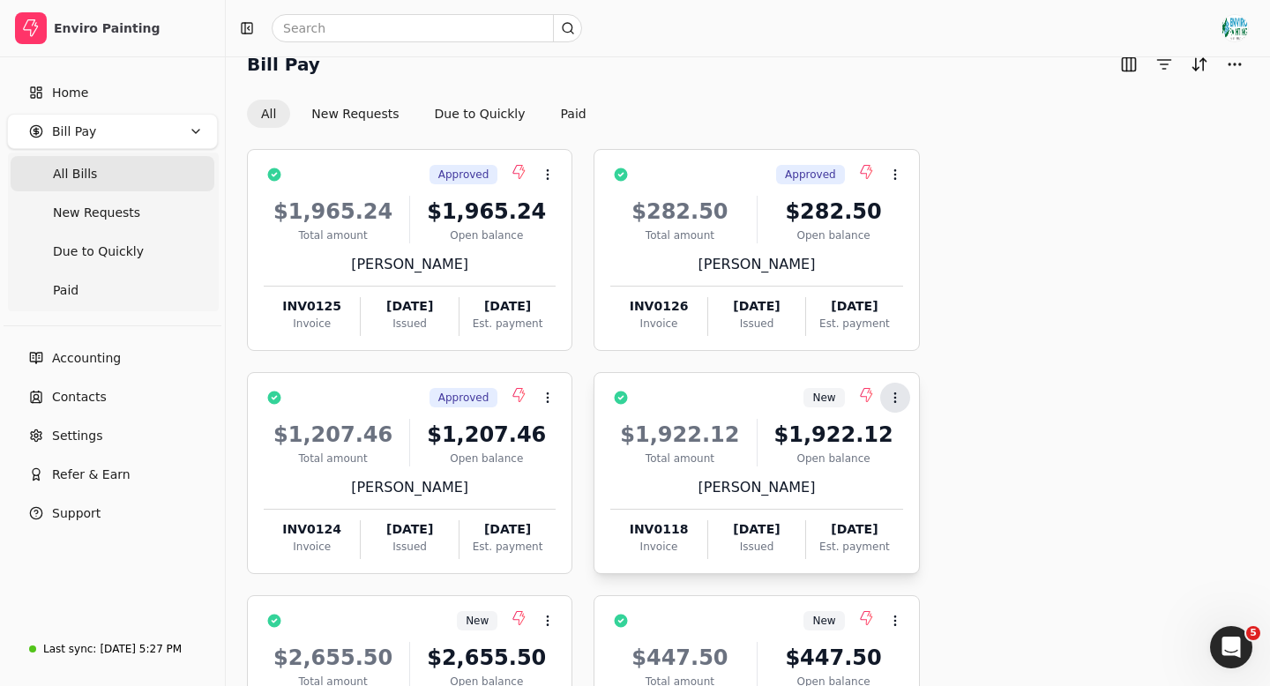
click at [891, 395] on icon at bounding box center [895, 398] width 14 height 14
click at [920, 437] on span "Open" at bounding box center [922, 441] width 33 height 19
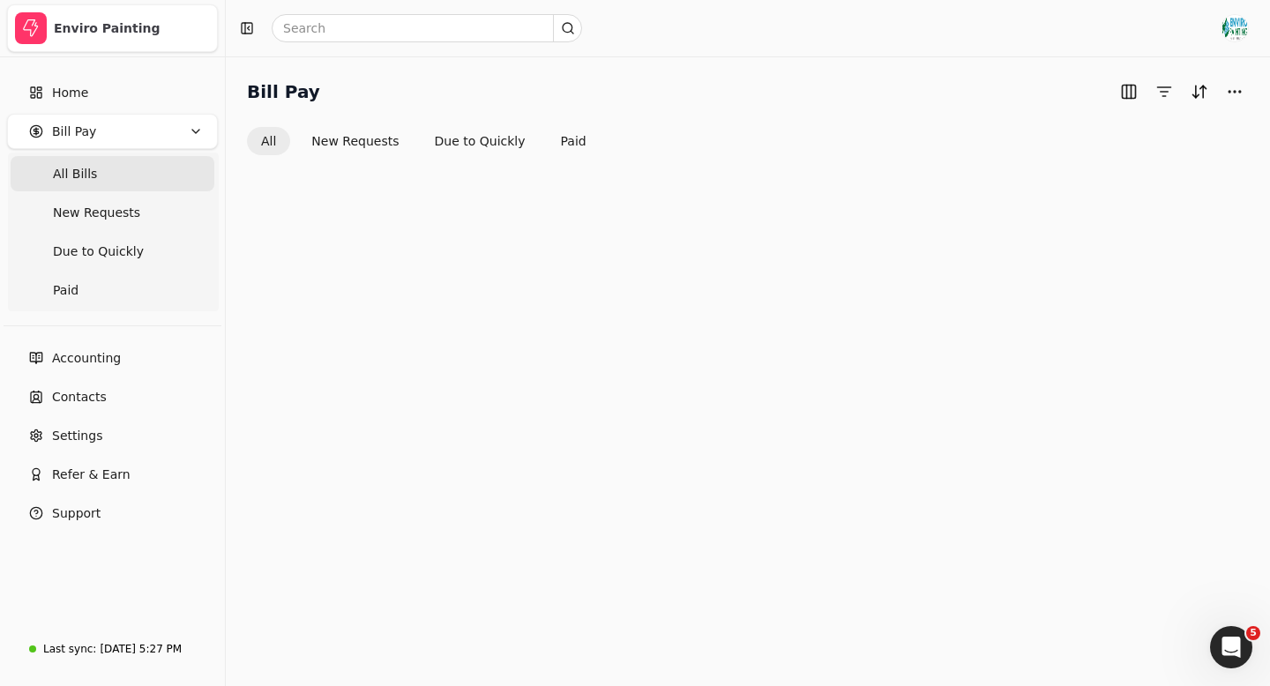
scroll to position [27, 0]
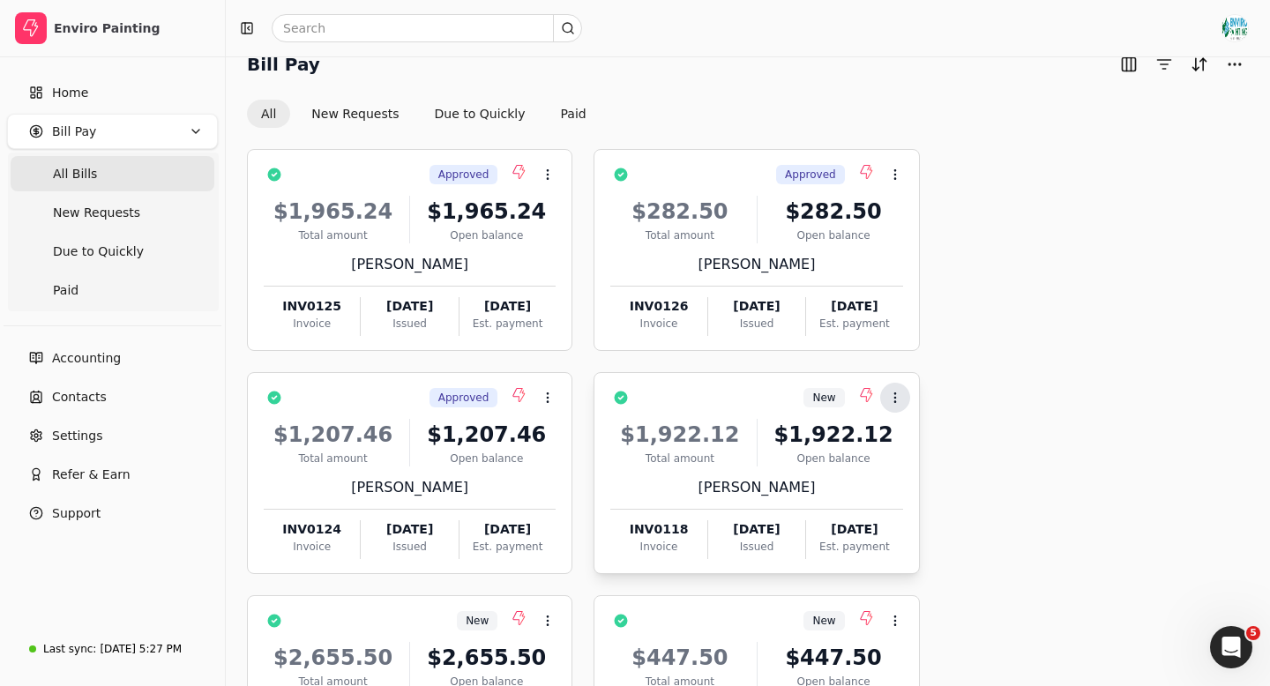
click at [895, 393] on circle at bounding box center [894, 393] width 1 height 1
click at [736, 440] on div "$1,922.12" at bounding box center [679, 435] width 138 height 32
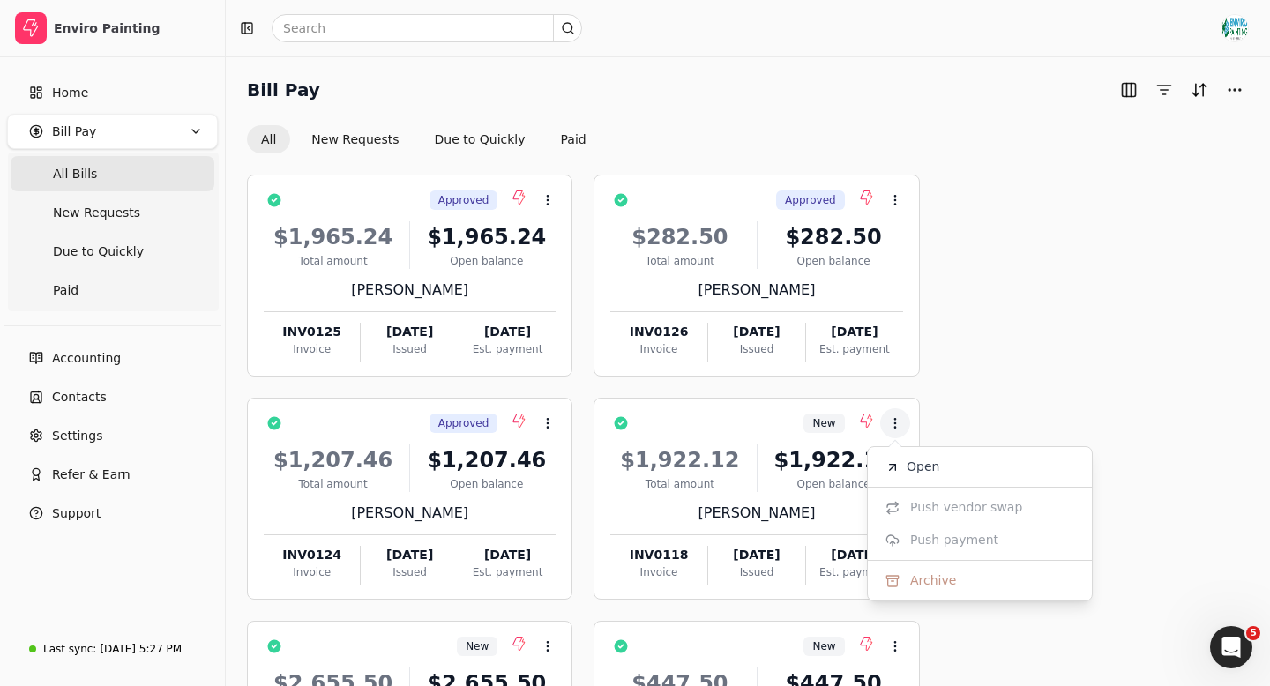
scroll to position [0, 0]
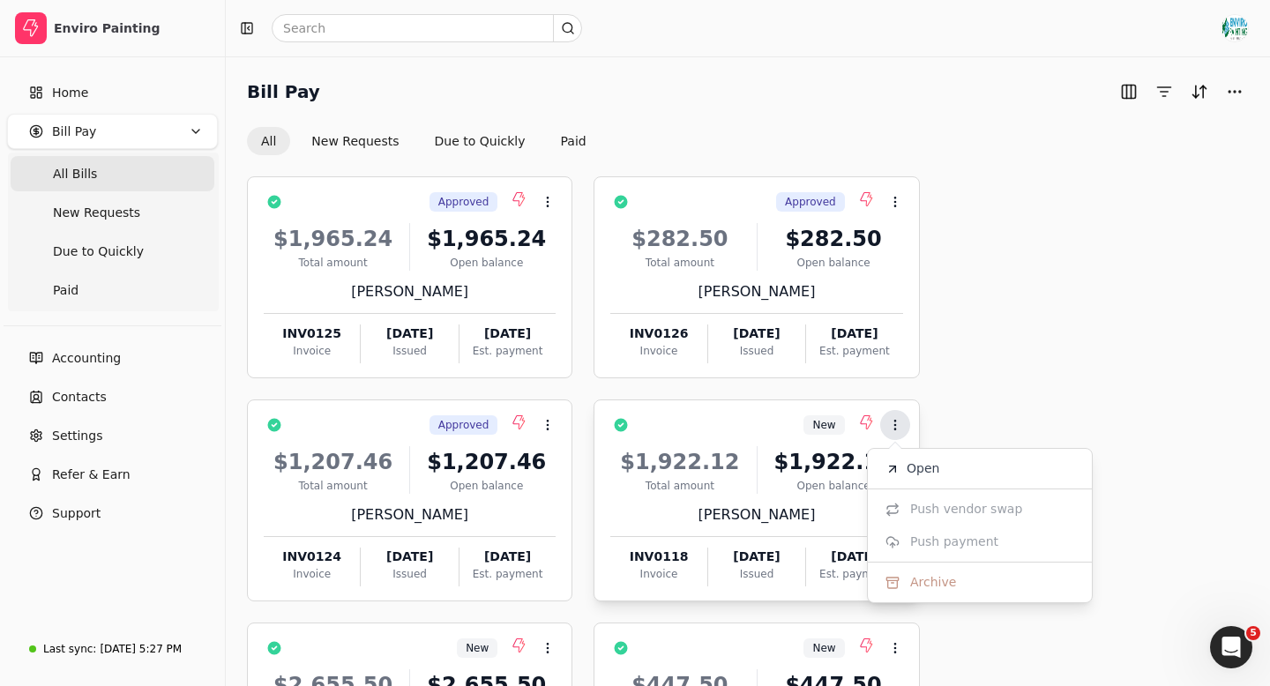
click at [894, 421] on circle at bounding box center [894, 421] width 1 height 1
click at [728, 473] on div "$1,922.12" at bounding box center [679, 462] width 138 height 32
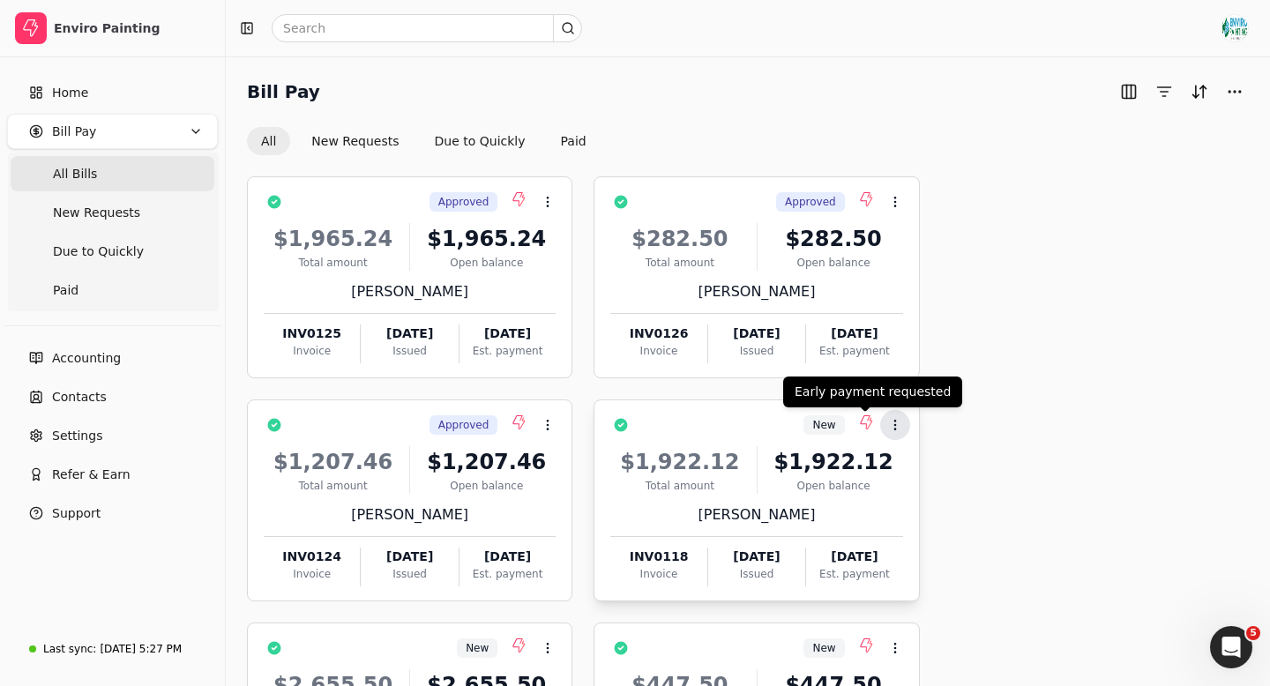
click at [888, 421] on icon at bounding box center [895, 425] width 14 height 14
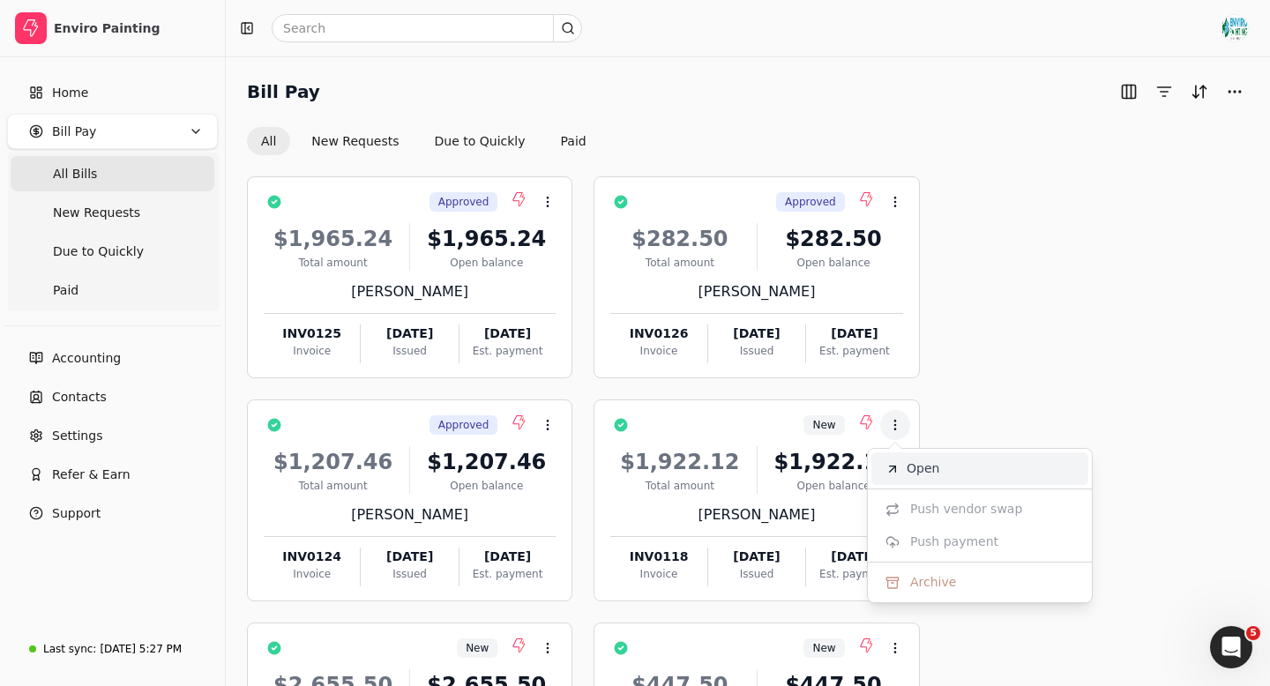
click at [906, 471] on span "Open" at bounding box center [922, 468] width 33 height 19
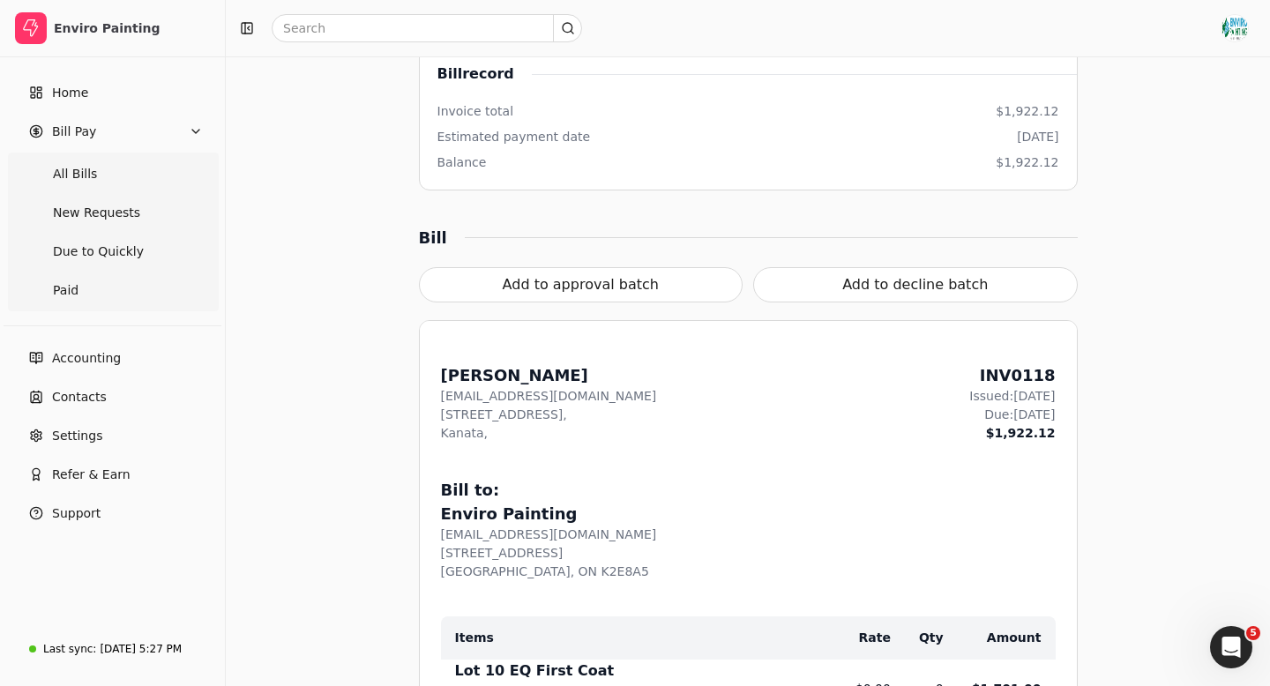
scroll to position [406, 0]
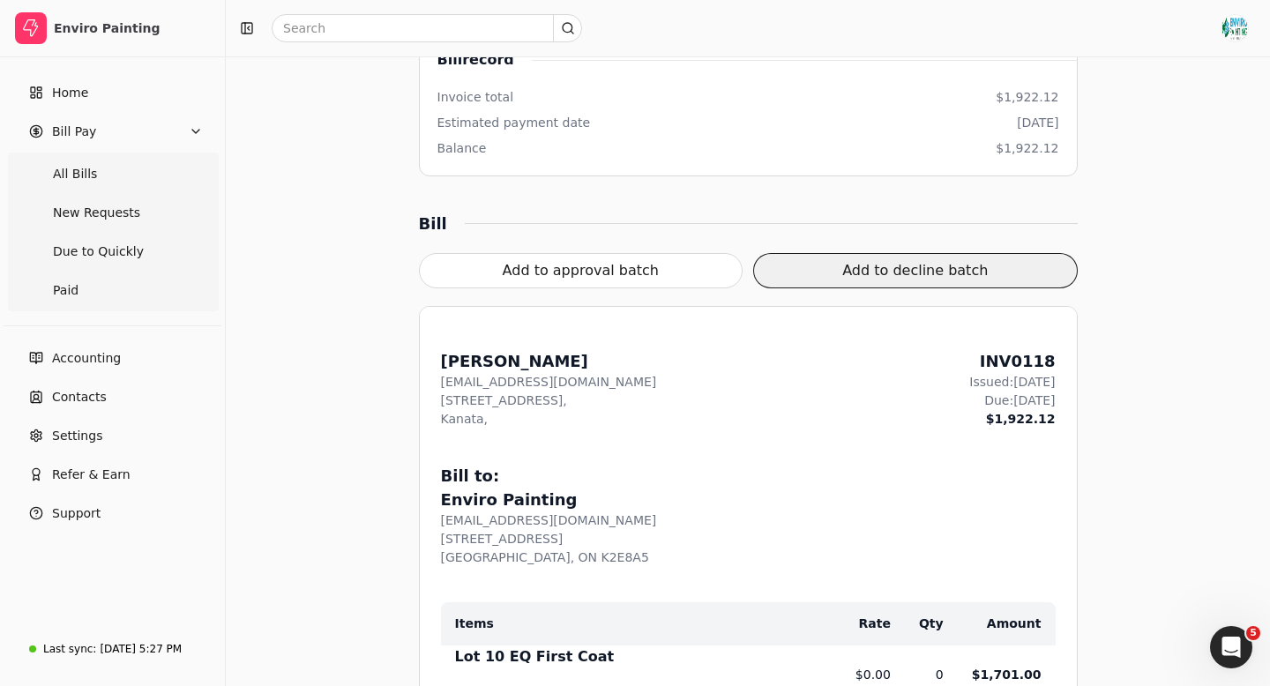
click at [970, 260] on button "Add to decline batch" at bounding box center [915, 270] width 324 height 35
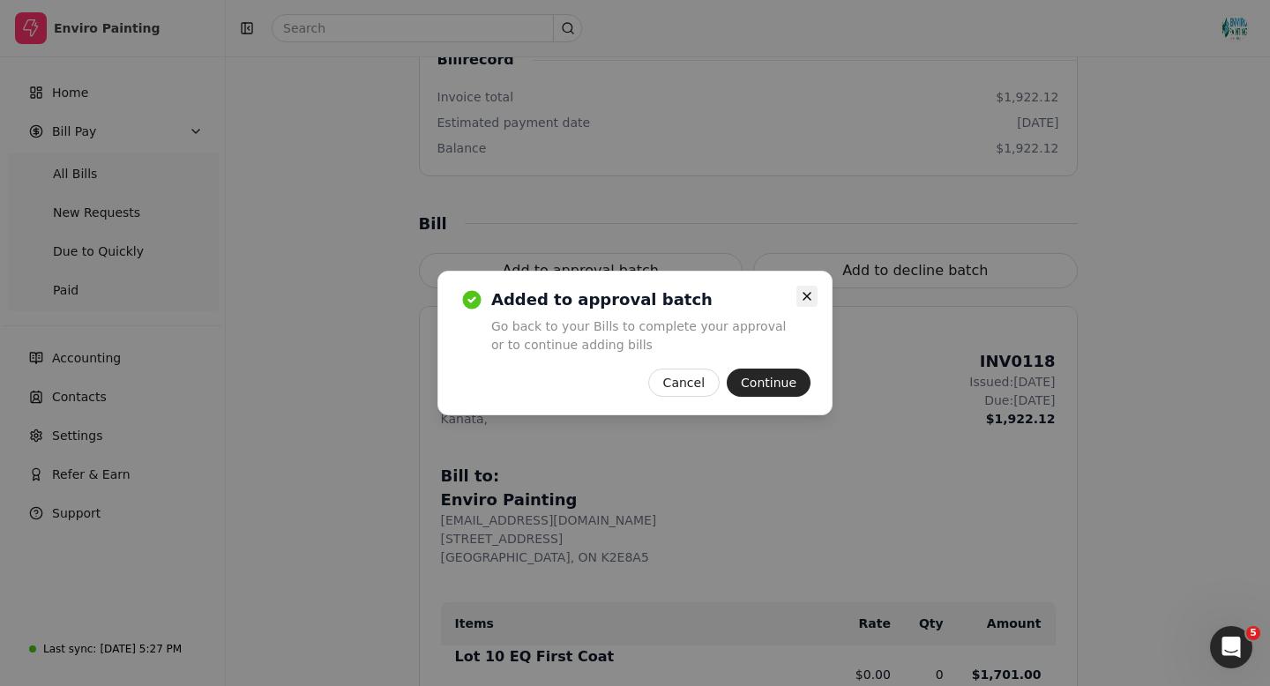
click at [807, 300] on icon "button" at bounding box center [807, 296] width 14 height 14
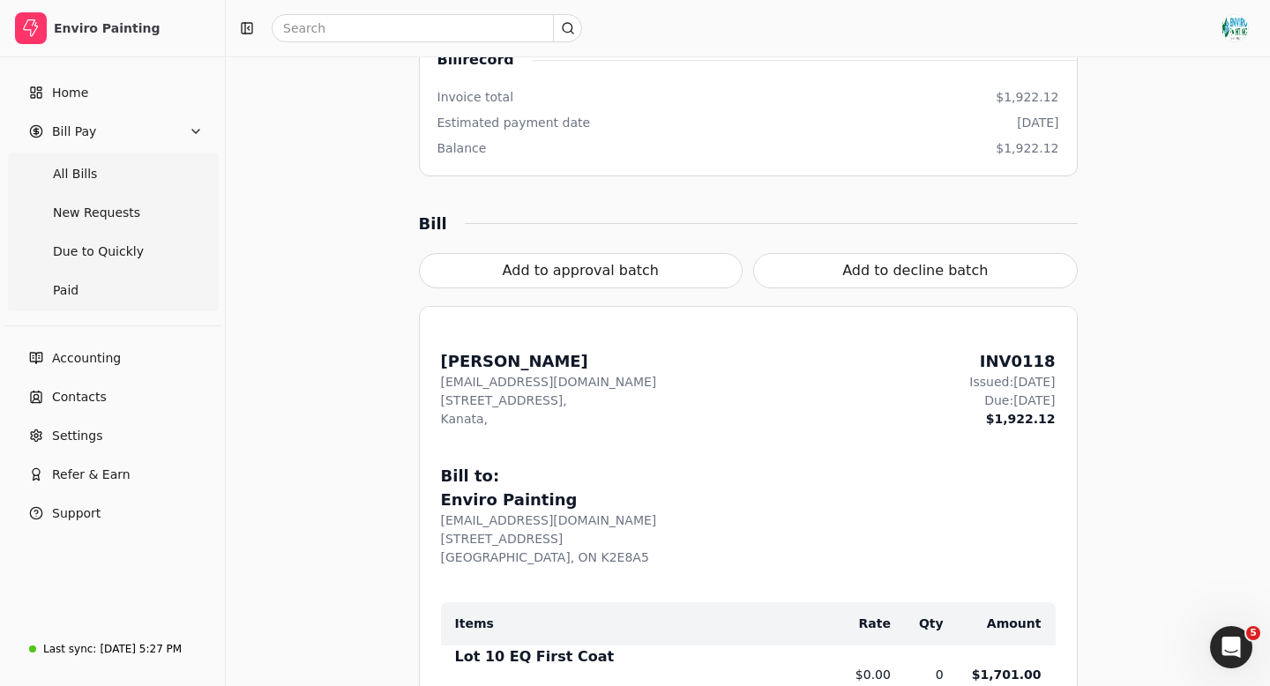
scroll to position [280, 0]
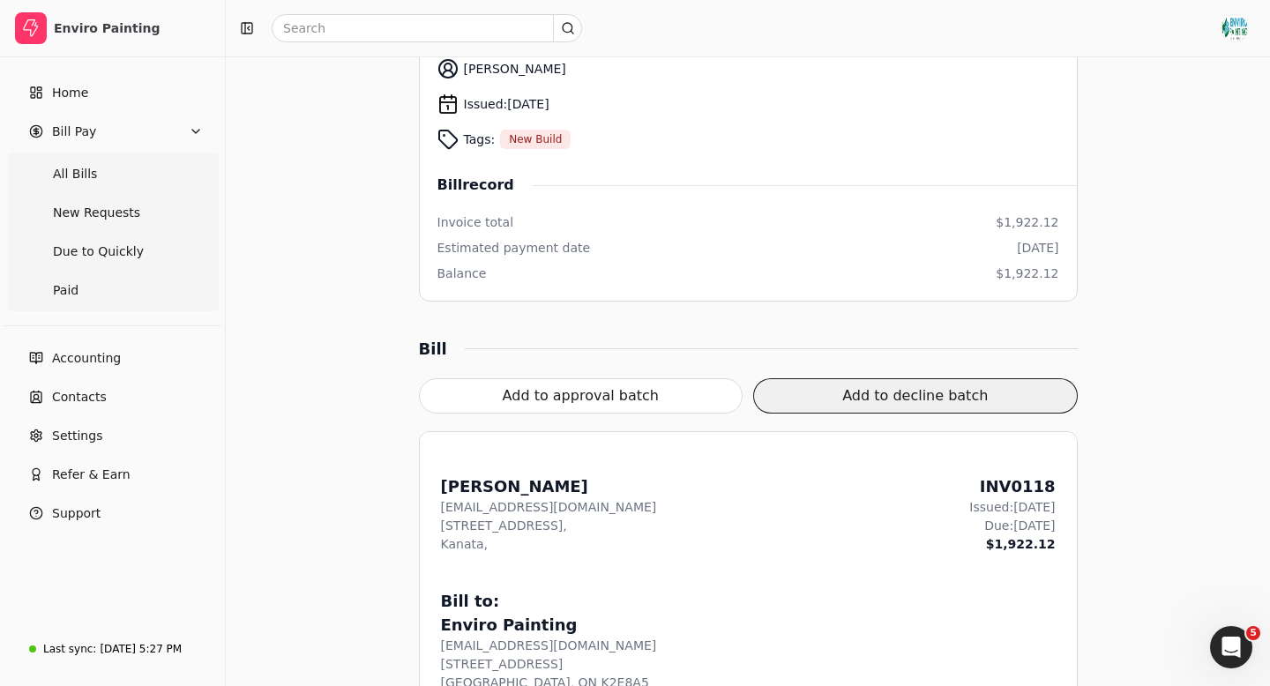
click at [873, 399] on button "Add to decline batch" at bounding box center [915, 395] width 324 height 35
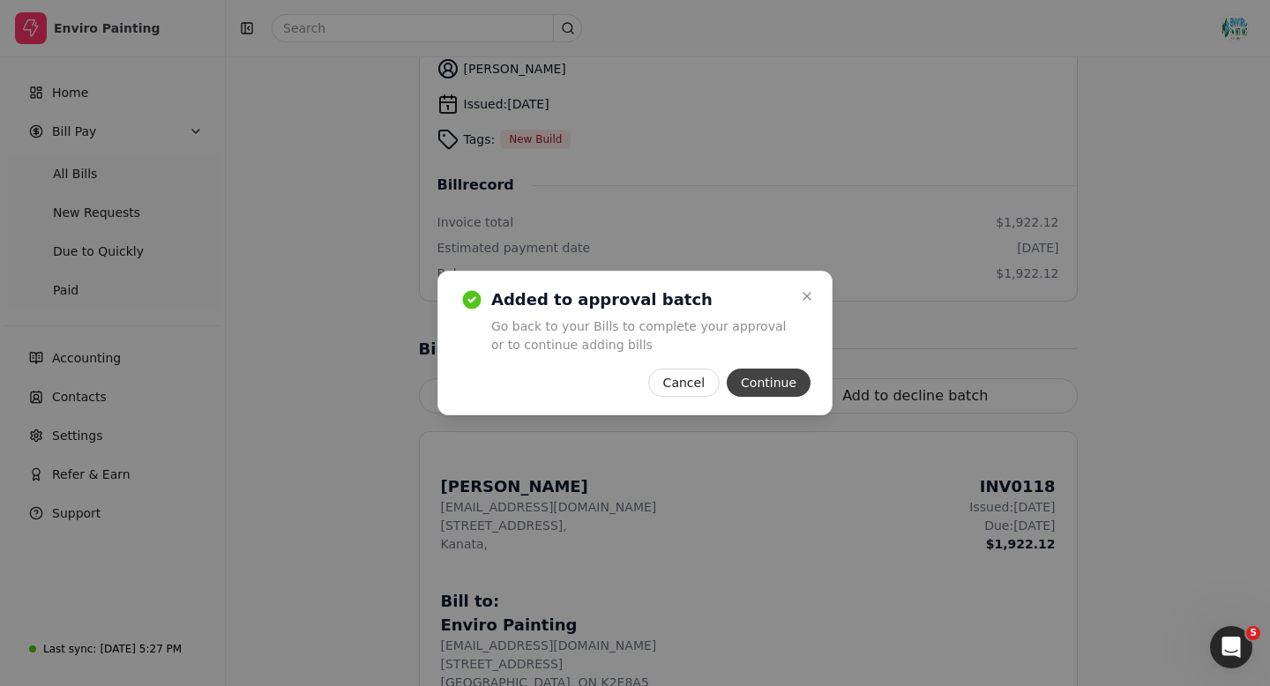
click at [776, 387] on button "Continue" at bounding box center [769, 383] width 84 height 28
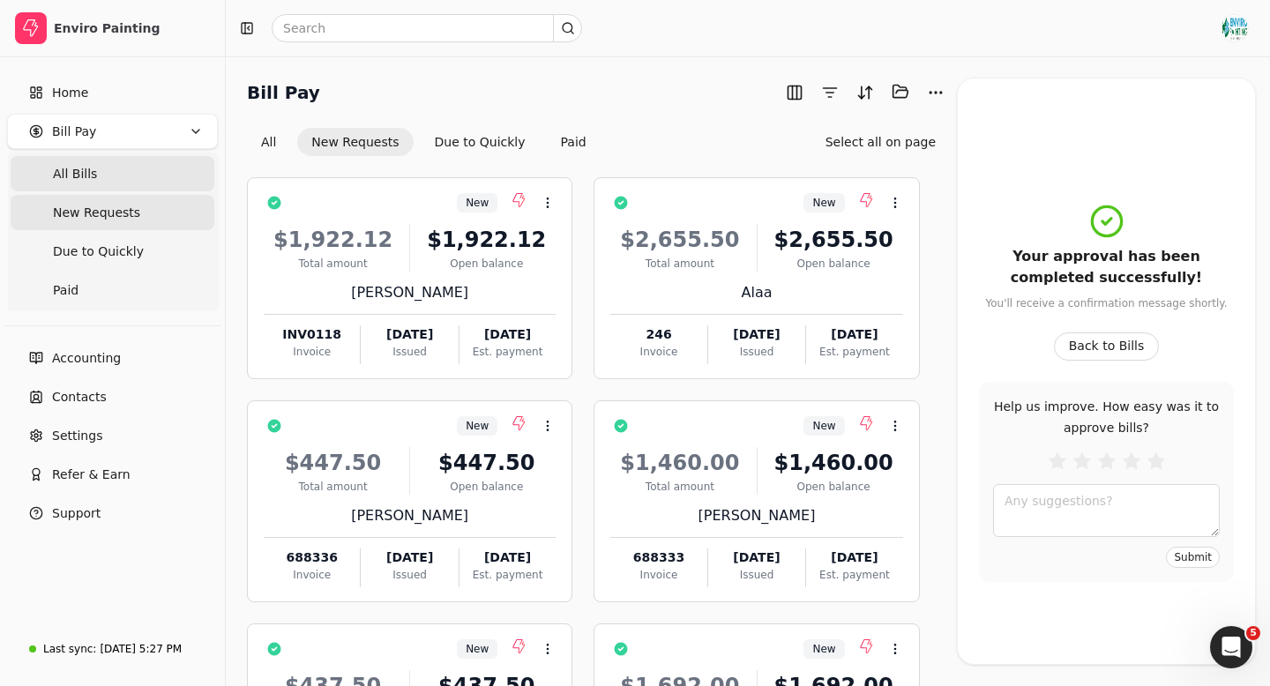
click at [107, 179] on Bills "All Bills" at bounding box center [113, 173] width 204 height 35
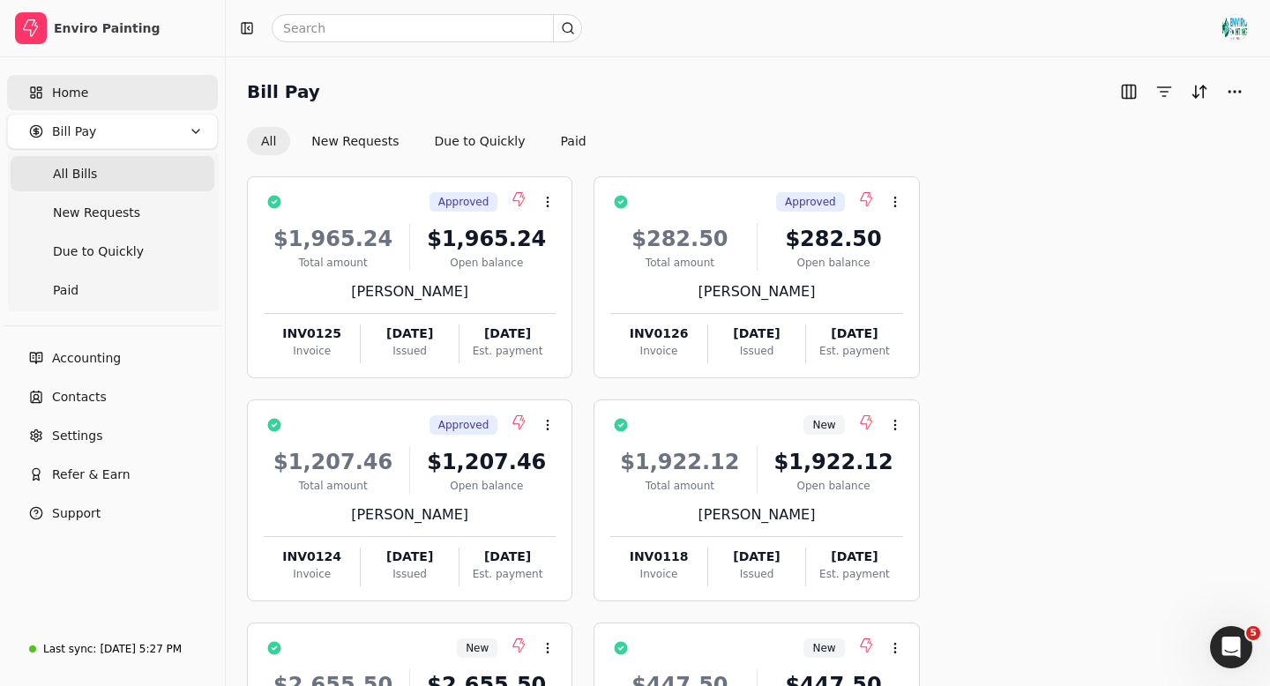
click at [119, 86] on link "Home" at bounding box center [112, 92] width 211 height 35
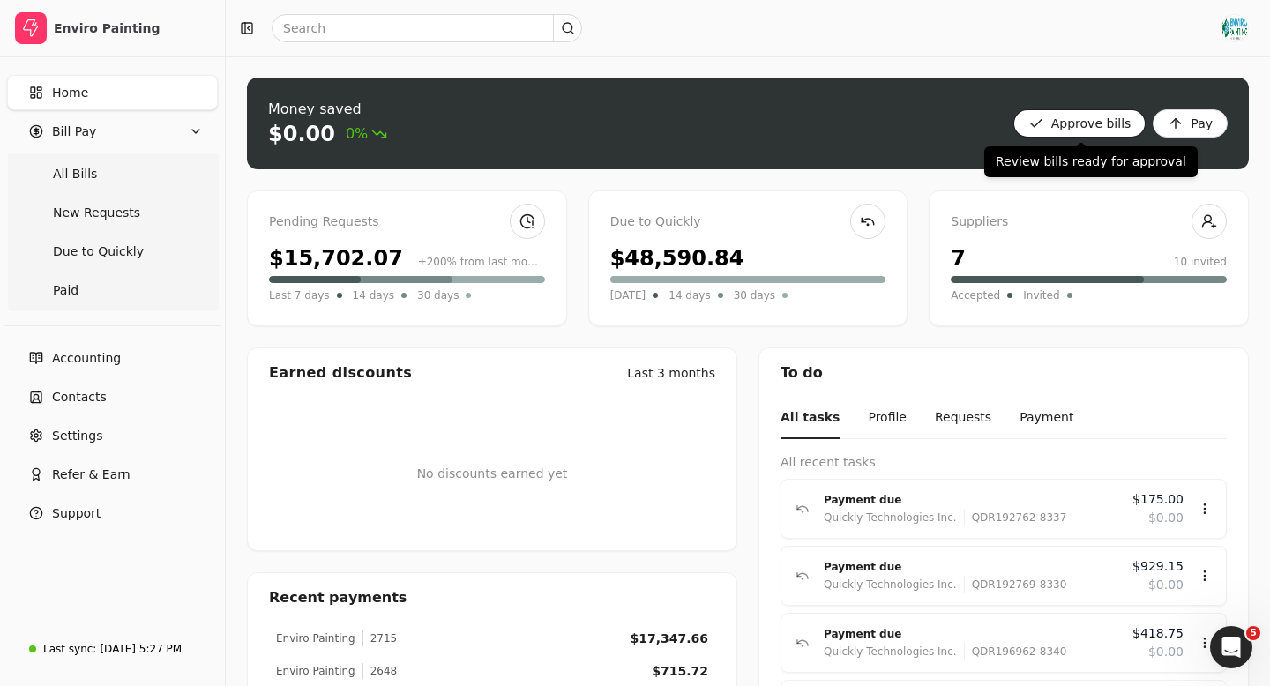
click at [1073, 124] on bills "Approve bills" at bounding box center [1079, 123] width 133 height 28
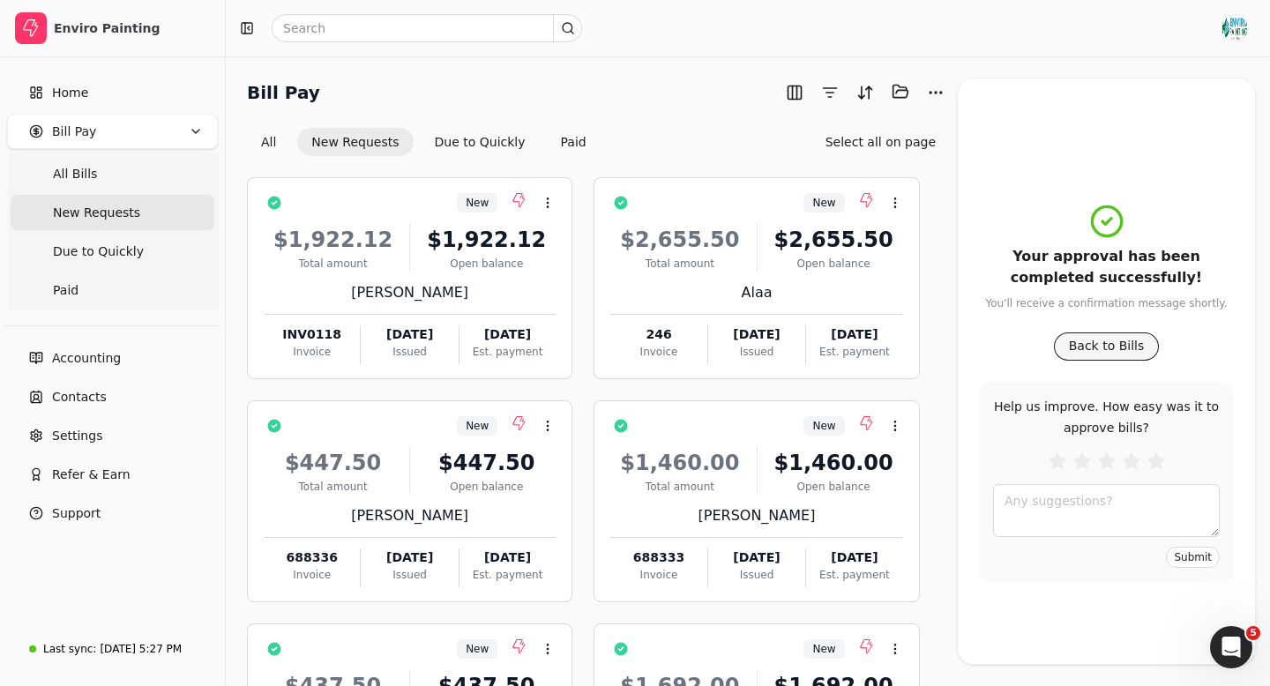
click at [1110, 345] on button "Back to Bills" at bounding box center [1107, 346] width 106 height 28
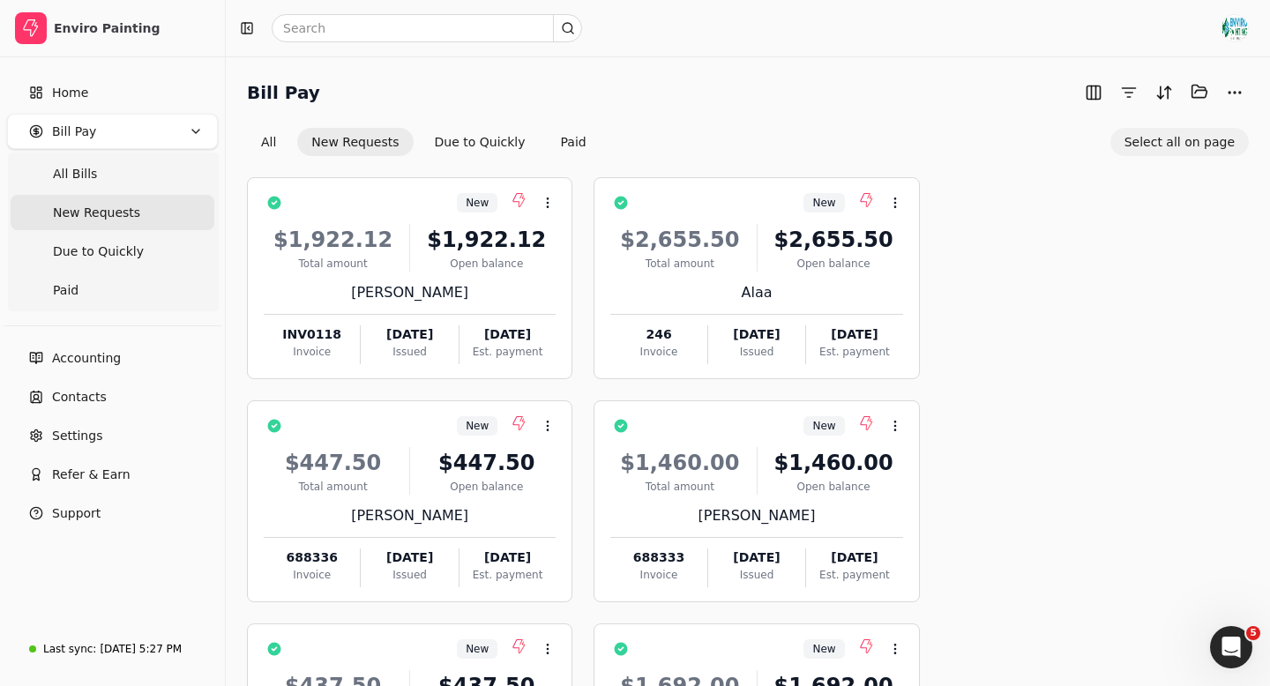
click at [1169, 144] on button "Select all on page" at bounding box center [1179, 142] width 138 height 28
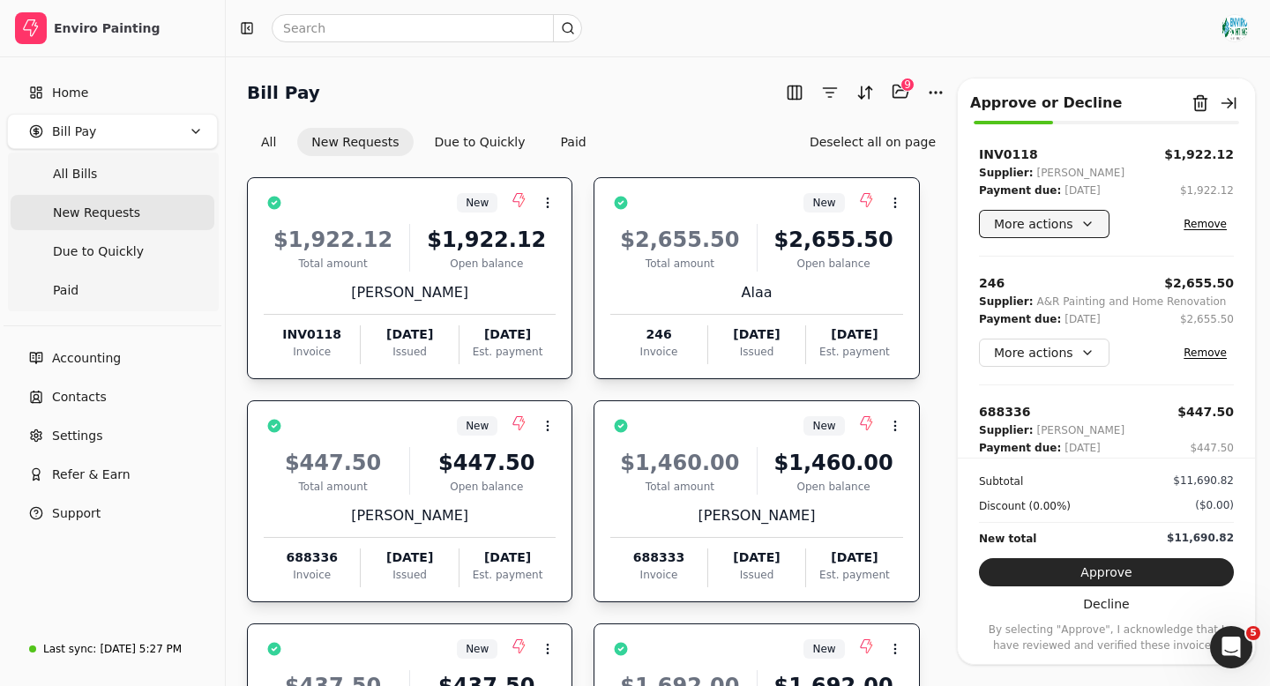
click at [1078, 223] on button "More actions" at bounding box center [1044, 224] width 131 height 28
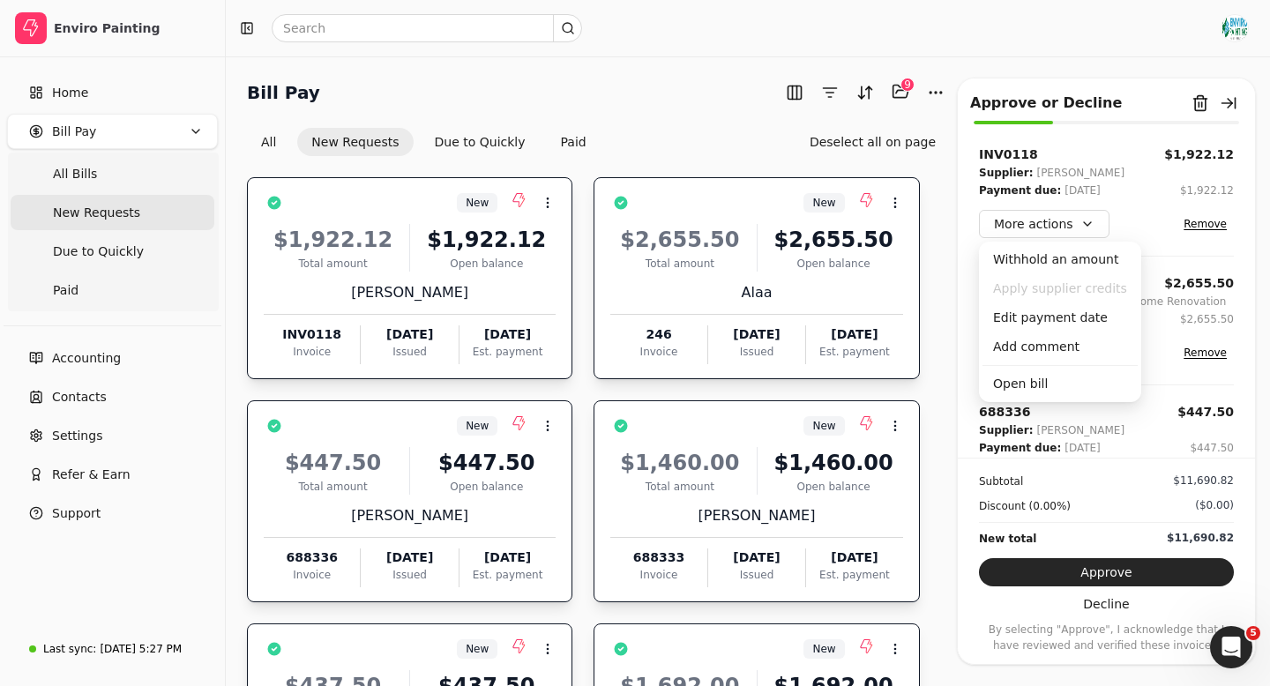
click at [1208, 225] on button "Remove" at bounding box center [1204, 223] width 57 height 21
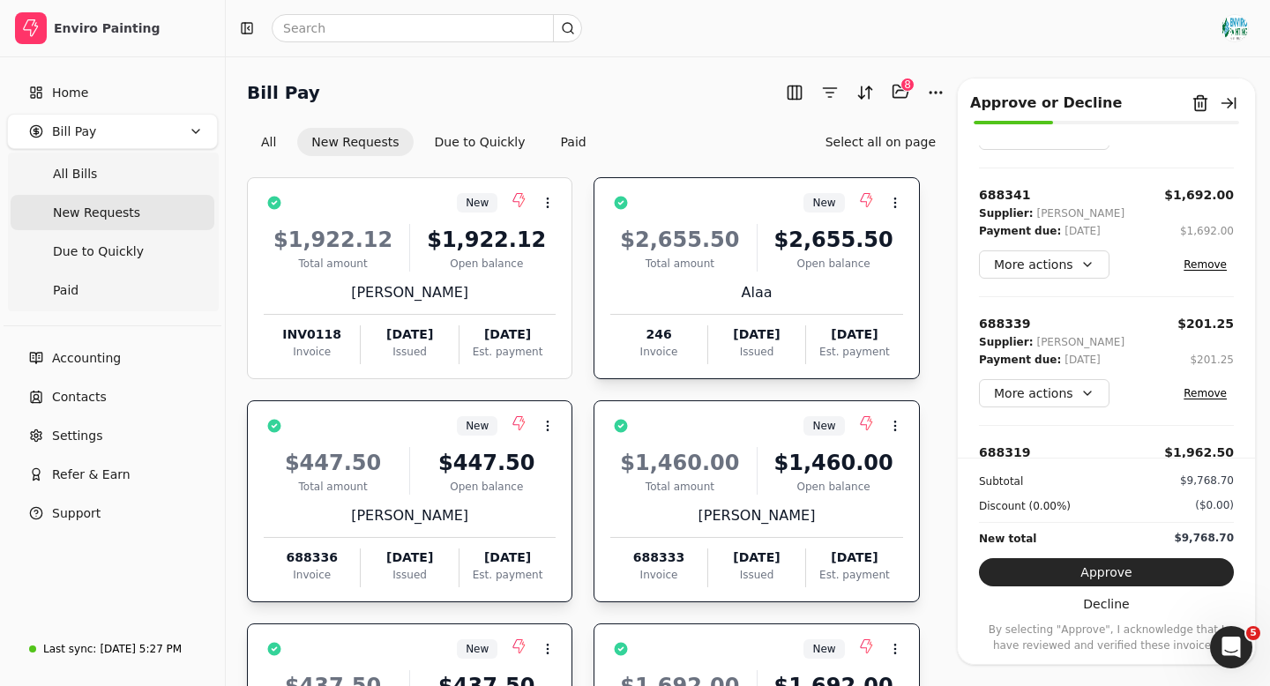
scroll to position [281, 0]
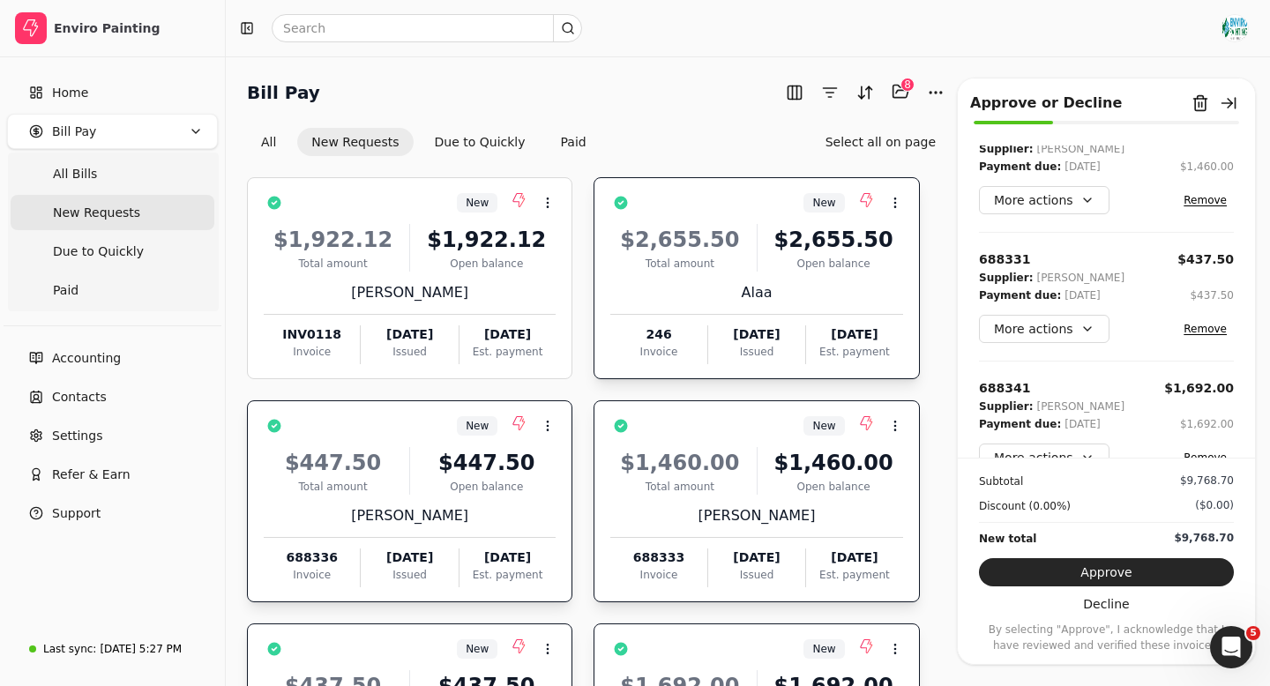
click at [728, 84] on div "Bill Pay Selected items: 8 8" at bounding box center [598, 92] width 703 height 29
click at [373, 248] on div "$1,922.12" at bounding box center [333, 240] width 138 height 32
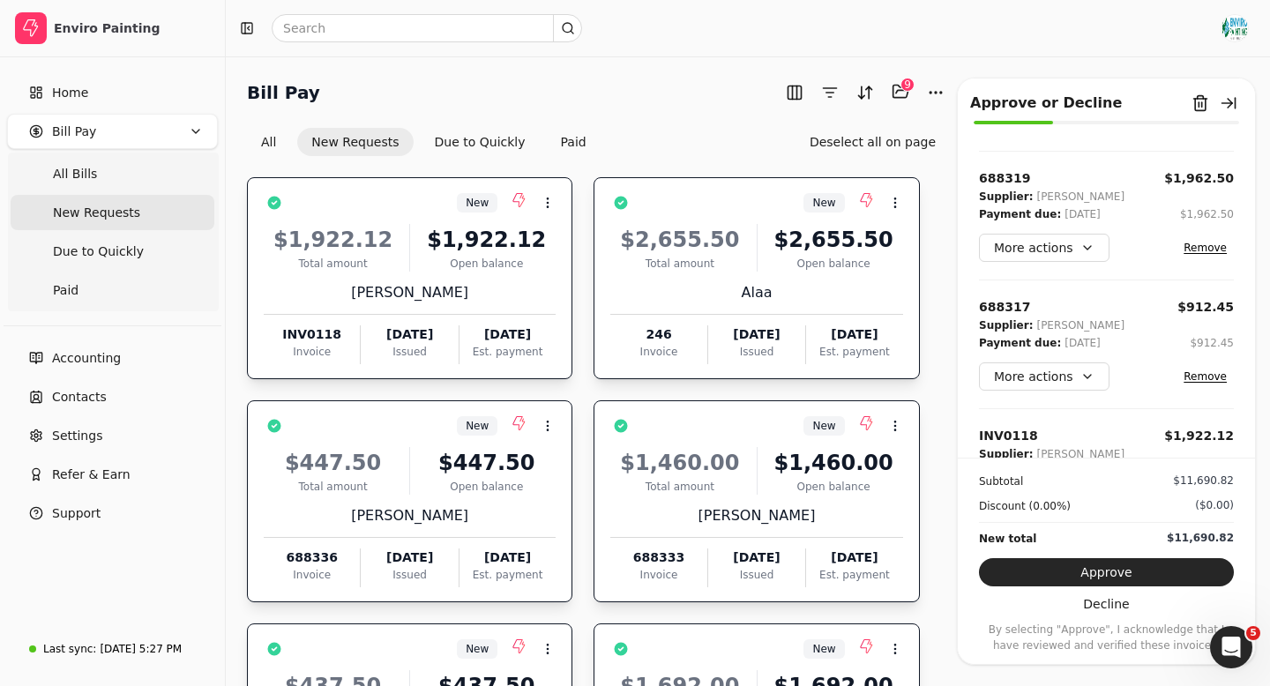
scroll to position [831, 0]
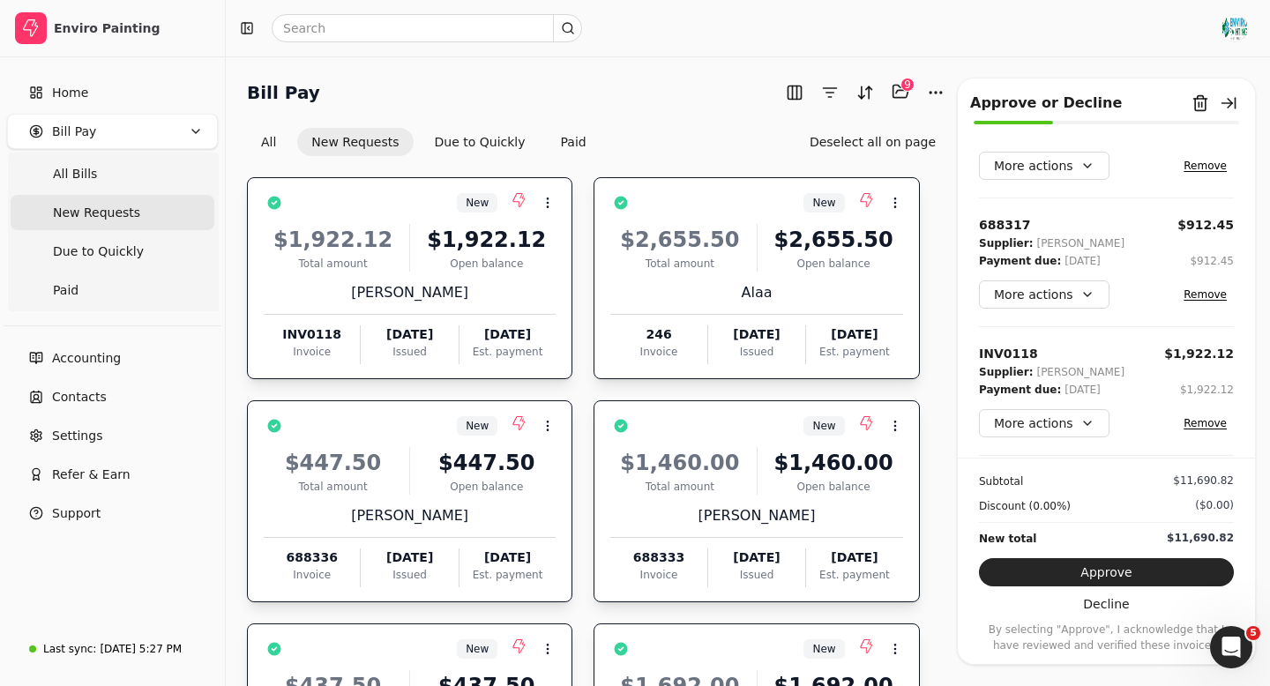
click at [1207, 427] on button "Remove" at bounding box center [1204, 423] width 57 height 21
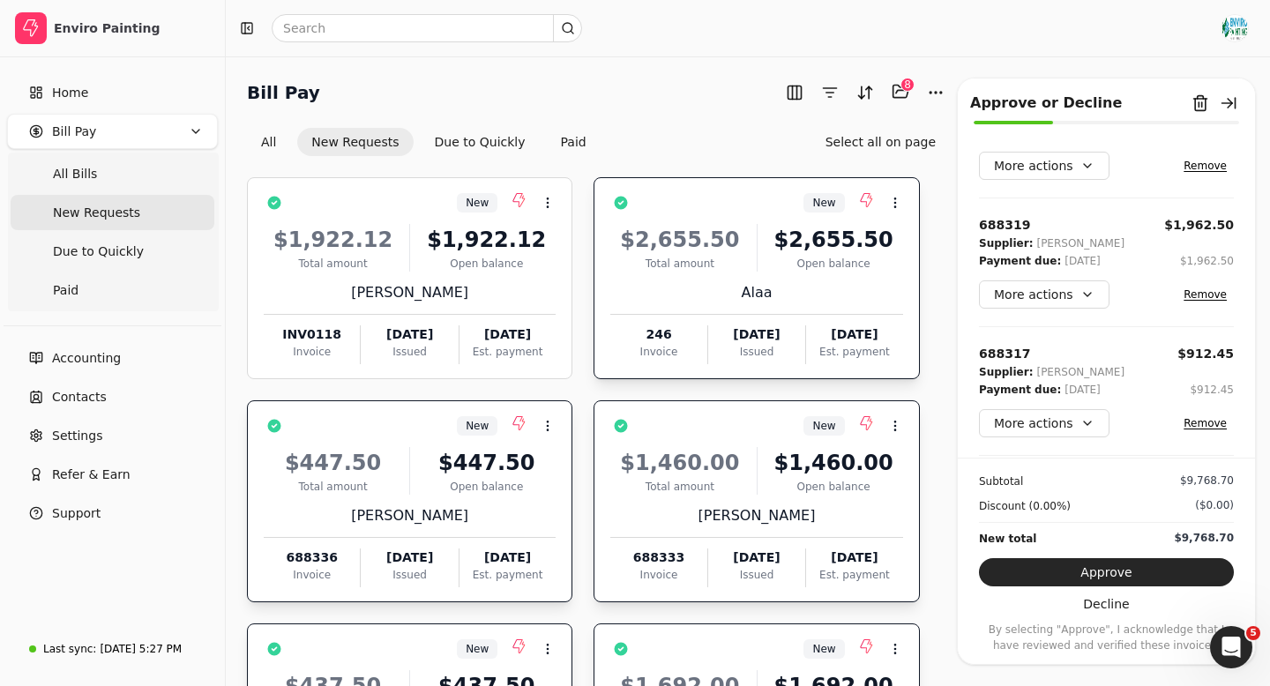
scroll to position [702, 0]
click at [768, 132] on div "All New Requests Due to Quickly Paid Select all on page" at bounding box center [598, 142] width 703 height 28
click at [1232, 107] on button "button" at bounding box center [1228, 103] width 28 height 28
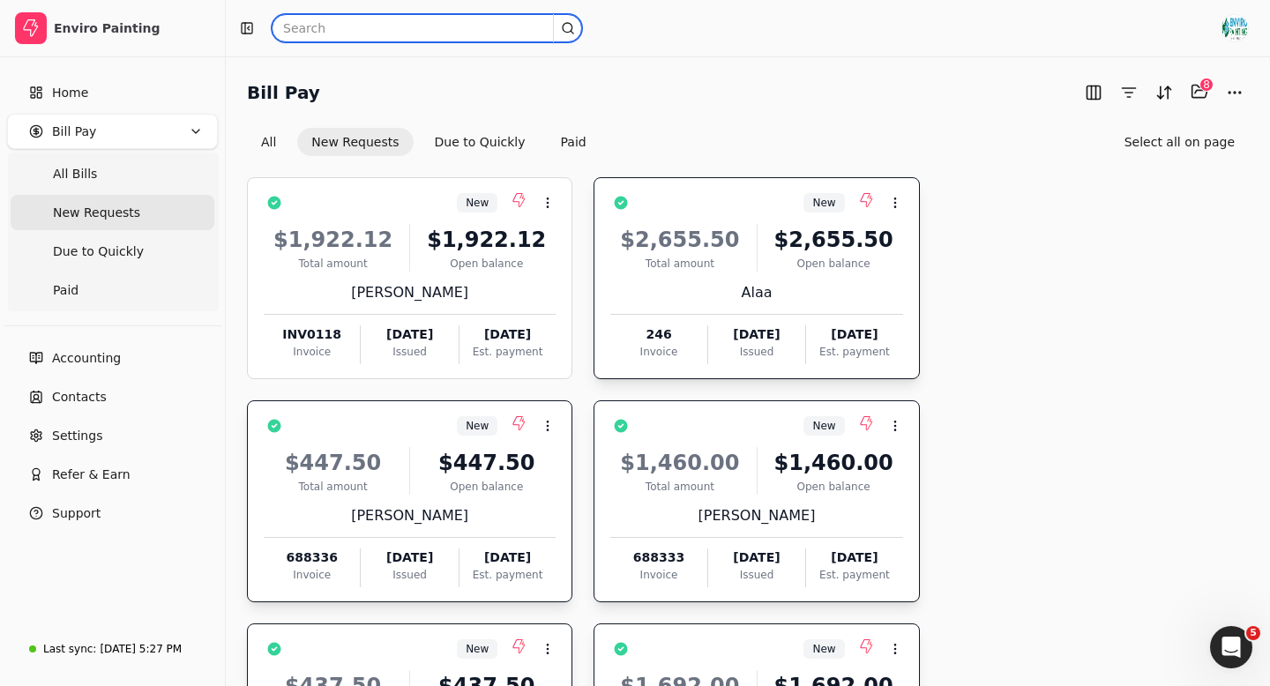
click at [327, 36] on input "text" at bounding box center [427, 28] width 310 height 28
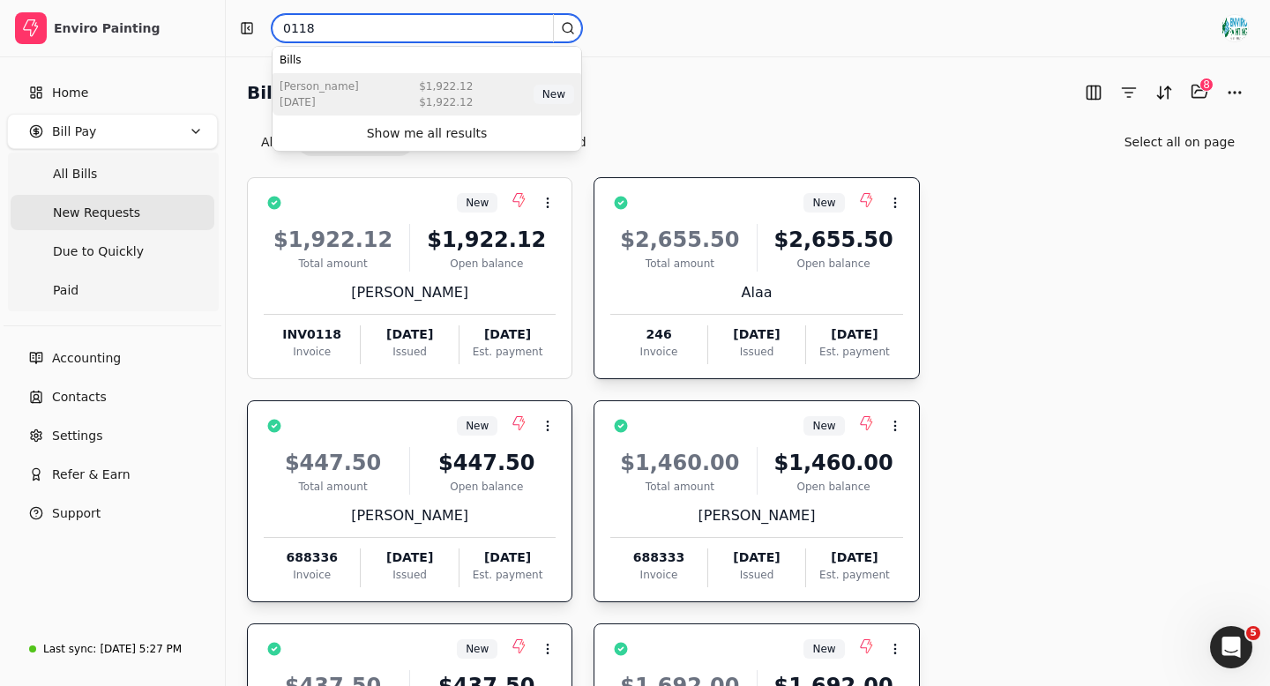
type input "0118"
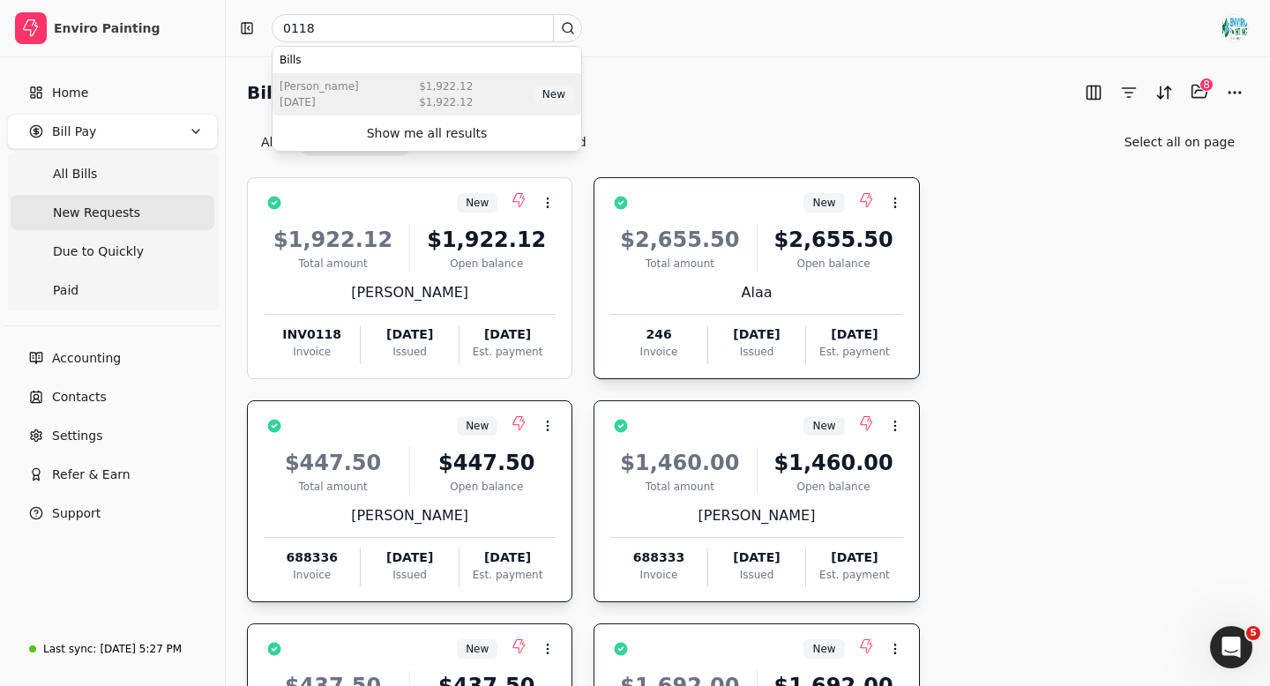
click at [386, 101] on div "[PERSON_NAME] [DATE] $1,922.12 $1,922.12 New" at bounding box center [426, 94] width 309 height 42
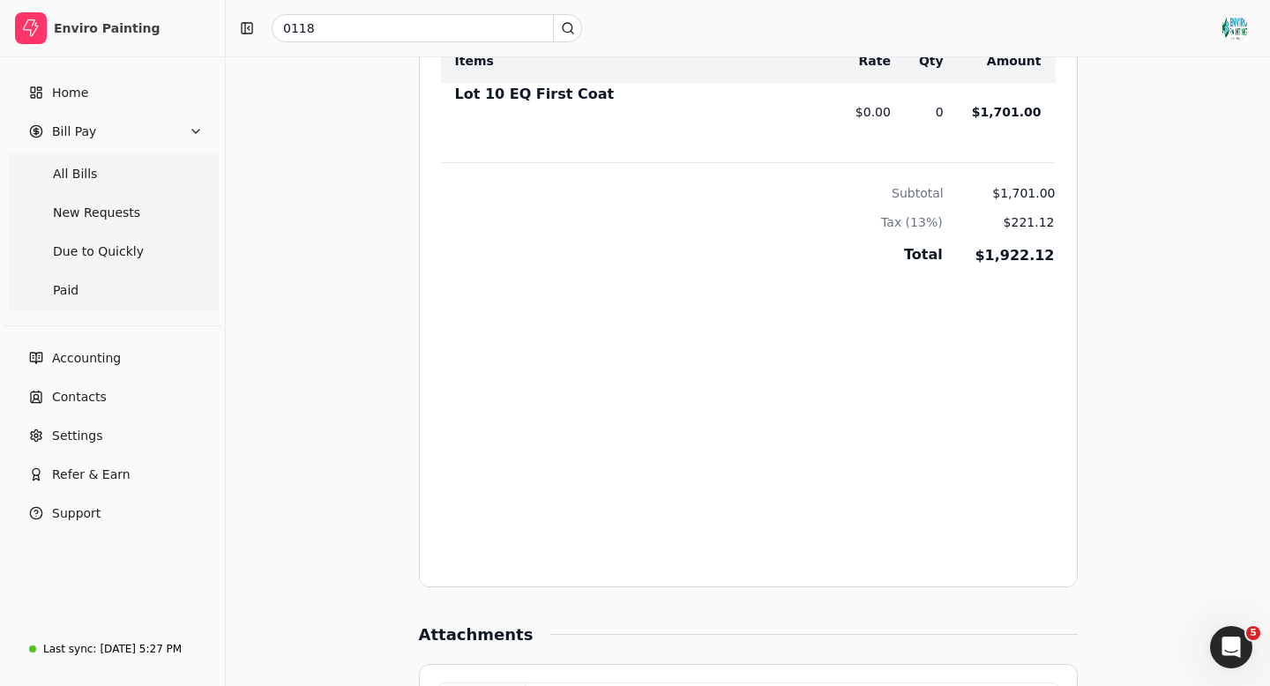
scroll to position [603, 0]
